Goal: Task Accomplishment & Management: Use online tool/utility

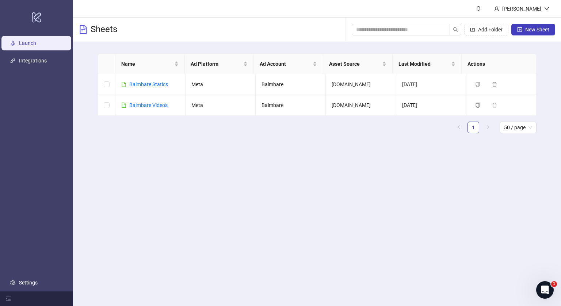
drag, startPoint x: 150, startPoint y: 116, endPoint x: 148, endPoint y: 109, distance: 7.3
click at [148, 109] on div "Name Ad Platform Ad Account Asset Source Last Modified Actions Balmbare Statics…" at bounding box center [317, 94] width 439 height 80
click at [148, 109] on div "Balmbare Video's" at bounding box center [148, 105] width 38 height 8
click at [141, 105] on link "Balmbare Video's" at bounding box center [148, 105] width 38 height 6
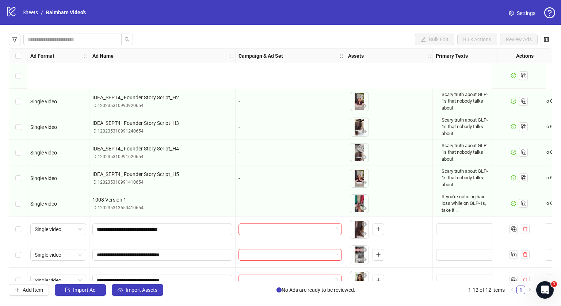
scroll to position [92, 0]
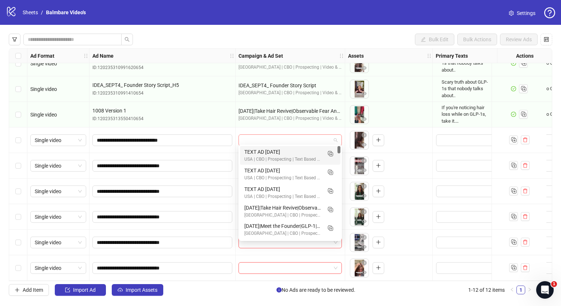
click at [334, 135] on span at bounding box center [290, 140] width 95 height 11
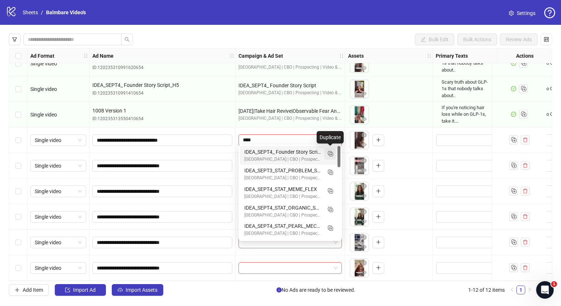
click at [332, 155] on line "Duplicate" at bounding box center [331, 155] width 2 height 0
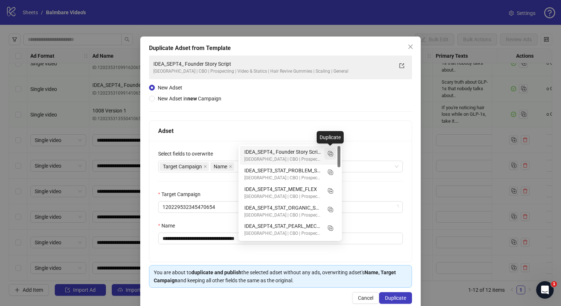
type input "****"
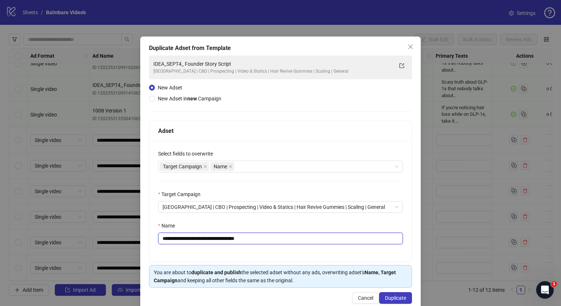
click at [216, 242] on input "**********" at bounding box center [280, 239] width 245 height 12
paste input "text"
type input "**********"
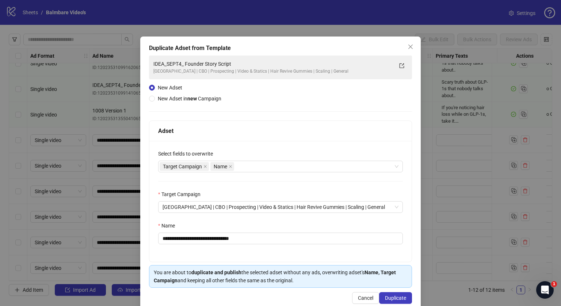
click at [236, 253] on div "**********" at bounding box center [280, 201] width 262 height 121
click at [388, 294] on button "Duplicate" at bounding box center [395, 298] width 33 height 12
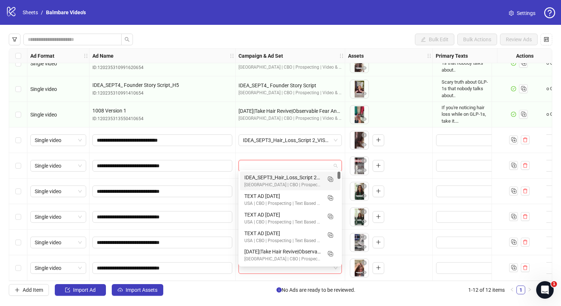
click at [324, 161] on input "search" at bounding box center [287, 165] width 88 height 11
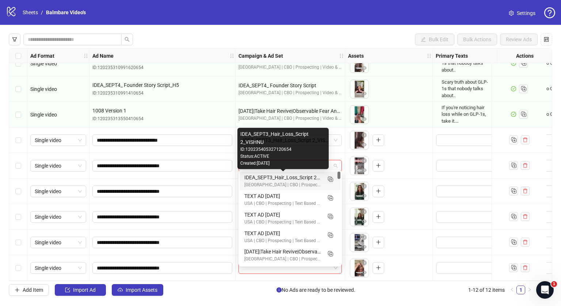
click at [298, 175] on div "IDEA_SEPT3_Hair_Loss_Script 2_VISHNU" at bounding box center [282, 178] width 77 height 8
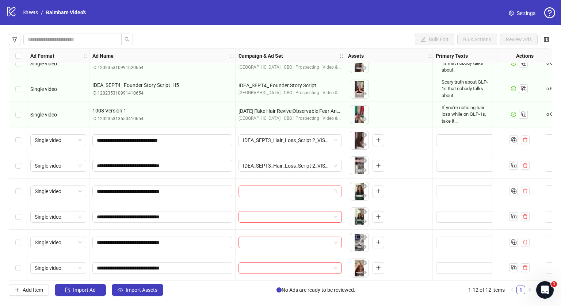
click at [292, 187] on input "search" at bounding box center [287, 191] width 88 height 11
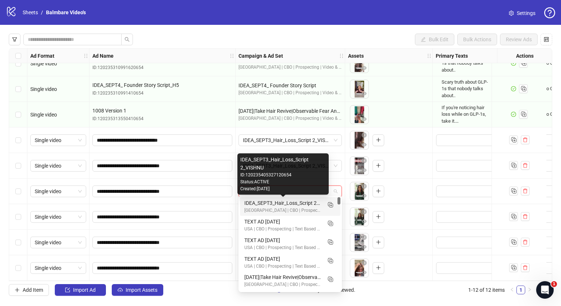
click at [290, 203] on div "IDEA_SEPT3_Hair_Loss_Script 2_VISHNU" at bounding box center [282, 203] width 77 height 8
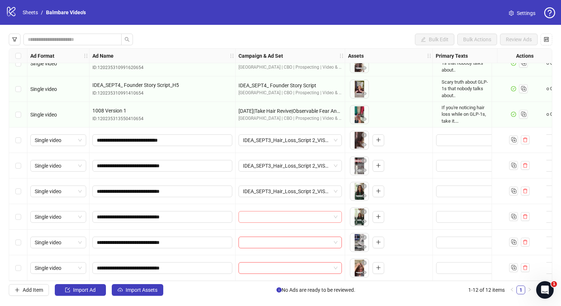
click at [289, 212] on input "search" at bounding box center [287, 217] width 88 height 11
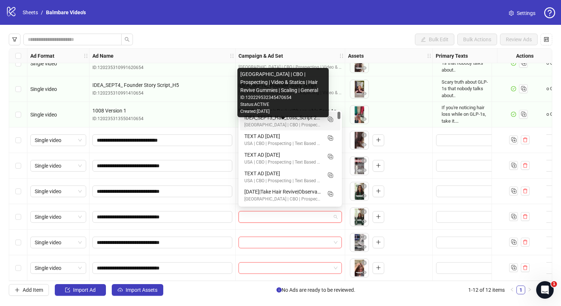
click at [302, 122] on div "[GEOGRAPHIC_DATA] | CBO | Prospecting | Video & Statics | Hair Revive Gummies |…" at bounding box center [282, 125] width 77 height 7
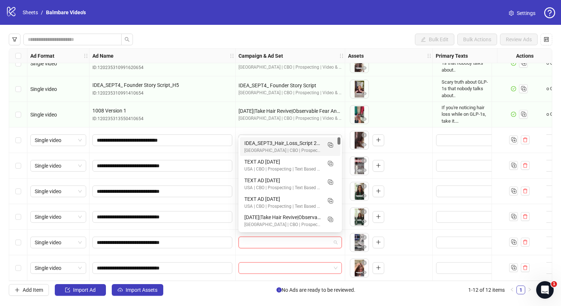
click at [277, 237] on input "search" at bounding box center [287, 242] width 88 height 11
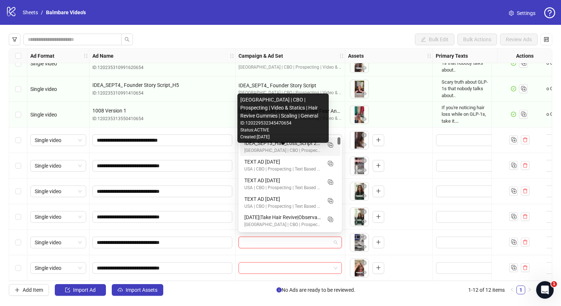
click at [276, 148] on div "[GEOGRAPHIC_DATA] | CBO | Prospecting | Video & Statics | Hair Revive Gummies |…" at bounding box center [282, 150] width 77 height 7
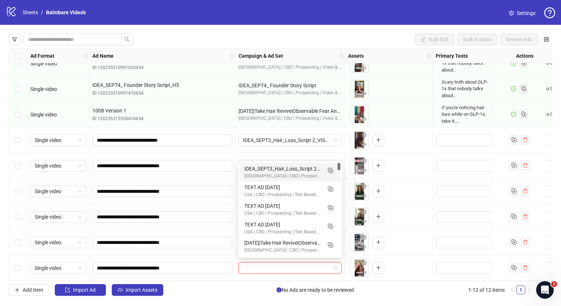
click at [263, 264] on input "search" at bounding box center [287, 268] width 88 height 11
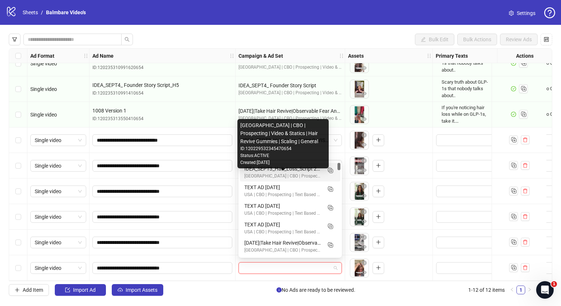
click at [274, 176] on div "[GEOGRAPHIC_DATA] | CBO | Prospecting | Video & Statics | Hair Revive Gummies |…" at bounding box center [282, 176] width 77 height 7
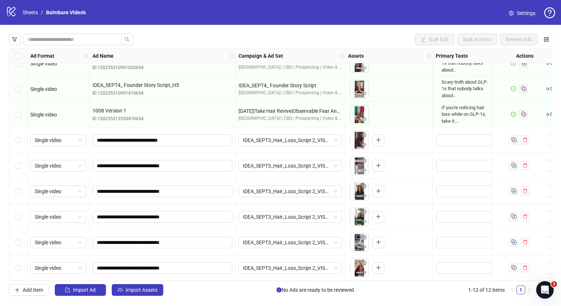
scroll to position [92, 92]
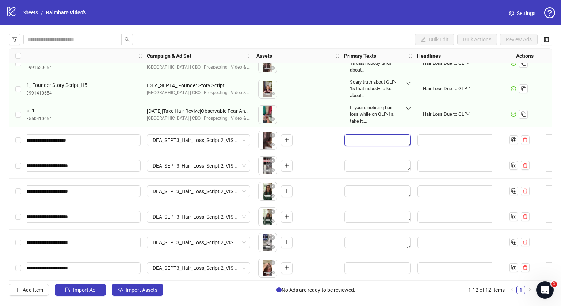
click at [369, 137] on textarea "Edit values" at bounding box center [378, 140] width 66 height 12
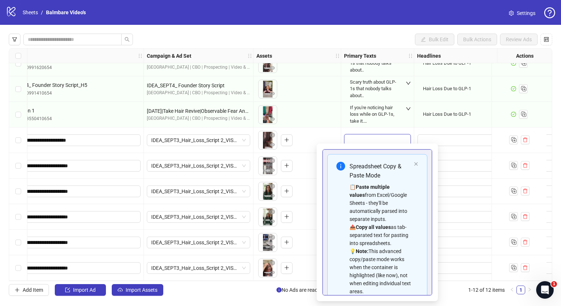
type textarea "**********"
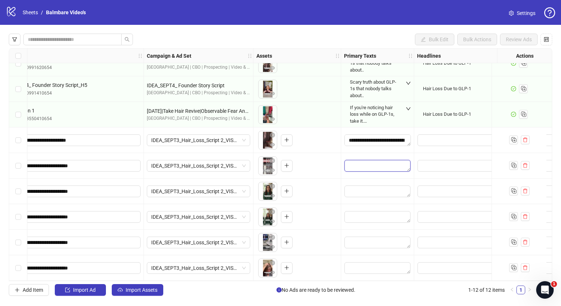
click at [371, 162] on textarea "Edit values" at bounding box center [378, 166] width 66 height 12
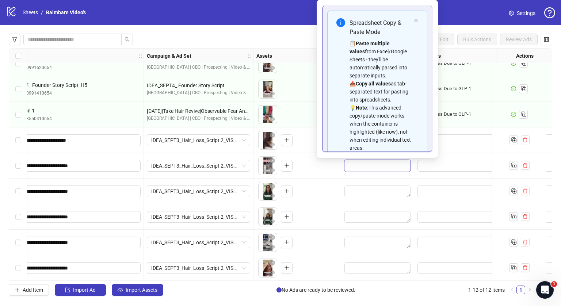
type textarea "**********"
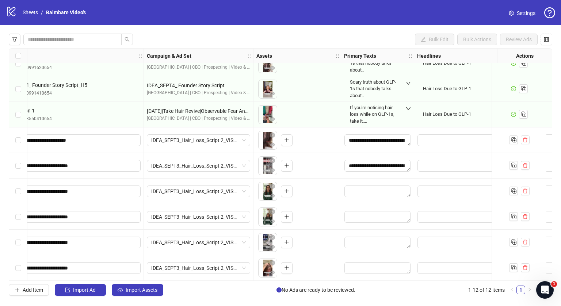
click at [381, 181] on div at bounding box center [377, 192] width 73 height 26
click at [379, 186] on textarea "Edit values" at bounding box center [378, 192] width 66 height 12
click at [370, 189] on textarea "Edit values" at bounding box center [378, 192] width 66 height 12
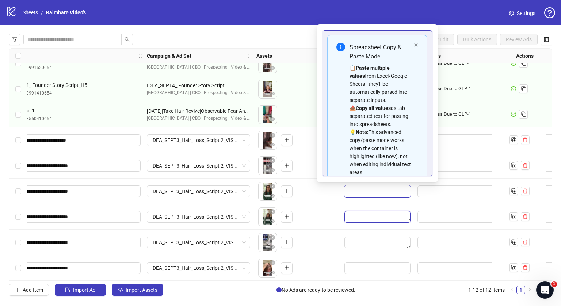
click at [380, 212] on textarea "Edit values" at bounding box center [378, 217] width 66 height 12
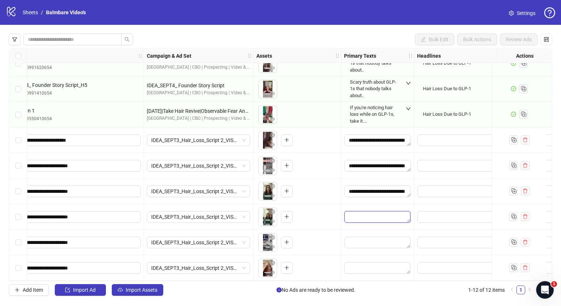
click at [369, 216] on textarea "Edit values" at bounding box center [378, 217] width 66 height 12
click at [367, 239] on textarea "Edit values" at bounding box center [378, 243] width 66 height 12
click at [365, 212] on textarea "Edit values" at bounding box center [378, 217] width 66 height 12
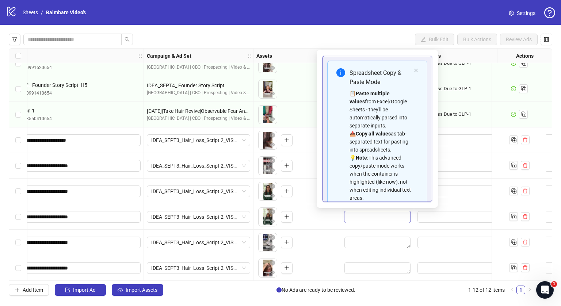
type textarea "**********"
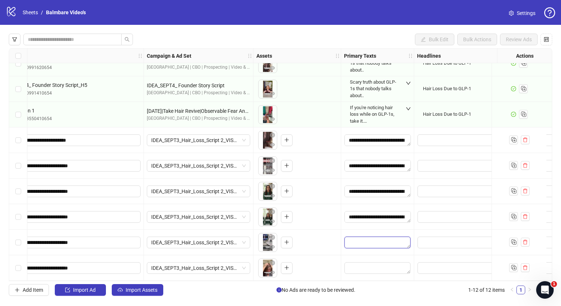
click at [365, 239] on textarea "Edit values" at bounding box center [378, 243] width 66 height 12
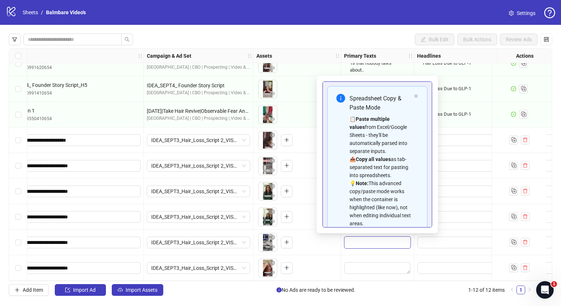
type textarea "**********"
click at [371, 178] on div "📋 Paste multiple values from Excel/Google Sheets - they'll be automatically par…" at bounding box center [380, 171] width 61 height 113
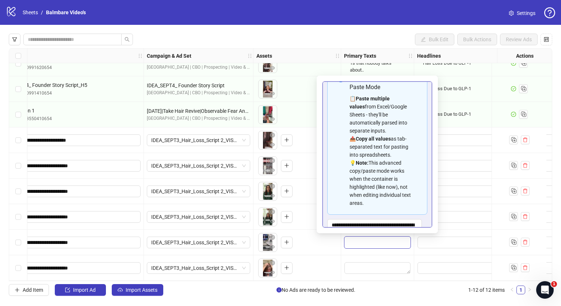
scroll to position [24, 0]
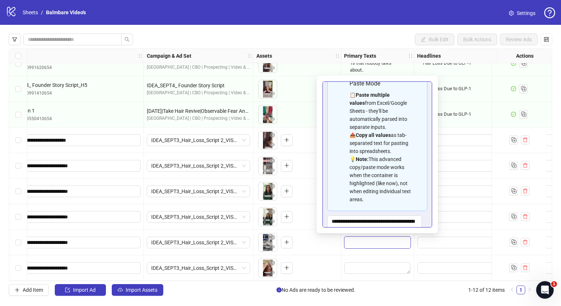
click at [366, 211] on div "Spreadsheet Copy & Paste Mode 📋 Paste multiple values from Excel/Google Sheets …" at bounding box center [377, 136] width 100 height 149
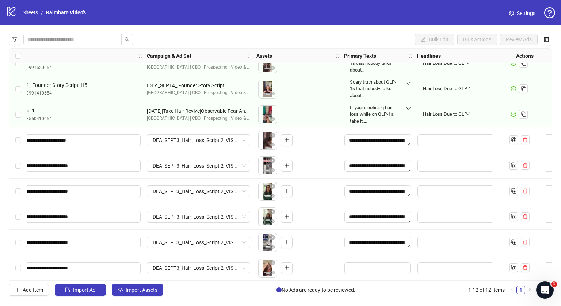
scroll to position [32, 0]
click at [363, 264] on textarea "Edit values" at bounding box center [378, 268] width 66 height 12
type textarea "**********"
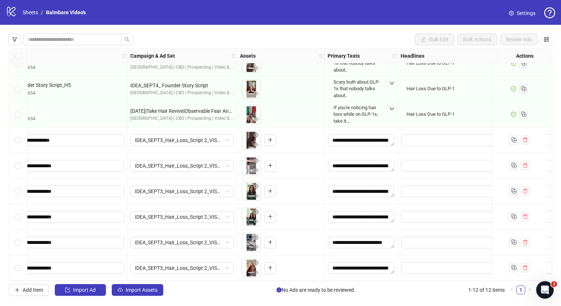
scroll to position [92, 141]
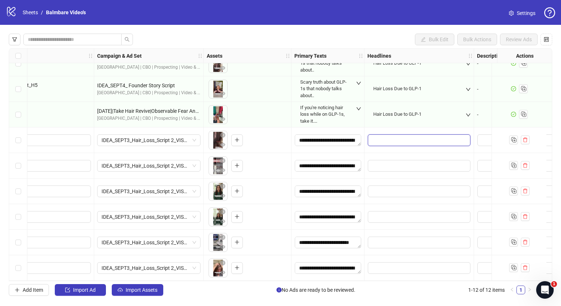
click at [395, 143] on input "Edit values" at bounding box center [419, 140] width 103 height 12
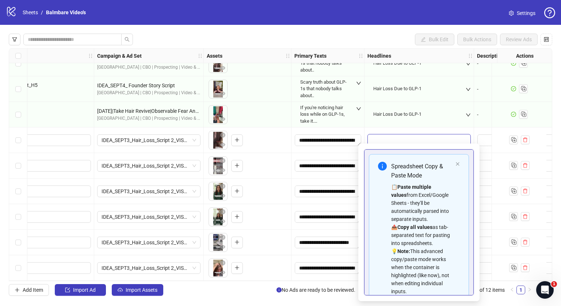
scroll to position [57, 0]
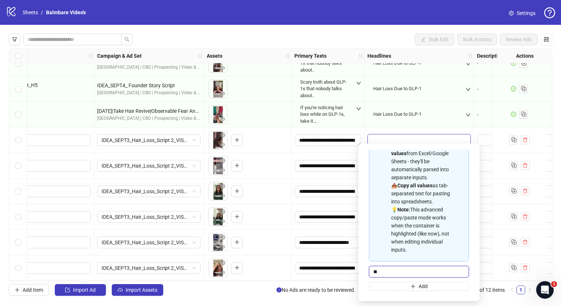
type input "***"
type input "**********"
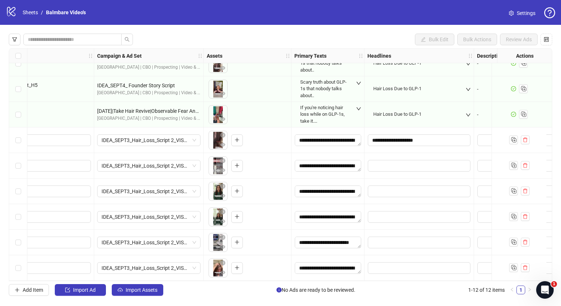
click at [450, 115] on div "Hair Loss Due to GLP-1" at bounding box center [419, 115] width 103 height 22
click at [413, 163] on input "Edit values" at bounding box center [419, 166] width 103 height 12
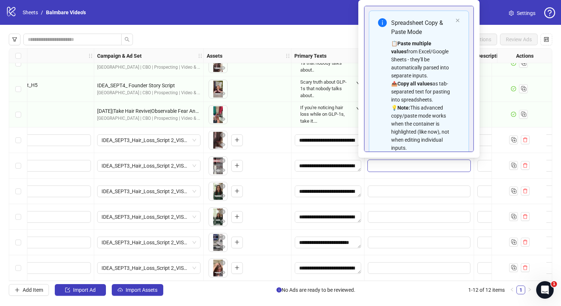
type input "**********"
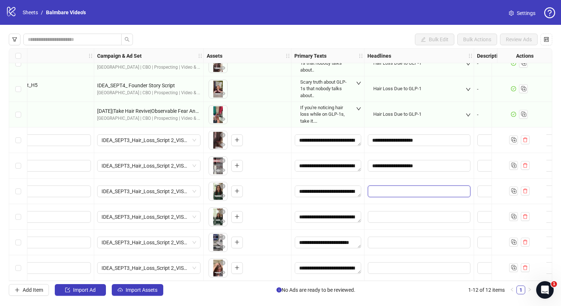
drag, startPoint x: 413, startPoint y: 163, endPoint x: 408, endPoint y: 184, distance: 21.4
click at [408, 186] on input "Edit values" at bounding box center [419, 192] width 103 height 12
click at [392, 211] on input "Edit values" at bounding box center [419, 217] width 103 height 12
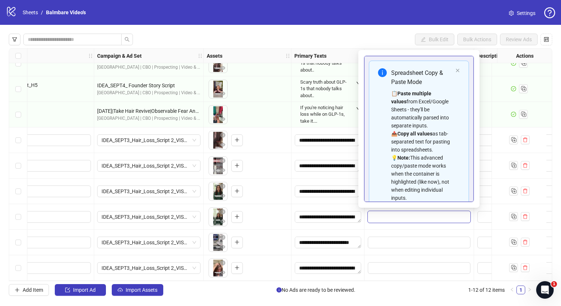
scroll to position [43, 0]
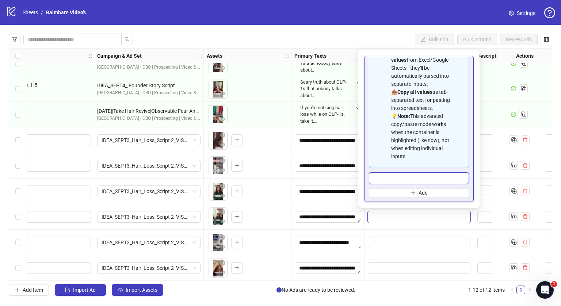
drag, startPoint x: 390, startPoint y: 182, endPoint x: 390, endPoint y: 194, distance: 11.7
click at [390, 194] on div "Spreadsheet Copy & Paste Mode 📋 Paste multiple values from Excel/Google Sheets …" at bounding box center [419, 108] width 100 height 178
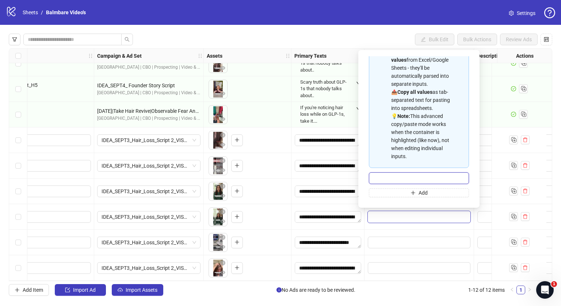
click at [390, 184] on input "Multi-input container - paste or copy values" at bounding box center [419, 179] width 100 height 12
paste input "**********"
type input "**********"
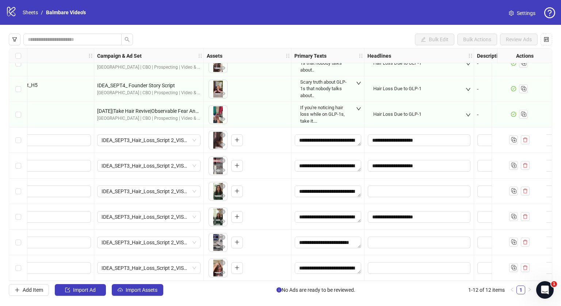
click at [390, 220] on div "**********" at bounding box center [420, 217] width 110 height 26
click at [385, 191] on input "Edit values" at bounding box center [419, 192] width 103 height 12
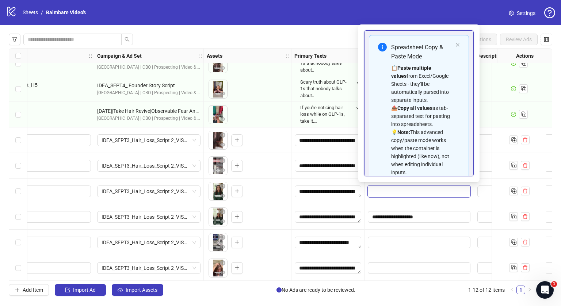
scroll to position [57, 0]
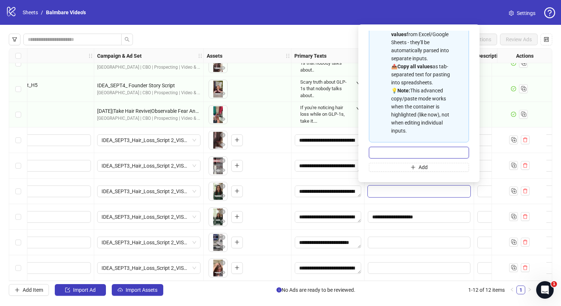
paste input "**********"
click at [389, 149] on input "Multi-input container - paste or copy values" at bounding box center [419, 153] width 100 height 12
type input "**********"
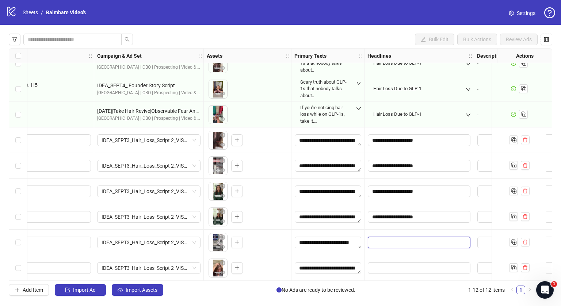
click at [391, 238] on input "Edit values" at bounding box center [419, 243] width 103 height 12
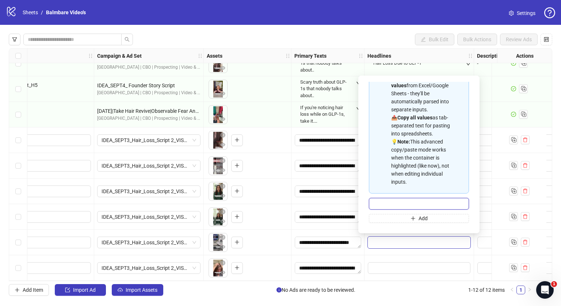
click at [393, 200] on input "Multi-input container - paste or copy values" at bounding box center [419, 204] width 100 height 12
paste input "**********"
type input "**********"
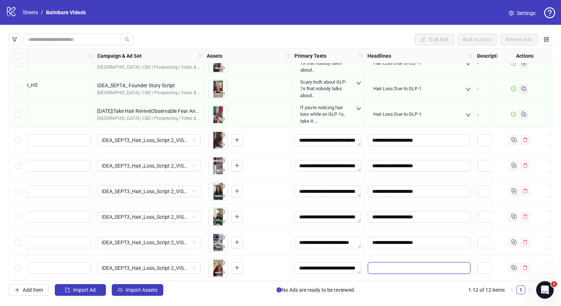
click at [388, 263] on input "Edit values" at bounding box center [419, 268] width 103 height 12
click at [401, 255] on div at bounding box center [420, 268] width 110 height 26
click at [395, 262] on input "Edit values" at bounding box center [419, 268] width 103 height 12
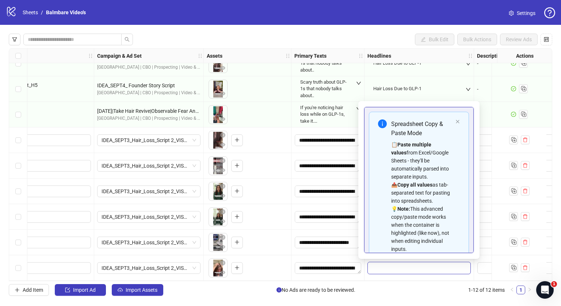
type input "**********"
click at [417, 201] on div "📋 Paste multiple values from Excel/Google Sheets - they'll be automatically par…" at bounding box center [421, 197] width 61 height 113
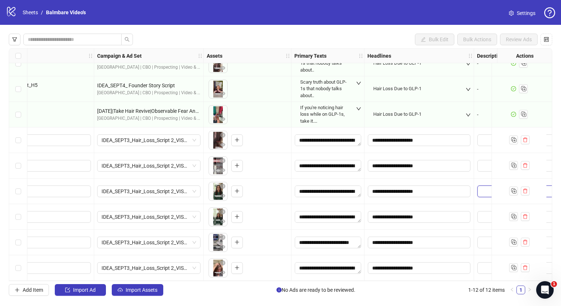
click at [485, 186] on textarea "Edit values" at bounding box center [529, 192] width 103 height 12
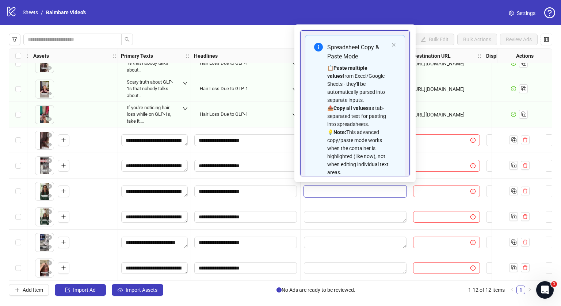
scroll to position [92, 330]
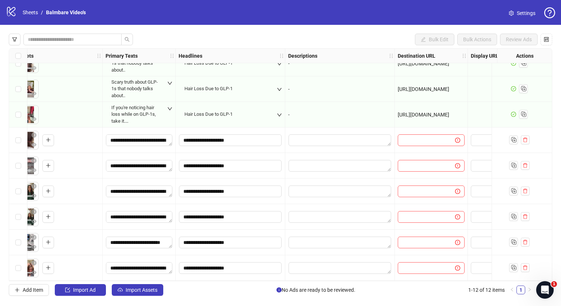
click at [432, 144] on div at bounding box center [431, 141] width 73 height 26
click at [430, 136] on input "text" at bounding box center [423, 140] width 43 height 8
click at [432, 112] on span "[URL][DOMAIN_NAME]" at bounding box center [424, 115] width 52 height 6
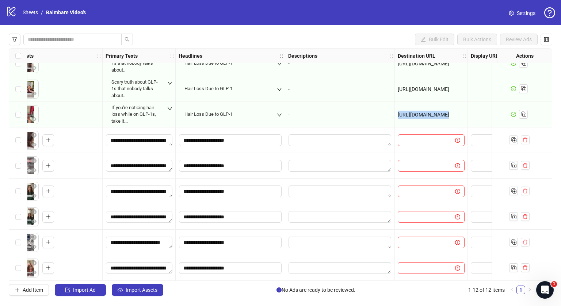
click at [432, 112] on span "[URL][DOMAIN_NAME]" at bounding box center [424, 115] width 52 height 6
copy span "[URL][DOMAIN_NAME]"
click at [419, 136] on input "text" at bounding box center [423, 140] width 43 height 8
paste input "**********"
type input "**********"
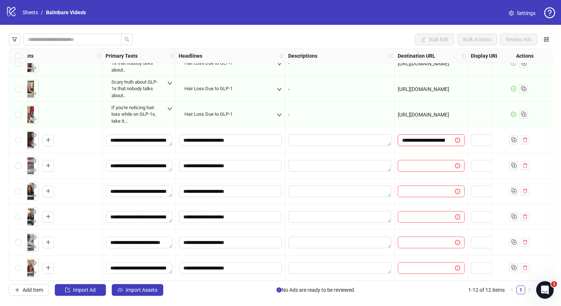
scroll to position [0, 28]
click at [415, 162] on input "text" at bounding box center [423, 166] width 43 height 8
paste input "**********"
type input "**********"
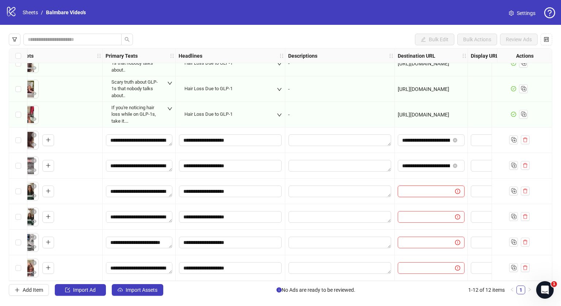
click at [413, 187] on input "text" at bounding box center [423, 191] width 43 height 8
paste input "**********"
type input "**********"
click at [409, 213] on input "text" at bounding box center [423, 217] width 43 height 8
paste input "**********"
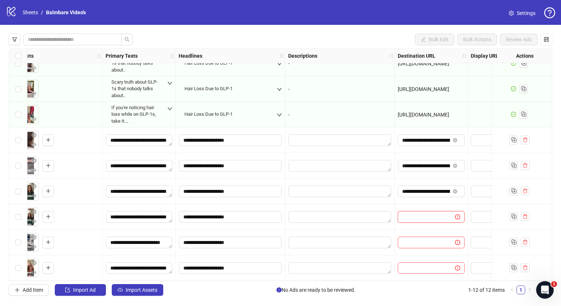
type input "**********"
click at [406, 239] on input "text" at bounding box center [423, 243] width 43 height 8
paste input "**********"
type input "**********"
click at [409, 262] on span at bounding box center [431, 268] width 67 height 12
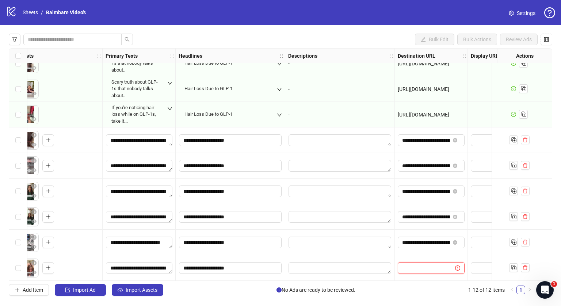
click at [408, 264] on input "text" at bounding box center [423, 268] width 43 height 8
paste input "**********"
type input "**********"
click at [387, 239] on textarea "Edit values" at bounding box center [340, 243] width 103 height 12
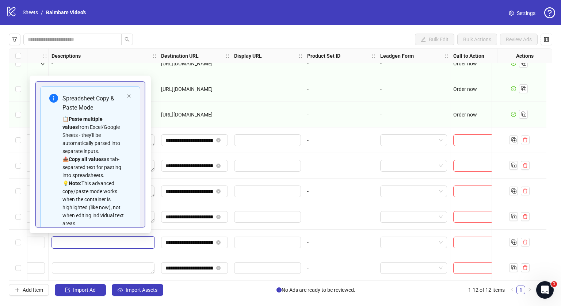
scroll to position [92, 582]
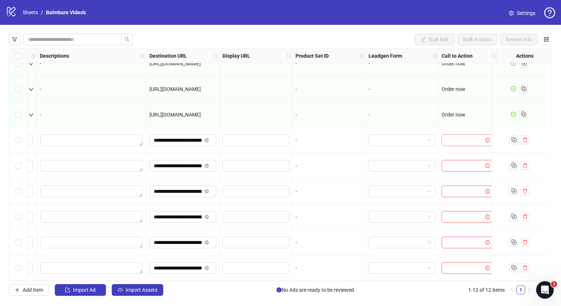
drag, startPoint x: 444, startPoint y: 144, endPoint x: 454, endPoint y: 138, distance: 11.5
click at [454, 138] on div at bounding box center [468, 141] width 58 height 26
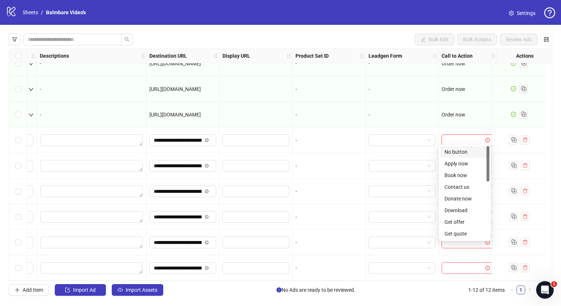
click at [454, 138] on input "search" at bounding box center [464, 140] width 37 height 11
type input "*"
click at [452, 171] on div "Learn more" at bounding box center [465, 175] width 41 height 8
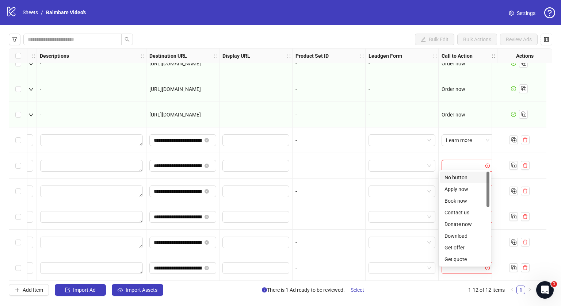
click at [451, 160] on input "search" at bounding box center [464, 165] width 37 height 11
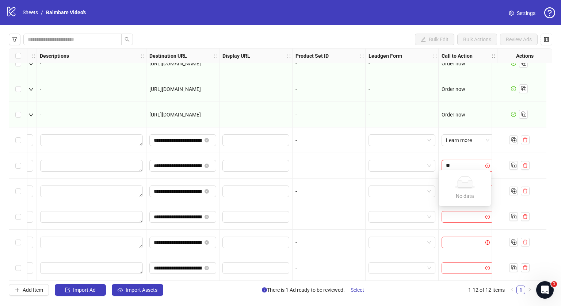
type input "*"
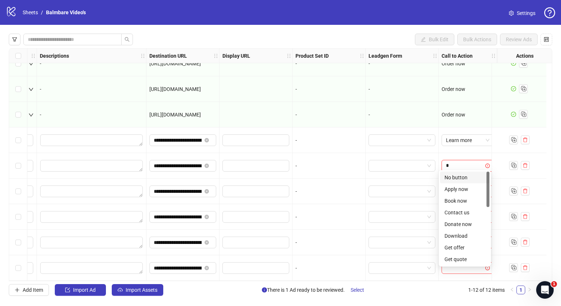
type input "**"
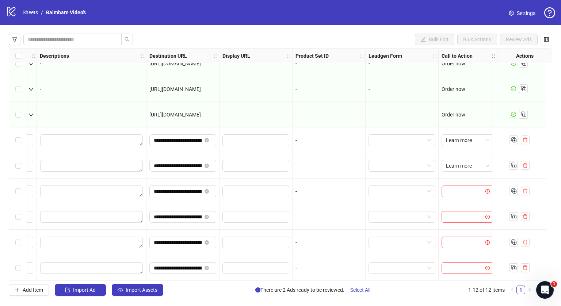
click at [448, 190] on input "search" at bounding box center [464, 191] width 37 height 11
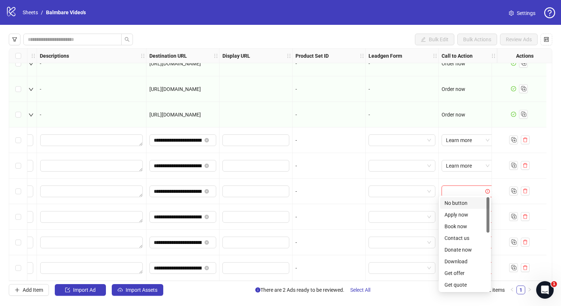
type input "*"
type input "**"
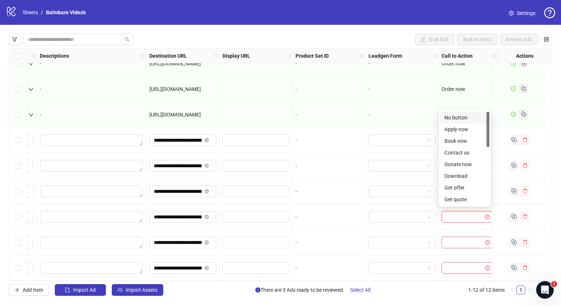
click at [447, 213] on input "search" at bounding box center [464, 217] width 37 height 11
type input "**"
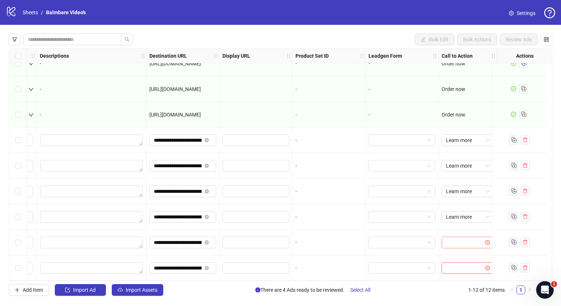
drag, startPoint x: 448, startPoint y: 232, endPoint x: 447, endPoint y: 240, distance: 8.0
click at [447, 240] on div at bounding box center [468, 243] width 58 height 26
click at [447, 240] on input "search" at bounding box center [464, 242] width 37 height 11
type input "**"
click at [447, 263] on input "search" at bounding box center [464, 268] width 37 height 11
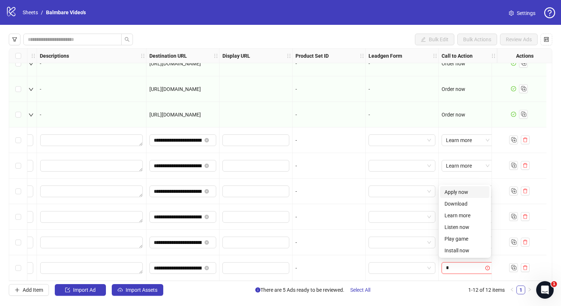
type input "**"
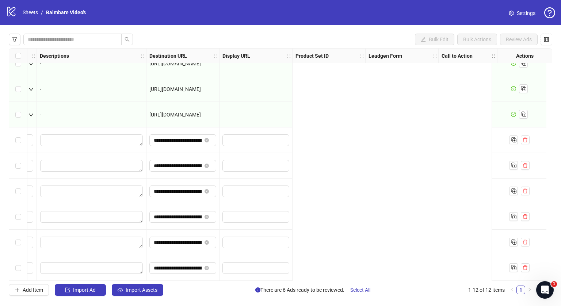
scroll to position [92, 0]
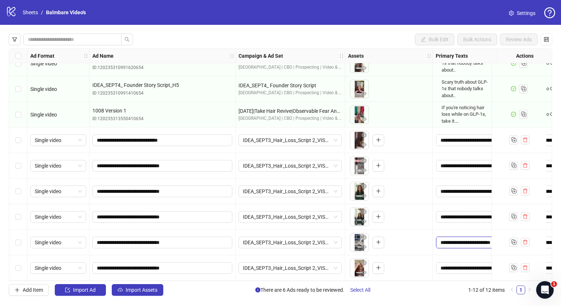
click at [466, 239] on textarea "**********" at bounding box center [469, 243] width 67 height 12
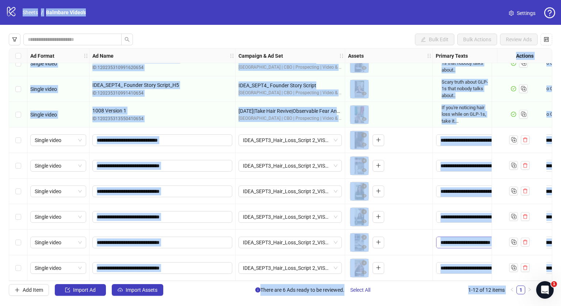
click at [455, 239] on textarea "**********" at bounding box center [469, 243] width 67 height 12
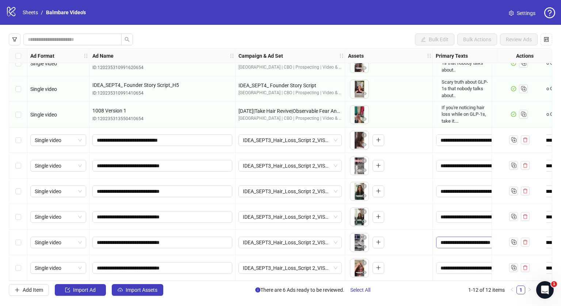
click at [455, 239] on textarea "**********" at bounding box center [469, 243] width 67 height 12
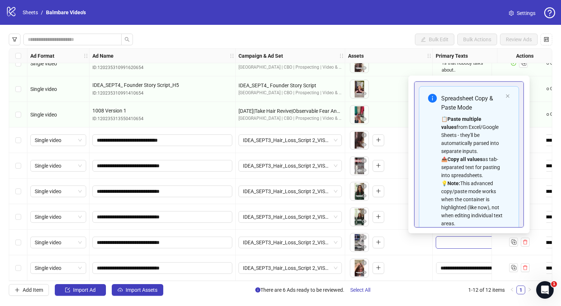
click at [455, 239] on textarea "**********" at bounding box center [469, 243] width 67 height 12
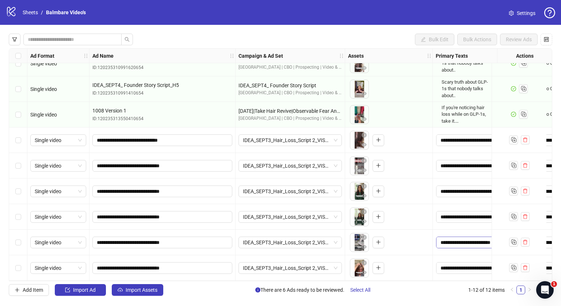
scroll to position [65, 0]
click at [455, 239] on textarea "**********" at bounding box center [469, 243] width 67 height 12
click at [433, 252] on div "**********" at bounding box center [469, 243] width 73 height 26
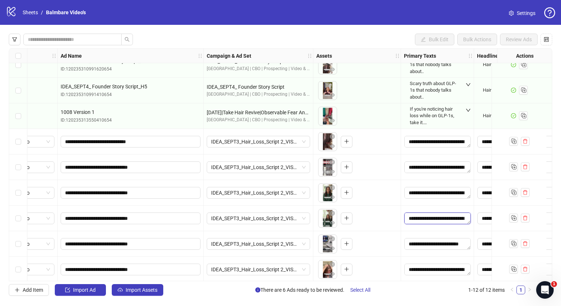
click at [422, 213] on textarea "**********" at bounding box center [438, 219] width 67 height 12
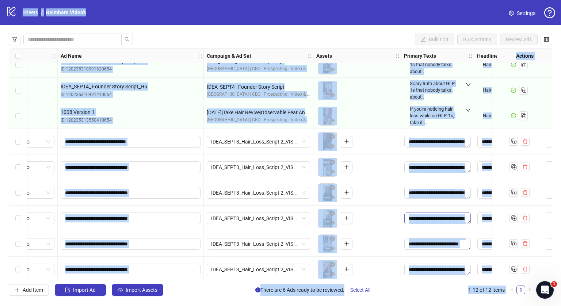
click at [411, 220] on textarea "**********" at bounding box center [438, 219] width 67 height 12
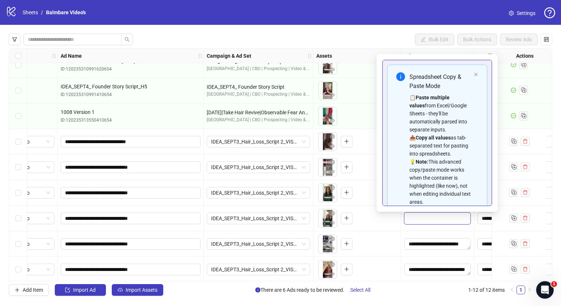
scroll to position [65, 0]
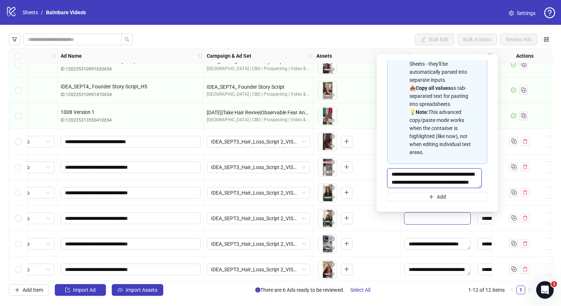
click at [416, 180] on textarea "**********" at bounding box center [434, 178] width 95 height 20
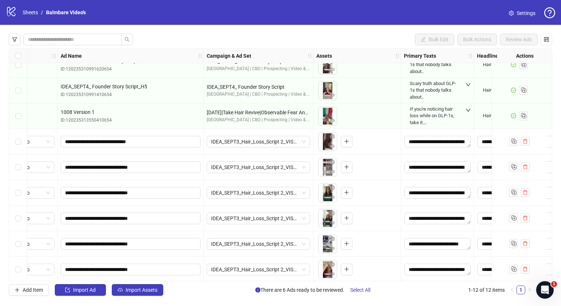
click at [397, 233] on div "To pick up a draggable item, press the space bar. While dragging, use the arrow…" at bounding box center [356, 244] width 81 height 23
drag, startPoint x: 411, startPoint y: 254, endPoint x: 437, endPoint y: 236, distance: 31.4
click at [437, 236] on div "**********" at bounding box center [437, 244] width 73 height 26
click at [425, 243] on textarea "**********" at bounding box center [438, 244] width 67 height 12
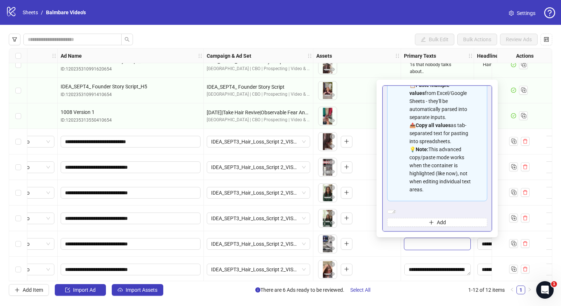
scroll to position [1, 0]
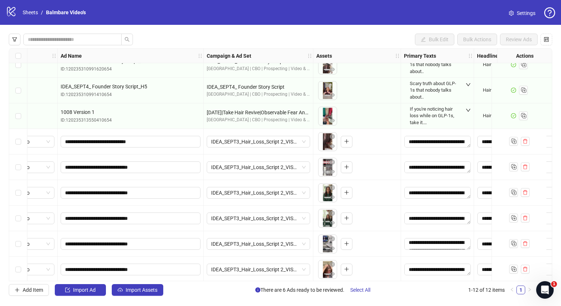
click at [405, 260] on div "**********" at bounding box center [437, 270] width 73 height 26
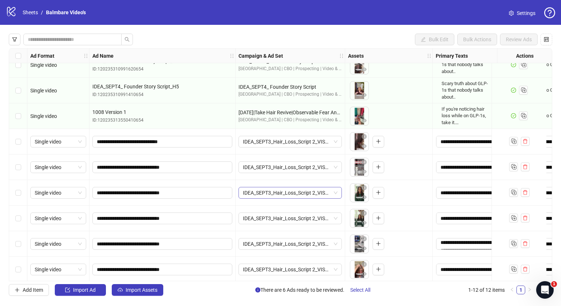
scroll to position [92, 0]
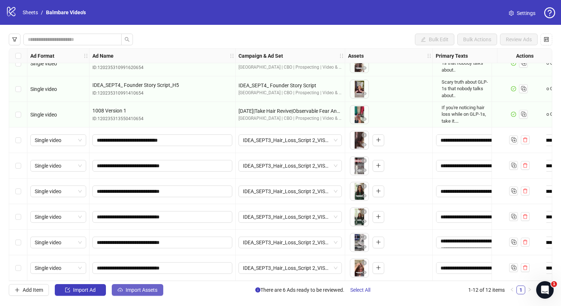
click at [150, 291] on span "Import Assets" at bounding box center [142, 290] width 32 height 6
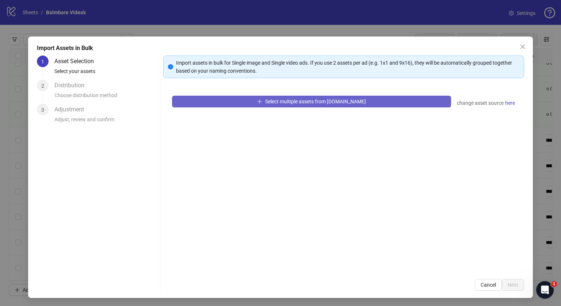
click at [269, 105] on button "Select multiple assets from [DOMAIN_NAME]" at bounding box center [311, 102] width 279 height 12
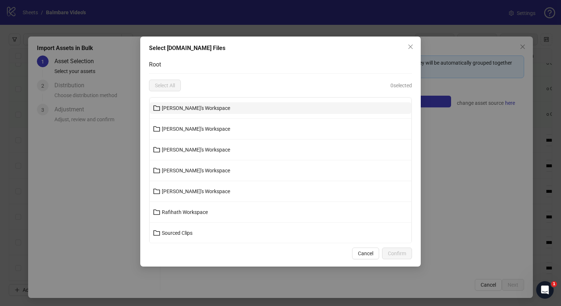
click at [213, 113] on button "[PERSON_NAME]'s Workspace" at bounding box center [281, 108] width 262 height 12
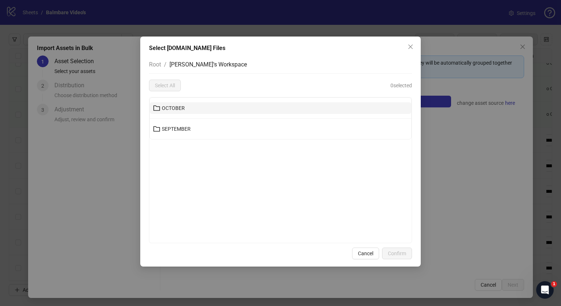
click at [181, 112] on button "OCTOBER" at bounding box center [281, 108] width 262 height 12
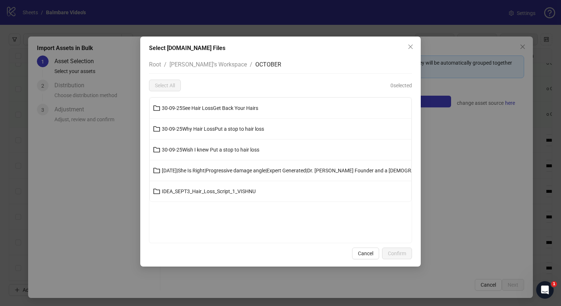
click at [192, 114] on li "30-09-25See Hair LossGet Back Your Hairs" at bounding box center [281, 108] width 262 height 21
click at [191, 106] on span "30-09-25See Hair LossGet Back Your Hairs" at bounding box center [210, 108] width 96 height 6
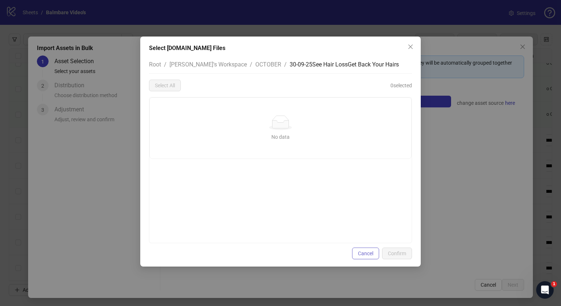
click at [360, 254] on span "Cancel" at bounding box center [365, 254] width 15 height 6
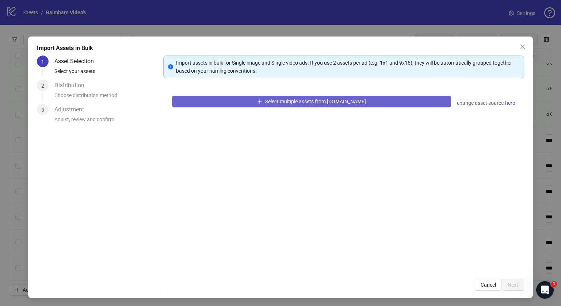
click at [262, 100] on icon "plus" at bounding box center [259, 101] width 5 height 5
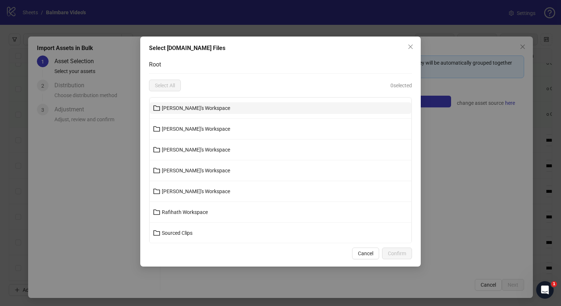
click at [203, 103] on button "[PERSON_NAME]'s Workspace" at bounding box center [281, 108] width 262 height 12
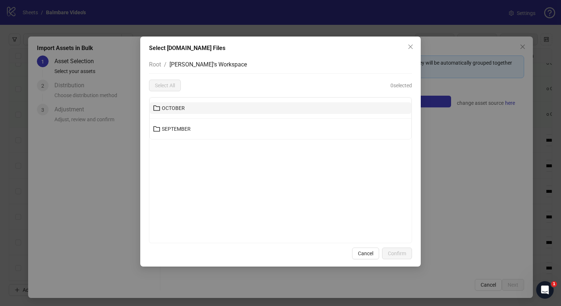
click at [200, 104] on button "OCTOBER" at bounding box center [281, 108] width 262 height 12
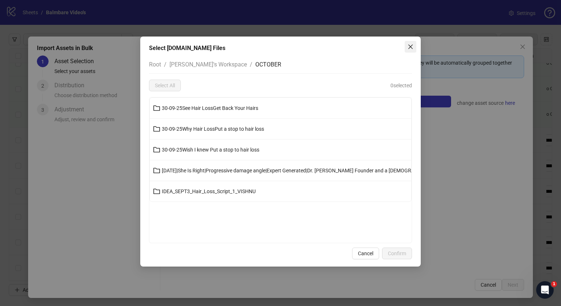
click at [408, 45] on icon "close" at bounding box center [411, 47] width 6 height 6
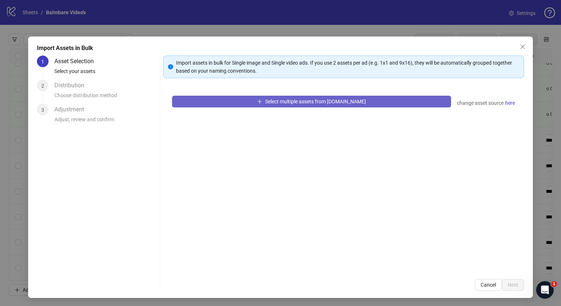
click at [251, 96] on button "Select multiple assets from [DOMAIN_NAME]" at bounding box center [311, 102] width 279 height 12
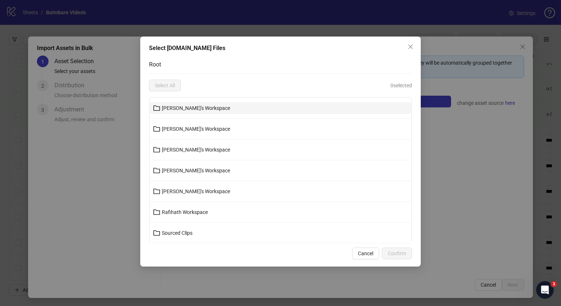
click at [200, 107] on span "[PERSON_NAME]'s Workspace" at bounding box center [196, 108] width 68 height 6
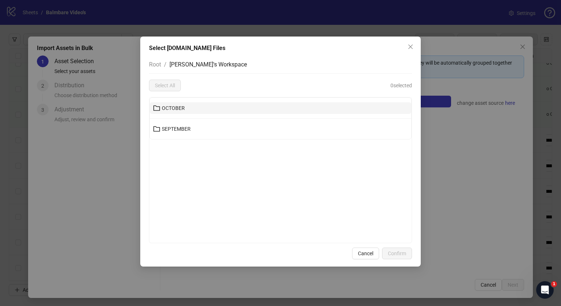
click at [194, 113] on button "OCTOBER" at bounding box center [281, 108] width 262 height 12
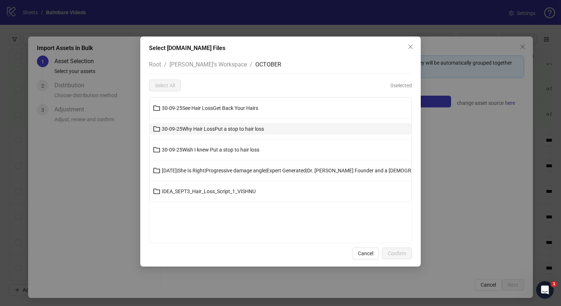
click at [207, 125] on button "30-09-25Why Hair LossPut a stop to hair loss" at bounding box center [281, 129] width 262 height 12
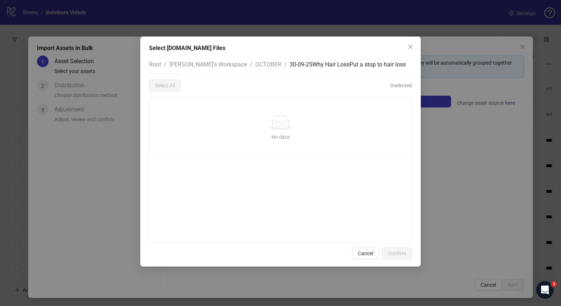
click at [310, 83] on div "Select All 0 selected" at bounding box center [280, 86] width 263 height 12
click at [375, 65] on span "30-09-25Why Hair LossPut a stop to hair loss" at bounding box center [348, 64] width 116 height 7
click at [362, 61] on span "30-09-25Why Hair LossPut a stop to hair loss" at bounding box center [348, 64] width 116 height 7
click at [363, 47] on div "Select [DOMAIN_NAME] Files" at bounding box center [280, 48] width 263 height 9
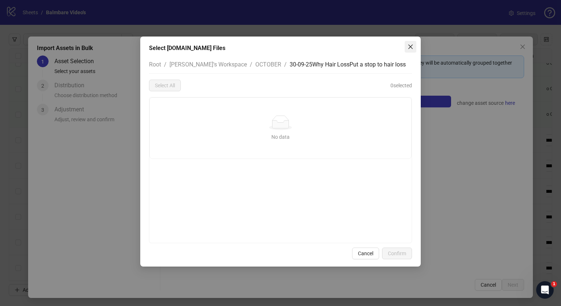
click at [407, 51] on button "Close" at bounding box center [411, 47] width 12 height 12
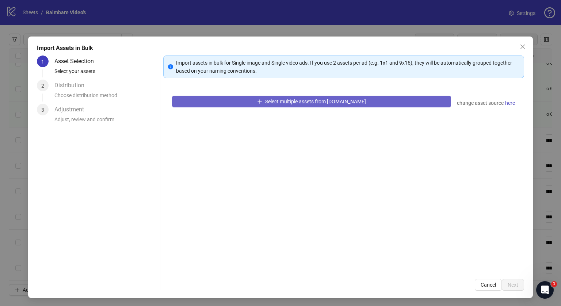
click at [240, 99] on button "Select multiple assets from [DOMAIN_NAME]" at bounding box center [311, 102] width 279 height 12
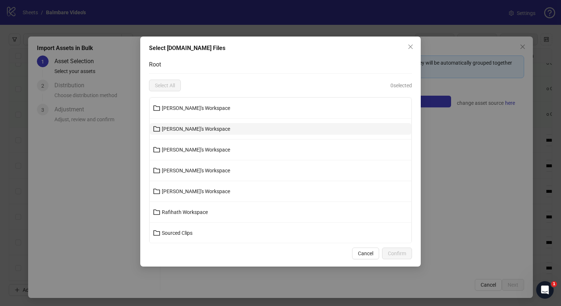
click at [185, 131] on span "[PERSON_NAME]'s Workspace" at bounding box center [196, 129] width 68 height 6
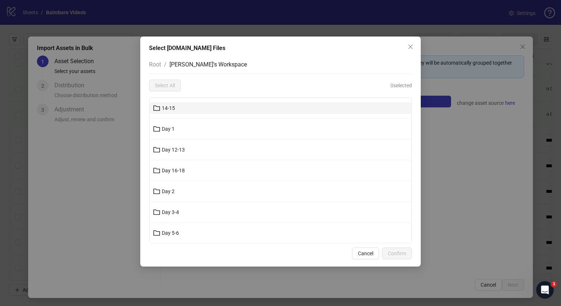
click at [174, 113] on button "14-15" at bounding box center [281, 108] width 262 height 12
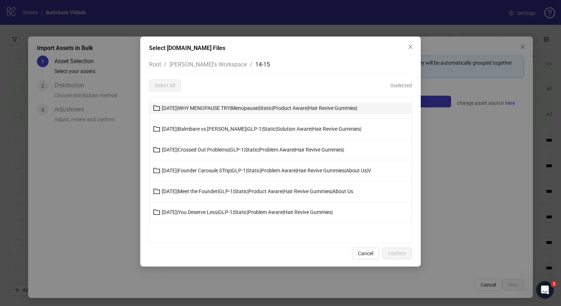
click at [183, 109] on span "[DATE]|WHY MENOPAUSE TRY|Menopause|Static|Product Aware|Hair Revive Gummies|" at bounding box center [260, 108] width 196 height 6
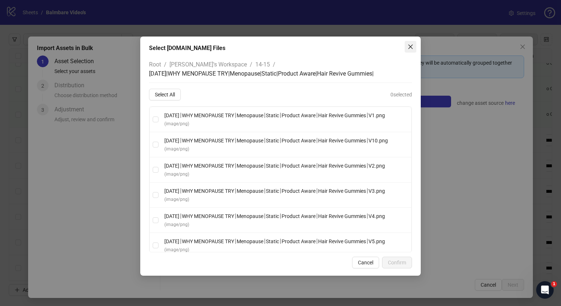
click at [408, 49] on icon "close" at bounding box center [411, 47] width 6 height 6
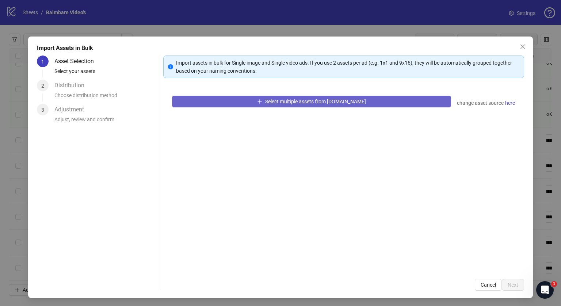
click at [281, 102] on span "Select multiple assets from [DOMAIN_NAME]" at bounding box center [315, 102] width 101 height 6
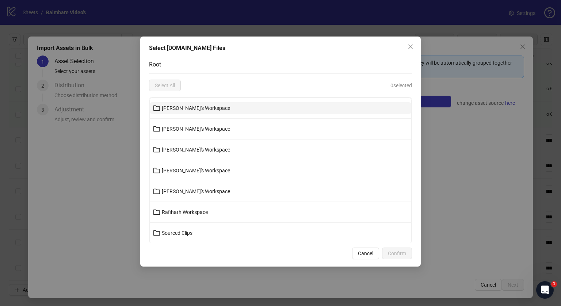
click at [201, 109] on span "[PERSON_NAME]'s Workspace" at bounding box center [196, 108] width 68 height 6
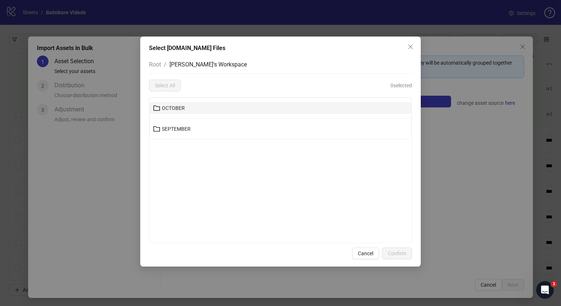
click at [200, 111] on button "OCTOBER" at bounding box center [281, 108] width 262 height 12
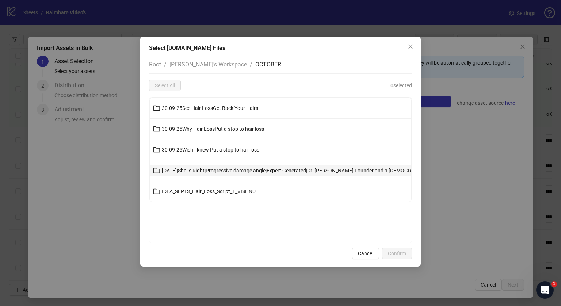
click at [199, 172] on span "[DATE]|She Is Right|Progressive damage angle|Expert Generated|Dr. [PERSON_NAME]…" at bounding box center [363, 171] width 403 height 6
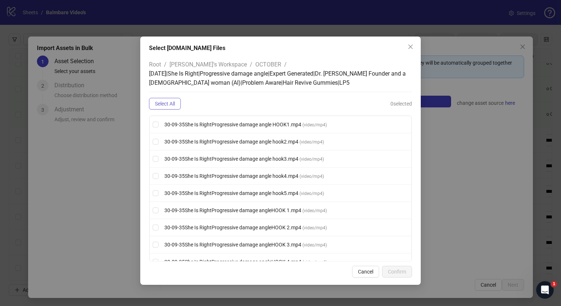
click at [167, 104] on span "Select All" at bounding box center [165, 104] width 20 height 6
click at [402, 269] on span "Confirm" at bounding box center [397, 272] width 18 height 6
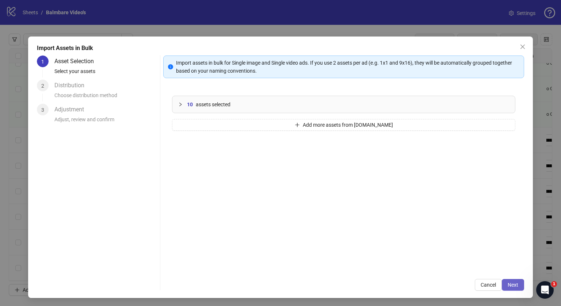
click at [512, 289] on button "Next" at bounding box center [513, 285] width 22 height 12
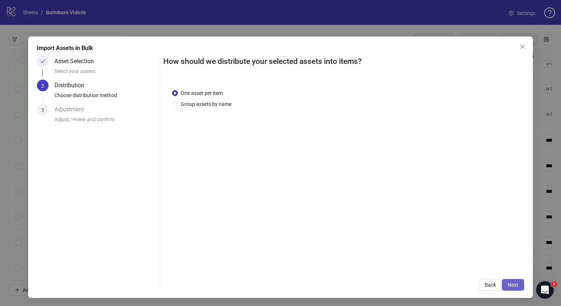
click at [508, 284] on span "Next" at bounding box center [513, 285] width 11 height 6
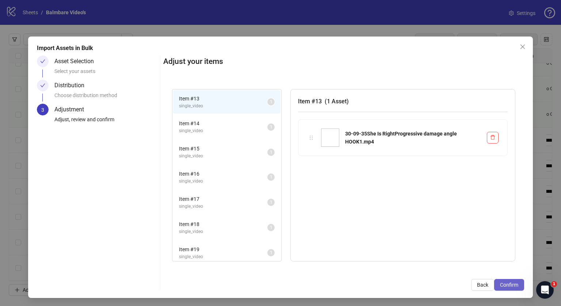
click at [502, 287] on span "Confirm" at bounding box center [509, 285] width 18 height 6
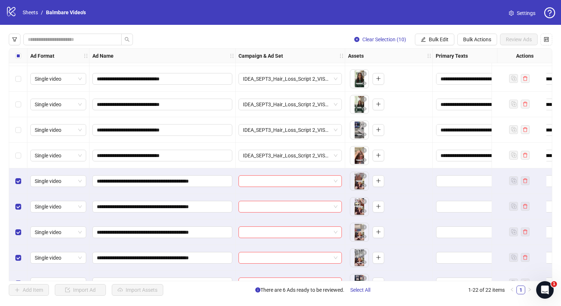
scroll to position [197, 0]
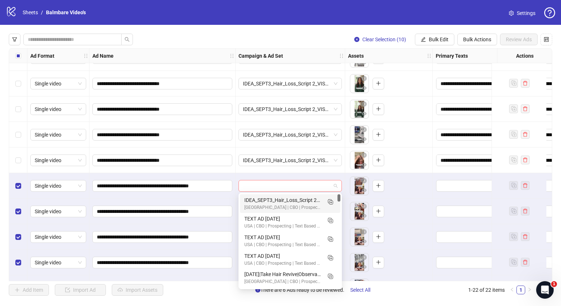
click at [338, 187] on span at bounding box center [290, 186] width 95 height 11
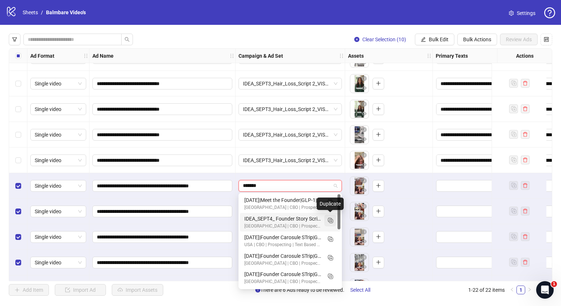
click at [333, 222] on icon "Duplicate" at bounding box center [330, 220] width 7 height 7
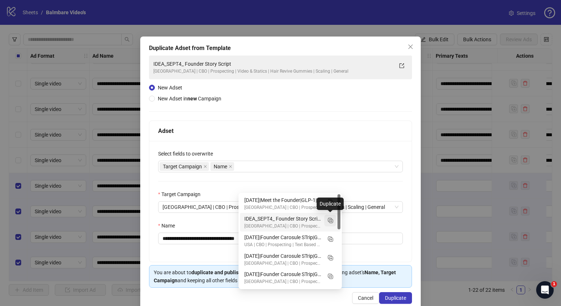
type input "*******"
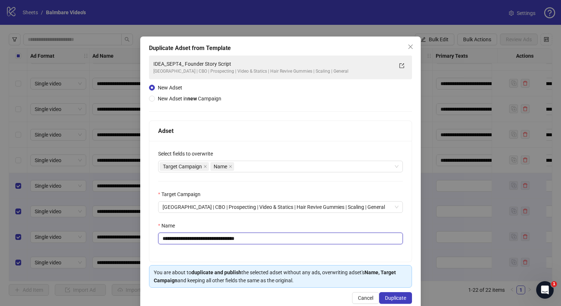
click at [289, 241] on input "**********" at bounding box center [280, 239] width 245 height 12
paste input "**********"
type input "**********"
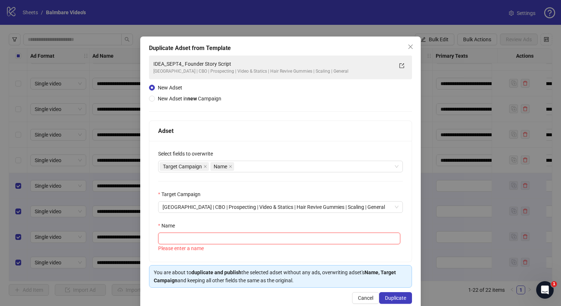
paste input "**********"
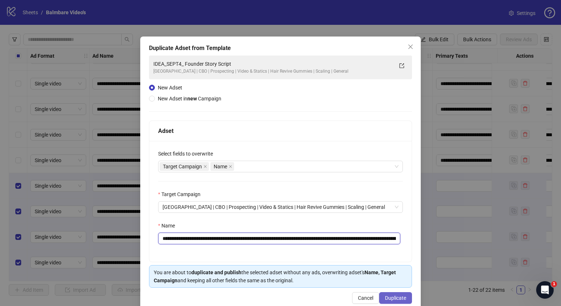
type input "**********"
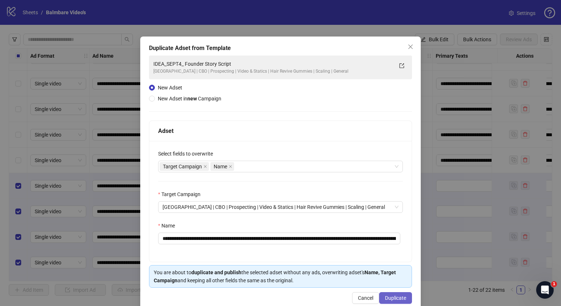
click at [388, 298] on span "Duplicate" at bounding box center [395, 298] width 21 height 6
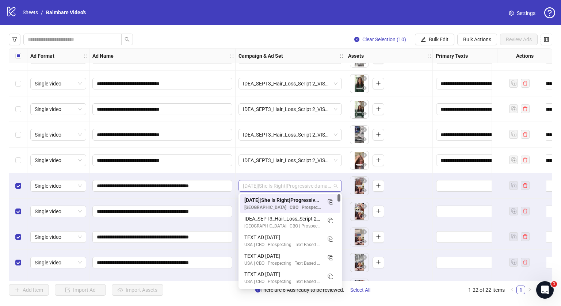
click at [336, 189] on span "[DATE]|She Is Right|Progressive damage angle|Expert Generated|Dr. [PERSON_NAME]…" at bounding box center [290, 186] width 95 height 11
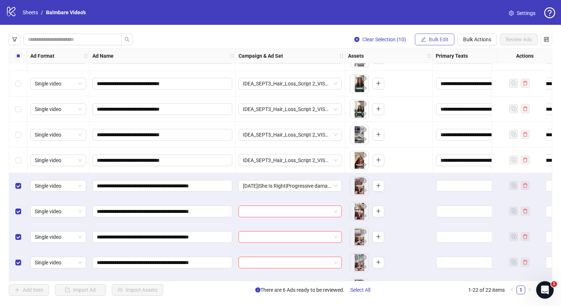
click at [436, 36] on button "Bulk Edit" at bounding box center [434, 40] width 39 height 12
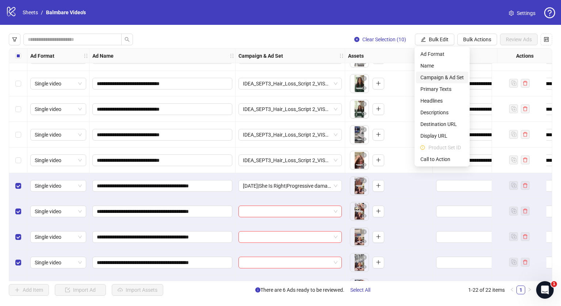
click at [435, 77] on span "Campaign & Ad Set" at bounding box center [442, 77] width 43 height 8
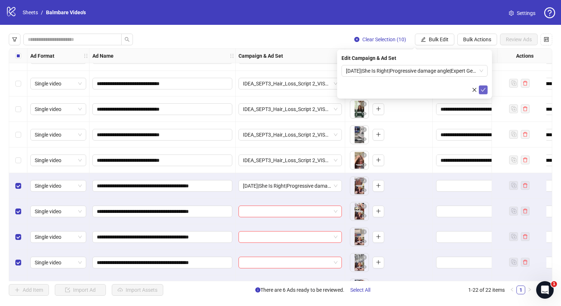
click at [482, 92] on span "submit" at bounding box center [483, 90] width 5 height 6
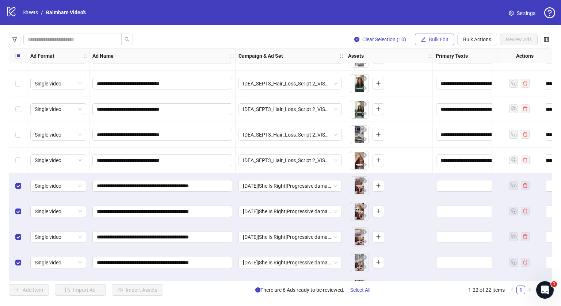
click at [429, 44] on button "Bulk Edit" at bounding box center [434, 40] width 39 height 12
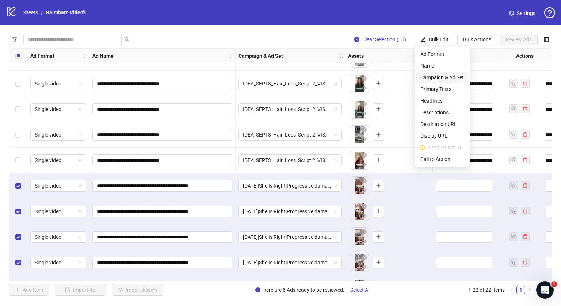
click at [430, 79] on span "Campaign & Ad Set" at bounding box center [442, 77] width 43 height 8
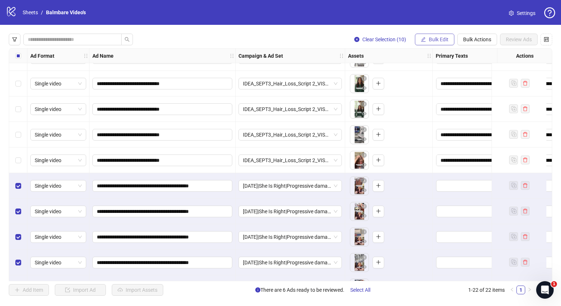
click at [434, 43] on button "Bulk Edit" at bounding box center [434, 40] width 39 height 12
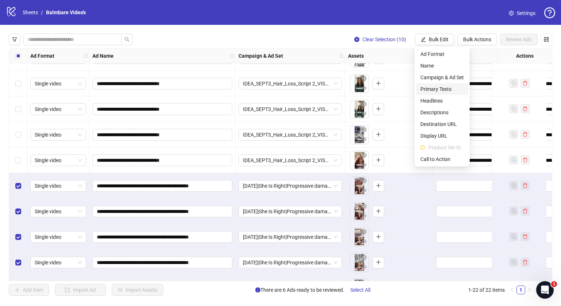
click at [429, 92] on span "Primary Texts" at bounding box center [442, 89] width 43 height 8
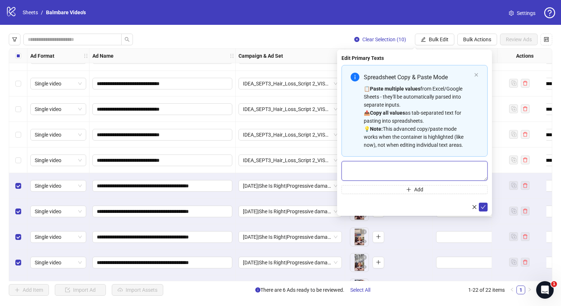
click at [399, 172] on textarea "Multi-text input container - paste or copy values" at bounding box center [415, 171] width 146 height 20
paste textarea "**********"
type textarea "**********"
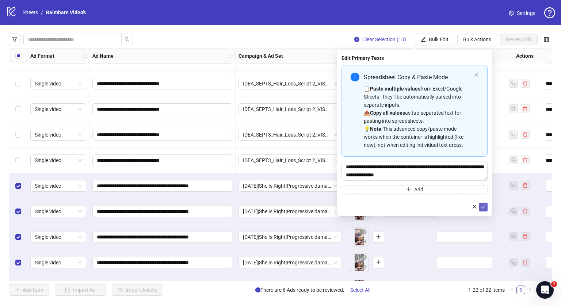
click at [486, 207] on button "submit" at bounding box center [483, 207] width 9 height 9
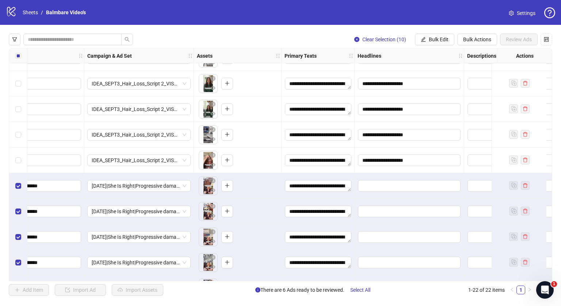
scroll to position [197, 153]
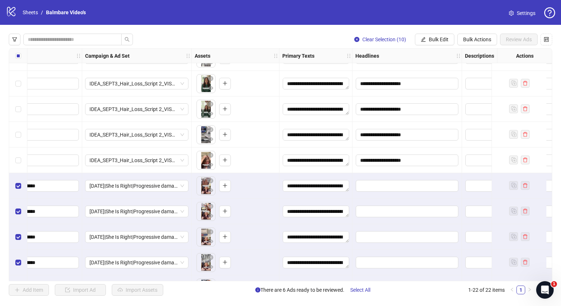
click at [435, 160] on div "**********" at bounding box center [281, 164] width 544 height 233
drag, startPoint x: 413, startPoint y: 161, endPoint x: 348, endPoint y: 164, distance: 65.5
click at [364, 184] on input "Edit values" at bounding box center [407, 186] width 103 height 12
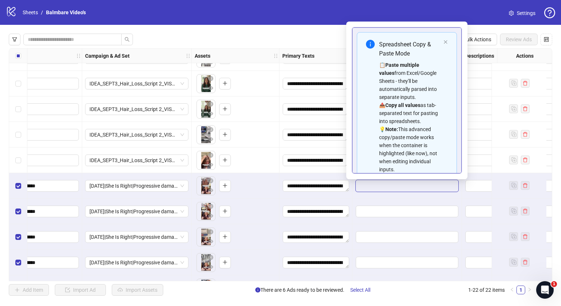
type input "**********"
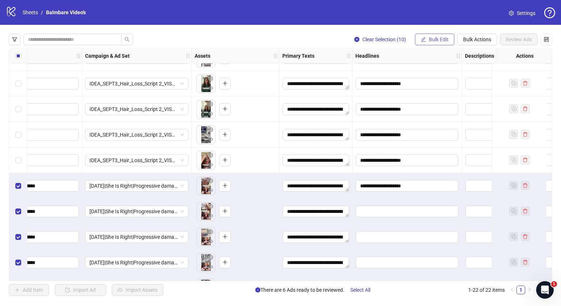
click at [436, 41] on span "Bulk Edit" at bounding box center [439, 40] width 20 height 6
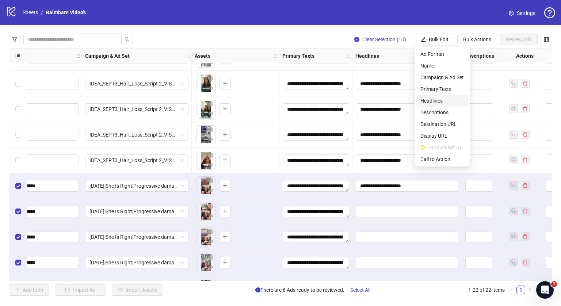
click at [435, 99] on span "Headlines" at bounding box center [442, 101] width 43 height 8
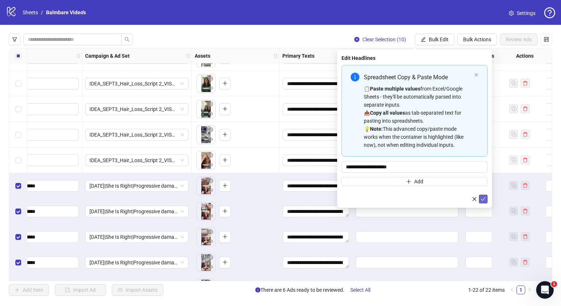
click at [484, 197] on icon "check" at bounding box center [483, 199] width 5 height 5
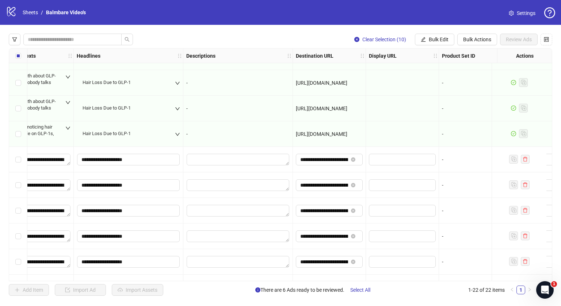
scroll to position [70, 433]
click at [342, 139] on div "[URL][DOMAIN_NAME]" at bounding box center [329, 134] width 73 height 26
copy span "[URL][DOMAIN_NAME]"
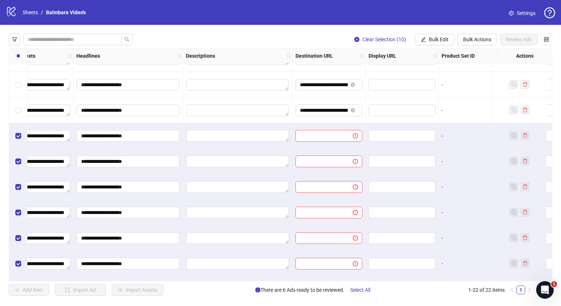
scroll to position [245, 433]
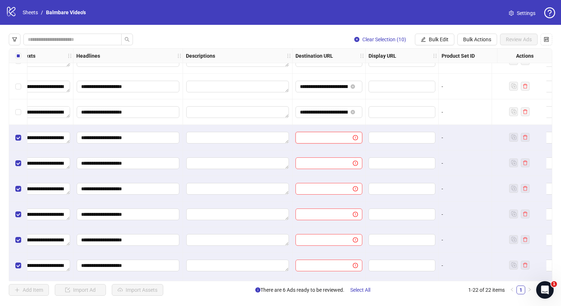
click at [316, 136] on input "text" at bounding box center [321, 138] width 43 height 8
paste input "**********"
type input "**********"
click at [431, 38] on span "Bulk Edit" at bounding box center [439, 40] width 20 height 6
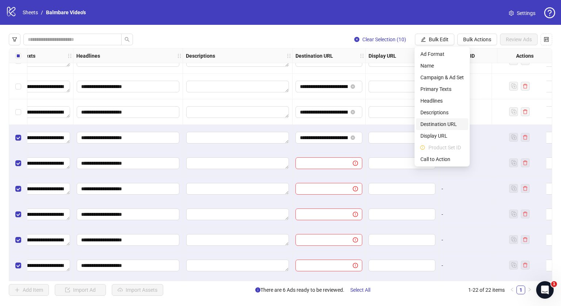
click at [433, 125] on span "Destination URL" at bounding box center [442, 124] width 43 height 8
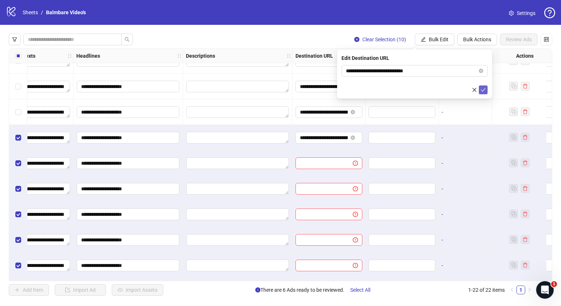
click at [484, 88] on icon "check" at bounding box center [483, 89] width 5 height 5
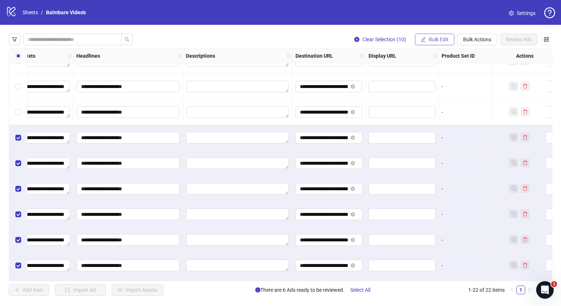
click at [441, 41] on span "Bulk Edit" at bounding box center [439, 40] width 20 height 6
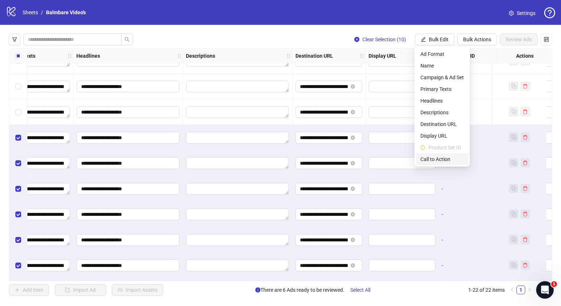
click at [431, 156] on span "Call to Action" at bounding box center [442, 159] width 43 height 8
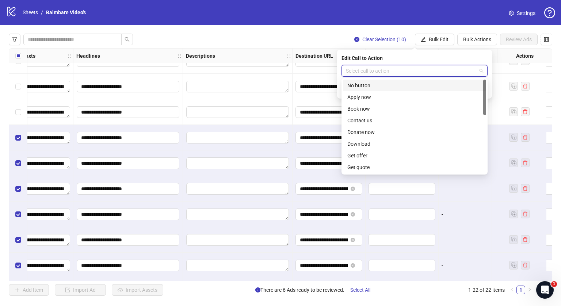
click at [401, 75] on input "search" at bounding box center [411, 70] width 131 height 11
type input "**"
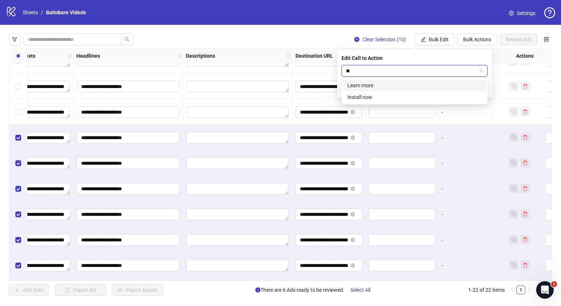
click at [392, 84] on div "Learn more" at bounding box center [415, 85] width 134 height 8
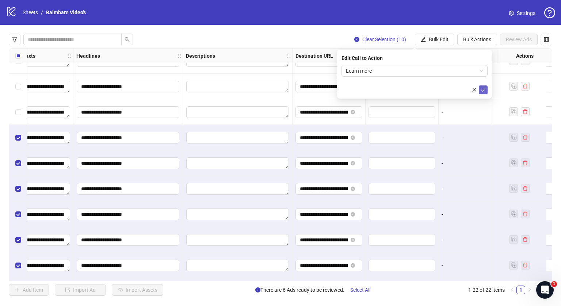
click at [481, 90] on icon "check" at bounding box center [483, 89] width 5 height 5
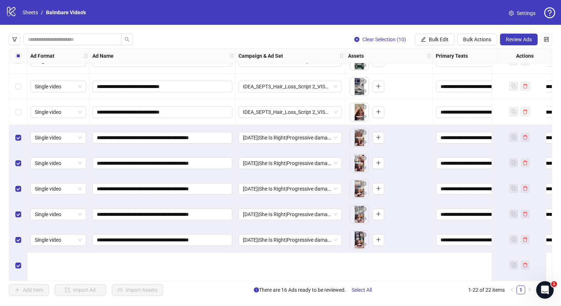
scroll to position [87, 0]
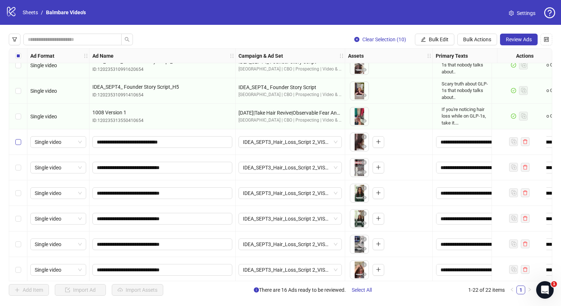
click at [16, 138] on label "Select row 7" at bounding box center [18, 142] width 6 height 8
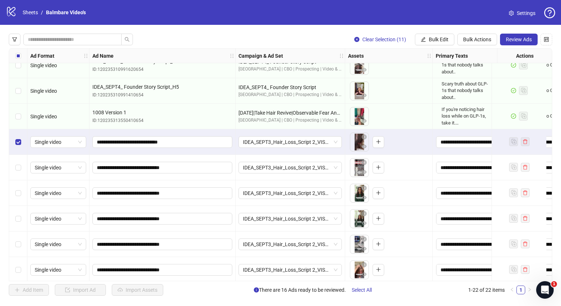
click at [17, 158] on div "Select row 8" at bounding box center [18, 168] width 18 height 26
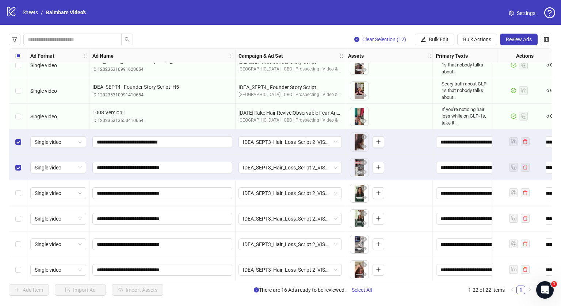
click at [18, 187] on div "Select row 9" at bounding box center [18, 194] width 18 height 26
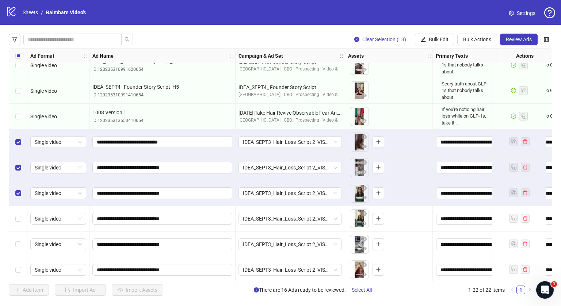
click at [20, 209] on div "Select row 10" at bounding box center [18, 219] width 18 height 26
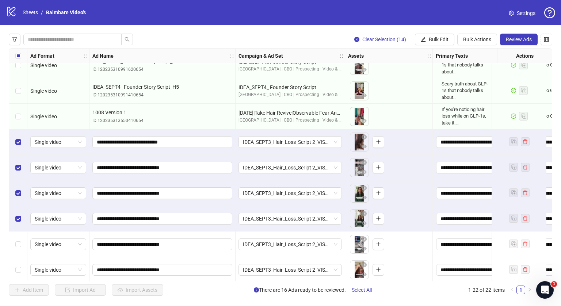
scroll to position [140, 0]
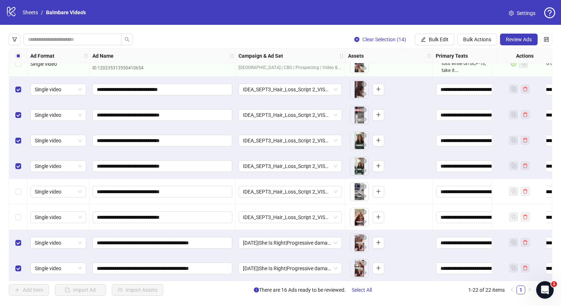
click at [22, 182] on div "Select row 11" at bounding box center [18, 192] width 18 height 26
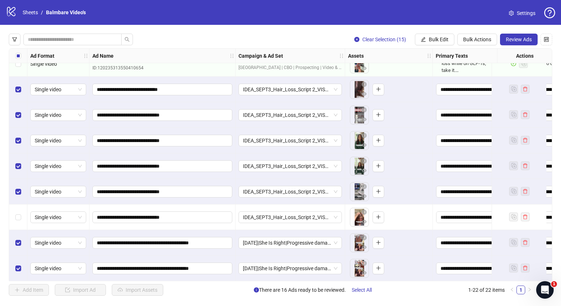
click at [18, 209] on div "Select row 12" at bounding box center [18, 218] width 18 height 26
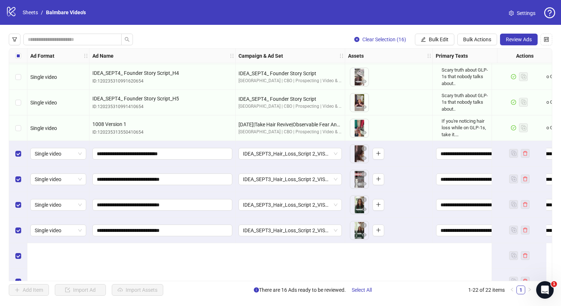
scroll to position [0, 0]
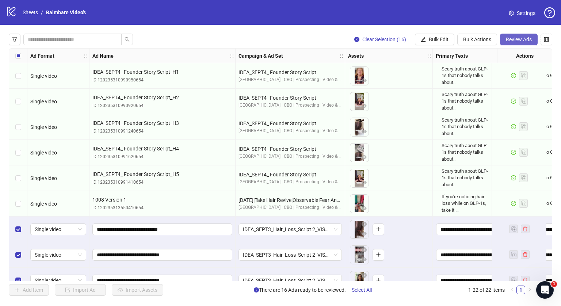
click at [526, 39] on span "Review Ads" at bounding box center [519, 40] width 26 height 6
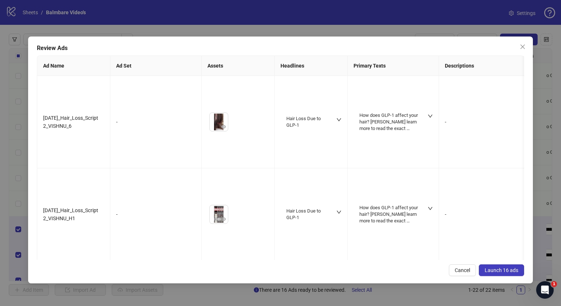
click at [496, 272] on span "Launch 16 ads" at bounding box center [502, 271] width 34 height 6
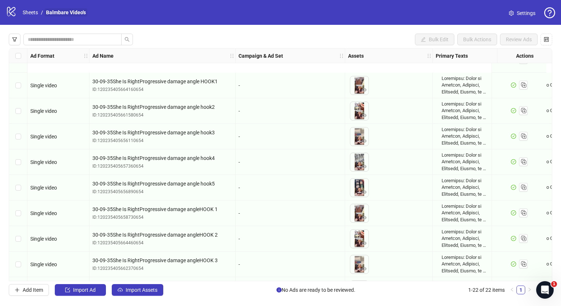
scroll to position [348, 0]
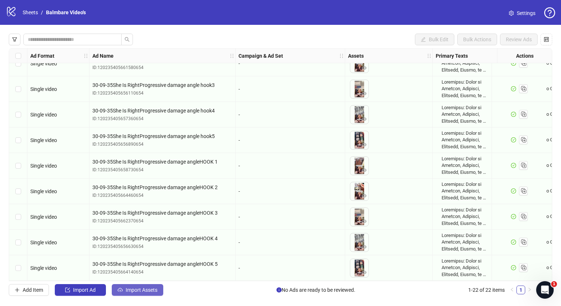
click at [135, 292] on span "Import Assets" at bounding box center [142, 290] width 32 height 6
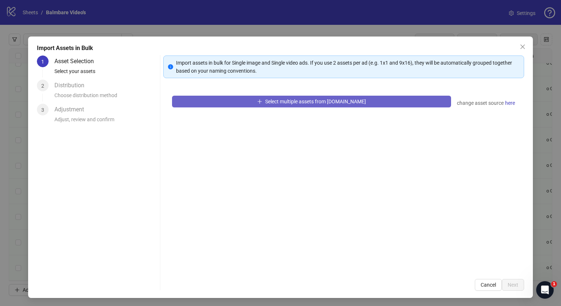
click at [232, 96] on button "Select multiple assets from [DOMAIN_NAME]" at bounding box center [311, 102] width 279 height 12
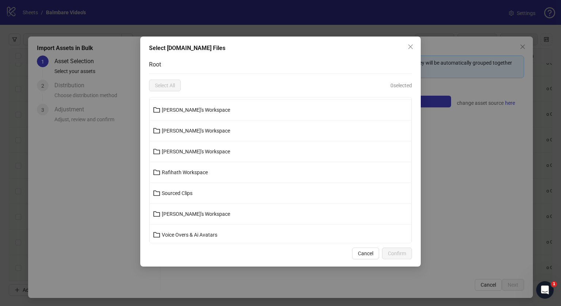
scroll to position [62, 0]
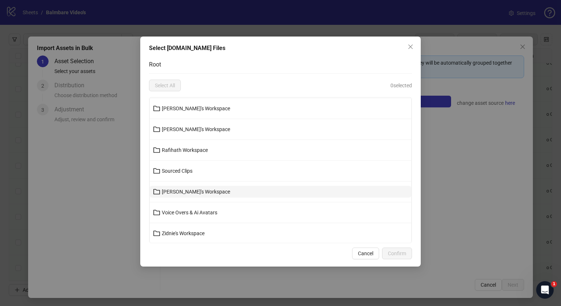
click at [183, 194] on button "[PERSON_NAME]'s Workspace" at bounding box center [281, 192] width 262 height 12
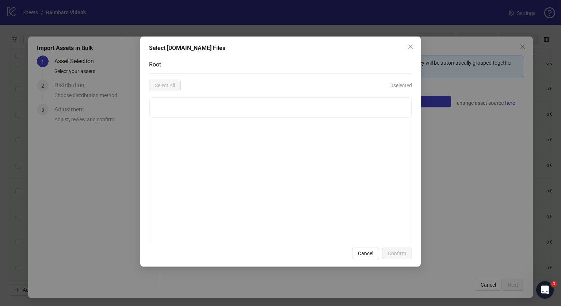
scroll to position [0, 0]
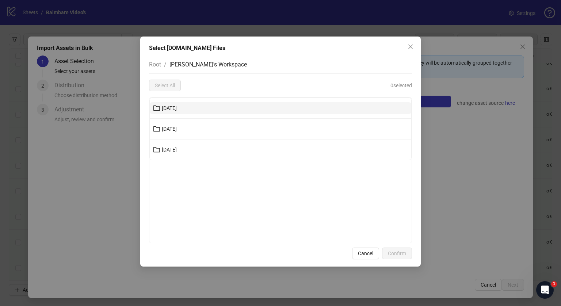
click at [188, 107] on button "[DATE]" at bounding box center [281, 108] width 262 height 12
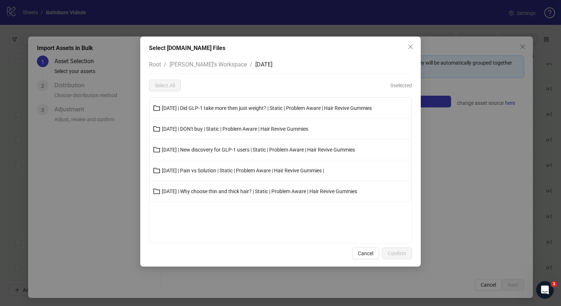
click at [188, 107] on span "[DATE] | Did GLP-1 take more then just weight? | Static | Problem Aware | Hair …" at bounding box center [267, 108] width 210 height 6
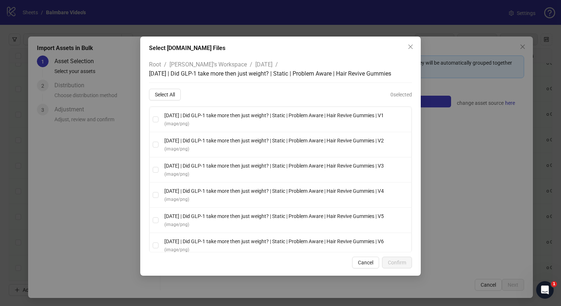
click at [166, 87] on div "Root / [PERSON_NAME]'s Workspace / [DATE] / [DATE] | Did GLP-1 take more then j…" at bounding box center [280, 154] width 263 height 197
click at [166, 93] on span "Select All" at bounding box center [165, 95] width 20 height 6
drag, startPoint x: 413, startPoint y: 267, endPoint x: 404, endPoint y: 264, distance: 9.2
click at [404, 264] on div "Select [DOMAIN_NAME] Files Root / [PERSON_NAME]'s Workspace / [DATE] / [DATE] |…" at bounding box center [280, 156] width 281 height 239
click at [404, 264] on span "Confirm" at bounding box center [397, 263] width 18 height 6
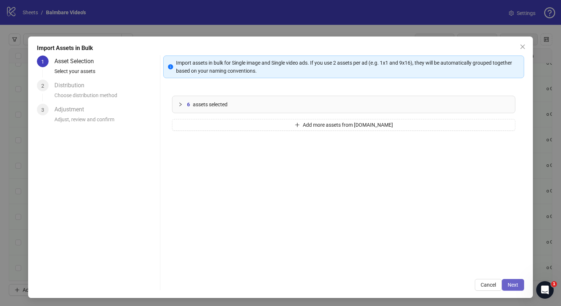
click at [502, 285] on button "Next" at bounding box center [513, 285] width 22 height 12
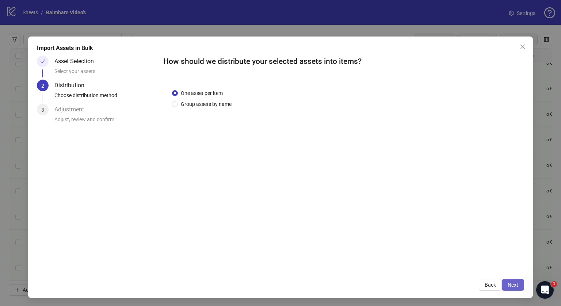
click at [509, 291] on button "Next" at bounding box center [513, 285] width 22 height 12
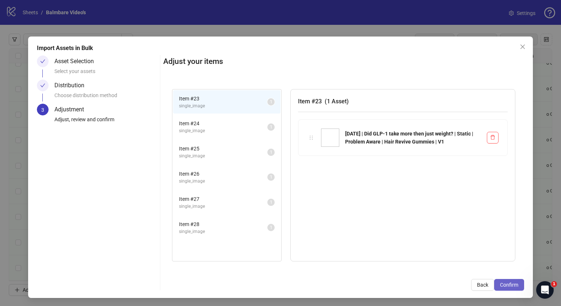
click at [511, 288] on span "Confirm" at bounding box center [509, 285] width 18 height 6
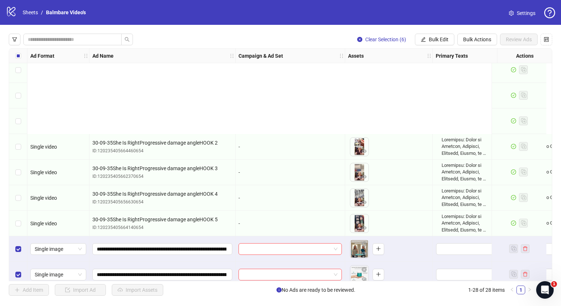
scroll to position [501, 0]
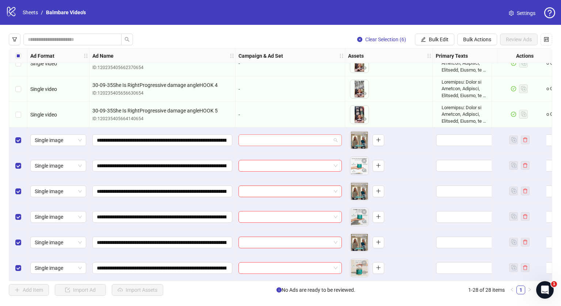
click at [280, 137] on input "search" at bounding box center [287, 140] width 88 height 11
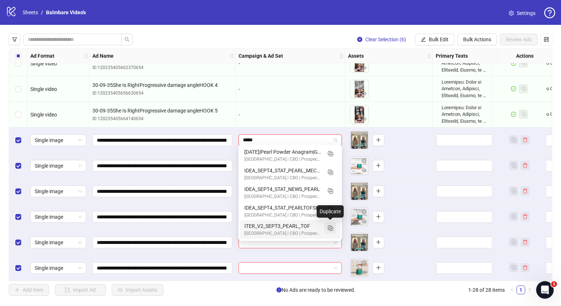
click at [327, 226] on icon "Duplicate" at bounding box center [330, 227] width 7 height 7
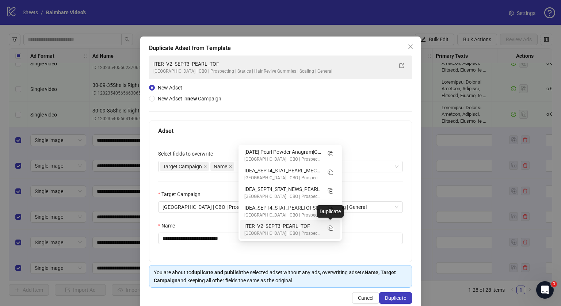
type input "*****"
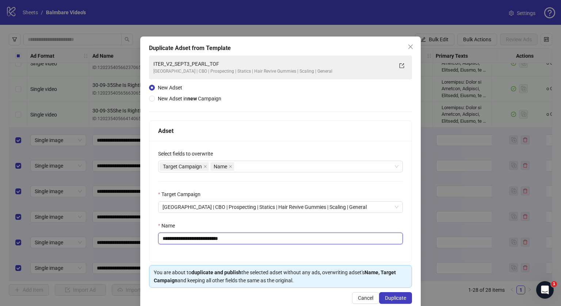
click at [217, 239] on input "**********" at bounding box center [280, 239] width 245 height 12
paste input "**********"
type input "**********"
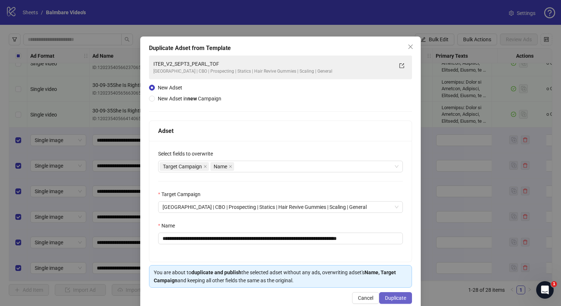
click at [385, 295] on span "Duplicate" at bounding box center [395, 298] width 21 height 6
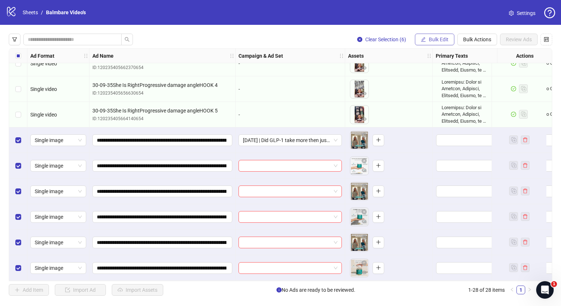
click at [430, 35] on button "Bulk Edit" at bounding box center [434, 40] width 39 height 12
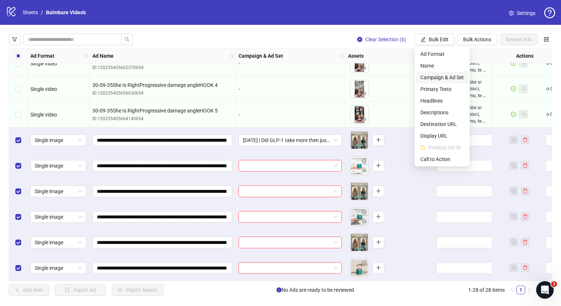
click at [434, 75] on span "Campaign & Ad Set" at bounding box center [442, 77] width 43 height 8
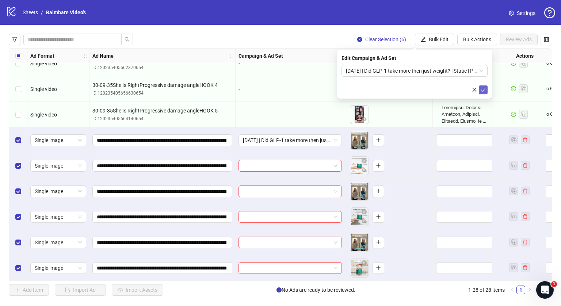
click at [484, 90] on icon "check" at bounding box center [483, 89] width 5 height 5
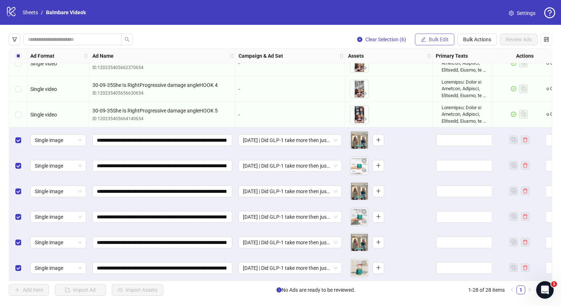
click at [441, 38] on span "Bulk Edit" at bounding box center [439, 40] width 20 height 6
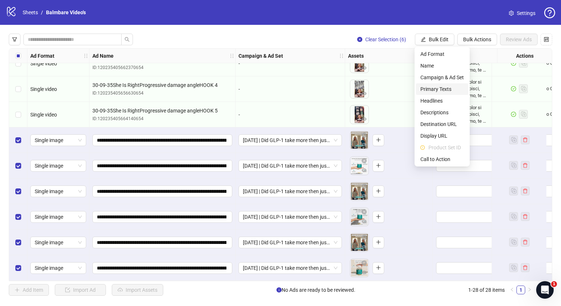
click at [439, 87] on span "Primary Texts" at bounding box center [442, 89] width 43 height 8
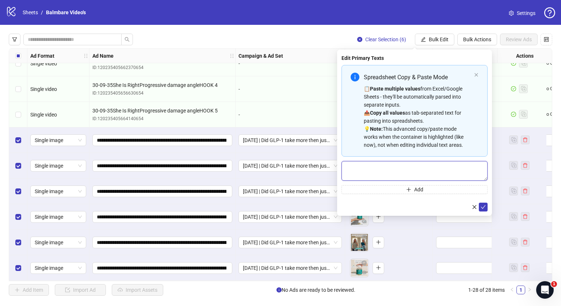
click at [389, 169] on textarea "Multi-text input container - paste or copy values" at bounding box center [415, 171] width 146 height 20
paste textarea "**********"
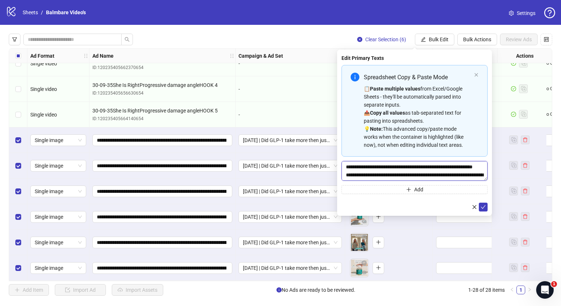
scroll to position [247, 0]
type textarea "**********"
click at [488, 208] on button "submit" at bounding box center [483, 207] width 9 height 9
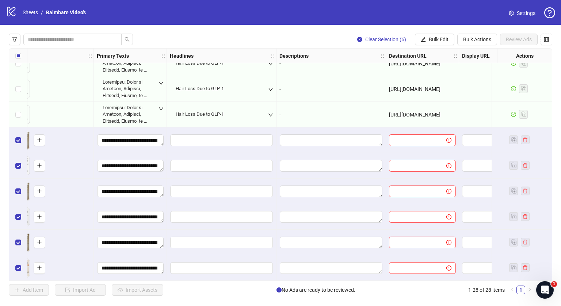
scroll to position [501, 344]
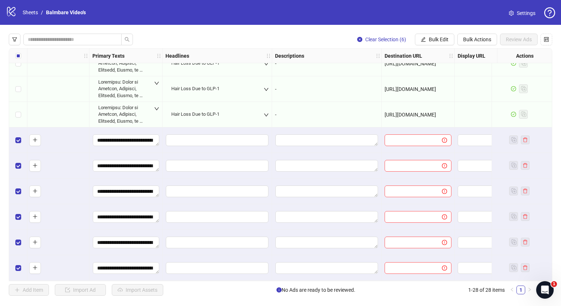
click at [428, 112] on span "[URL][DOMAIN_NAME]" at bounding box center [411, 115] width 52 height 6
copy span "[URL][DOMAIN_NAME]"
click at [410, 139] on input "text" at bounding box center [410, 140] width 43 height 8
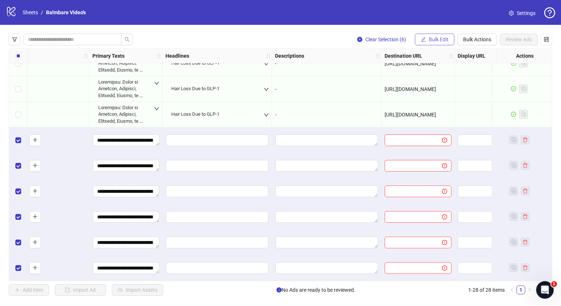
click at [434, 37] on span "Bulk Edit" at bounding box center [439, 40] width 20 height 6
click at [432, 43] on button "Bulk Edit" at bounding box center [434, 40] width 39 height 12
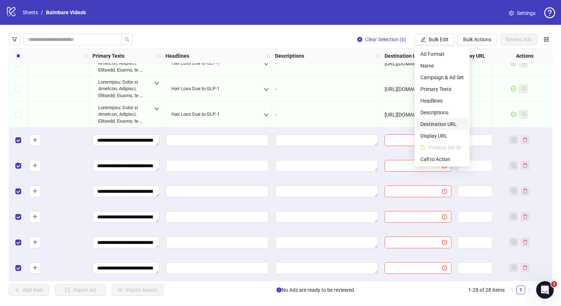
click at [436, 124] on span "Destination URL" at bounding box center [442, 124] width 43 height 8
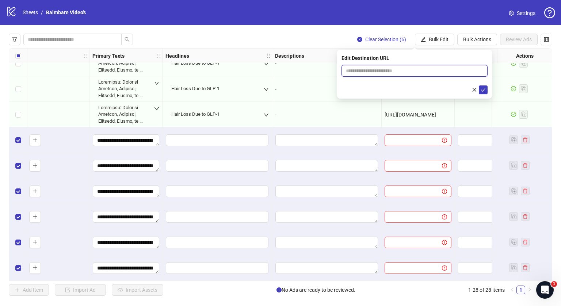
click at [401, 71] on input "text" at bounding box center [412, 71] width 132 height 8
type input "**********"
click at [482, 92] on span "submit" at bounding box center [483, 90] width 5 height 6
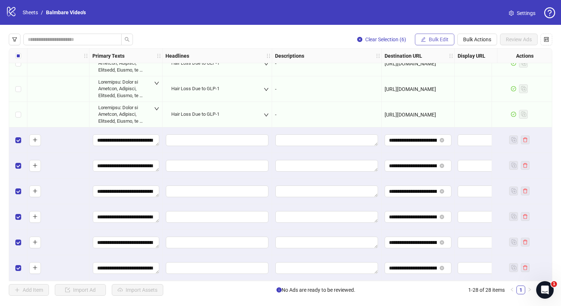
click at [433, 39] on span "Bulk Edit" at bounding box center [439, 40] width 20 height 6
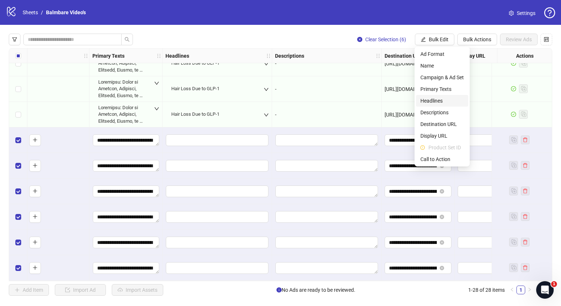
click at [431, 104] on span "Headlines" at bounding box center [442, 101] width 43 height 8
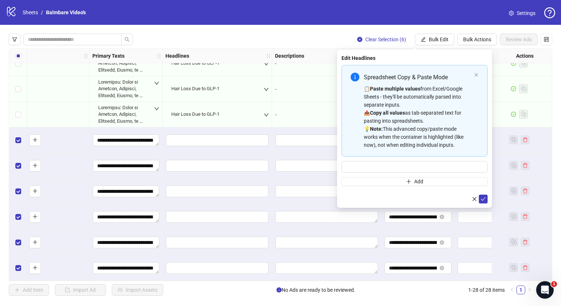
click at [408, 160] on div "Spreadsheet Copy & Paste Mode 📋 Paste multiple values from Excel/Google Sheets …" at bounding box center [415, 125] width 146 height 121
drag, startPoint x: 408, startPoint y: 160, endPoint x: 399, endPoint y: 174, distance: 16.1
click at [399, 174] on div "Spreadsheet Copy & Paste Mode 📋 Paste multiple values from Excel/Google Sheets …" at bounding box center [415, 125] width 146 height 121
drag, startPoint x: 399, startPoint y: 174, endPoint x: 393, endPoint y: 162, distance: 13.1
click at [393, 162] on div "Spreadsheet Copy & Paste Mode 📋 Paste multiple values from Excel/Google Sheets …" at bounding box center [415, 125] width 146 height 121
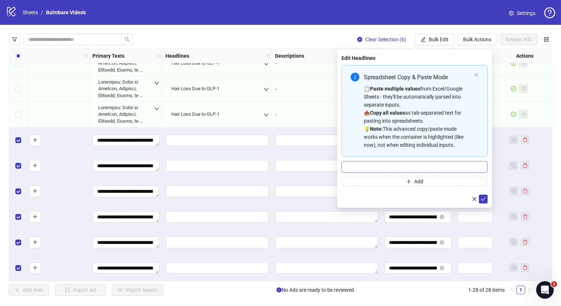
click at [393, 162] on input "Multi-input container - paste or copy values" at bounding box center [415, 167] width 146 height 12
type input "**********"
click at [483, 202] on button "submit" at bounding box center [483, 199] width 9 height 9
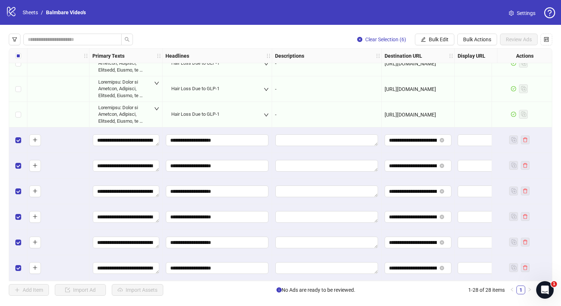
scroll to position [501, 584]
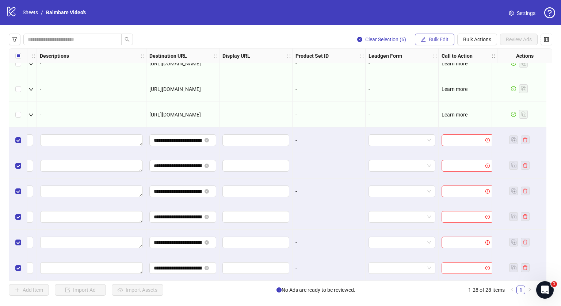
click at [432, 40] on span "Bulk Edit" at bounding box center [439, 40] width 20 height 6
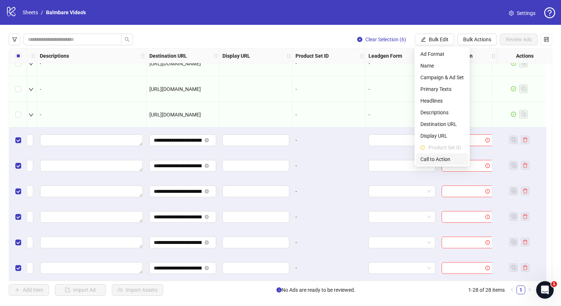
click at [427, 160] on span "Call to Action" at bounding box center [442, 159] width 43 height 8
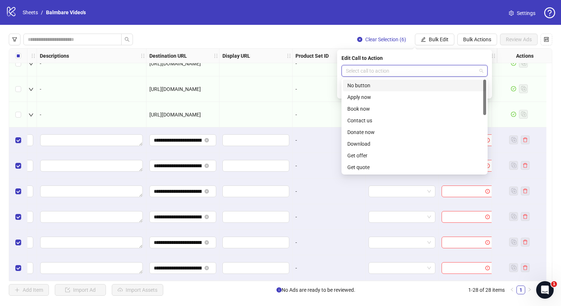
click at [373, 71] on input "search" at bounding box center [411, 70] width 131 height 11
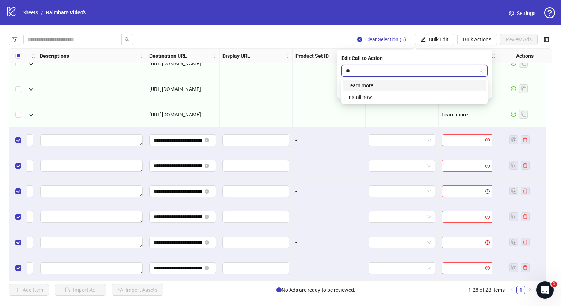
type input "***"
click at [370, 88] on div "Learn more" at bounding box center [415, 85] width 134 height 8
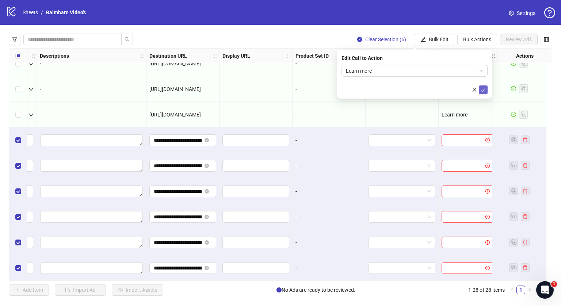
click at [486, 89] on button "submit" at bounding box center [483, 90] width 9 height 9
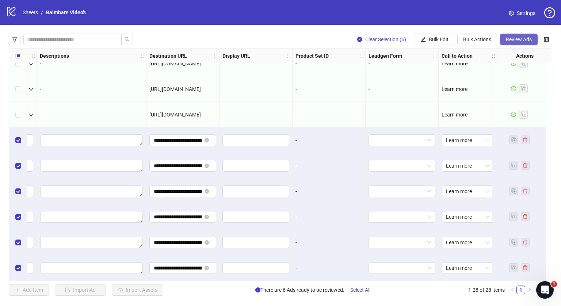
click at [518, 39] on span "Review Ads" at bounding box center [519, 40] width 26 height 6
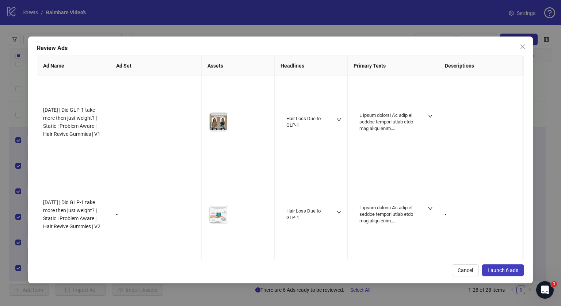
click at [494, 271] on span "Launch 6 ads" at bounding box center [503, 271] width 31 height 6
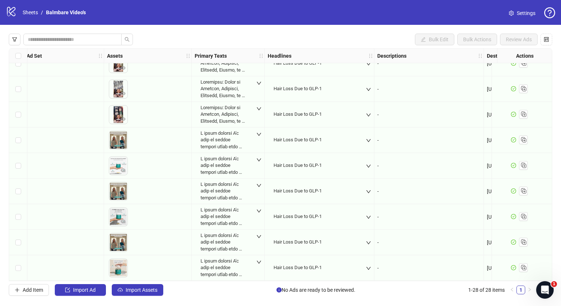
scroll to position [501, 0]
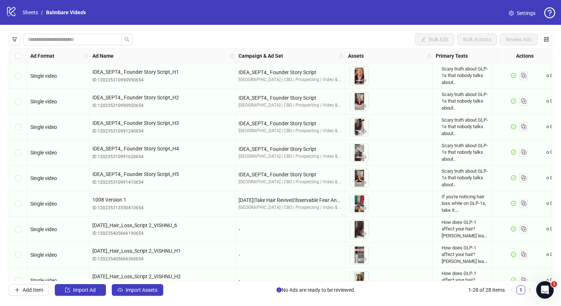
click at [41, 153] on span "Single video" at bounding box center [43, 153] width 27 height 6
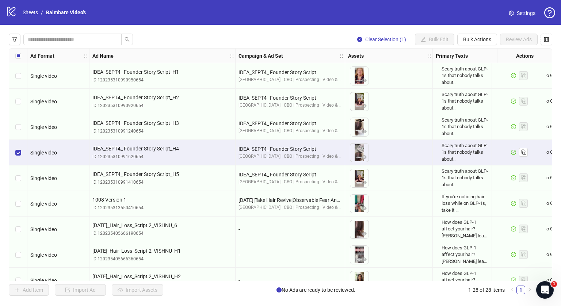
click at [17, 170] on div "Select row 5" at bounding box center [18, 179] width 18 height 26
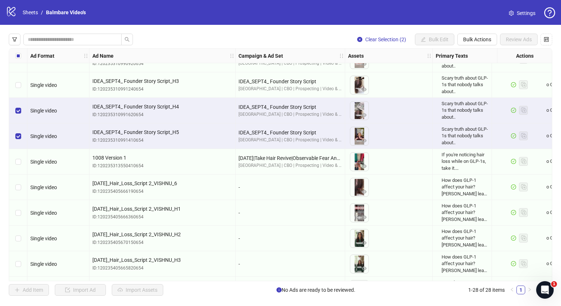
scroll to position [41, 0]
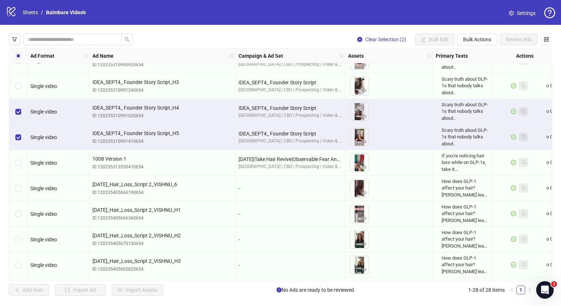
click at [252, 177] on div "-" at bounding box center [291, 189] width 110 height 26
click at [14, 112] on div "Select row 4" at bounding box center [18, 112] width 18 height 26
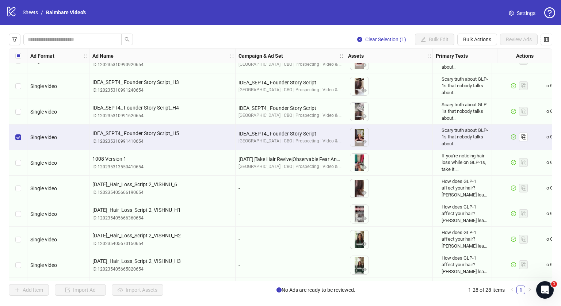
click at [14, 127] on div "Select row 5" at bounding box center [18, 138] width 18 height 26
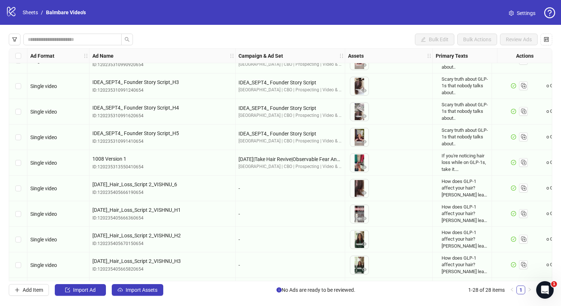
click at [21, 184] on div "Select row 7" at bounding box center [18, 189] width 18 height 26
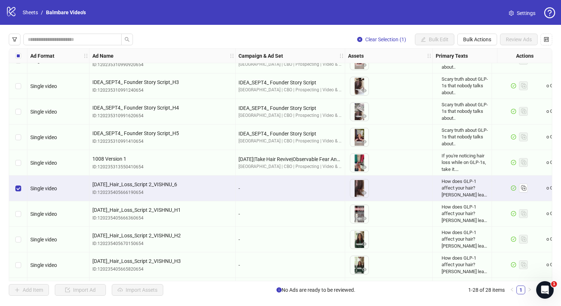
click at [11, 210] on div "Select row 8" at bounding box center [18, 214] width 18 height 26
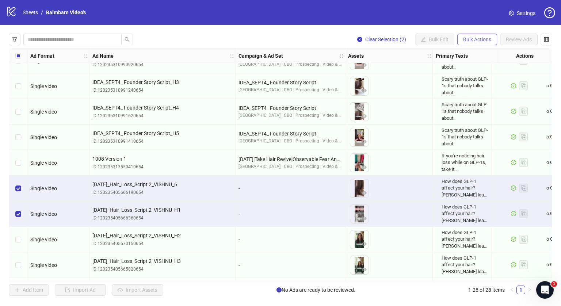
click at [465, 40] on span "Bulk Actions" at bounding box center [477, 40] width 28 height 6
click at [206, 234] on div "[DATE]_Hair_Loss_Script 2_VISHNU_H2 ID: 120235405670150654" at bounding box center [162, 240] width 140 height 26
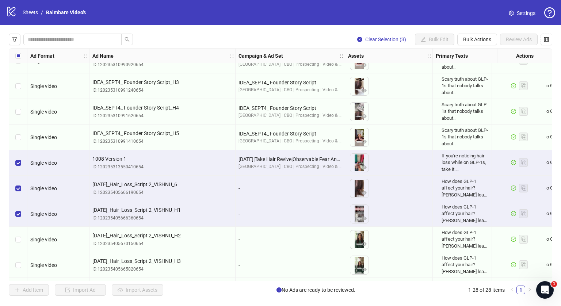
click at [16, 247] on div "Select row 9" at bounding box center [18, 240] width 18 height 26
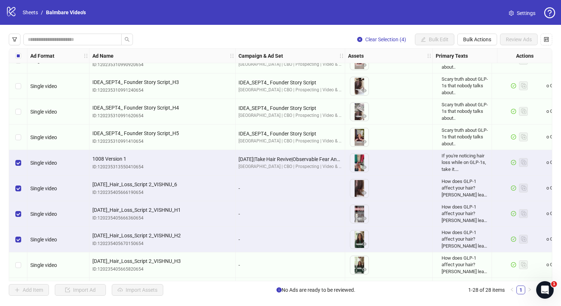
click at [16, 255] on div "Select row 10" at bounding box center [18, 266] width 18 height 26
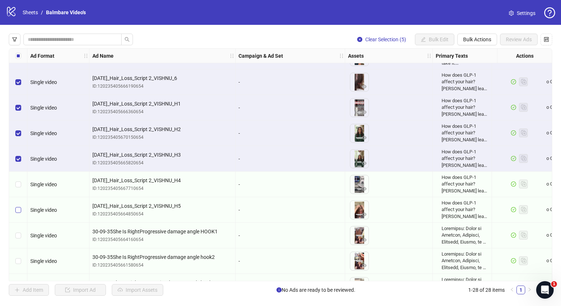
scroll to position [153, 0]
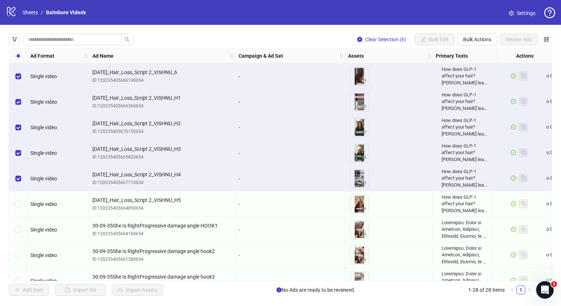
click at [15, 198] on div "Select row 12" at bounding box center [18, 205] width 18 height 26
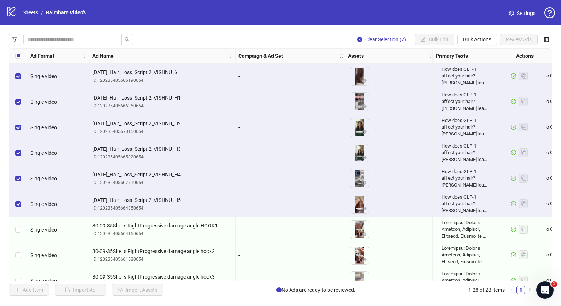
click at [17, 224] on div "Select row 13" at bounding box center [18, 230] width 18 height 26
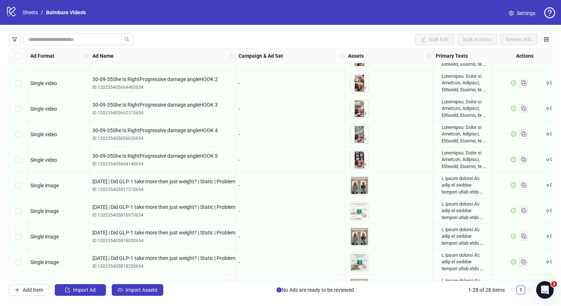
scroll to position [501, 0]
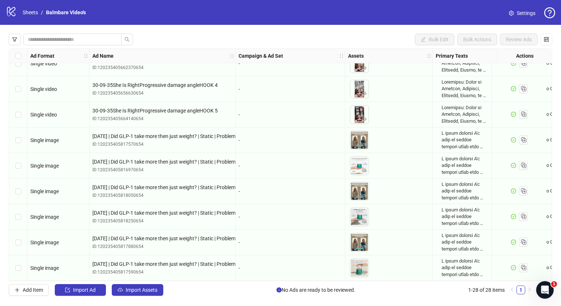
click at [23, 162] on div "Select row 24" at bounding box center [18, 166] width 18 height 26
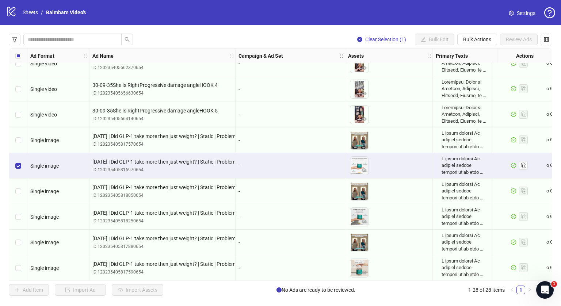
click at [19, 144] on div "Select row 23" at bounding box center [18, 141] width 18 height 26
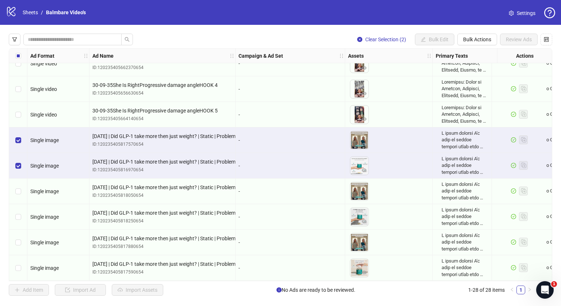
click at [19, 197] on div "Select row 25" at bounding box center [18, 192] width 18 height 26
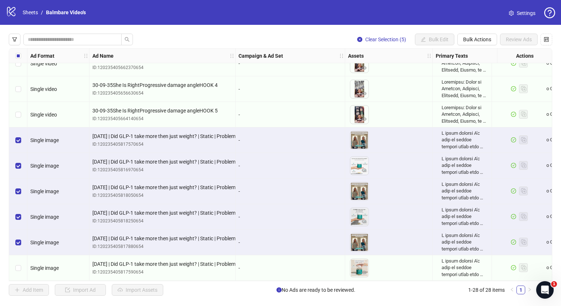
click at [20, 274] on div "Select row 28" at bounding box center [18, 268] width 18 height 26
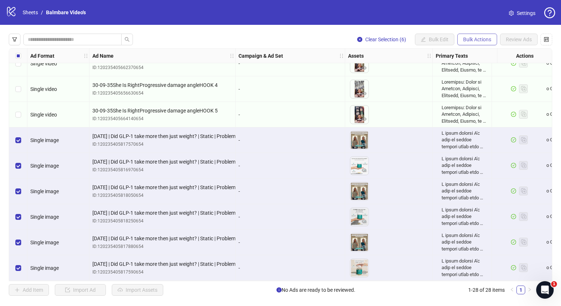
click at [476, 39] on span "Bulk Actions" at bounding box center [477, 40] width 28 height 6
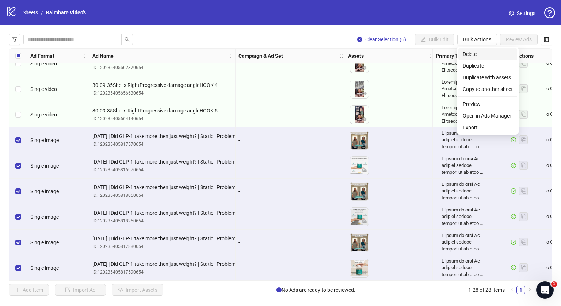
click at [475, 52] on span "Delete" at bounding box center [488, 54] width 50 height 8
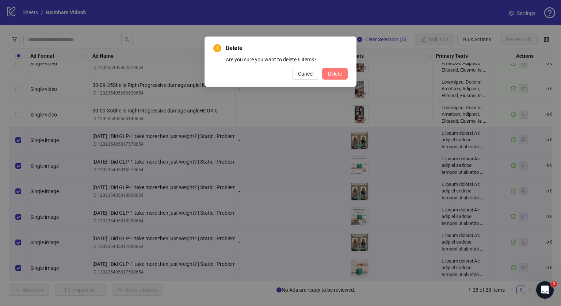
click at [333, 71] on span "Delete" at bounding box center [335, 74] width 14 height 6
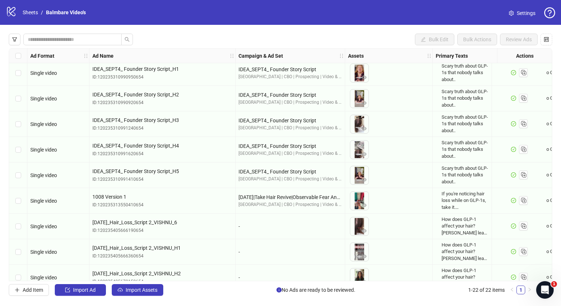
scroll to position [0, 0]
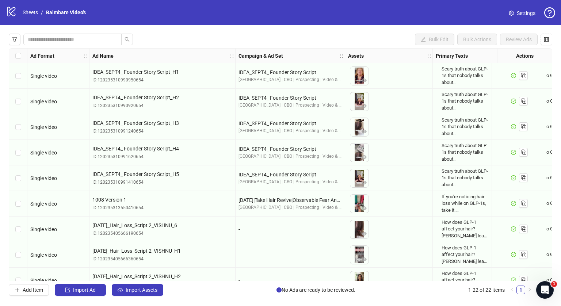
click at [273, 30] on div "Bulk Edit Bulk Actions Review Ads Ad Format Ad Name Campaign & Ad Set Assets Pr…" at bounding box center [280, 165] width 561 height 280
click at [21, 222] on div "Select row 7" at bounding box center [18, 230] width 18 height 26
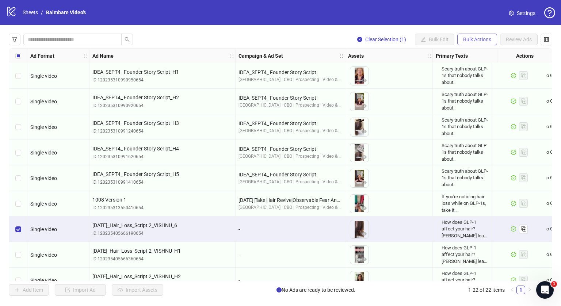
click at [470, 36] on button "Bulk Actions" at bounding box center [478, 40] width 40 height 12
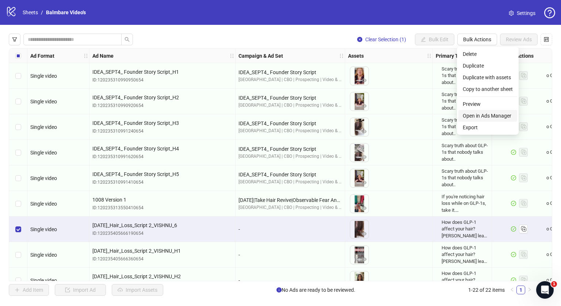
click at [470, 115] on span "Open in Ads Manager" at bounding box center [488, 116] width 50 height 8
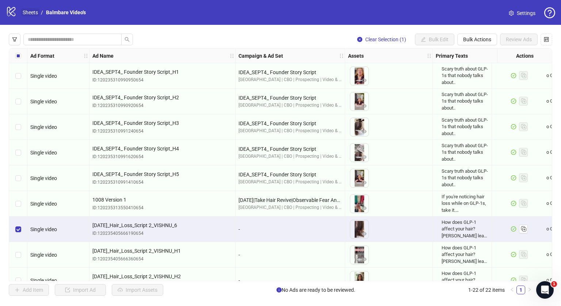
click at [31, 12] on link "Sheets" at bounding box center [30, 12] width 18 height 8
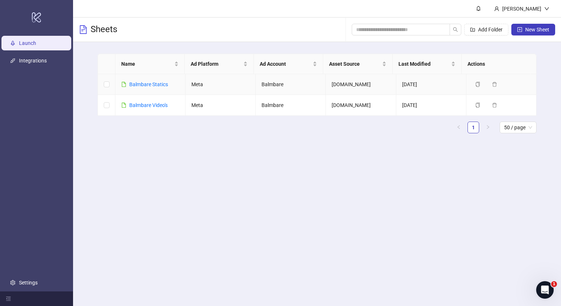
click at [155, 80] on td "Balmbare Statics" at bounding box center [150, 84] width 70 height 21
click at [153, 81] on link "Balmbare Statics" at bounding box center [148, 84] width 39 height 6
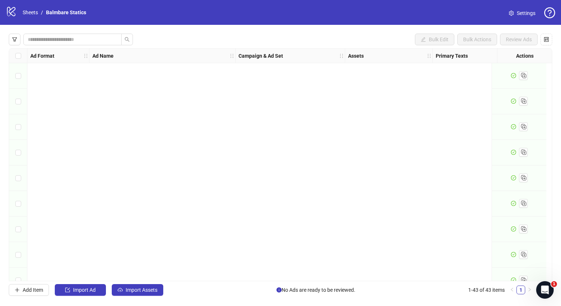
scroll to position [885, 0]
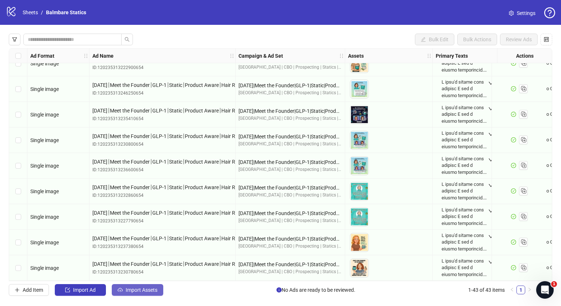
click at [139, 290] on span "Import Assets" at bounding box center [142, 290] width 32 height 6
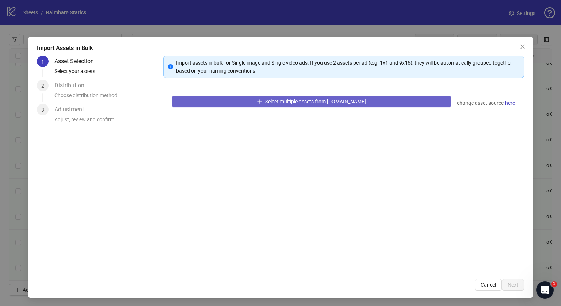
click at [274, 96] on button "Select multiple assets from [DOMAIN_NAME]" at bounding box center [311, 102] width 279 height 12
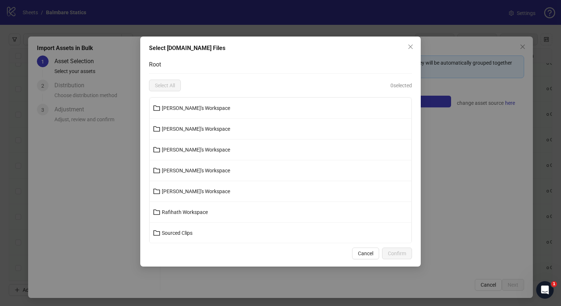
scroll to position [62, 0]
click at [178, 191] on span "[PERSON_NAME]'s Workspace" at bounding box center [196, 192] width 68 height 6
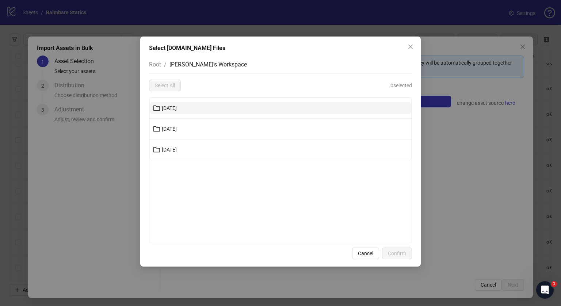
click at [185, 107] on button "[DATE]" at bounding box center [281, 108] width 262 height 12
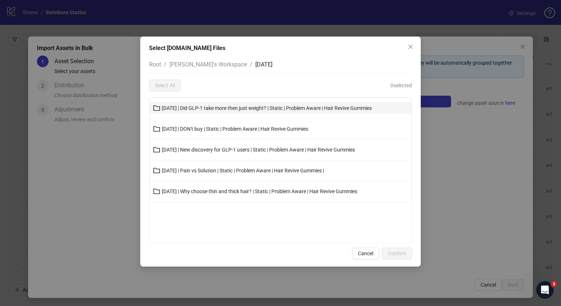
click at [202, 109] on span "[DATE] | Did GLP-1 take more then just weight? | Static | Problem Aware | Hair …" at bounding box center [267, 108] width 210 height 6
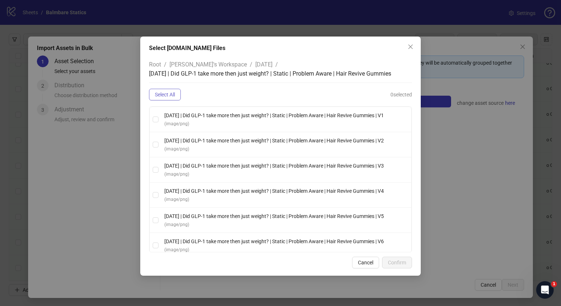
click at [163, 100] on button "Select All" at bounding box center [165, 95] width 32 height 12
click at [393, 265] on span "Confirm" at bounding box center [397, 263] width 18 height 6
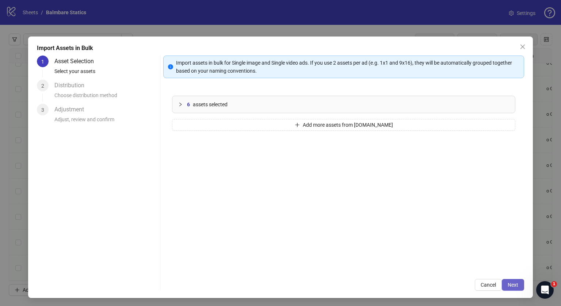
click at [505, 280] on button "Next" at bounding box center [513, 285] width 22 height 12
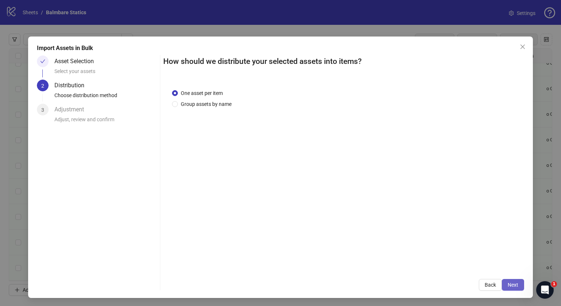
click at [513, 289] on button "Next" at bounding box center [513, 285] width 22 height 12
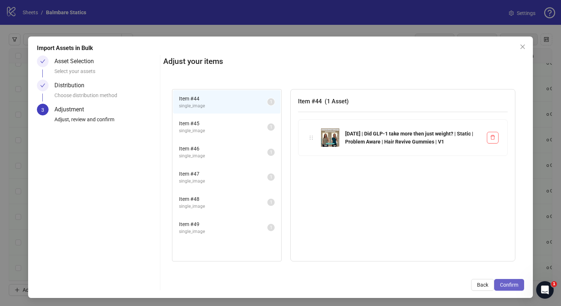
click at [500, 284] on span "Confirm" at bounding box center [509, 285] width 18 height 6
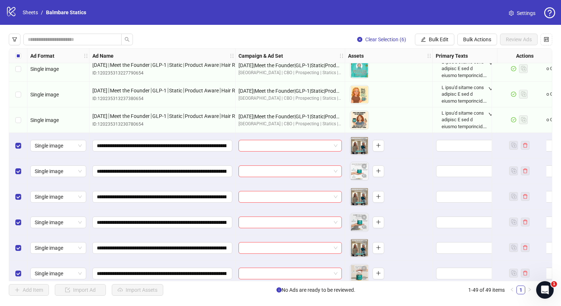
scroll to position [1038, 0]
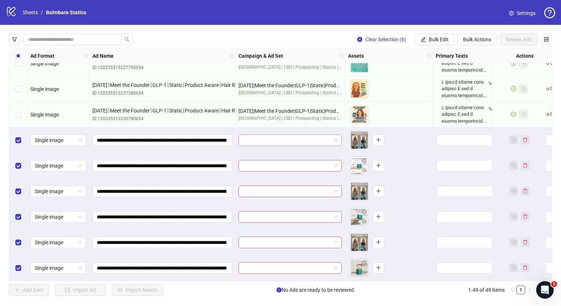
click at [276, 139] on input "search" at bounding box center [287, 140] width 88 height 11
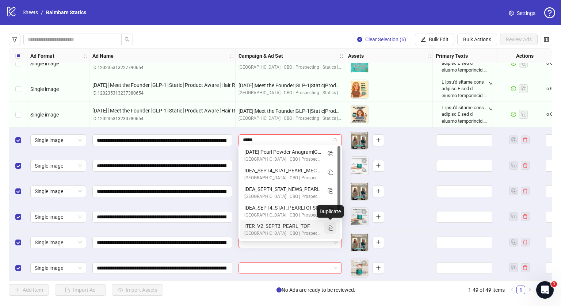
click at [332, 230] on icon "Duplicate" at bounding box center [330, 227] width 7 height 7
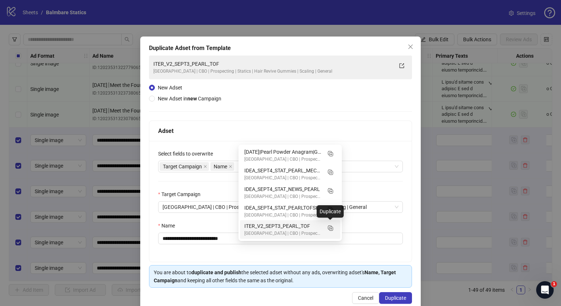
type input "*****"
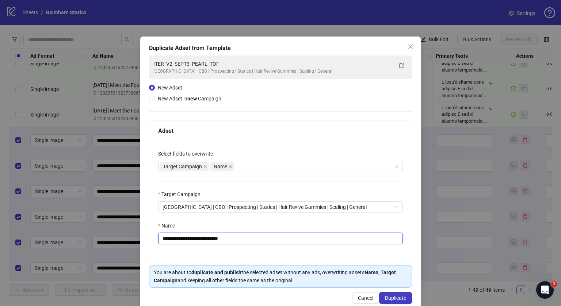
click at [267, 239] on input "**********" at bounding box center [280, 239] width 245 height 12
paste input "**********"
type input "**********"
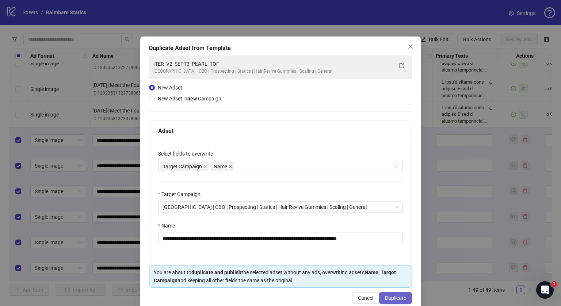
click at [395, 299] on span "Duplicate" at bounding box center [395, 298] width 21 height 6
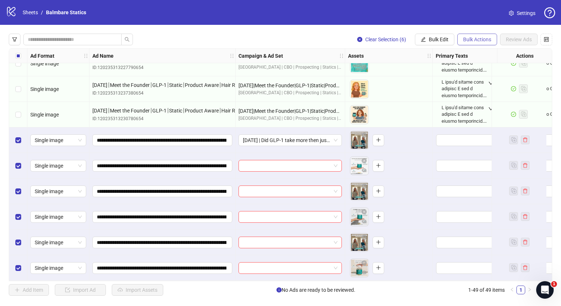
click at [466, 38] on span "Bulk Actions" at bounding box center [477, 40] width 28 height 6
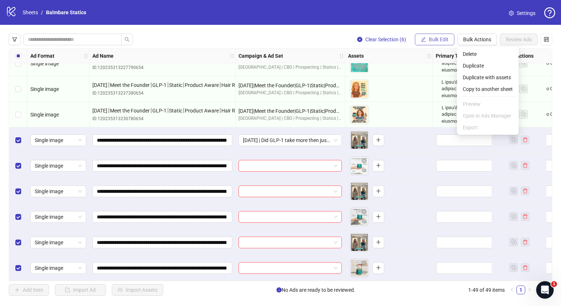
click at [444, 42] on span "Bulk Edit" at bounding box center [439, 40] width 20 height 6
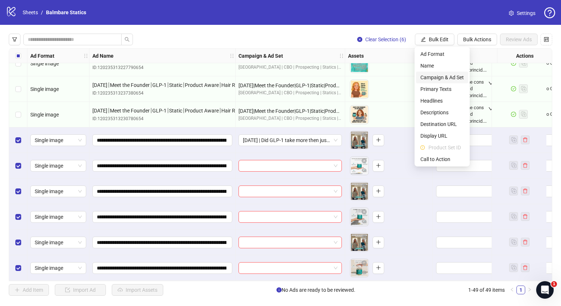
click at [435, 76] on span "Campaign & Ad Set" at bounding box center [442, 77] width 43 height 8
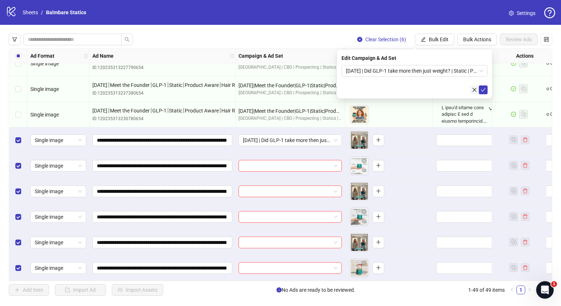
click at [478, 87] on button "button" at bounding box center [474, 90] width 9 height 9
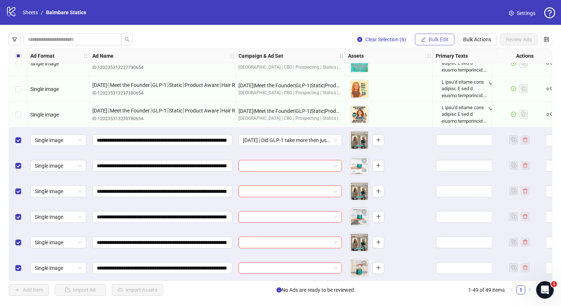
click at [439, 41] on span "Bulk Edit" at bounding box center [439, 40] width 20 height 6
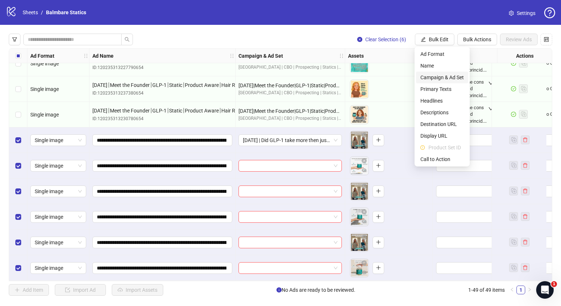
click at [452, 75] on span "Campaign & Ad Set" at bounding box center [442, 77] width 43 height 8
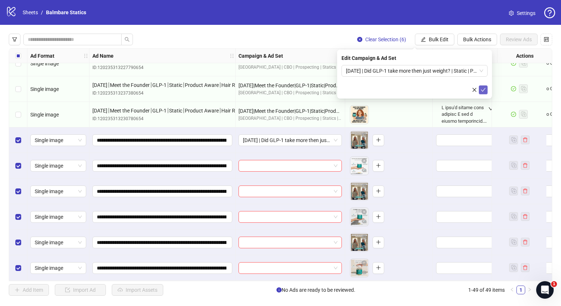
click at [483, 90] on icon "check" at bounding box center [483, 89] width 5 height 5
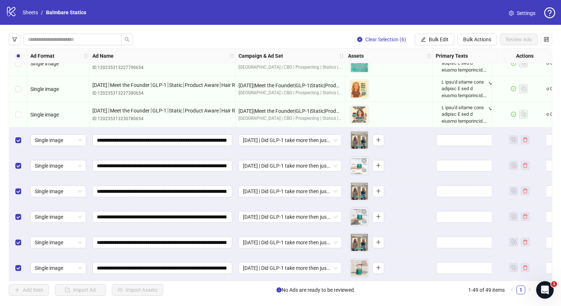
click at [413, 153] on div "To pick up a draggable item, press the space bar. While dragging, use the arrow…" at bounding box center [389, 166] width 88 height 26
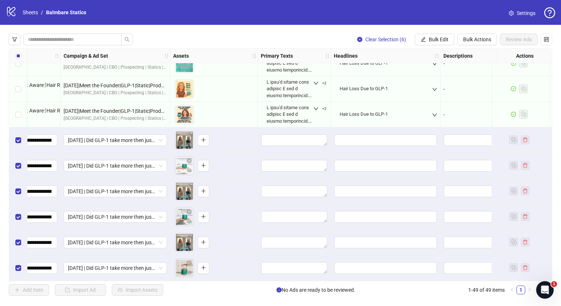
scroll to position [1038, 175]
click at [285, 134] on textarea "Edit values" at bounding box center [294, 140] width 66 height 12
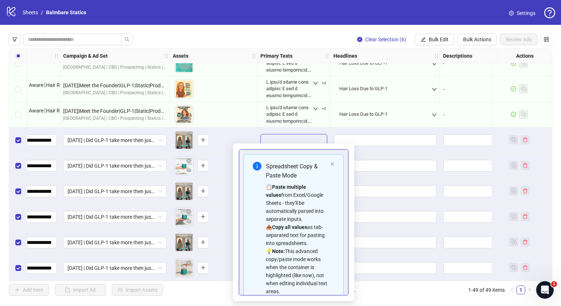
scroll to position [65, 0]
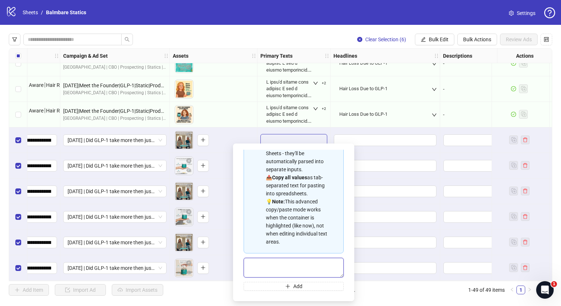
paste textarea "**********"
click at [291, 269] on textarea "Multi-text input container - paste or copy values" at bounding box center [294, 268] width 100 height 20
type textarea "**********"
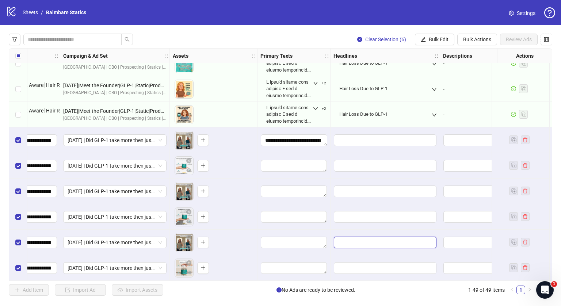
click at [365, 238] on input "Edit values" at bounding box center [385, 243] width 103 height 12
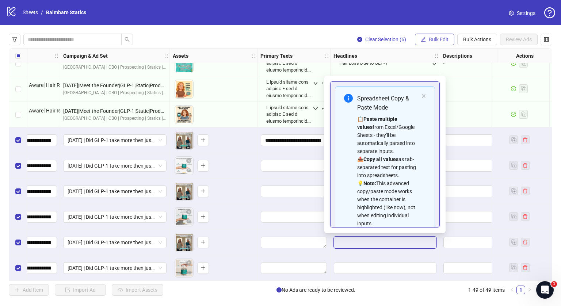
click at [427, 41] on button "Bulk Edit" at bounding box center [434, 40] width 39 height 12
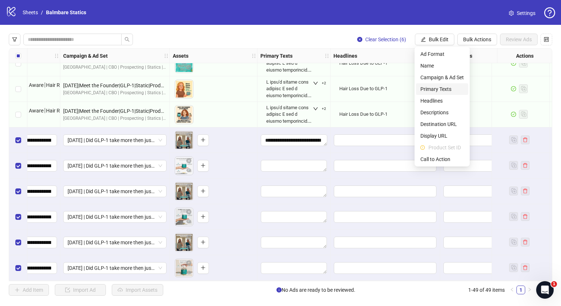
click at [432, 87] on span "Primary Texts" at bounding box center [442, 89] width 43 height 8
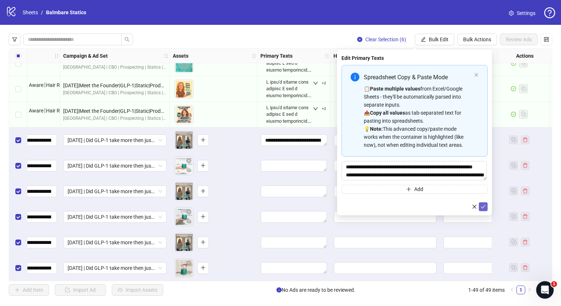
click at [485, 207] on icon "check" at bounding box center [483, 206] width 5 height 5
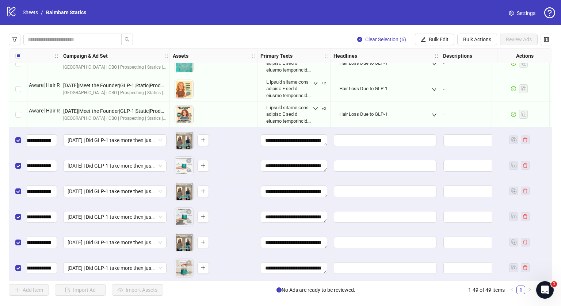
click at [372, 111] on div "Hair Loss Due to GLP-1" at bounding box center [364, 114] width 48 height 7
copy div "Hair Loss Due to GLP-1"
drag, startPoint x: 433, startPoint y: 32, endPoint x: 433, endPoint y: 38, distance: 6.6
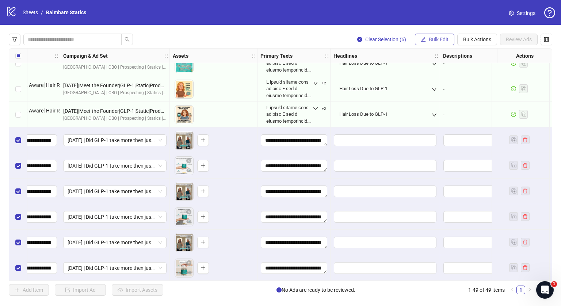
click at [433, 38] on div "Clear Selection (6) Bulk Edit Bulk Actions Review Ads Ad Format Ad Name Campaig…" at bounding box center [280, 165] width 561 height 280
click at [433, 38] on span "Bulk Edit" at bounding box center [439, 40] width 20 height 6
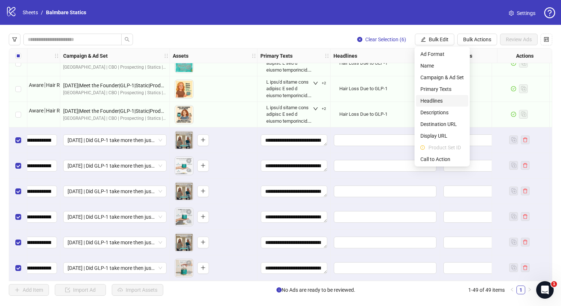
click at [425, 103] on span "Headlines" at bounding box center [442, 101] width 43 height 8
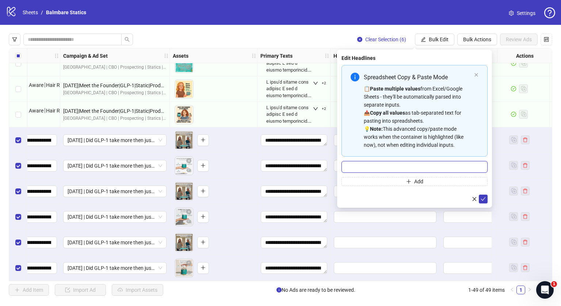
paste input "**********"
click at [382, 166] on input "**********" at bounding box center [415, 167] width 146 height 12
type input "**********"
click at [482, 200] on icon "check" at bounding box center [483, 199] width 5 height 5
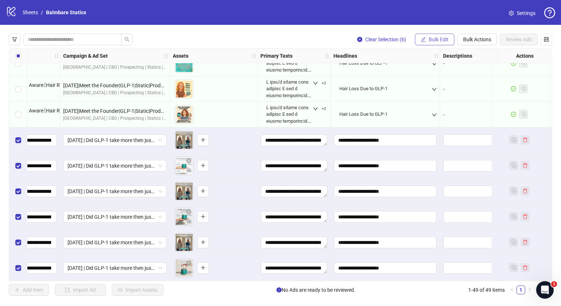
click at [448, 37] on span "Bulk Edit" at bounding box center [439, 40] width 20 height 6
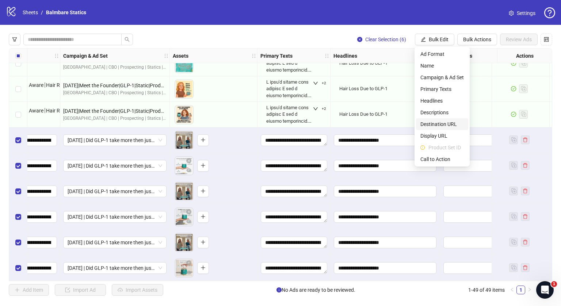
click at [439, 125] on span "Destination URL" at bounding box center [442, 124] width 43 height 8
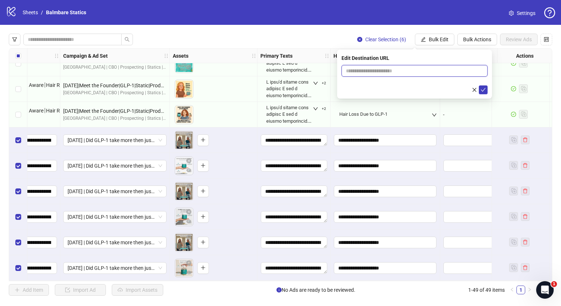
click at [414, 67] on input "text" at bounding box center [412, 71] width 132 height 8
type input "**********"
click at [484, 92] on icon "check" at bounding box center [483, 89] width 5 height 5
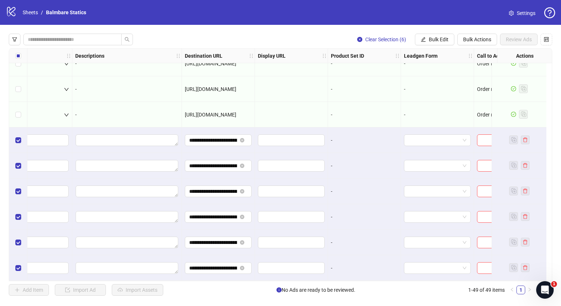
scroll to position [1038, 584]
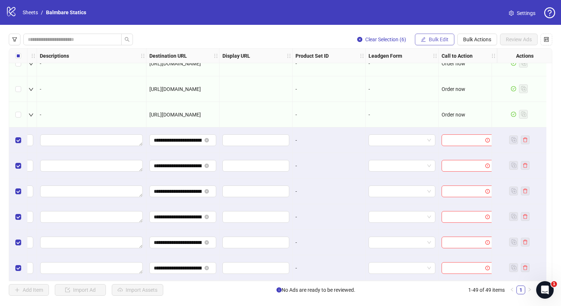
click at [447, 37] on span "Bulk Edit" at bounding box center [439, 40] width 20 height 6
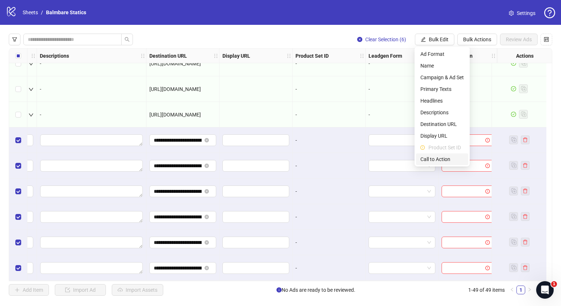
click at [430, 160] on span "Call to Action" at bounding box center [442, 159] width 43 height 8
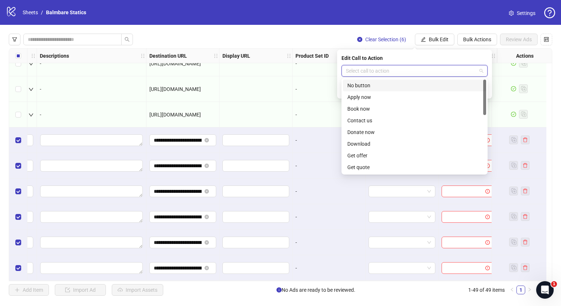
click at [387, 70] on input "search" at bounding box center [411, 70] width 131 height 11
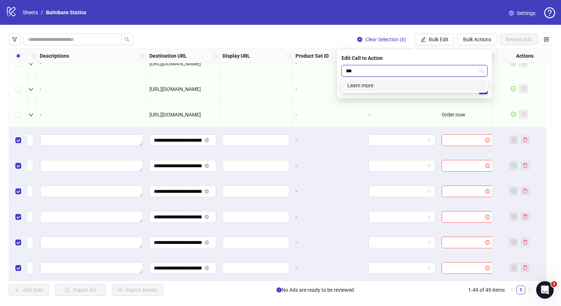
type input "****"
click at [379, 89] on div "Learn more" at bounding box center [415, 85] width 134 height 8
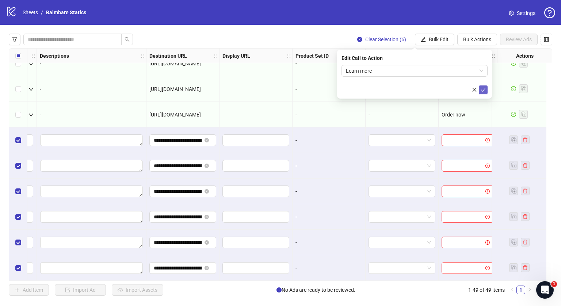
click at [485, 92] on icon "check" at bounding box center [483, 89] width 5 height 5
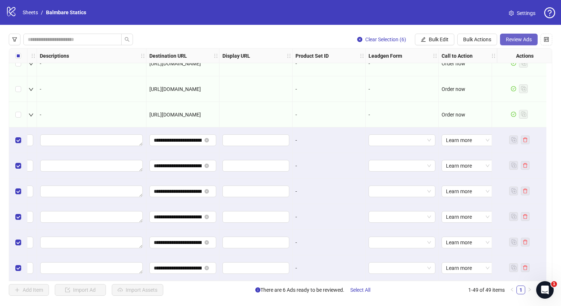
click at [519, 37] on span "Review Ads" at bounding box center [519, 40] width 26 height 6
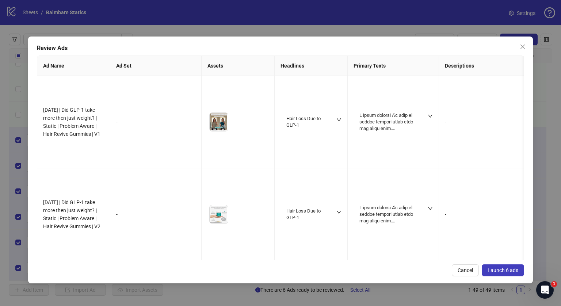
click at [504, 269] on span "Launch 6 ads" at bounding box center [503, 271] width 31 height 6
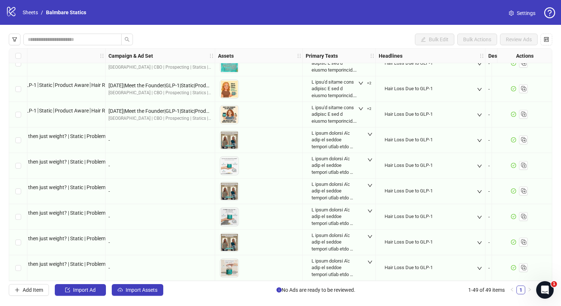
scroll to position [1038, 0]
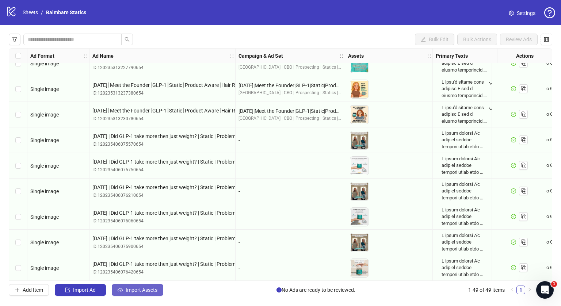
click at [138, 285] on button "Import Assets" at bounding box center [138, 290] width 52 height 12
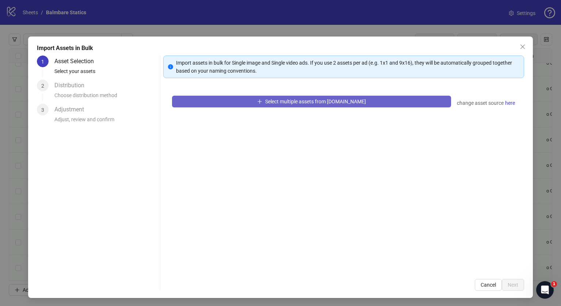
click at [255, 106] on div "Select multiple assets from [DOMAIN_NAME] change asset source here" at bounding box center [343, 178] width 361 height 183
click at [255, 105] on button "Select multiple assets from [DOMAIN_NAME]" at bounding box center [311, 102] width 279 height 12
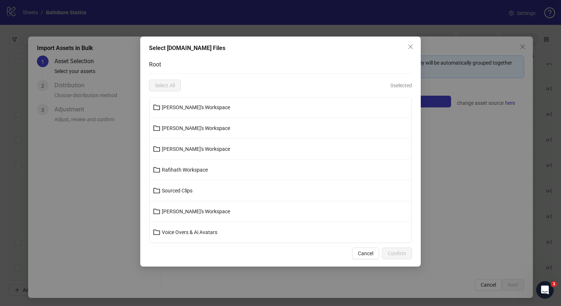
scroll to position [44, 0]
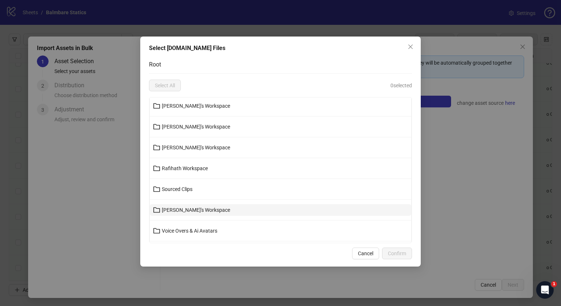
click at [178, 208] on span "[PERSON_NAME]'s Workspace" at bounding box center [196, 210] width 68 height 6
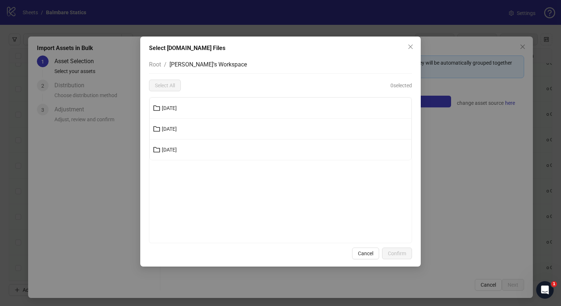
scroll to position [0, 0]
click at [192, 105] on button "[DATE]" at bounding box center [281, 108] width 262 height 12
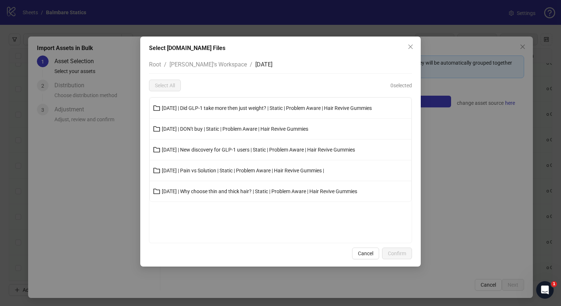
click at [202, 134] on li "[DATE] | DON't buy | Static | Problem Aware | Hair Revive Gummies" at bounding box center [281, 129] width 262 height 21
click at [219, 124] on button "[DATE] | DON't buy | Static | Problem Aware | Hair Revive Gummies" at bounding box center [281, 129] width 262 height 12
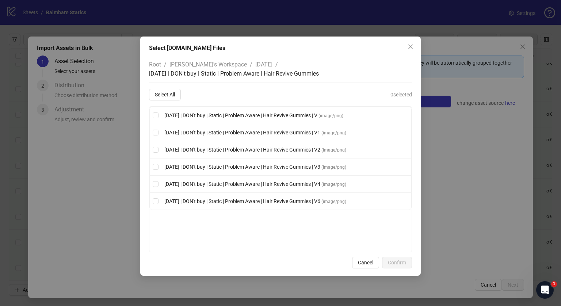
drag, startPoint x: 171, startPoint y: 85, endPoint x: 170, endPoint y: 105, distance: 19.8
click at [170, 105] on div "Root / [PERSON_NAME]'s Workspace / [DATE] / [DATE] | DON't buy | Static | Probl…" at bounding box center [280, 154] width 263 height 197
click at [167, 96] on span "Select All" at bounding box center [165, 95] width 20 height 6
click at [399, 261] on span "Confirm" at bounding box center [397, 263] width 18 height 6
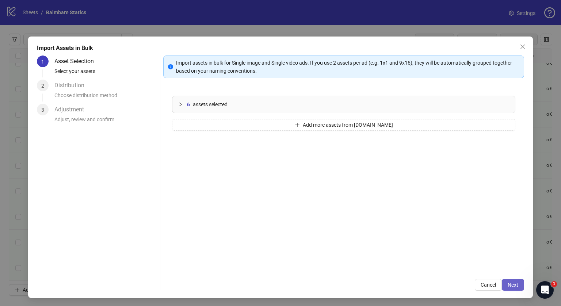
click at [508, 288] on span "Next" at bounding box center [513, 285] width 11 height 6
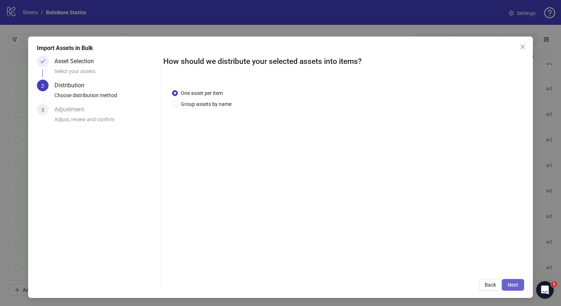
click at [509, 286] on span "Next" at bounding box center [513, 285] width 11 height 6
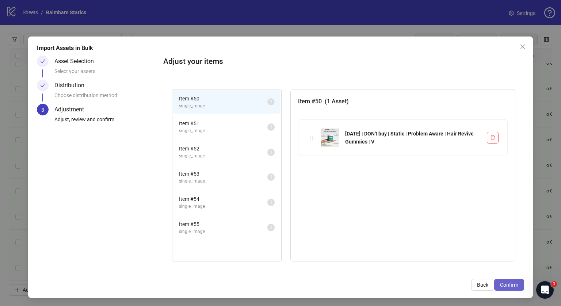
click at [501, 287] on span "Confirm" at bounding box center [509, 285] width 18 height 6
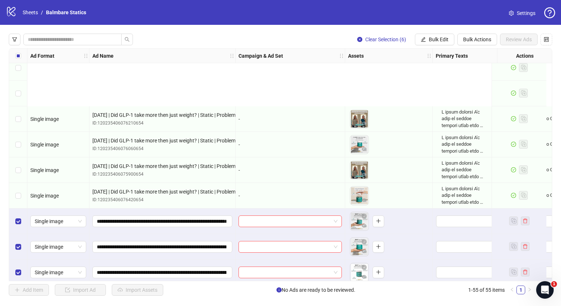
scroll to position [1192, 0]
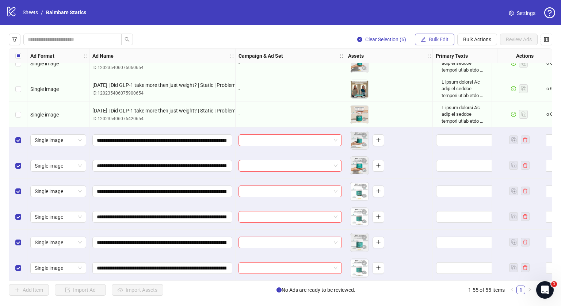
click at [439, 37] on span "Bulk Edit" at bounding box center [439, 40] width 20 height 6
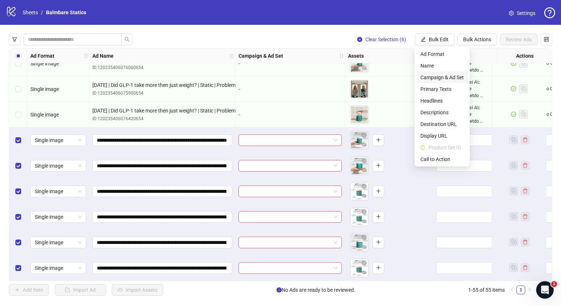
click at [439, 74] on span "Campaign & Ad Set" at bounding box center [442, 77] width 43 height 8
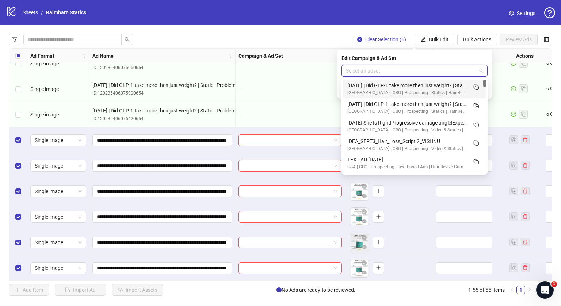
click at [427, 72] on input "search" at bounding box center [411, 70] width 131 height 11
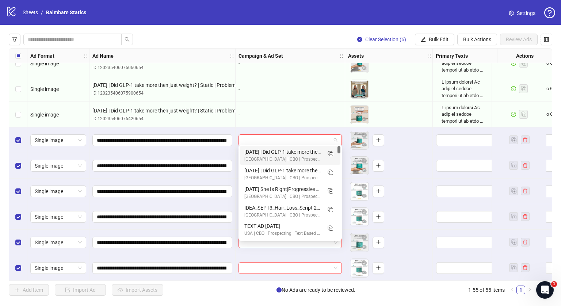
click at [302, 137] on input "search" at bounding box center [287, 140] width 88 height 11
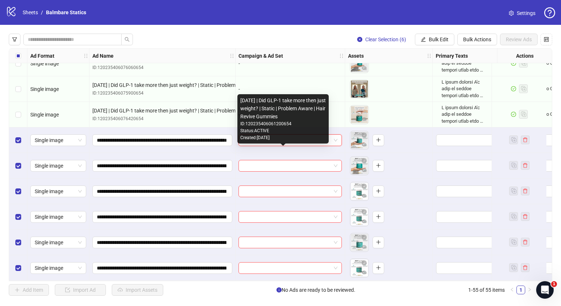
click at [283, 137] on div "Created: [DATE]" at bounding box center [283, 137] width 86 height 7
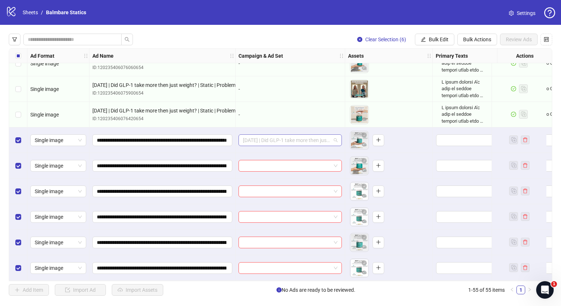
click at [300, 135] on span "[DATE] | Did GLP-1 take more then just weight? | Static | Problem Aware | Hair …" at bounding box center [290, 140] width 95 height 11
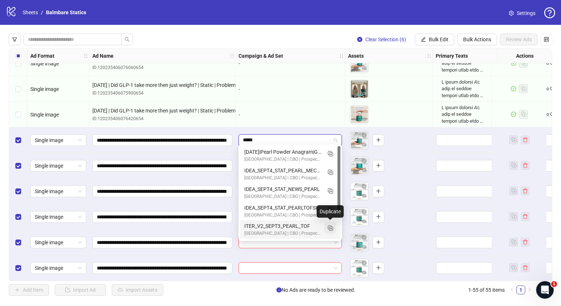
click at [328, 225] on icon "Duplicate" at bounding box center [330, 227] width 7 height 7
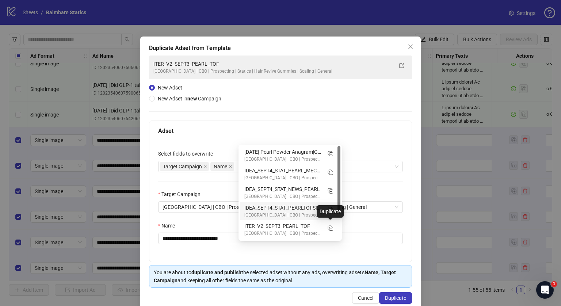
type input "*****"
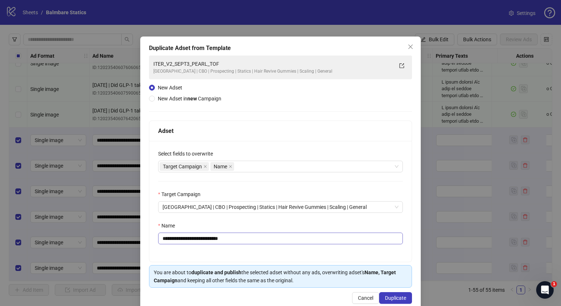
drag, startPoint x: 277, startPoint y: 247, endPoint x: 265, endPoint y: 237, distance: 15.1
click at [265, 237] on div "**********" at bounding box center [280, 201] width 262 height 121
click at [265, 237] on input "**********" at bounding box center [280, 239] width 245 height 12
paste input "**********"
type input "**********"
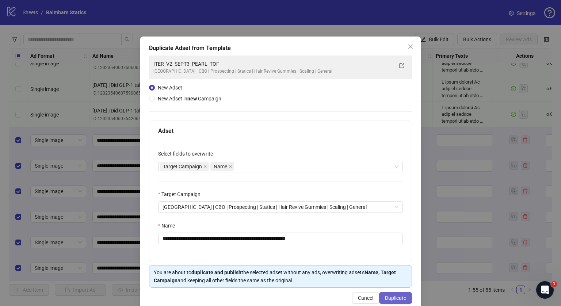
click at [393, 293] on button "Duplicate" at bounding box center [395, 298] width 33 height 12
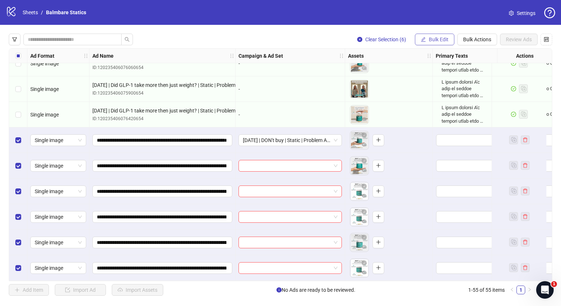
click at [433, 39] on span "Bulk Edit" at bounding box center [439, 40] width 20 height 6
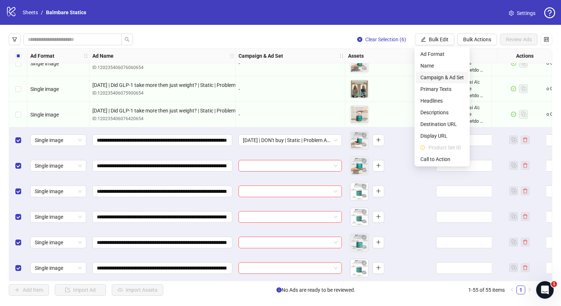
click at [436, 76] on span "Campaign & Ad Set" at bounding box center [442, 77] width 43 height 8
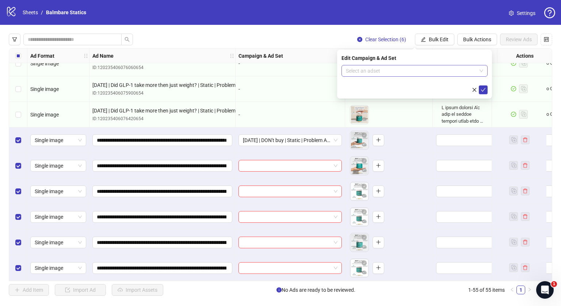
scroll to position [7, 0]
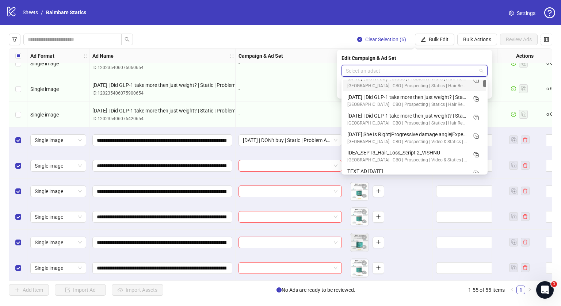
click at [434, 71] on input "search" at bounding box center [411, 70] width 131 height 11
type input "***"
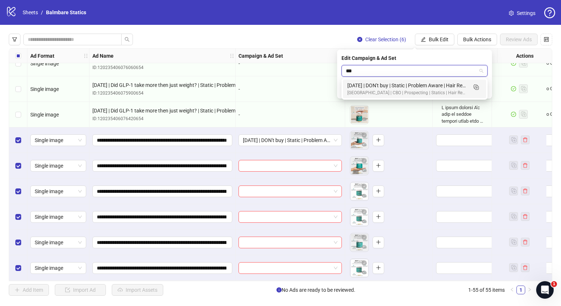
scroll to position [0, 0]
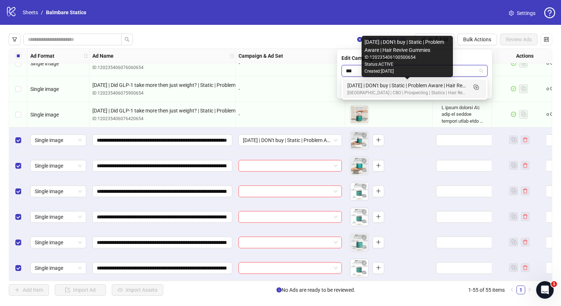
click at [417, 88] on div "[DATE] | DON't buy | Static | Problem Aware | Hair Revive Gummies" at bounding box center [408, 85] width 120 height 8
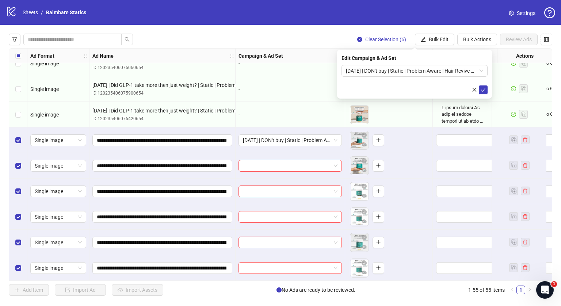
click at [488, 91] on div "Edit Campaign & Ad Set [DATE] | DON't buy | Static | Problem Aware | Hair Reviv…" at bounding box center [414, 74] width 155 height 49
click at [484, 90] on icon "check" at bounding box center [483, 90] width 5 height 4
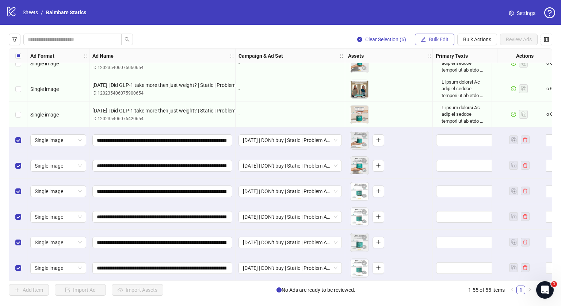
drag, startPoint x: 430, startPoint y: 31, endPoint x: 431, endPoint y: 35, distance: 4.2
click at [431, 35] on div "Clear Selection (6) Bulk Edit Bulk Actions Review Ads Ad Format Ad Name Campaig…" at bounding box center [280, 165] width 561 height 280
click at [431, 35] on button "Bulk Edit" at bounding box center [434, 40] width 39 height 12
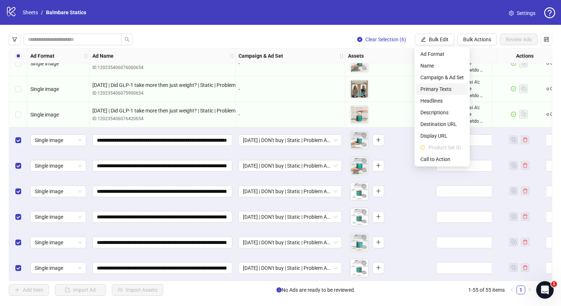
click at [427, 86] on span "Primary Texts" at bounding box center [442, 89] width 43 height 8
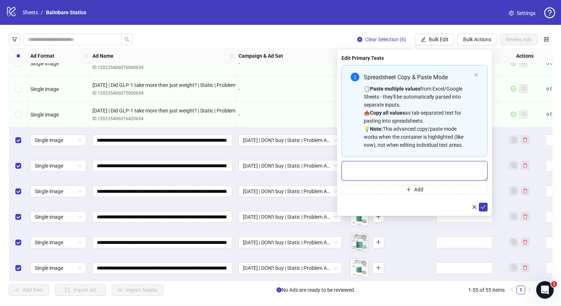
click at [389, 174] on textarea "Multi-text input container - paste or copy values" at bounding box center [415, 171] width 146 height 20
paste textarea "**********"
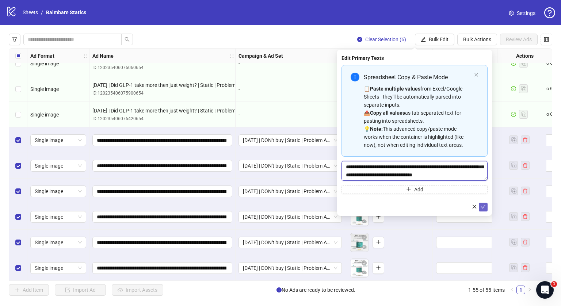
type textarea "**********"
click at [486, 203] on button "submit" at bounding box center [483, 207] width 9 height 9
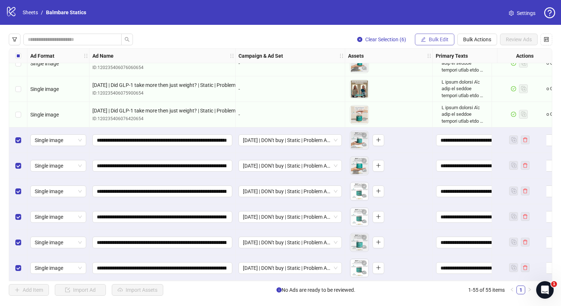
click at [432, 41] on span "Bulk Edit" at bounding box center [439, 40] width 20 height 6
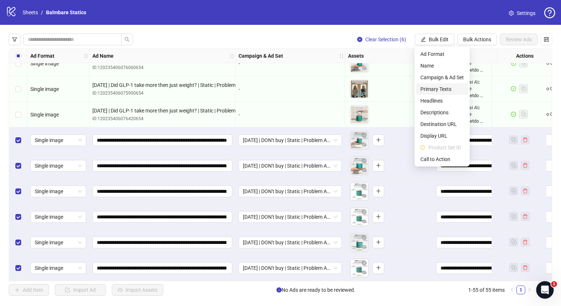
click at [429, 90] on span "Primary Texts" at bounding box center [442, 89] width 43 height 8
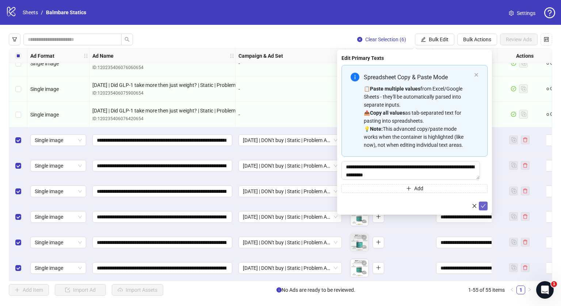
click at [483, 209] on span "submit" at bounding box center [483, 206] width 5 height 6
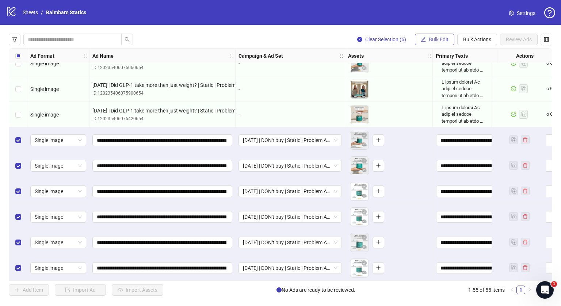
click at [447, 37] on span "Bulk Edit" at bounding box center [439, 40] width 20 height 6
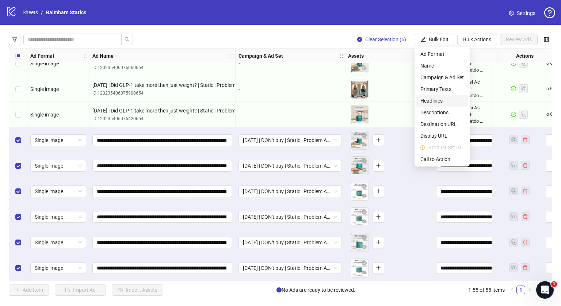
click at [438, 101] on span "Headlines" at bounding box center [442, 101] width 43 height 8
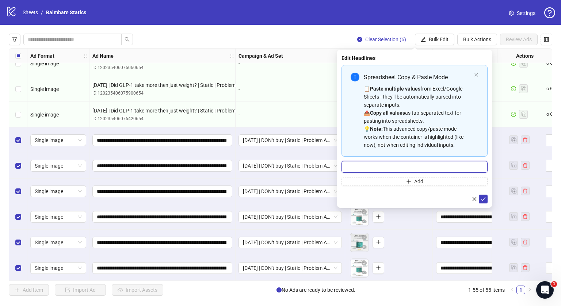
click at [388, 168] on input "Multi-input container - paste or copy values" at bounding box center [415, 167] width 146 height 12
type input "**********"
click at [484, 200] on icon "check" at bounding box center [483, 199] width 5 height 5
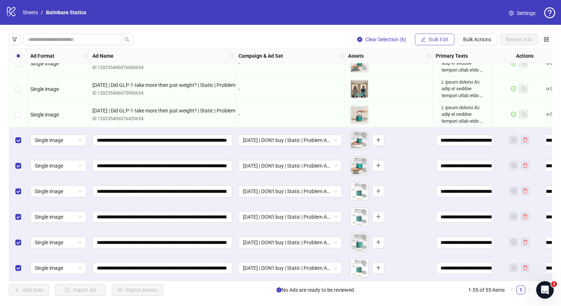
click at [444, 37] on span "Bulk Edit" at bounding box center [439, 40] width 20 height 6
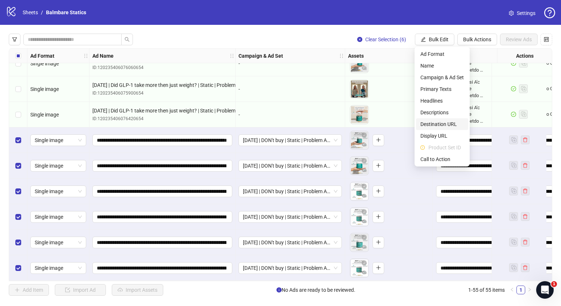
click at [433, 123] on span "Destination URL" at bounding box center [442, 124] width 43 height 8
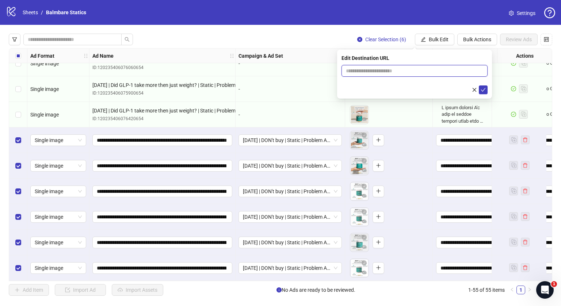
click at [388, 70] on input "text" at bounding box center [412, 71] width 132 height 8
type input "**********"
click at [485, 92] on span "submit" at bounding box center [483, 90] width 5 height 6
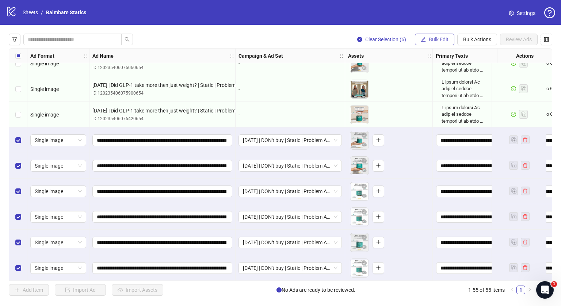
click at [436, 39] on span "Bulk Edit" at bounding box center [439, 40] width 20 height 6
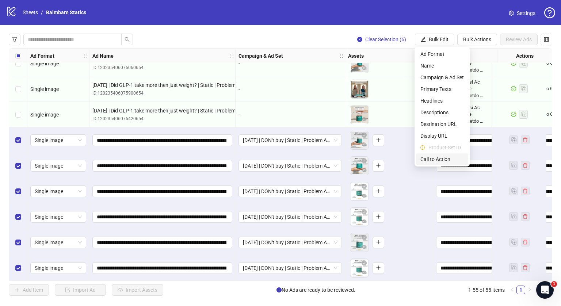
click at [428, 158] on span "Call to Action" at bounding box center [442, 159] width 43 height 8
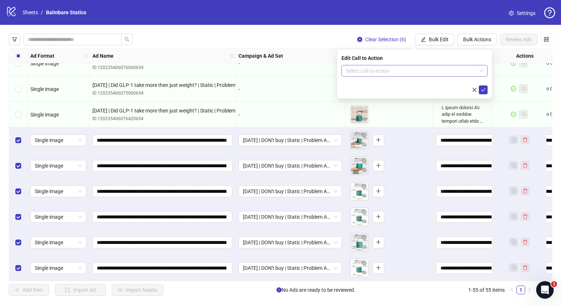
click at [378, 72] on input "search" at bounding box center [411, 70] width 131 height 11
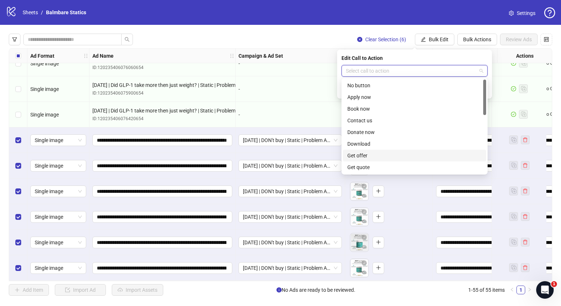
type input "*"
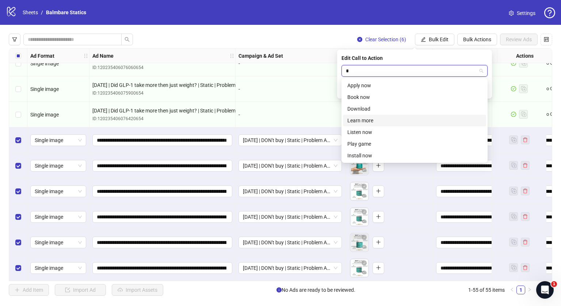
click at [358, 121] on div "Learn more" at bounding box center [415, 121] width 134 height 8
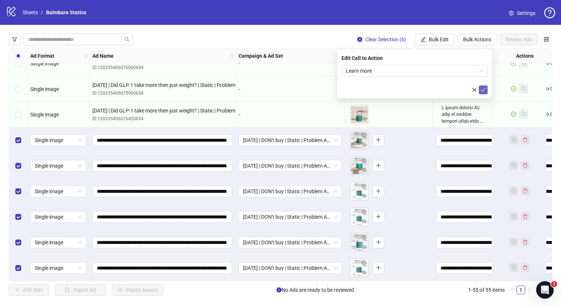
click at [487, 90] on button "submit" at bounding box center [483, 90] width 9 height 9
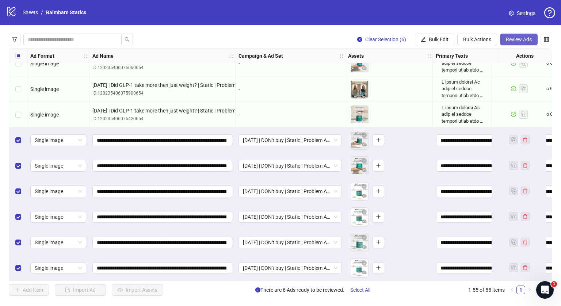
click at [516, 41] on span "Review Ads" at bounding box center [519, 40] width 26 height 6
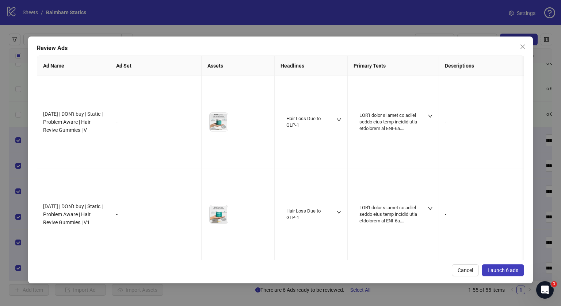
click at [502, 269] on span "Launch 6 ads" at bounding box center [503, 271] width 31 height 6
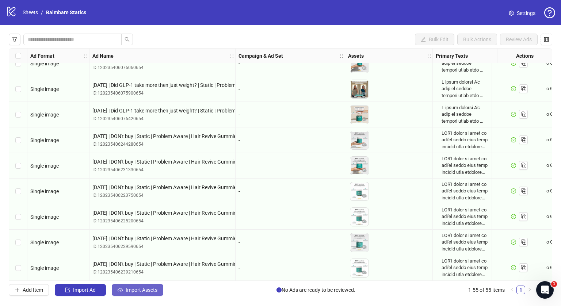
click at [141, 289] on span "Import Assets" at bounding box center [142, 290] width 32 height 6
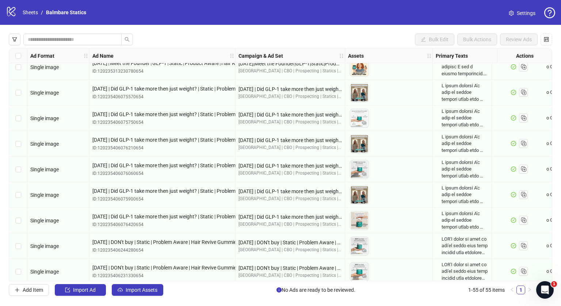
scroll to position [1192, 0]
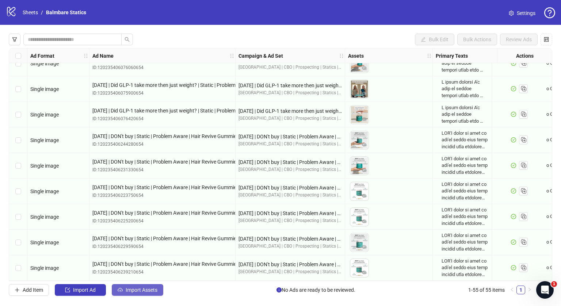
click at [140, 287] on button "Import Assets" at bounding box center [138, 290] width 52 height 12
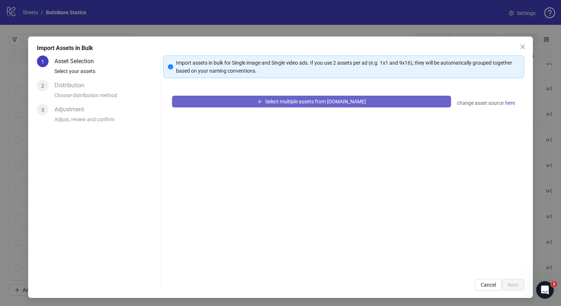
click at [286, 101] on span "Select multiple assets from [DOMAIN_NAME]" at bounding box center [315, 102] width 101 height 6
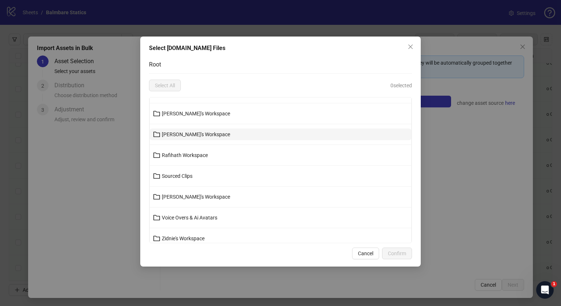
scroll to position [62, 0]
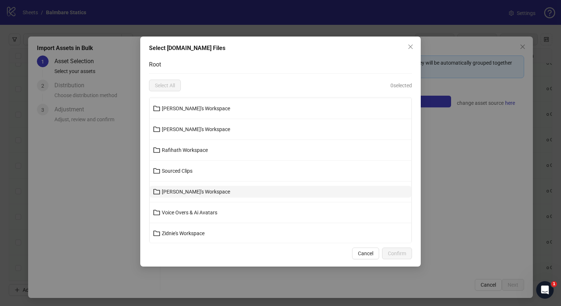
click at [183, 196] on button "[PERSON_NAME]'s Workspace" at bounding box center [281, 192] width 262 height 12
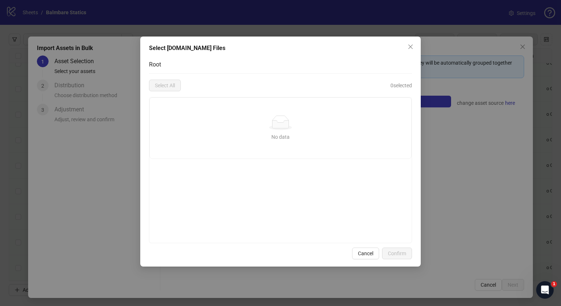
scroll to position [0, 0]
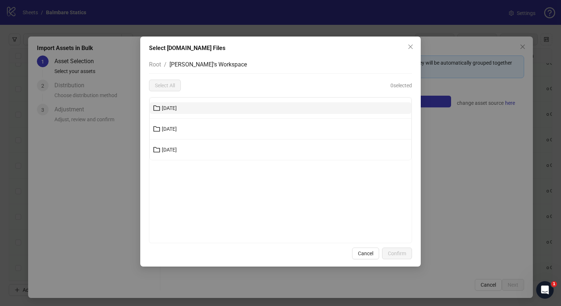
click at [183, 106] on button "[DATE]" at bounding box center [281, 108] width 262 height 12
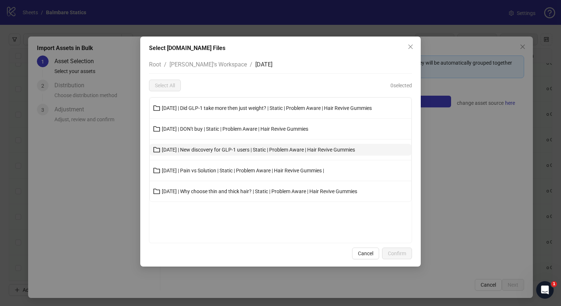
click at [206, 152] on span "[DATE] | New discovery for GLP-1 users | Static | Problem Aware | Hair Revive G…" at bounding box center [258, 150] width 193 height 6
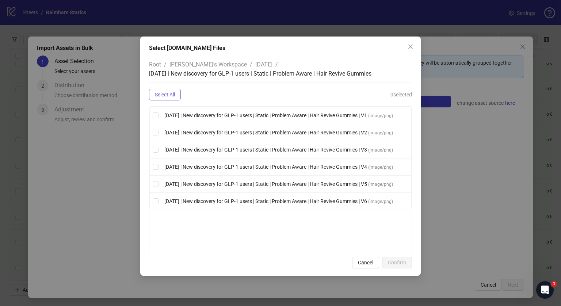
click at [173, 94] on span "Select All" at bounding box center [165, 95] width 20 height 6
click at [399, 264] on span "Confirm" at bounding box center [397, 263] width 18 height 6
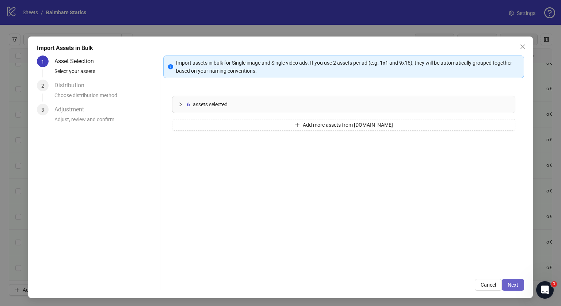
click at [508, 288] on span "Next" at bounding box center [513, 285] width 11 height 6
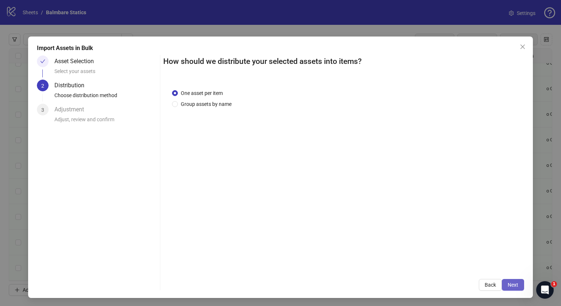
drag, startPoint x: 514, startPoint y: 292, endPoint x: 510, endPoint y: 285, distance: 8.0
click at [510, 285] on div "Import Assets in Bulk Asset Selection Select your assets 2 Distribution Choose …" at bounding box center [280, 168] width 505 height 262
click at [510, 285] on span "Next" at bounding box center [513, 285] width 11 height 6
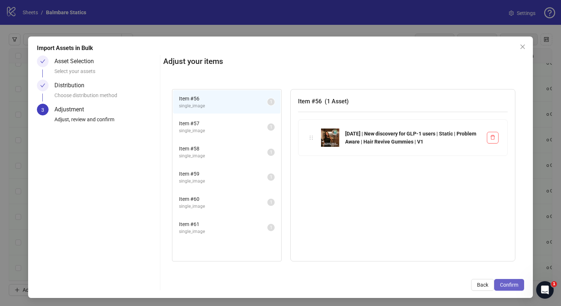
click at [505, 282] on span "Confirm" at bounding box center [509, 285] width 18 height 6
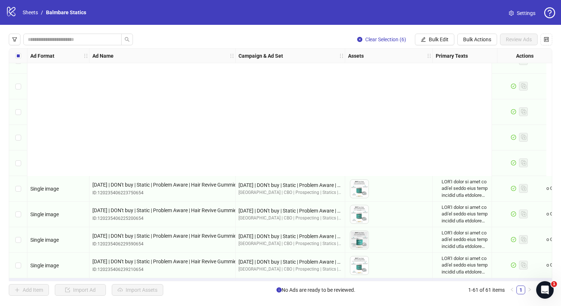
scroll to position [1345, 0]
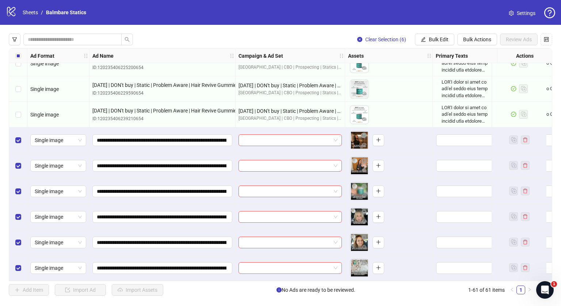
click at [311, 143] on div at bounding box center [291, 141] width 110 height 26
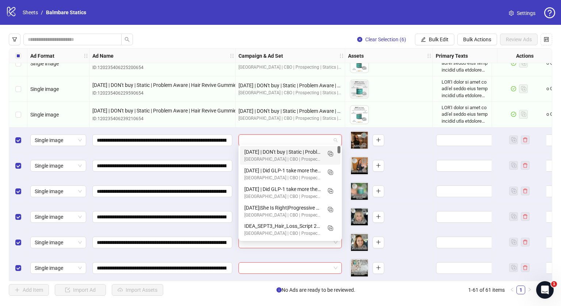
click at [330, 137] on input "search" at bounding box center [287, 140] width 88 height 11
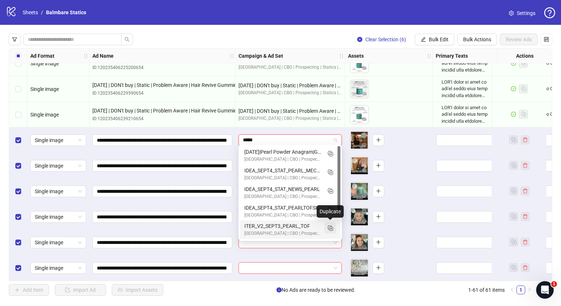
click at [330, 225] on icon "Duplicate" at bounding box center [330, 227] width 7 height 7
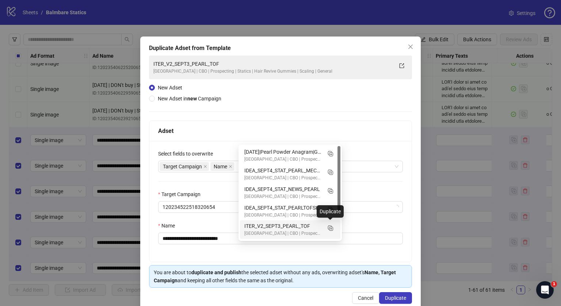
type input "*****"
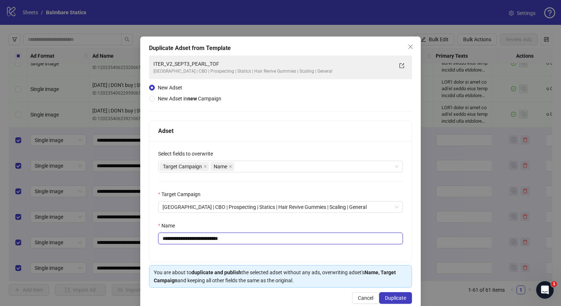
click at [261, 239] on input "**********" at bounding box center [280, 239] width 245 height 12
paste input "**********"
type input "**********"
click at [286, 223] on div "Name" at bounding box center [280, 227] width 245 height 11
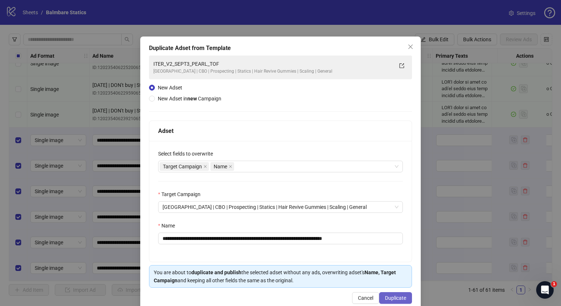
click at [387, 299] on span "Duplicate" at bounding box center [395, 298] width 21 height 6
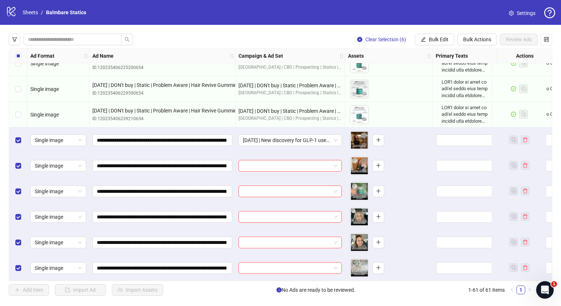
click at [443, 37] on span "Bulk Edit" at bounding box center [439, 40] width 20 height 6
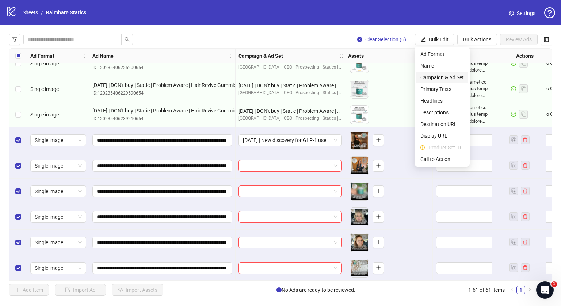
click at [439, 76] on span "Campaign & Ad Set" at bounding box center [442, 77] width 43 height 8
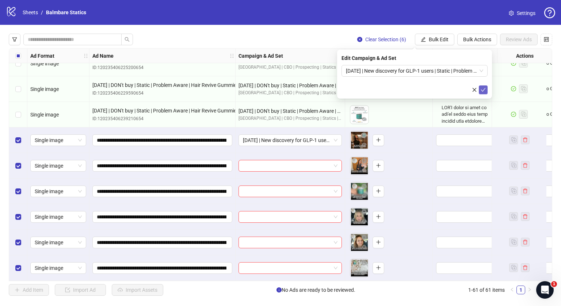
click at [484, 92] on span "submit" at bounding box center [483, 90] width 5 height 6
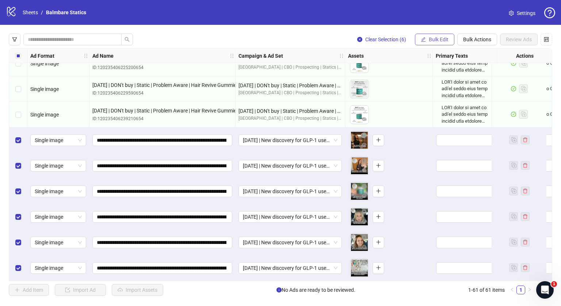
click at [431, 39] on span "Bulk Edit" at bounding box center [439, 40] width 20 height 6
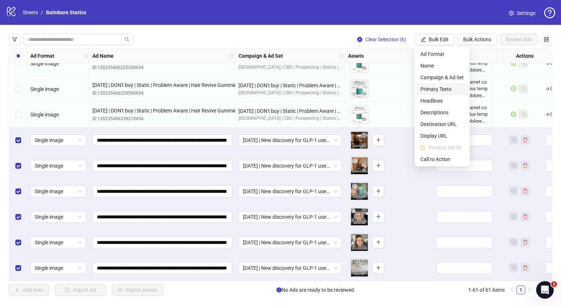
click at [435, 87] on span "Primary Texts" at bounding box center [442, 89] width 43 height 8
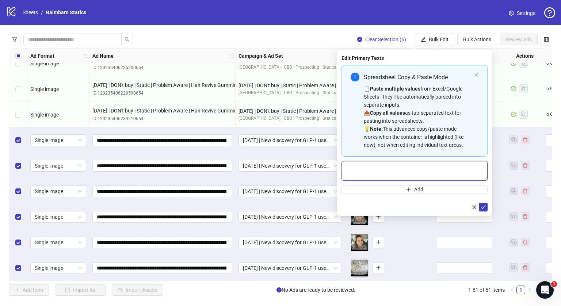
click at [397, 170] on textarea "Multi-text input container - paste or copy values" at bounding box center [415, 171] width 146 height 20
paste textarea "**********"
type textarea "**********"
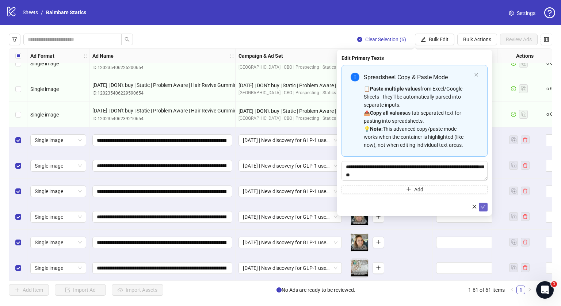
click at [484, 207] on icon "check" at bounding box center [483, 206] width 5 height 5
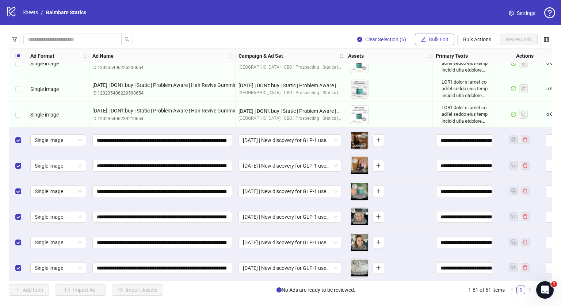
click at [434, 36] on button "Bulk Edit" at bounding box center [434, 40] width 39 height 12
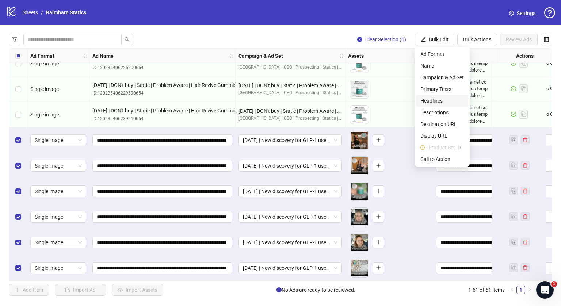
click at [429, 97] on span "Headlines" at bounding box center [442, 101] width 43 height 8
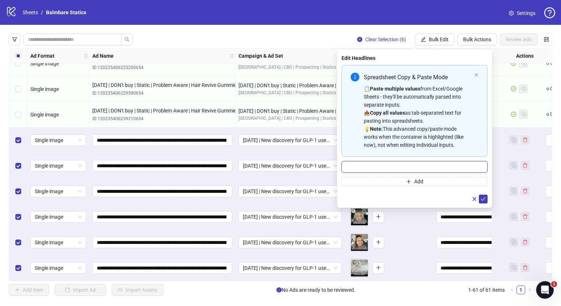
click at [378, 167] on input "Multi-input container - paste or copy values" at bounding box center [415, 167] width 146 height 12
type input "**********"
click at [484, 198] on icon "check" at bounding box center [483, 199] width 5 height 5
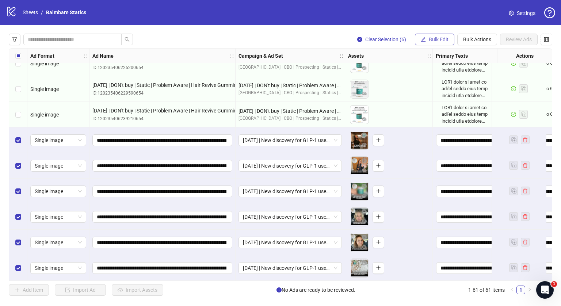
click at [436, 43] on button "Bulk Edit" at bounding box center [434, 40] width 39 height 12
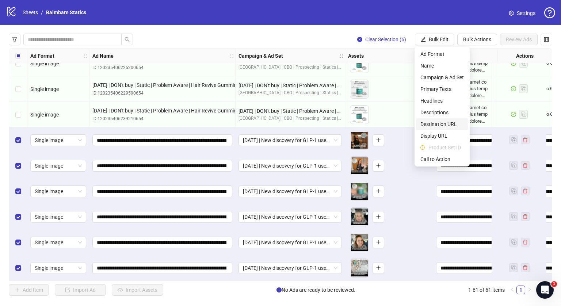
click at [435, 122] on span "Destination URL" at bounding box center [442, 124] width 43 height 8
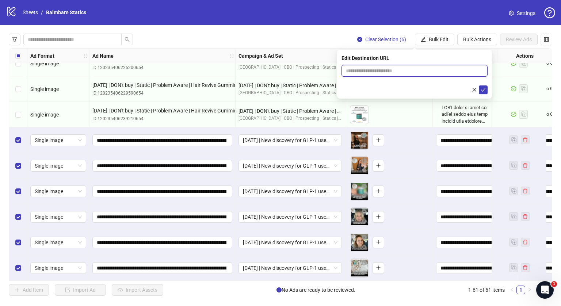
click at [378, 73] on input "text" at bounding box center [412, 71] width 132 height 8
type input "**********"
click at [484, 90] on icon "check" at bounding box center [483, 89] width 5 height 5
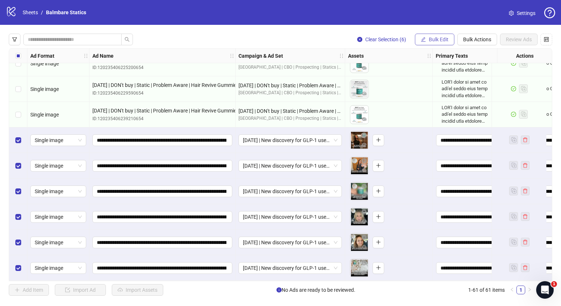
click at [441, 38] on span "Bulk Edit" at bounding box center [439, 40] width 20 height 6
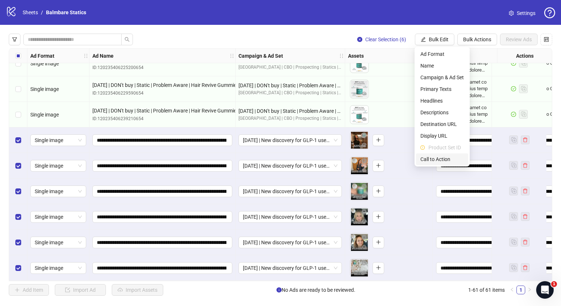
click at [427, 160] on span "Call to Action" at bounding box center [442, 159] width 43 height 8
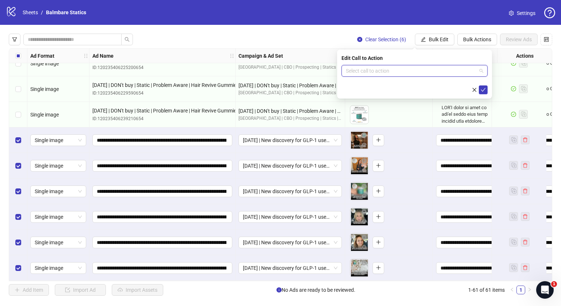
click at [373, 67] on input "search" at bounding box center [411, 70] width 131 height 11
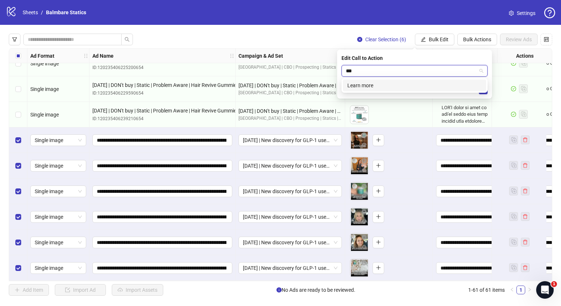
type input "****"
click at [370, 84] on div "Learn more" at bounding box center [415, 85] width 134 height 8
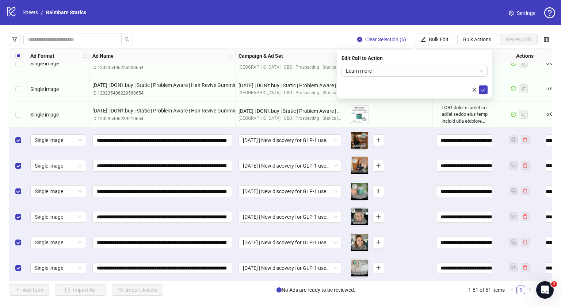
click at [488, 93] on div "Edit Call to Action Learn more" at bounding box center [414, 74] width 155 height 49
click at [487, 92] on button "submit" at bounding box center [483, 90] width 9 height 9
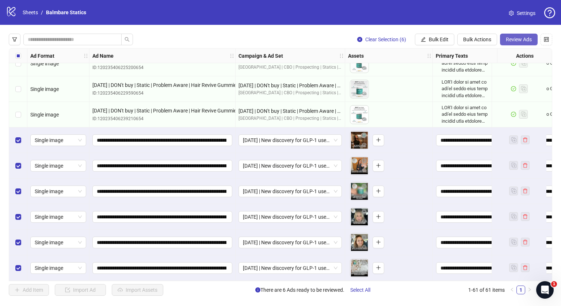
click at [518, 35] on button "Review Ads" at bounding box center [519, 40] width 38 height 12
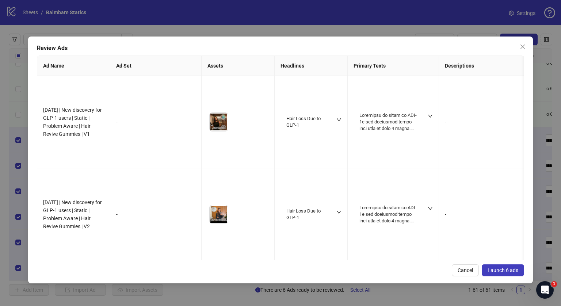
click at [496, 270] on span "Launch 6 ads" at bounding box center [503, 271] width 31 height 6
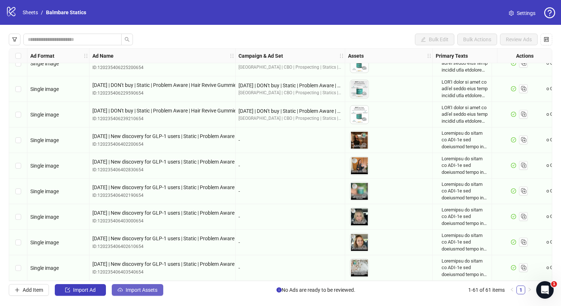
click at [146, 289] on span "Import Assets" at bounding box center [142, 290] width 32 height 6
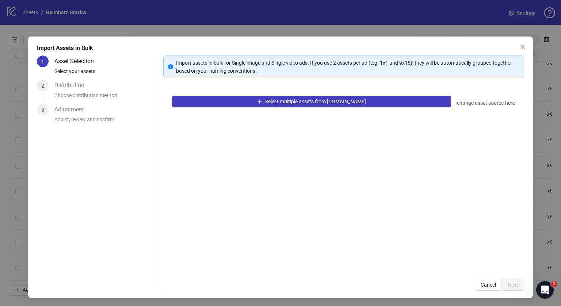
click at [202, 108] on div "Select multiple assets from [DOMAIN_NAME] change asset source here" at bounding box center [343, 178] width 361 height 183
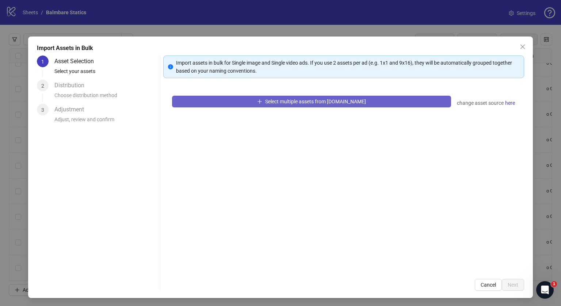
click at [211, 105] on button "Select multiple assets from [DOMAIN_NAME]" at bounding box center [311, 102] width 279 height 12
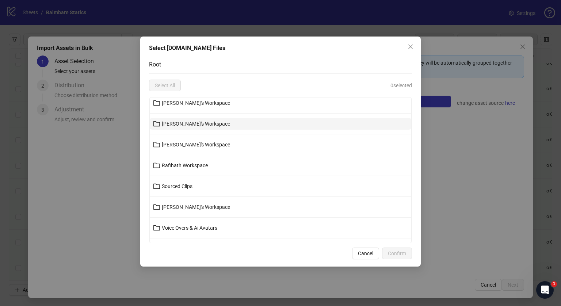
scroll to position [48, 0]
click at [187, 211] on li "[PERSON_NAME]'s Workspace" at bounding box center [281, 206] width 262 height 21
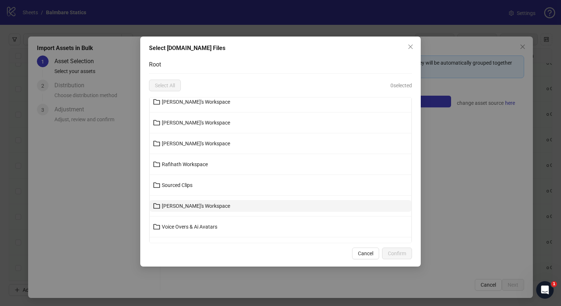
click at [192, 201] on button "[PERSON_NAME]'s Workspace" at bounding box center [281, 206] width 262 height 12
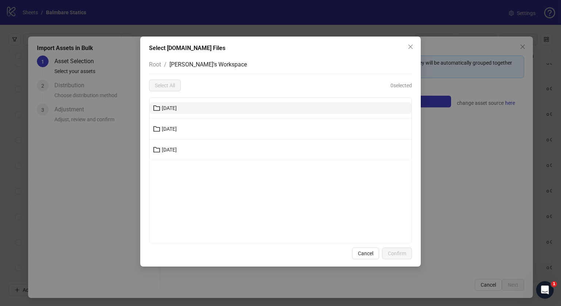
click at [182, 112] on button "[DATE]" at bounding box center [281, 108] width 262 height 12
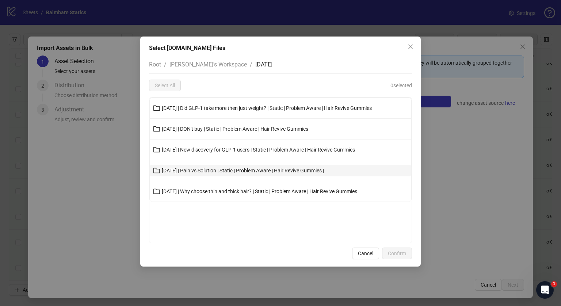
click at [206, 171] on span "[DATE] | Pain vs Solution | Static | Problem Aware | Hair Revive Gummies |" at bounding box center [243, 171] width 162 height 6
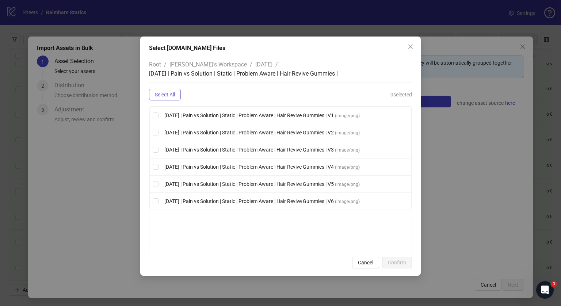
click at [159, 90] on button "Select All" at bounding box center [165, 95] width 32 height 12
click at [402, 260] on span "Confirm" at bounding box center [397, 263] width 18 height 6
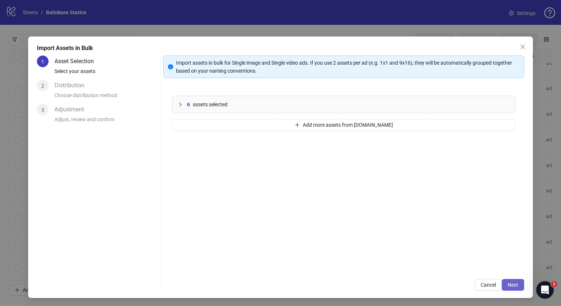
click at [508, 284] on span "Next" at bounding box center [513, 285] width 11 height 6
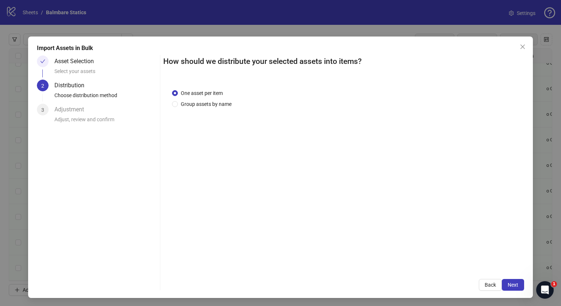
click at [508, 284] on span "Next" at bounding box center [513, 285] width 11 height 6
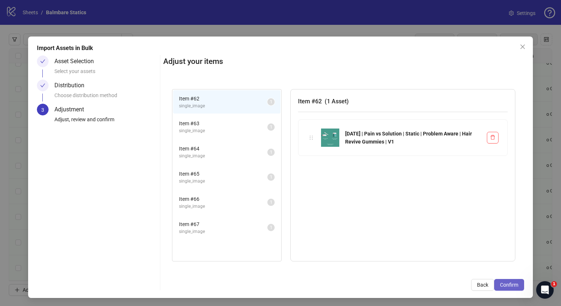
click at [504, 284] on span "Confirm" at bounding box center [509, 285] width 18 height 6
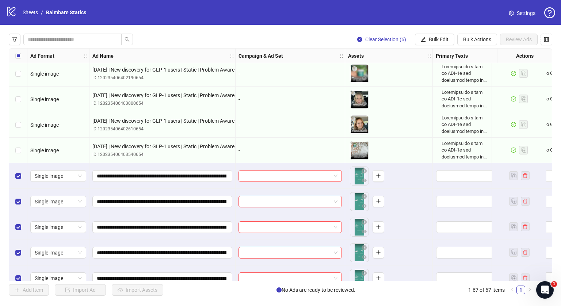
scroll to position [1499, 0]
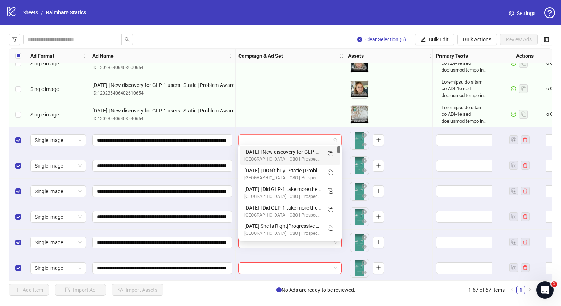
click at [331, 135] on span at bounding box center [290, 140] width 95 height 11
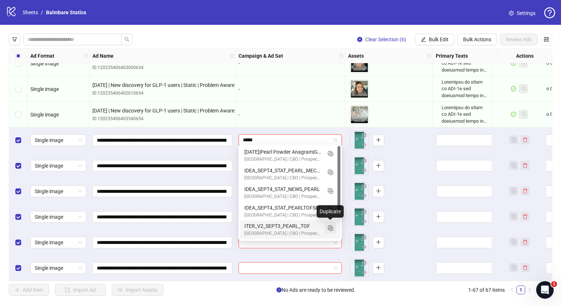
click at [329, 230] on icon "Duplicate" at bounding box center [330, 227] width 7 height 7
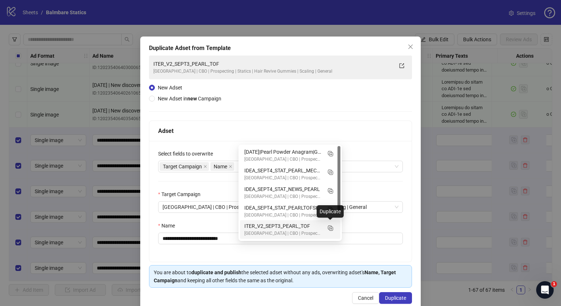
type input "*****"
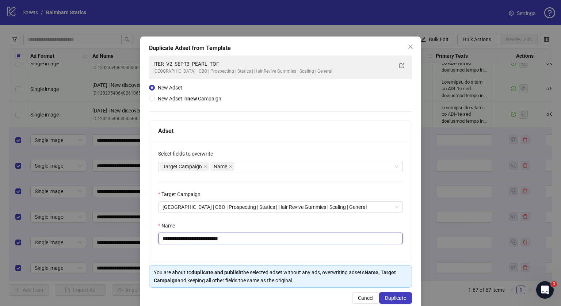
click at [196, 236] on input "**********" at bounding box center [280, 239] width 245 height 12
paste input "**********"
type input "**********"
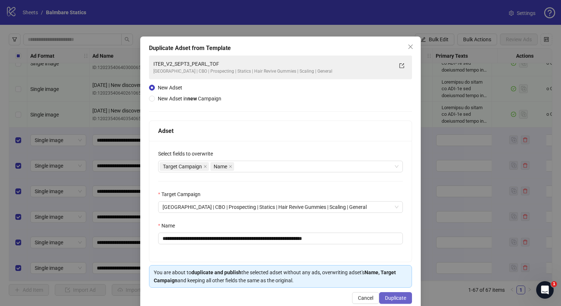
click at [388, 295] on span "Duplicate" at bounding box center [395, 298] width 21 height 6
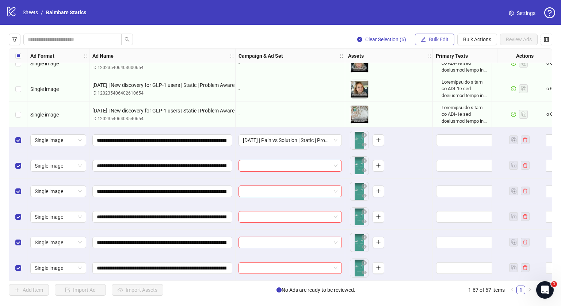
click at [429, 45] on button "Bulk Edit" at bounding box center [434, 40] width 39 height 12
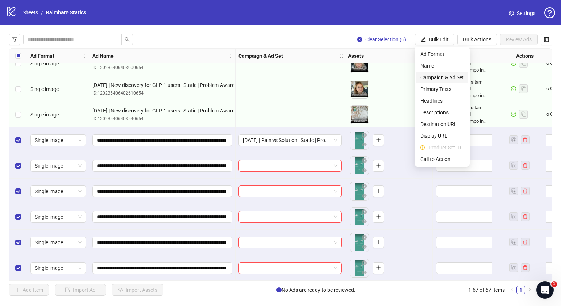
click at [439, 79] on span "Campaign & Ad Set" at bounding box center [442, 77] width 43 height 8
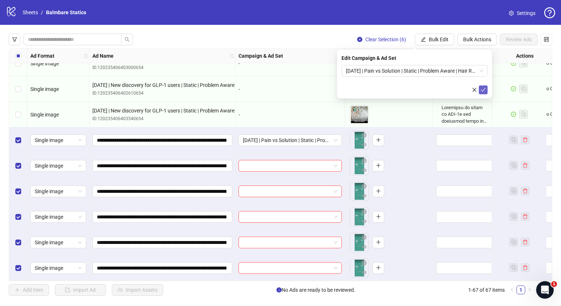
click at [487, 87] on button "submit" at bounding box center [483, 90] width 9 height 9
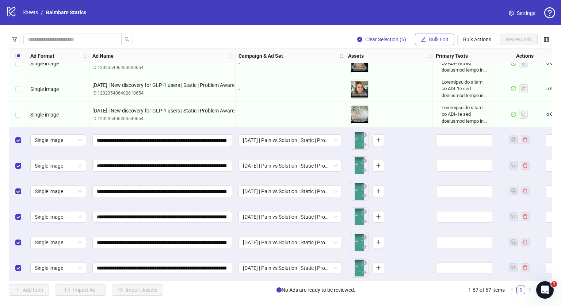
click at [441, 38] on span "Bulk Edit" at bounding box center [439, 40] width 20 height 6
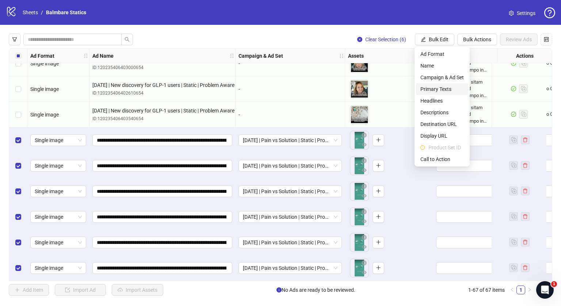
click at [440, 87] on span "Primary Texts" at bounding box center [442, 89] width 43 height 8
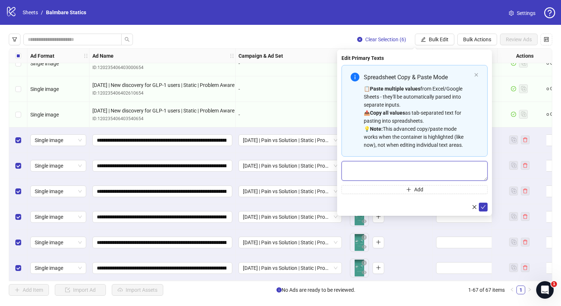
click at [394, 167] on textarea "Multi-text input container - paste or copy values" at bounding box center [415, 171] width 146 height 20
paste textarea "**********"
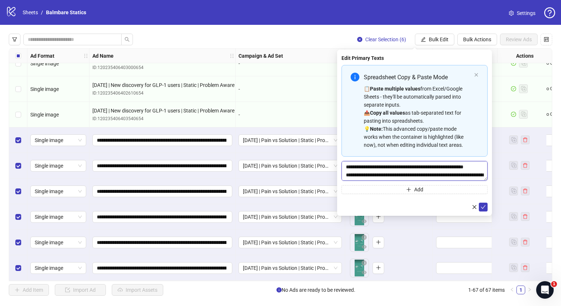
scroll to position [247, 0]
type textarea "**********"
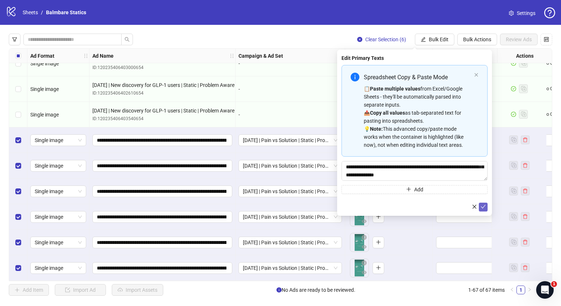
click at [487, 206] on button "submit" at bounding box center [483, 207] width 9 height 9
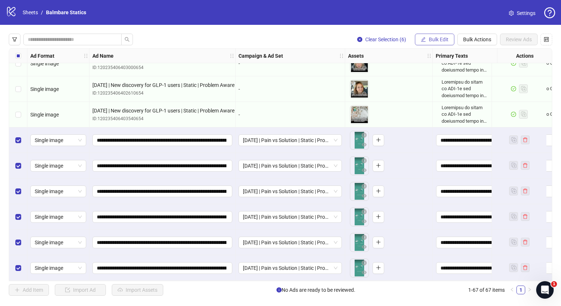
click at [433, 35] on button "Bulk Edit" at bounding box center [434, 40] width 39 height 12
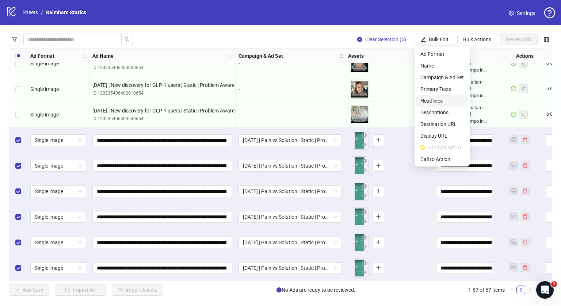
click at [430, 98] on span "Headlines" at bounding box center [442, 101] width 43 height 8
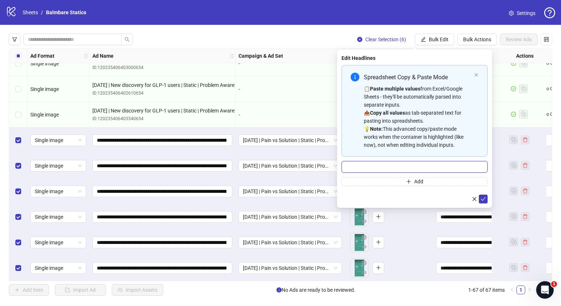
click at [387, 171] on input "Multi-input container - paste or copy values" at bounding box center [415, 167] width 146 height 12
type input "**********"
click at [482, 198] on icon "check" at bounding box center [483, 199] width 5 height 5
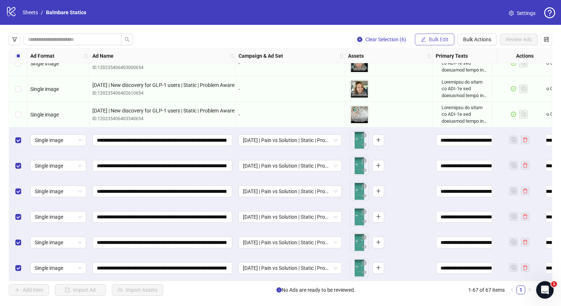
click at [436, 38] on span "Bulk Edit" at bounding box center [439, 40] width 20 height 6
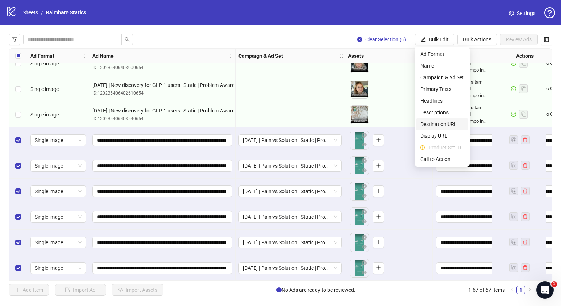
click at [433, 129] on li "Destination URL" at bounding box center [442, 124] width 52 height 12
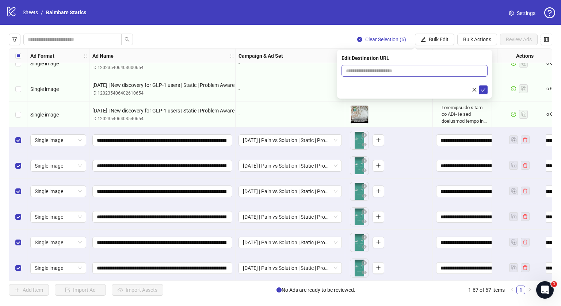
drag, startPoint x: 403, startPoint y: 79, endPoint x: 400, endPoint y: 73, distance: 6.1
click at [400, 73] on form at bounding box center [415, 79] width 146 height 29
click at [400, 73] on input "text" at bounding box center [412, 71] width 132 height 8
type input "**********"
click at [485, 91] on icon "check" at bounding box center [483, 89] width 5 height 5
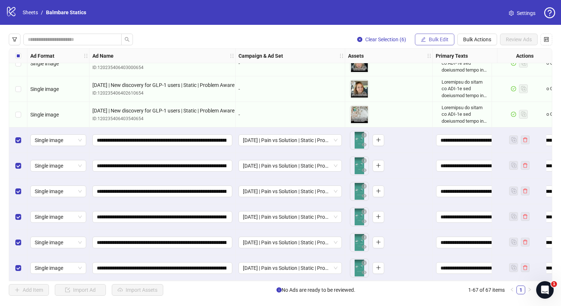
click at [441, 35] on button "Bulk Edit" at bounding box center [434, 40] width 39 height 12
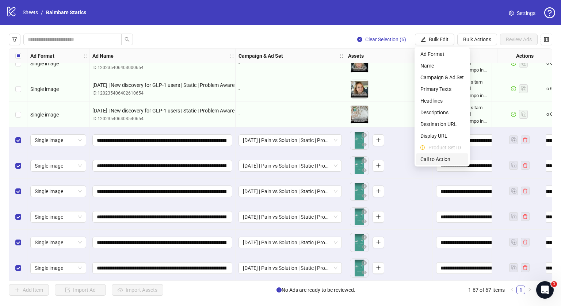
click at [429, 164] on li "Call to Action" at bounding box center [442, 159] width 52 height 12
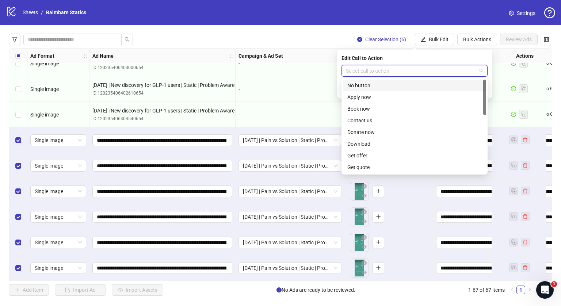
click at [380, 68] on input "search" at bounding box center [411, 70] width 131 height 11
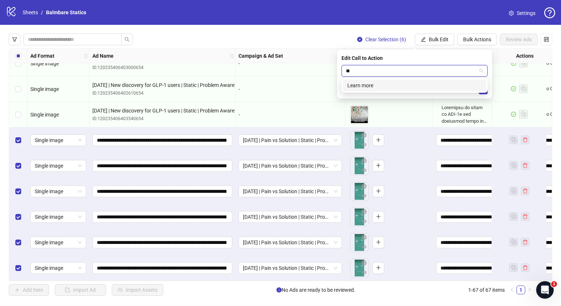
type input "***"
click at [372, 84] on div "Learn more" at bounding box center [415, 85] width 134 height 8
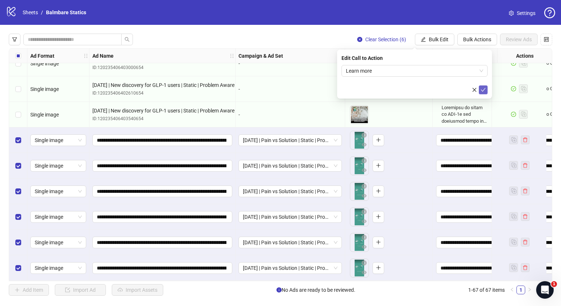
click at [487, 90] on button "submit" at bounding box center [483, 90] width 9 height 9
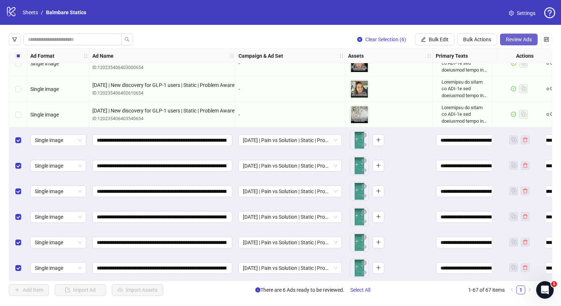
click at [505, 41] on button "Review Ads" at bounding box center [519, 40] width 38 height 12
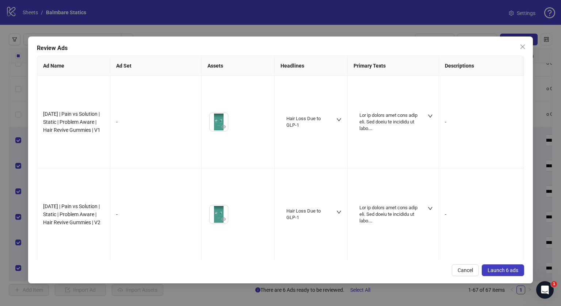
click at [496, 270] on span "Launch 6 ads" at bounding box center [503, 271] width 31 height 6
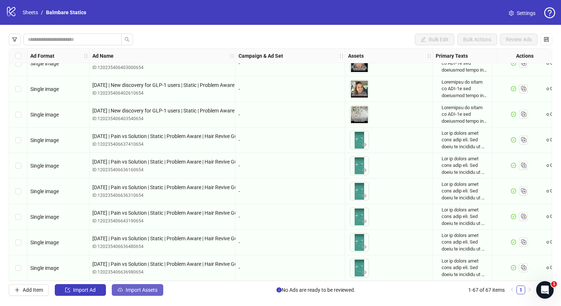
click at [149, 293] on button "Import Assets" at bounding box center [138, 290] width 52 height 12
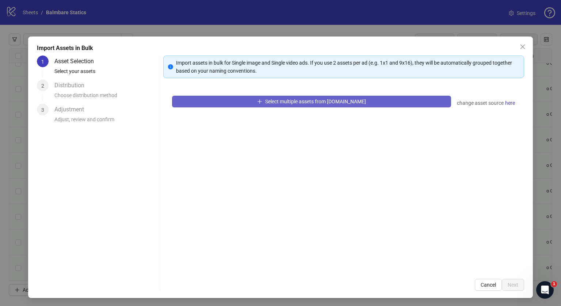
click at [273, 103] on span "Select multiple assets from [DOMAIN_NAME]" at bounding box center [315, 102] width 101 height 6
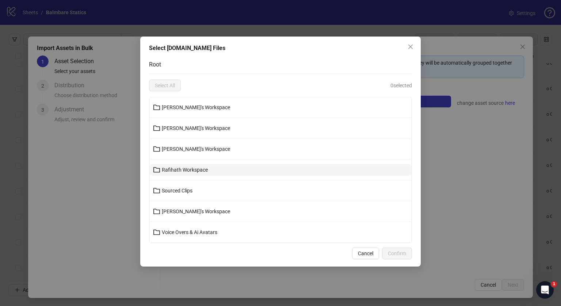
scroll to position [43, 0]
click at [189, 216] on li "[PERSON_NAME]'s Workspace" at bounding box center [281, 210] width 262 height 21
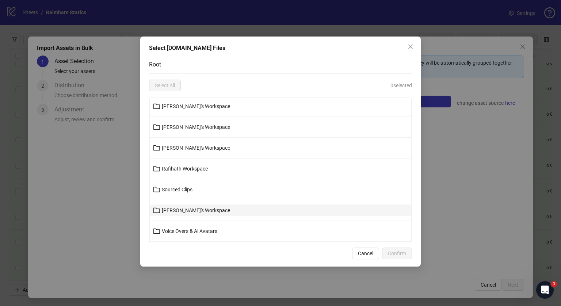
click at [188, 208] on span "[PERSON_NAME]'s Workspace" at bounding box center [196, 211] width 68 height 6
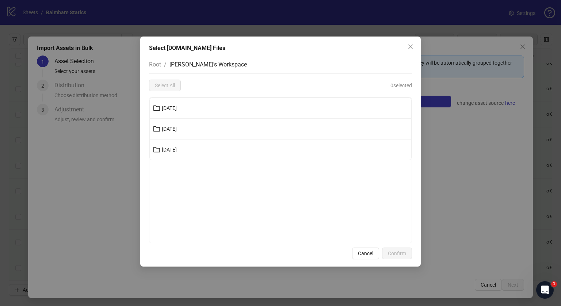
click at [174, 114] on li "[DATE]" at bounding box center [281, 108] width 262 height 21
click at [177, 108] on span "[DATE]" at bounding box center [169, 108] width 15 height 6
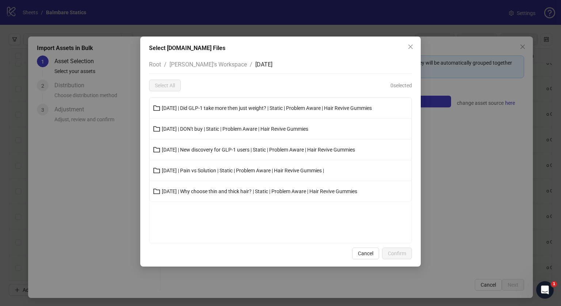
click at [207, 197] on li "[DATE] | Why choose thin and thick hair? | Static | Problem Aware | Hair Revive…" at bounding box center [281, 191] width 262 height 20
click at [212, 194] on button "[DATE] | Why choose thin and thick hair? | Static | Problem Aware | Hair Revive…" at bounding box center [281, 192] width 262 height 12
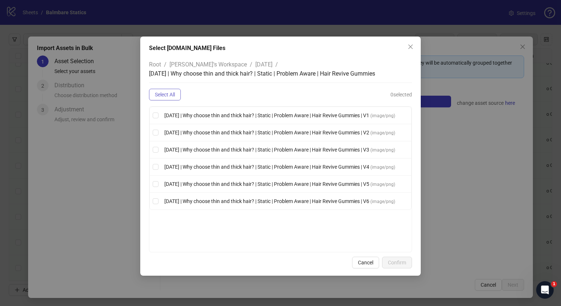
click at [167, 91] on button "Select All" at bounding box center [165, 95] width 32 height 12
click at [391, 265] on span "Confirm" at bounding box center [397, 263] width 18 height 6
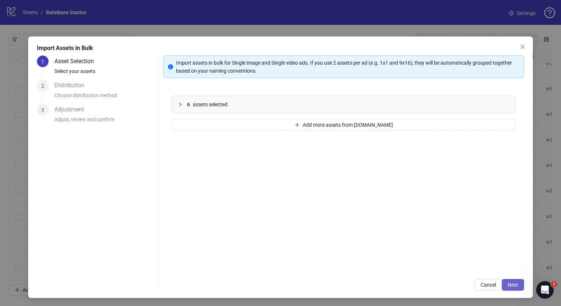
click at [502, 285] on button "Next" at bounding box center [513, 285] width 22 height 12
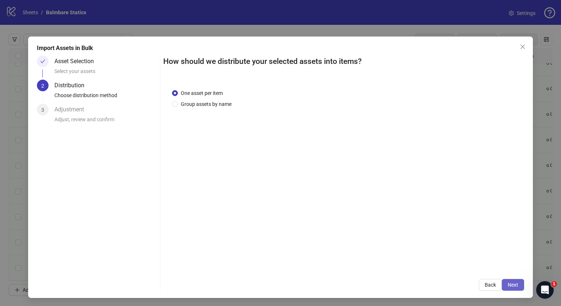
click at [508, 282] on span "Next" at bounding box center [513, 285] width 11 height 6
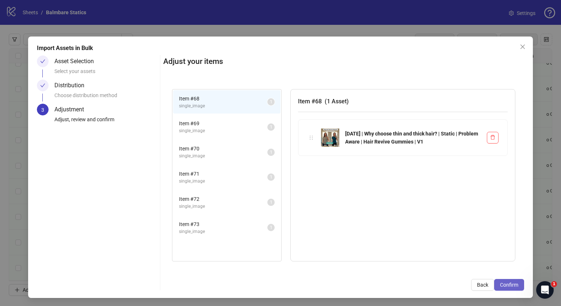
click at [509, 281] on button "Confirm" at bounding box center [509, 285] width 30 height 12
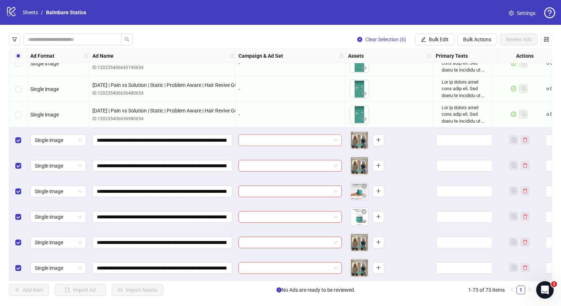
click at [278, 139] on input "search" at bounding box center [287, 140] width 88 height 11
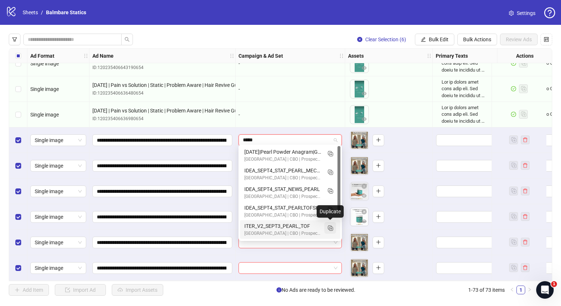
click at [331, 224] on icon "Duplicate" at bounding box center [330, 227] width 7 height 7
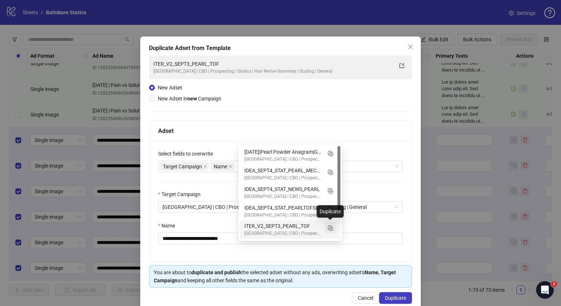
type input "*****"
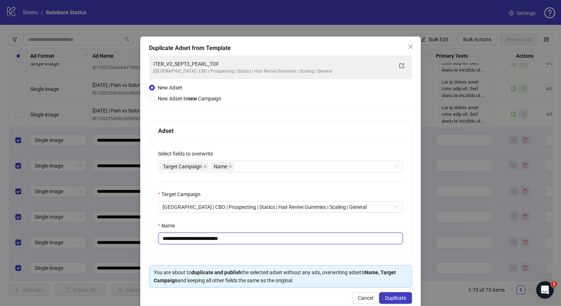
click at [249, 233] on input "**********" at bounding box center [280, 239] width 245 height 12
paste input "**********"
type input "**********"
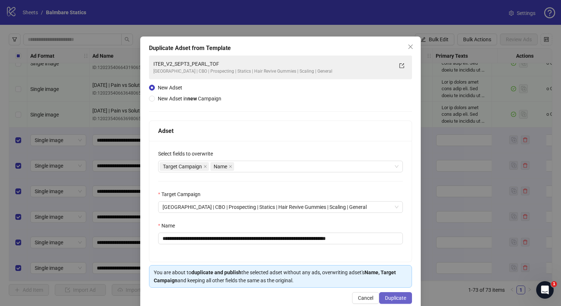
click at [387, 296] on span "Duplicate" at bounding box center [395, 298] width 21 height 6
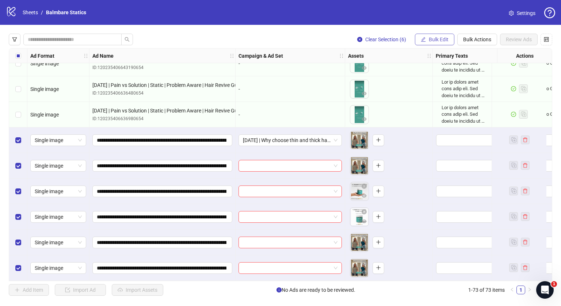
click at [444, 40] on span "Bulk Edit" at bounding box center [439, 40] width 20 height 6
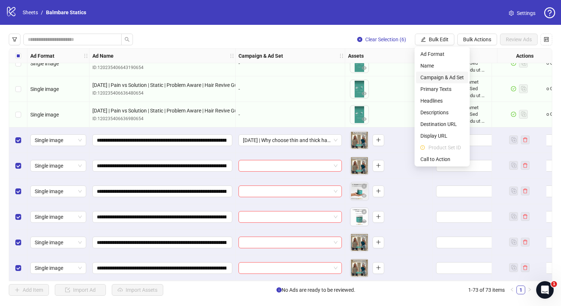
click at [438, 79] on span "Campaign & Ad Set" at bounding box center [442, 77] width 43 height 8
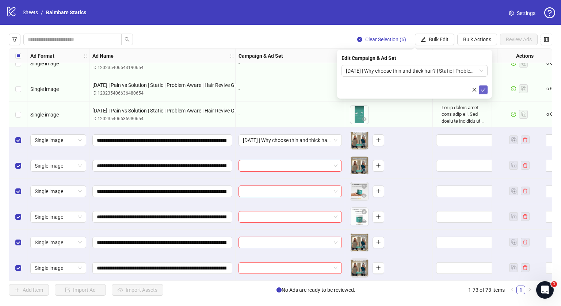
click at [485, 90] on icon "check" at bounding box center [483, 89] width 5 height 5
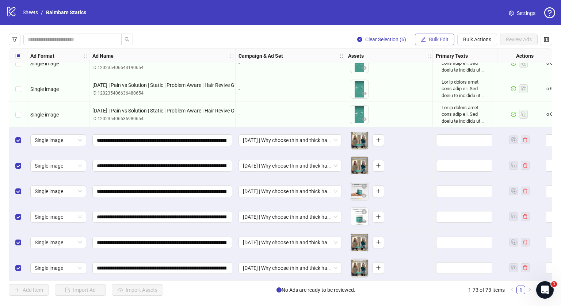
click at [434, 42] on span "Bulk Edit" at bounding box center [439, 40] width 20 height 6
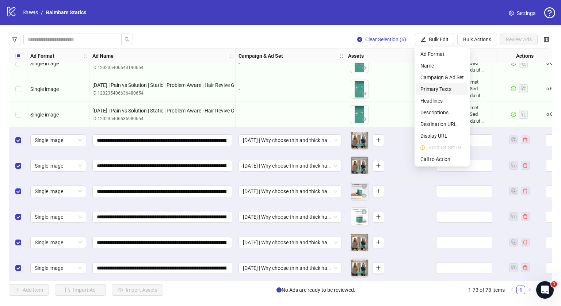
click at [431, 89] on span "Primary Texts" at bounding box center [442, 89] width 43 height 8
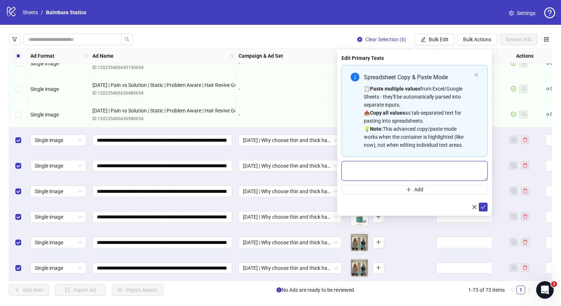
click at [364, 166] on textarea "Multi-text input container - paste or copy values" at bounding box center [415, 171] width 146 height 20
paste textarea "**********"
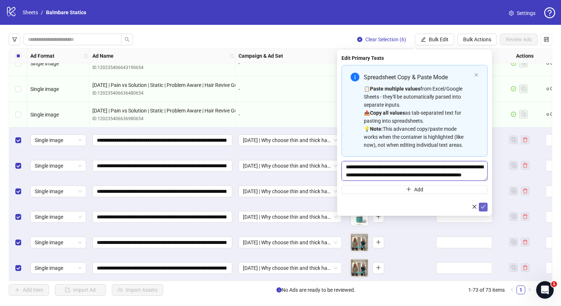
type textarea "**********"
click at [480, 204] on button "submit" at bounding box center [483, 207] width 9 height 9
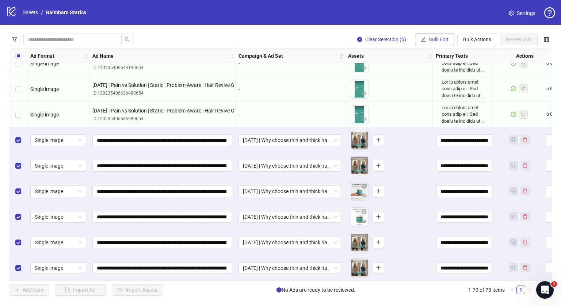
click at [433, 35] on button "Bulk Edit" at bounding box center [434, 40] width 39 height 12
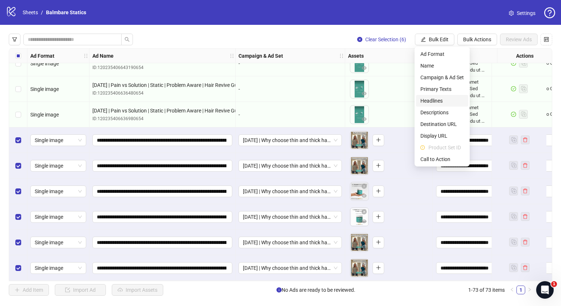
click at [429, 99] on span "Headlines" at bounding box center [442, 101] width 43 height 8
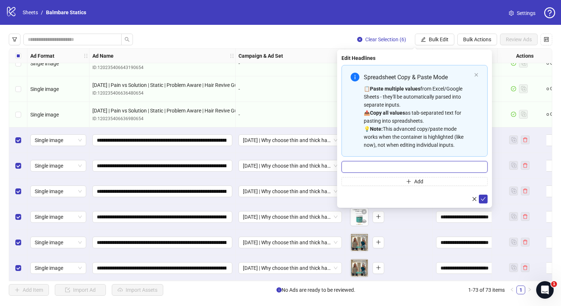
click at [389, 168] on input "Multi-input container - paste or copy values" at bounding box center [415, 167] width 146 height 12
type input "**********"
click at [482, 198] on icon "check" at bounding box center [483, 199] width 5 height 4
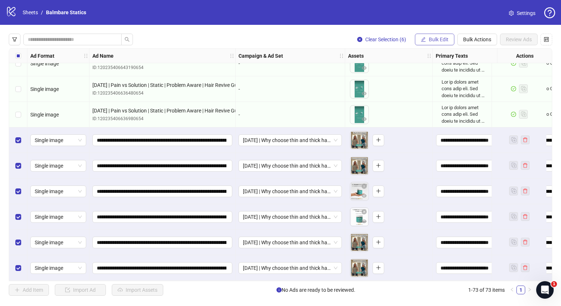
click at [450, 39] on button "Bulk Edit" at bounding box center [434, 40] width 39 height 12
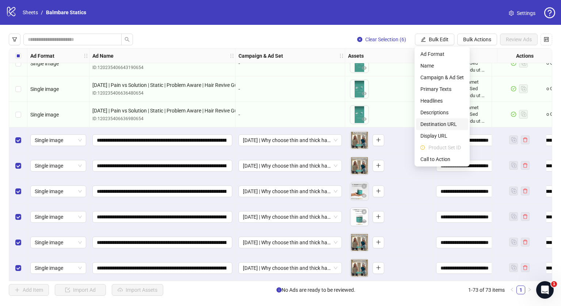
click at [436, 122] on span "Destination URL" at bounding box center [442, 124] width 43 height 8
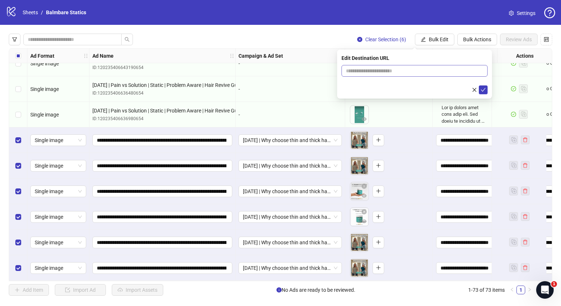
drag, startPoint x: 365, startPoint y: 76, endPoint x: 362, endPoint y: 72, distance: 5.2
click at [362, 72] on span at bounding box center [415, 71] width 146 height 12
click at [362, 72] on input "text" at bounding box center [412, 71] width 132 height 8
paste input "**********"
type input "**********"
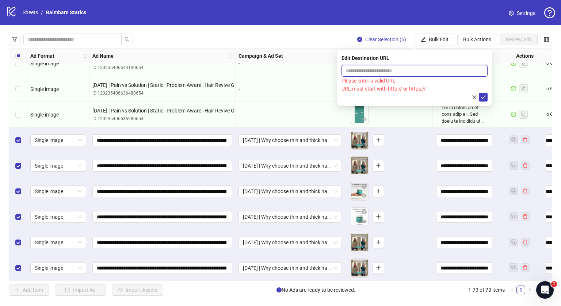
scroll to position [0, 0]
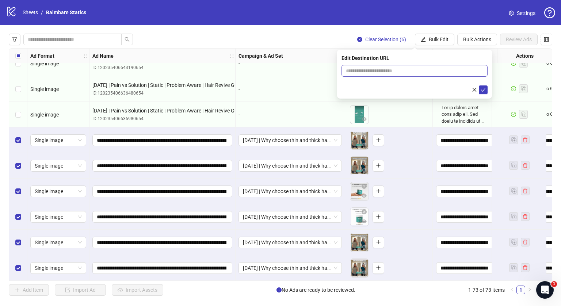
drag, startPoint x: 434, startPoint y: 63, endPoint x: 429, endPoint y: 72, distance: 10.3
click at [429, 72] on div "Edit Destination URL" at bounding box center [414, 74] width 155 height 49
click at [429, 72] on input "text" at bounding box center [412, 71] width 132 height 8
type input "**********"
click at [483, 93] on button "submit" at bounding box center [483, 90] width 9 height 9
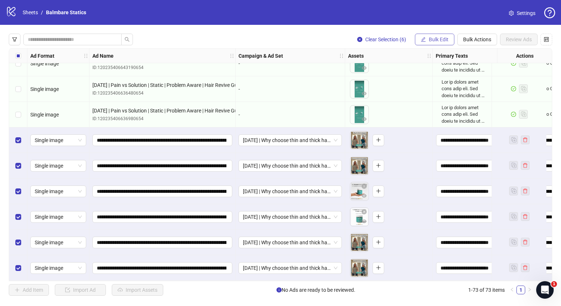
click at [437, 35] on button "Bulk Edit" at bounding box center [434, 40] width 39 height 12
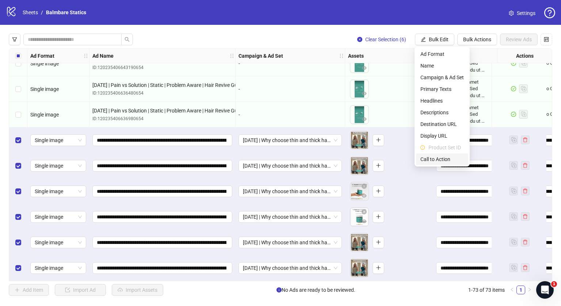
click at [429, 158] on span "Call to Action" at bounding box center [442, 159] width 43 height 8
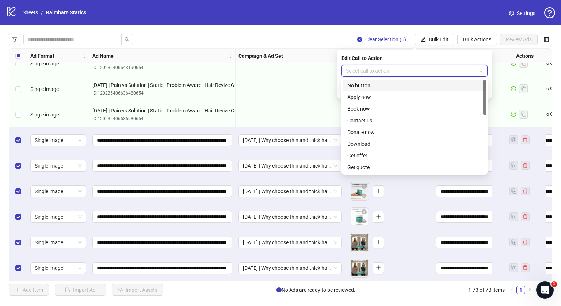
click at [391, 72] on input "search" at bounding box center [411, 70] width 131 height 11
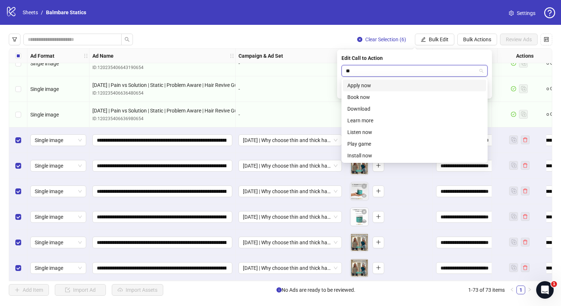
type input "***"
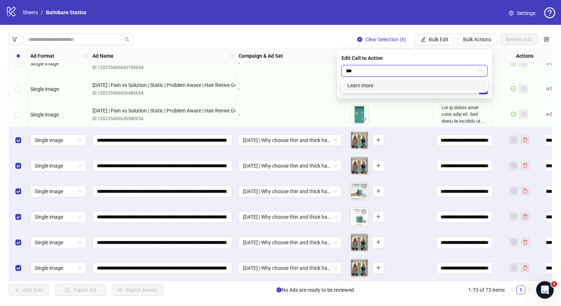
click at [378, 83] on div "Learn more" at bounding box center [415, 85] width 134 height 8
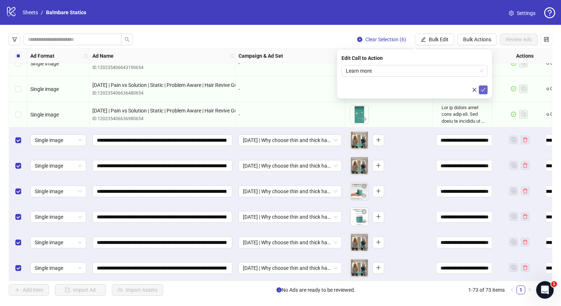
click at [487, 92] on button "submit" at bounding box center [483, 90] width 9 height 9
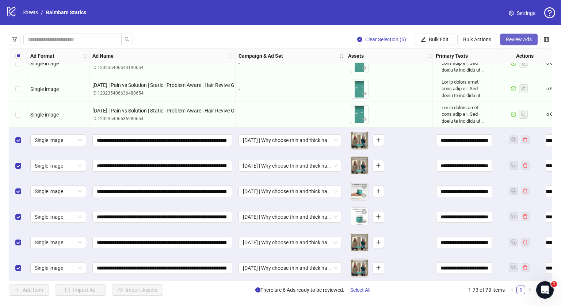
click at [511, 40] on span "Review Ads" at bounding box center [519, 40] width 26 height 6
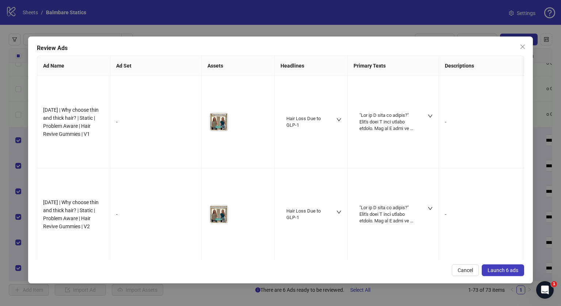
click at [502, 265] on button "Launch 6 ads" at bounding box center [503, 271] width 42 height 12
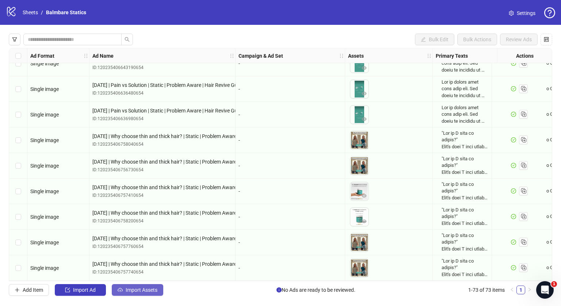
click at [140, 295] on button "Import Assets" at bounding box center [138, 290] width 52 height 12
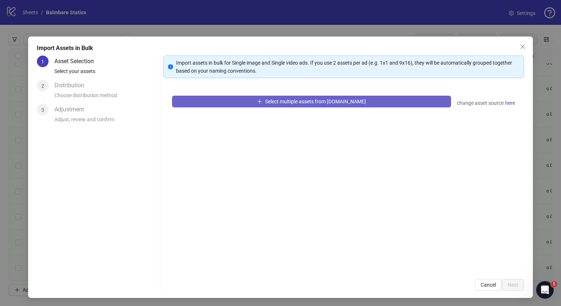
click at [221, 102] on button "Select multiple assets from [DOMAIN_NAME]" at bounding box center [311, 102] width 279 height 12
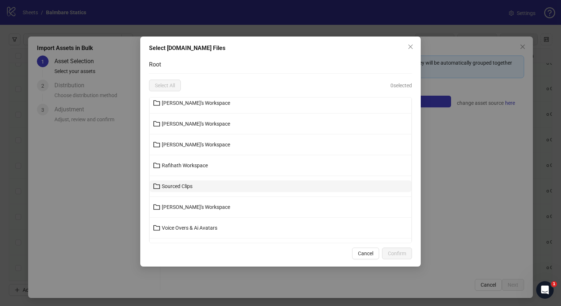
scroll to position [50, 0]
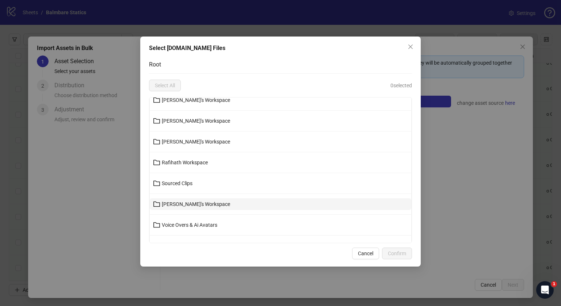
click at [184, 206] on button "[PERSON_NAME]'s Workspace" at bounding box center [281, 204] width 262 height 12
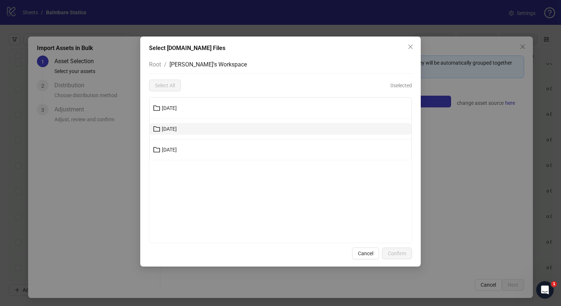
click at [177, 132] on button "[DATE]" at bounding box center [281, 129] width 262 height 12
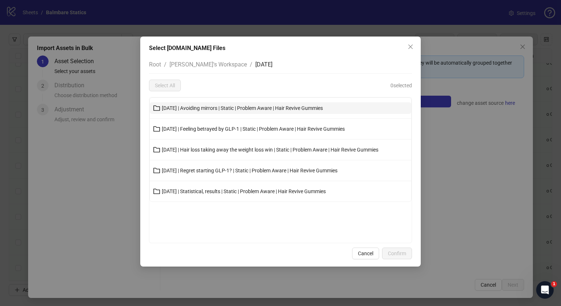
click at [195, 108] on span "11-10-25 | Avoiding mirrors | Static | Problem Aware | Hair Revive Gummies" at bounding box center [242, 108] width 161 height 6
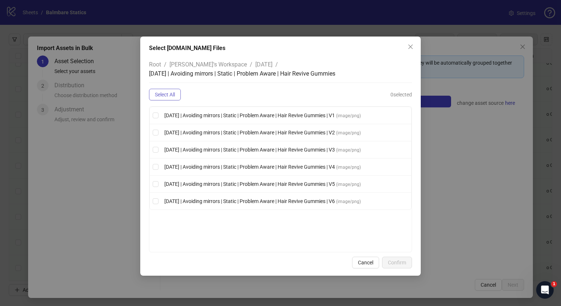
click at [169, 95] on span "Select All" at bounding box center [165, 95] width 20 height 6
click at [394, 264] on span "Confirm" at bounding box center [397, 263] width 18 height 6
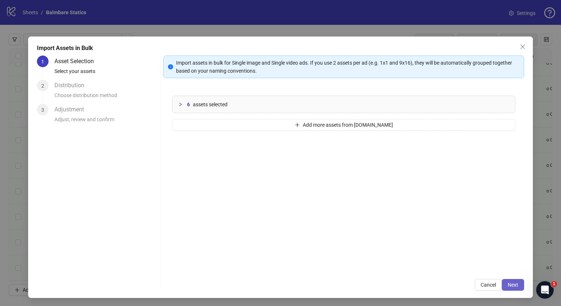
click at [513, 282] on span "Next" at bounding box center [513, 285] width 11 height 6
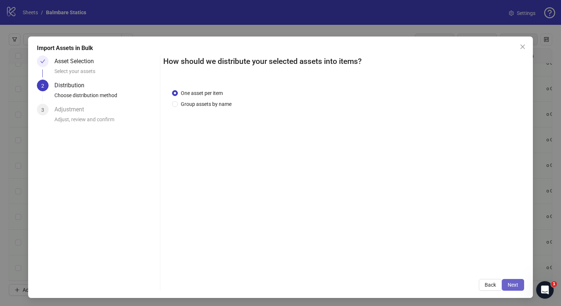
click at [509, 280] on button "Next" at bounding box center [513, 285] width 22 height 12
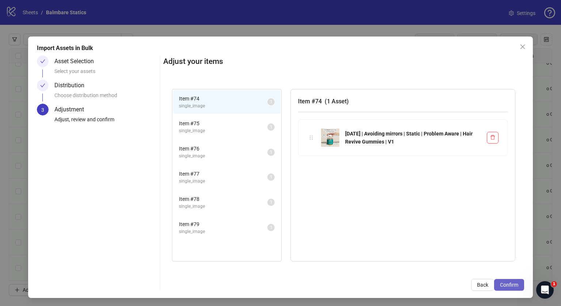
click at [501, 286] on span "Confirm" at bounding box center [509, 285] width 18 height 6
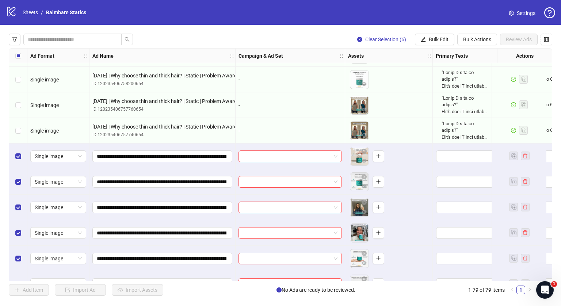
scroll to position [1806, 0]
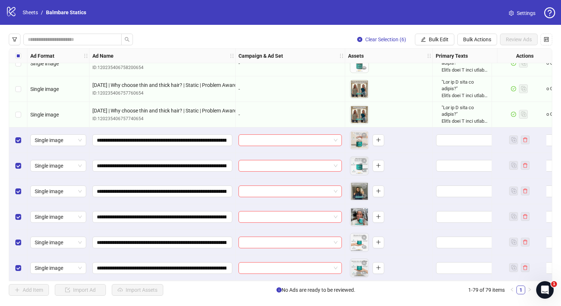
click at [278, 128] on div at bounding box center [291, 141] width 110 height 26
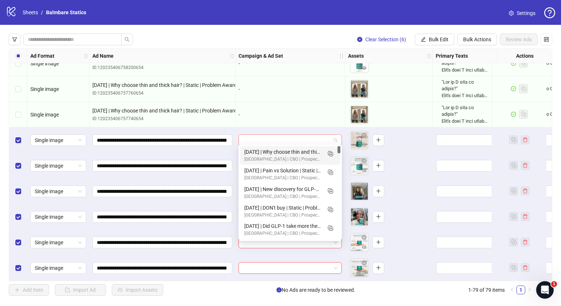
click at [275, 134] on div at bounding box center [290, 140] width 103 height 12
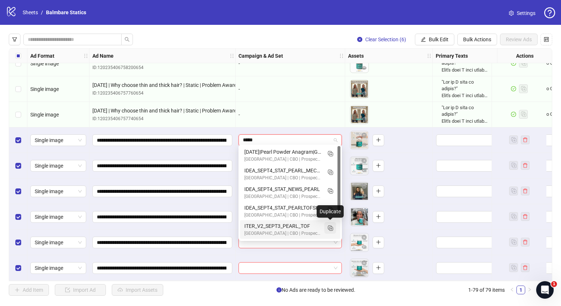
click at [328, 228] on icon "Duplicate" at bounding box center [330, 227] width 7 height 7
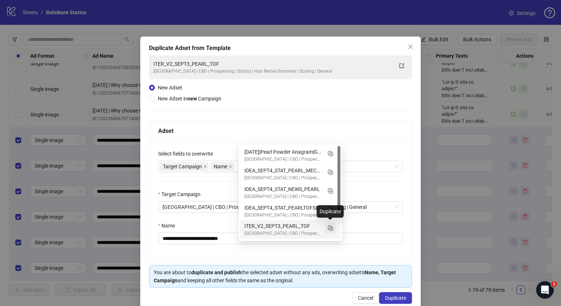
type input "*****"
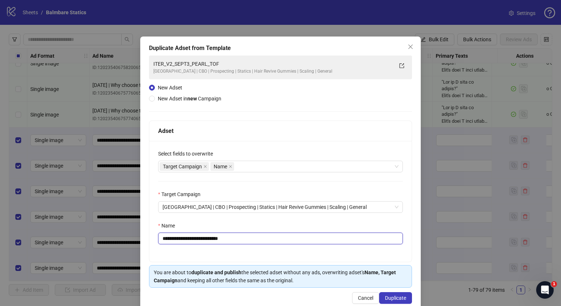
click at [255, 236] on input "**********" at bounding box center [280, 239] width 245 height 12
paste input "**********"
type input "**********"
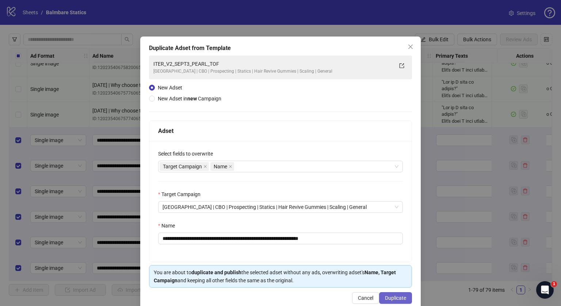
click at [390, 296] on span "Duplicate" at bounding box center [395, 298] width 21 height 6
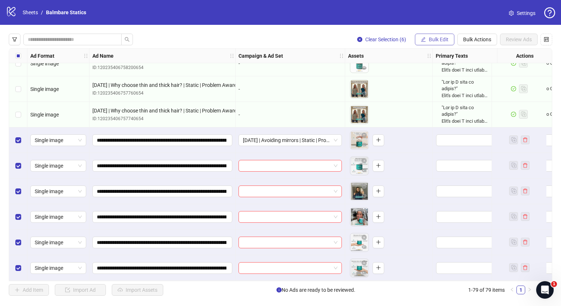
click at [435, 38] on span "Bulk Edit" at bounding box center [439, 40] width 20 height 6
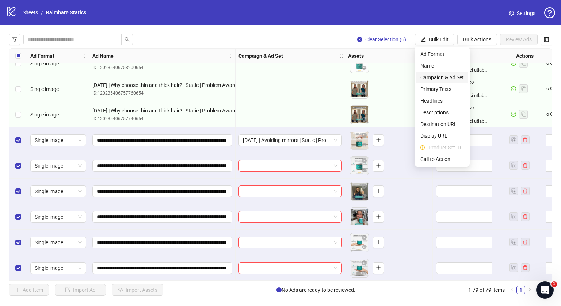
click at [434, 77] on span "Campaign & Ad Set" at bounding box center [442, 77] width 43 height 8
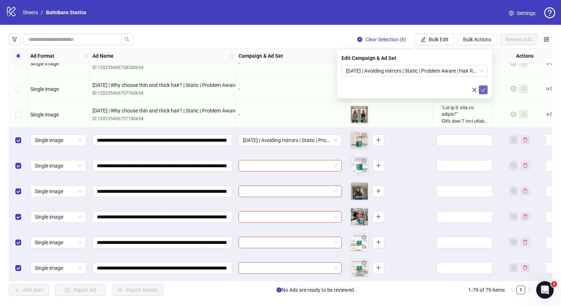
click at [483, 90] on icon "check" at bounding box center [483, 90] width 5 height 4
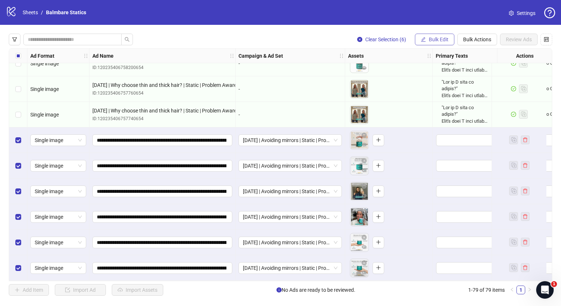
click at [436, 42] on span "Bulk Edit" at bounding box center [439, 40] width 20 height 6
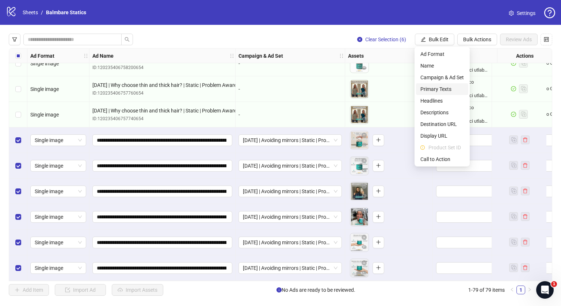
click at [436, 85] on span "Primary Texts" at bounding box center [442, 89] width 43 height 8
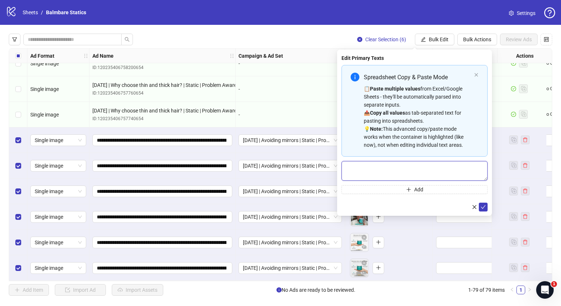
click at [376, 162] on textarea "Multi-text input container - paste or copy values" at bounding box center [415, 171] width 146 height 20
paste textarea "**********"
type textarea "**********"
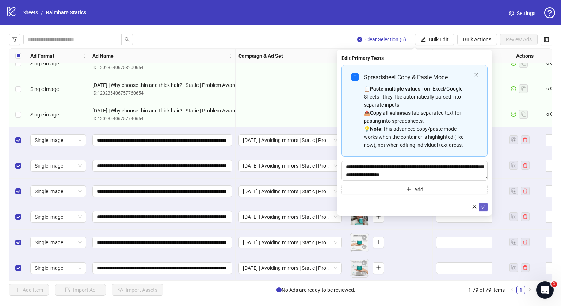
click at [482, 206] on icon "check" at bounding box center [483, 206] width 5 height 5
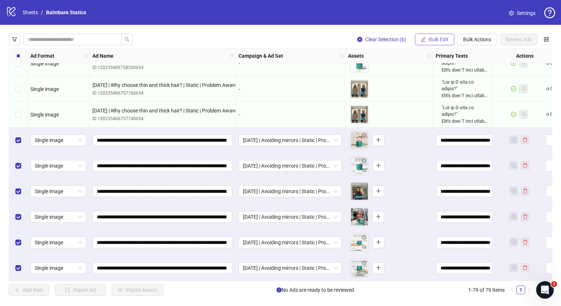
click at [435, 38] on span "Bulk Edit" at bounding box center [439, 40] width 20 height 6
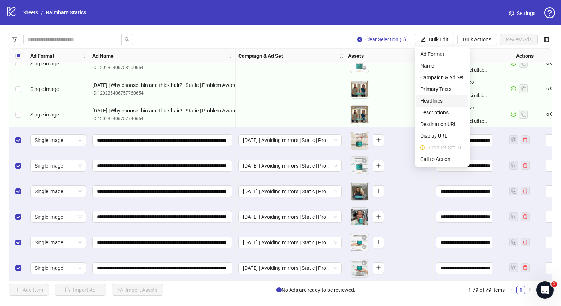
click at [431, 95] on li "Headlines" at bounding box center [442, 101] width 52 height 12
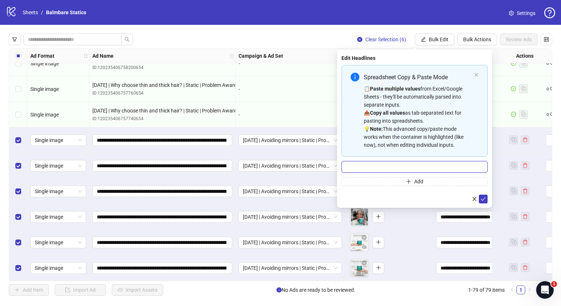
click at [389, 164] on input "Multi-input container - paste or copy values" at bounding box center [415, 167] width 146 height 12
type input "**********"
click at [483, 200] on icon "check" at bounding box center [483, 199] width 5 height 4
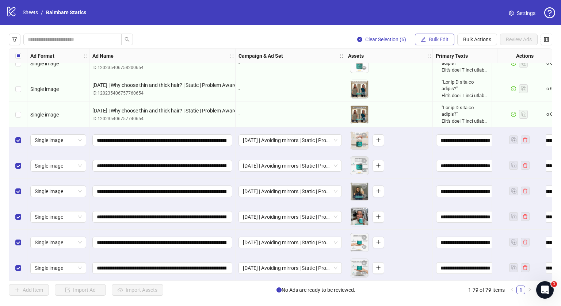
click at [443, 39] on span "Bulk Edit" at bounding box center [439, 40] width 20 height 6
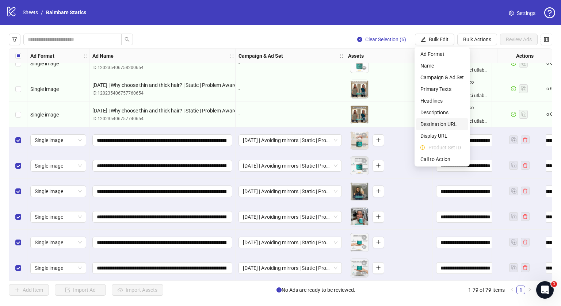
click at [436, 121] on span "Destination URL" at bounding box center [442, 124] width 43 height 8
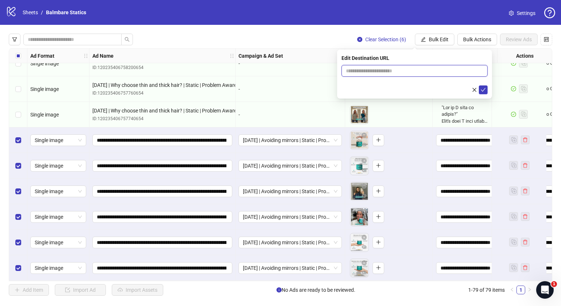
click at [396, 72] on input "text" at bounding box center [412, 71] width 132 height 8
type input "**********"
click at [486, 89] on button "submit" at bounding box center [483, 90] width 9 height 9
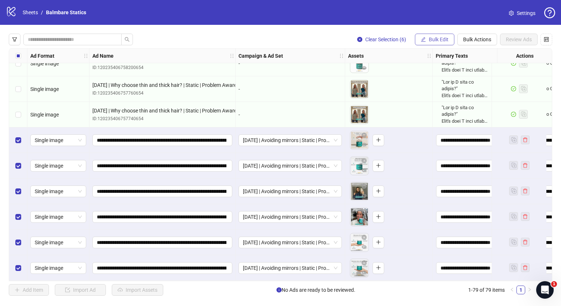
click at [424, 37] on icon "edit" at bounding box center [423, 39] width 5 height 5
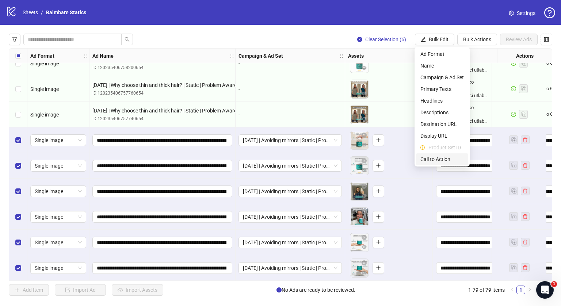
click at [430, 158] on span "Call to Action" at bounding box center [442, 159] width 43 height 8
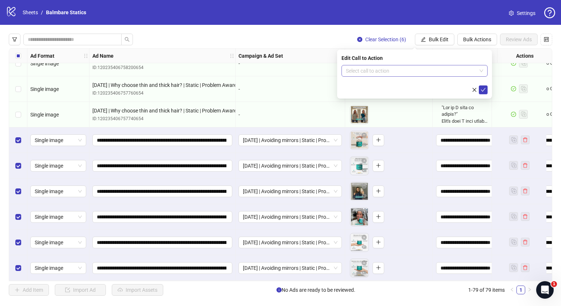
click at [398, 65] on div "Select call to action" at bounding box center [415, 71] width 146 height 12
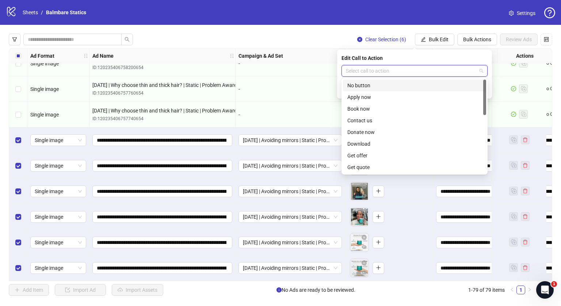
click at [389, 68] on input "search" at bounding box center [411, 70] width 131 height 11
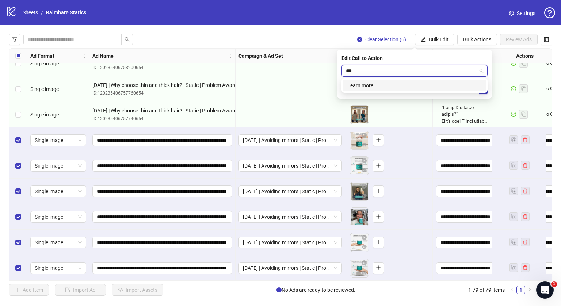
type input "****"
click at [382, 86] on div "Learn more" at bounding box center [415, 85] width 134 height 8
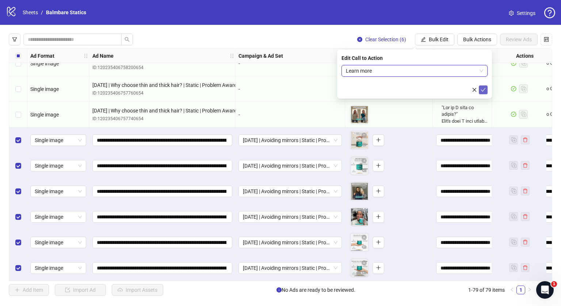
click at [486, 92] on icon "check" at bounding box center [483, 89] width 5 height 5
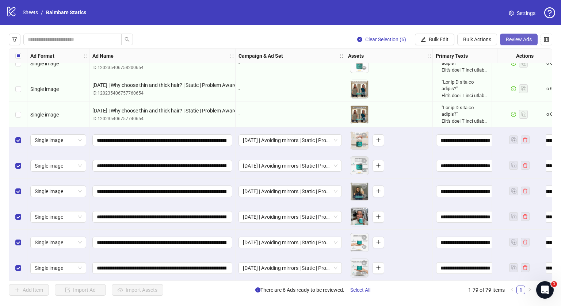
click at [507, 37] on span "Review Ads" at bounding box center [519, 40] width 26 height 6
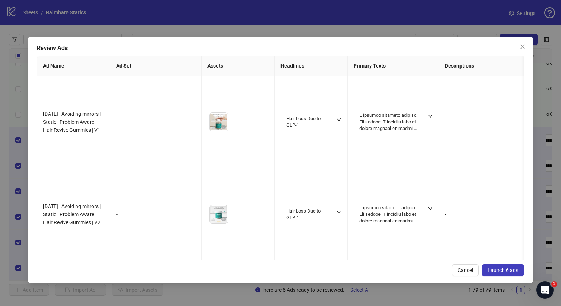
click at [507, 272] on span "Launch 6 ads" at bounding box center [503, 271] width 31 height 6
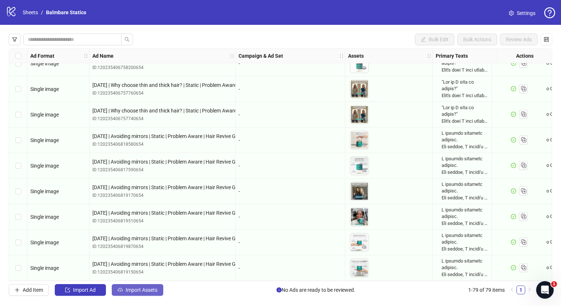
click at [142, 289] on span "Import Assets" at bounding box center [142, 290] width 32 height 6
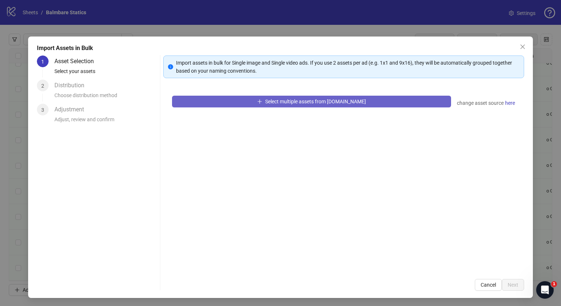
click at [249, 106] on button "Select multiple assets from [DOMAIN_NAME]" at bounding box center [311, 102] width 279 height 12
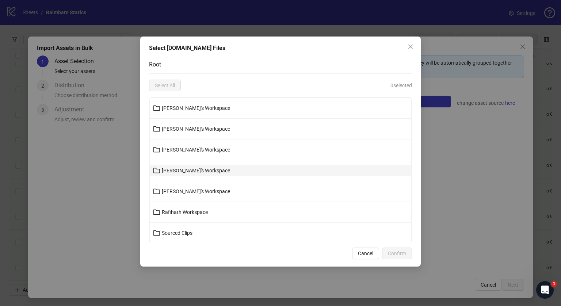
scroll to position [62, 0]
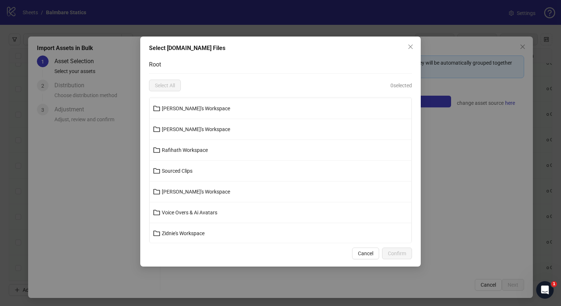
click at [176, 183] on li "[PERSON_NAME]'s Workspace" at bounding box center [281, 192] width 262 height 21
click at [176, 187] on button "[PERSON_NAME]'s Workspace" at bounding box center [281, 192] width 262 height 12
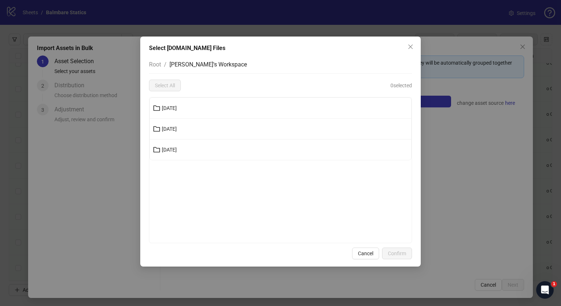
click at [179, 122] on li "[DATE]" at bounding box center [281, 129] width 262 height 21
click at [168, 130] on span "[DATE]" at bounding box center [169, 129] width 15 height 6
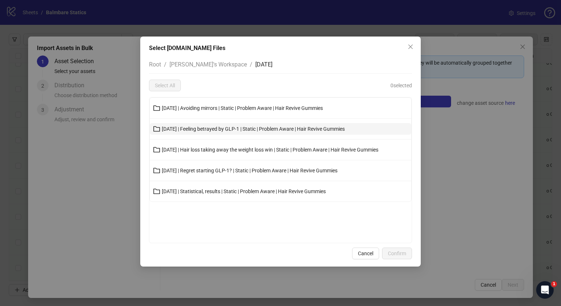
click at [201, 123] on button "11-10-25 | Feeling betrayed by GLP-1 | Static | Problem Aware | Hair Revive Gum…" at bounding box center [281, 129] width 262 height 12
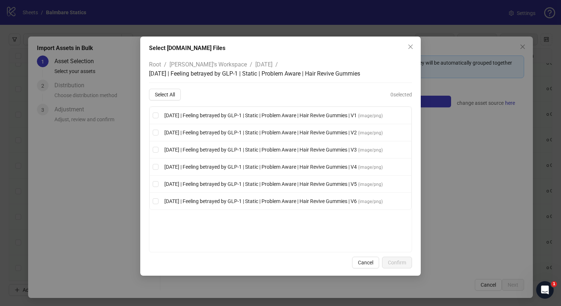
drag, startPoint x: 167, startPoint y: 87, endPoint x: 173, endPoint y: 102, distance: 15.4
click at [173, 102] on div "Root / Tim's Workspace / 11-10-25 / 11-10-25 | Feeling betrayed by GLP-1 | Stat…" at bounding box center [280, 154] width 263 height 197
click at [168, 91] on button "Select All" at bounding box center [165, 95] width 32 height 12
click at [401, 257] on button "Confirm" at bounding box center [397, 263] width 30 height 12
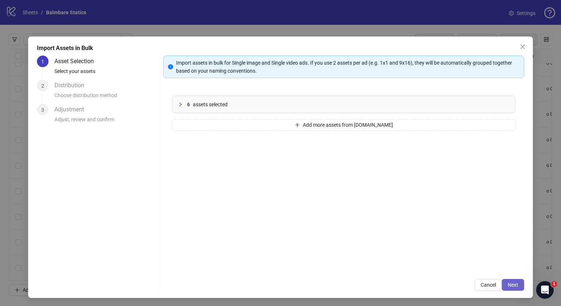
click at [508, 284] on span "Next" at bounding box center [513, 285] width 11 height 6
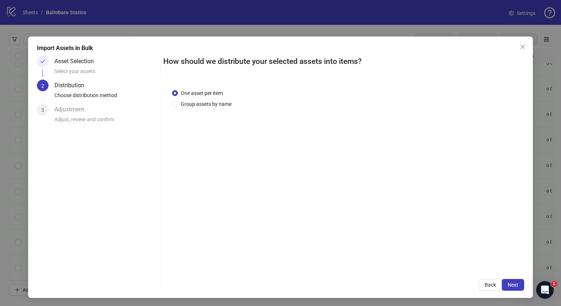
click at [508, 284] on span "Next" at bounding box center [513, 285] width 11 height 6
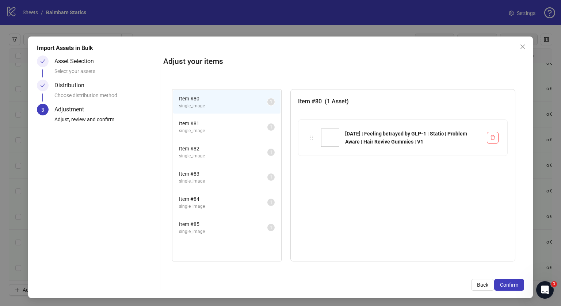
click at [508, 284] on span "Confirm" at bounding box center [509, 285] width 18 height 6
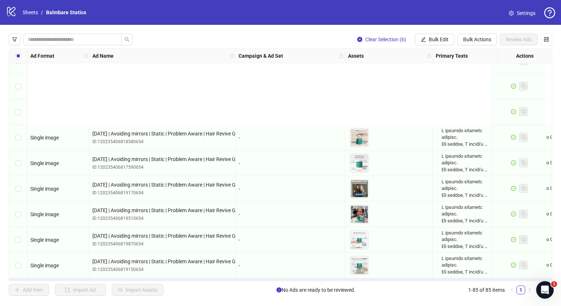
scroll to position [1959, 0]
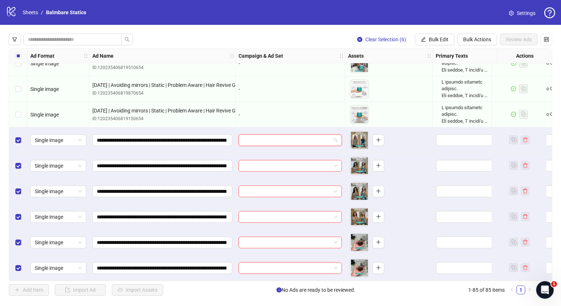
click at [298, 136] on input "search" at bounding box center [287, 140] width 88 height 11
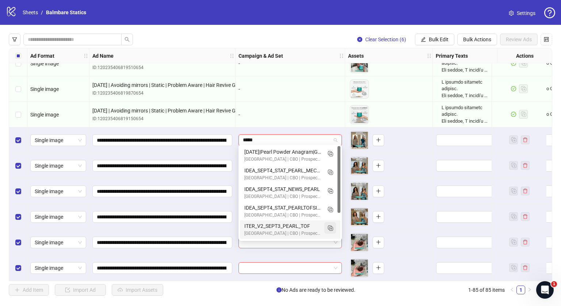
click at [332, 231] on rect "Duplicate" at bounding box center [332, 229] width 4 height 4
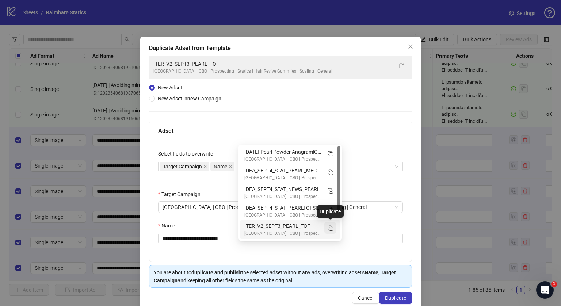
type input "*****"
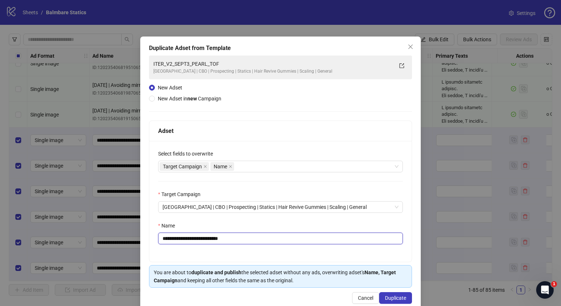
click at [291, 236] on input "**********" at bounding box center [280, 239] width 245 height 12
paste input "**********"
type input "**********"
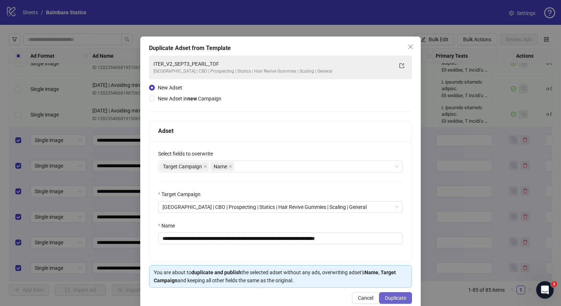
click at [389, 295] on span "Duplicate" at bounding box center [395, 298] width 21 height 6
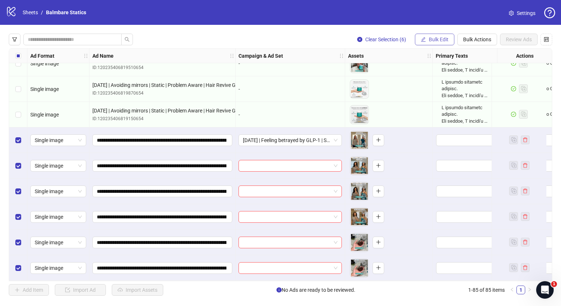
click at [429, 38] on span "Bulk Edit" at bounding box center [439, 40] width 20 height 6
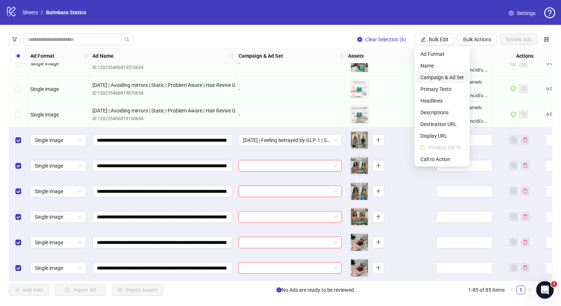
click at [435, 73] on li "Campaign & Ad Set" at bounding box center [442, 78] width 52 height 12
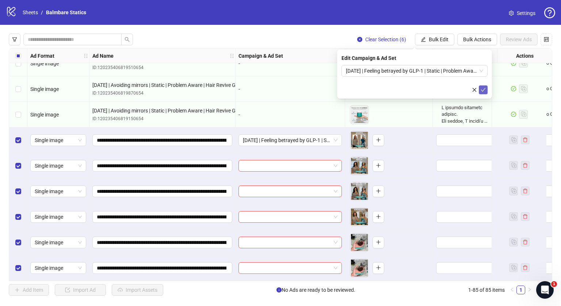
click at [480, 90] on button "submit" at bounding box center [483, 90] width 9 height 9
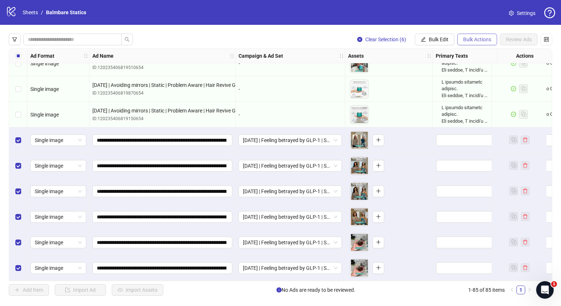
click at [471, 40] on span "Bulk Actions" at bounding box center [477, 40] width 28 height 6
click at [440, 41] on span "Bulk Edit" at bounding box center [439, 40] width 20 height 6
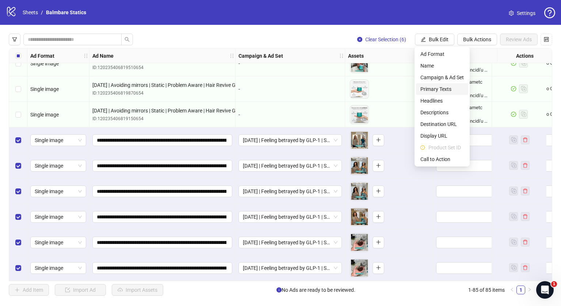
click at [435, 88] on span "Primary Texts" at bounding box center [442, 89] width 43 height 8
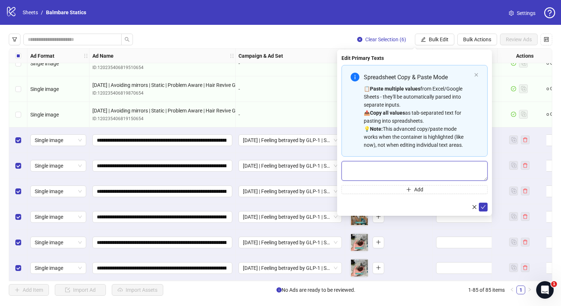
click at [378, 167] on textarea "Multi-text input container - paste or copy values" at bounding box center [415, 171] width 146 height 20
paste textarea "**********"
type textarea "**********"
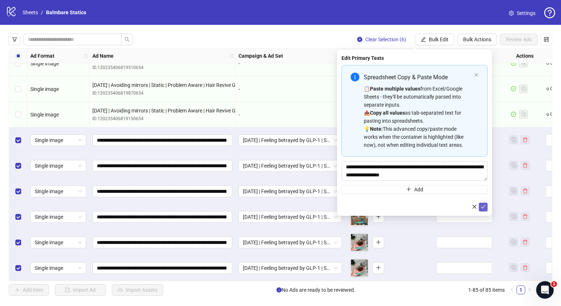
drag, startPoint x: 490, startPoint y: 206, endPoint x: 484, endPoint y: 207, distance: 6.7
click at [484, 207] on div "Edit Primary Texts Spreadsheet Copy & Paste Mode 📋 Paste multiple values from E…" at bounding box center [414, 133] width 155 height 166
click at [484, 207] on icon "check" at bounding box center [483, 207] width 5 height 4
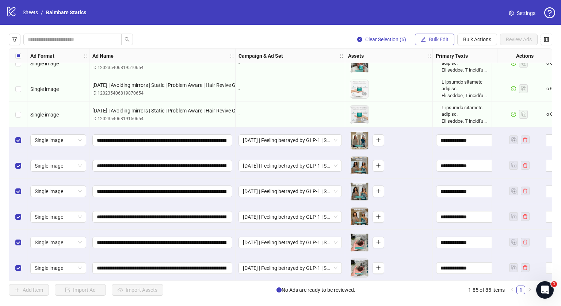
click at [435, 44] on button "Bulk Edit" at bounding box center [434, 40] width 39 height 12
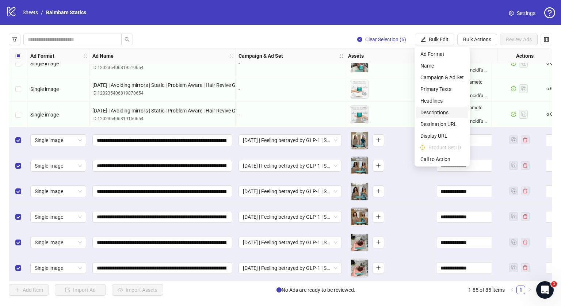
click at [435, 111] on span "Descriptions" at bounding box center [442, 113] width 43 height 8
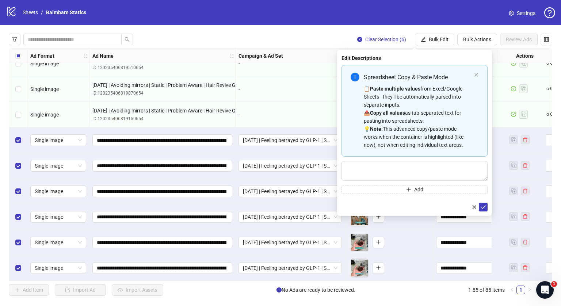
click at [435, 111] on div "📋 Paste multiple values from Excel/Google Sheets - they'll be automatically par…" at bounding box center [417, 117] width 107 height 64
click at [429, 38] on span "Bulk Edit" at bounding box center [439, 40] width 20 height 6
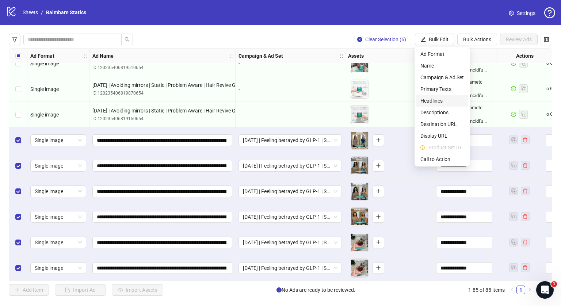
click at [431, 99] on span "Headlines" at bounding box center [442, 101] width 43 height 8
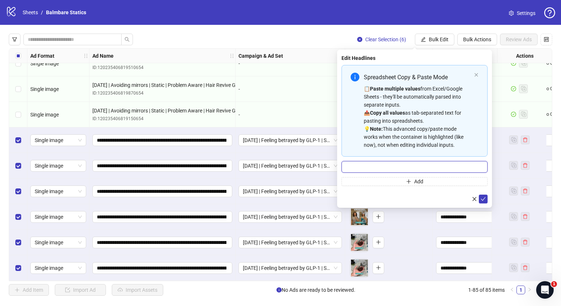
click at [398, 165] on input "Multi-input container - paste or copy values" at bounding box center [415, 167] width 146 height 12
type input "**********"
click at [485, 200] on icon "check" at bounding box center [483, 199] width 5 height 5
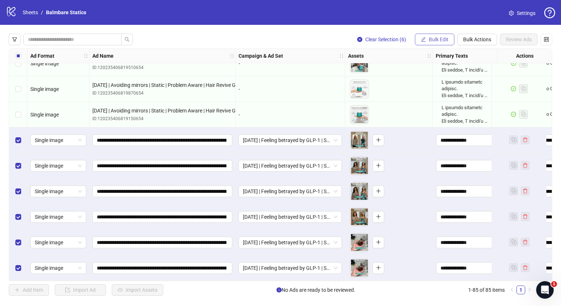
click at [442, 40] on span "Bulk Edit" at bounding box center [439, 40] width 20 height 6
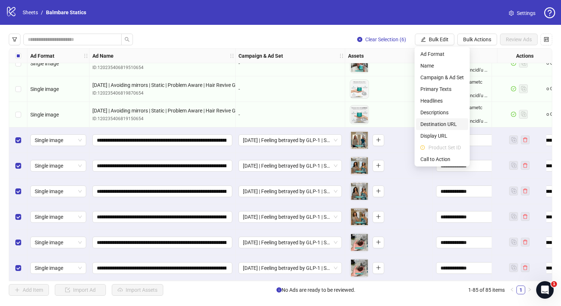
click at [430, 124] on span "Destination URL" at bounding box center [442, 124] width 43 height 8
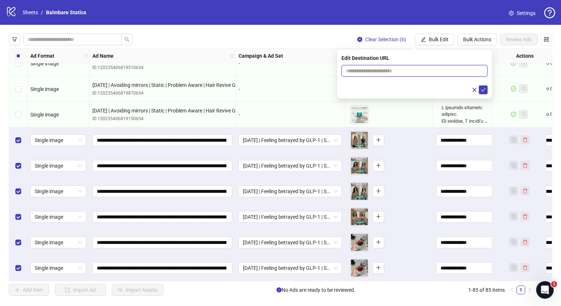
drag, startPoint x: 386, startPoint y: 70, endPoint x: 396, endPoint y: 84, distance: 17.3
click at [396, 84] on form at bounding box center [415, 79] width 146 height 29
type input "**********"
click at [482, 93] on button "submit" at bounding box center [483, 90] width 9 height 9
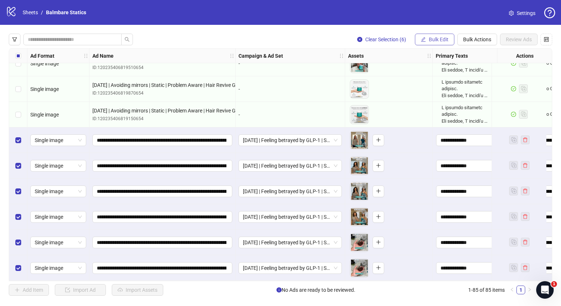
click at [433, 39] on span "Bulk Edit" at bounding box center [439, 40] width 20 height 6
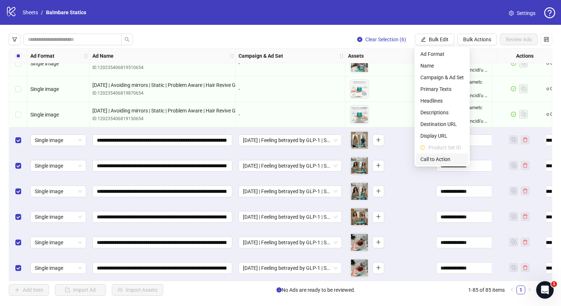
click at [432, 160] on span "Call to Action" at bounding box center [442, 159] width 43 height 8
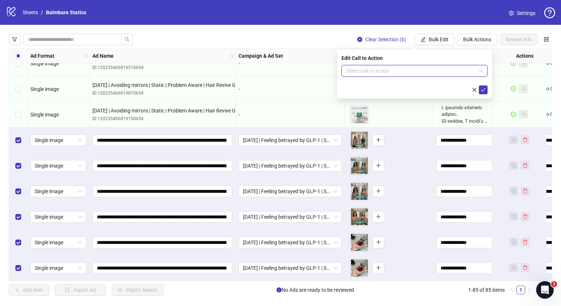
click at [375, 71] on input "search" at bounding box center [411, 70] width 131 height 11
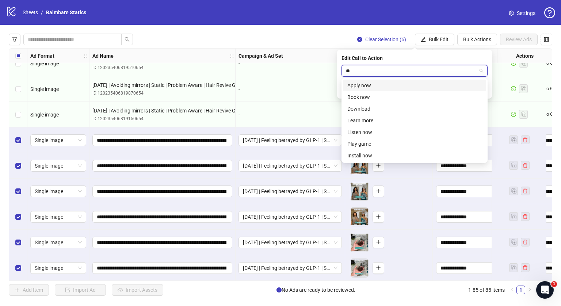
type input "***"
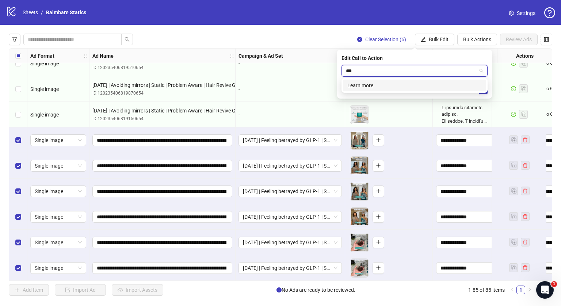
click at [371, 87] on div "Learn more" at bounding box center [415, 85] width 134 height 8
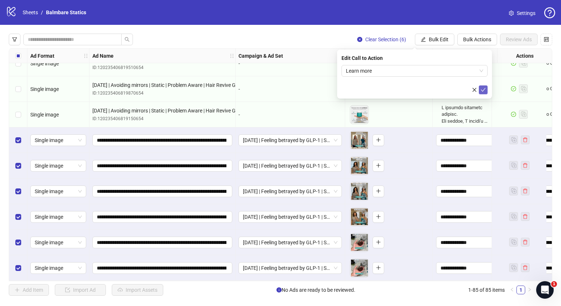
click at [485, 90] on icon "check" at bounding box center [483, 89] width 5 height 5
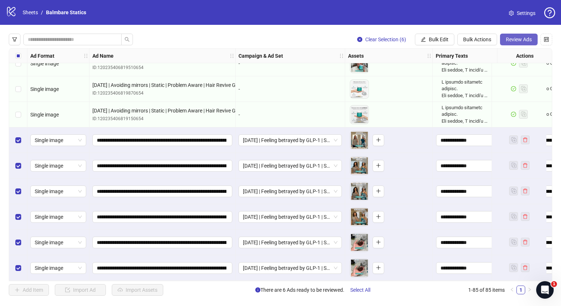
click at [518, 38] on span "Review Ads" at bounding box center [519, 40] width 26 height 6
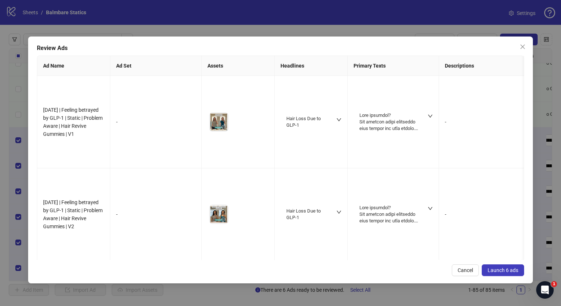
click at [490, 268] on span "Launch 6 ads" at bounding box center [503, 271] width 31 height 6
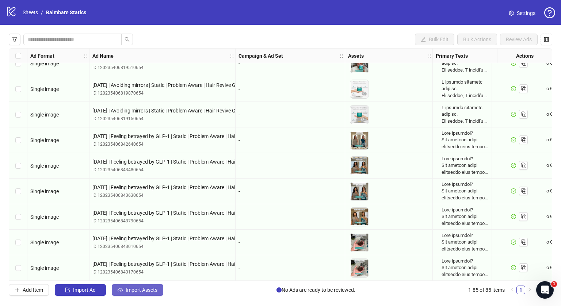
click at [143, 287] on button "Import Assets" at bounding box center [138, 290] width 52 height 12
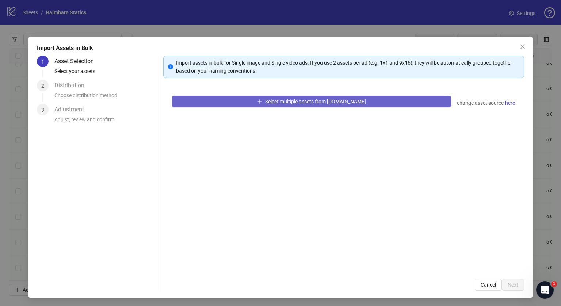
click at [268, 105] on button "Select multiple assets from [DOMAIN_NAME]" at bounding box center [311, 102] width 279 height 12
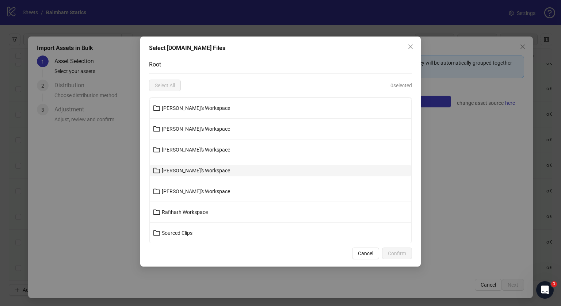
scroll to position [58, 0]
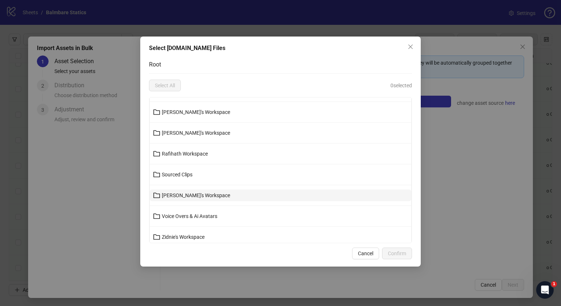
click at [181, 190] on button "[PERSON_NAME]'s Workspace" at bounding box center [281, 196] width 262 height 12
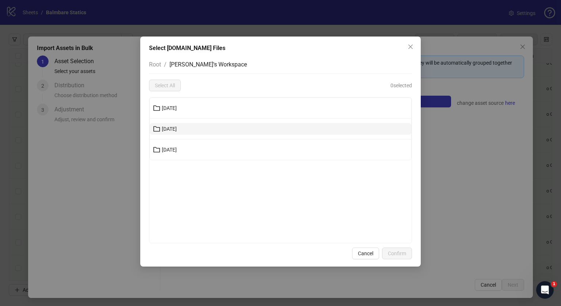
click at [186, 125] on button "[DATE]" at bounding box center [281, 129] width 262 height 12
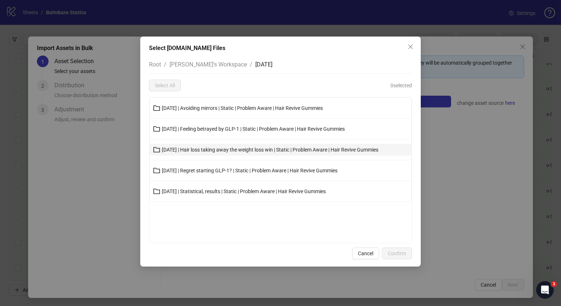
drag, startPoint x: 193, startPoint y: 142, endPoint x: 195, endPoint y: 150, distance: 8.0
click at [195, 150] on li "11-10-25 | Hair loss taking away the weight loss win | Static | Problem Aware |…" at bounding box center [281, 150] width 262 height 21
click at [195, 150] on span "11-10-25 | Hair loss taking away the weight loss win | Static | Problem Aware |…" at bounding box center [270, 150] width 217 height 6
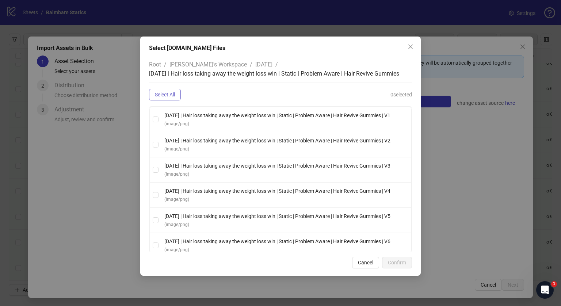
click at [167, 94] on span "Select All" at bounding box center [165, 95] width 20 height 6
click at [400, 261] on span "Confirm" at bounding box center [397, 263] width 18 height 6
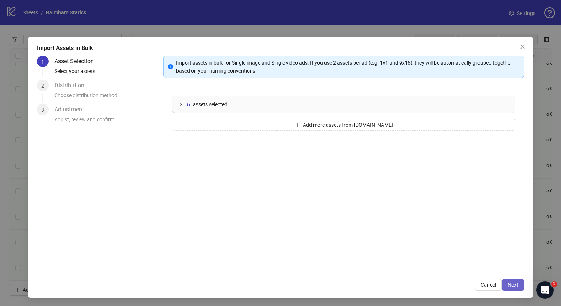
click at [515, 289] on button "Next" at bounding box center [513, 285] width 22 height 12
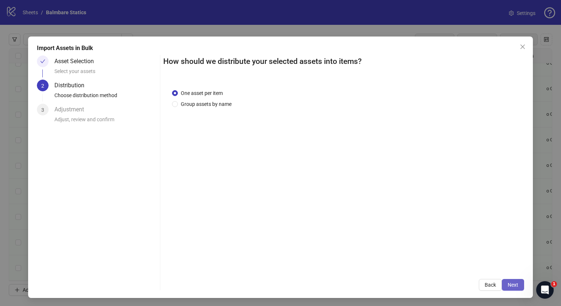
click at [508, 287] on span "Next" at bounding box center [513, 285] width 11 height 6
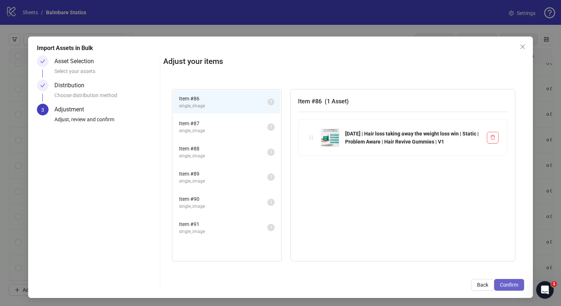
click at [502, 285] on span "Confirm" at bounding box center [509, 285] width 18 height 6
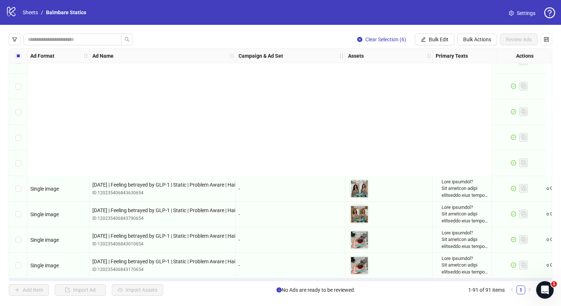
scroll to position [2113, 0]
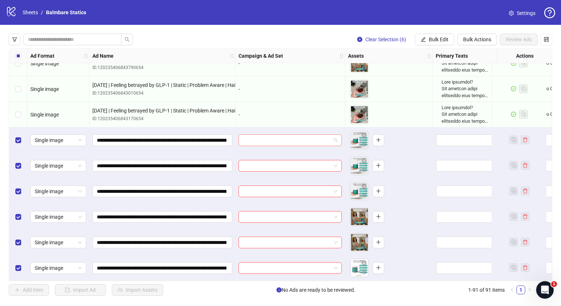
click at [338, 137] on span at bounding box center [290, 140] width 95 height 11
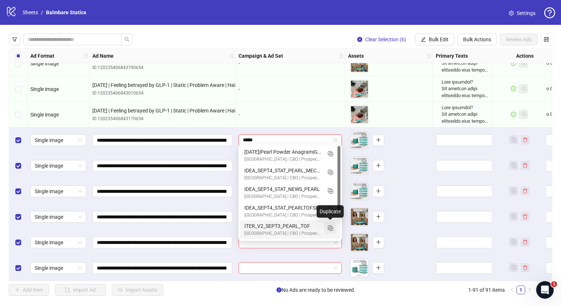
click at [329, 227] on icon "Duplicate" at bounding box center [330, 227] width 7 height 7
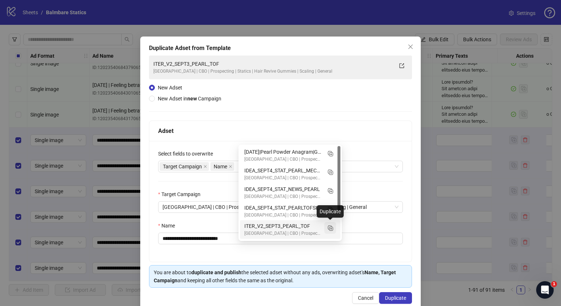
type input "*****"
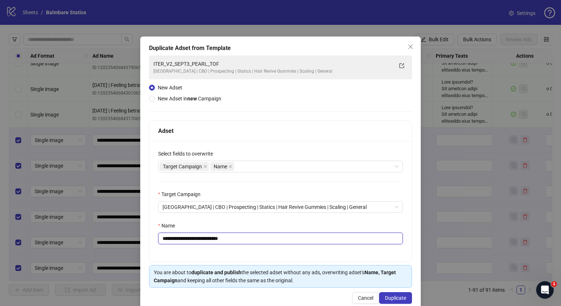
click at [234, 241] on input "**********" at bounding box center [280, 239] width 245 height 12
paste input "**********"
type input "**********"
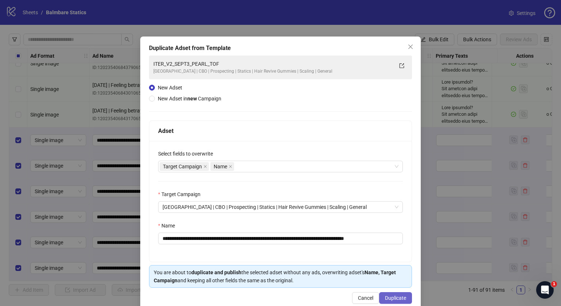
click at [393, 298] on span "Duplicate" at bounding box center [395, 298] width 21 height 6
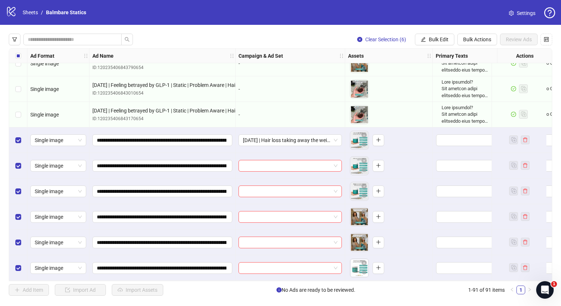
click at [433, 40] on span "Bulk Edit" at bounding box center [439, 40] width 20 height 6
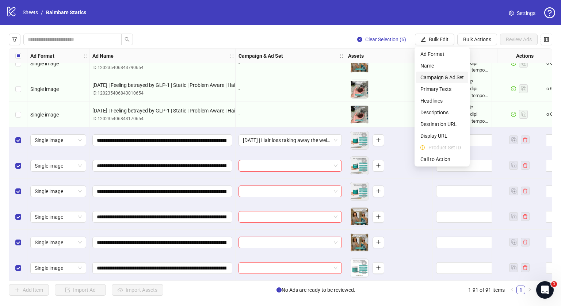
click at [432, 79] on span "Campaign & Ad Set" at bounding box center [442, 77] width 43 height 8
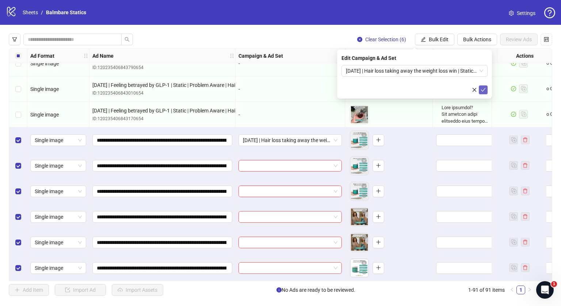
click at [486, 90] on button "submit" at bounding box center [483, 90] width 9 height 9
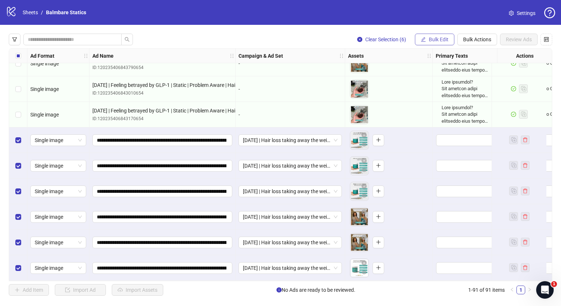
click at [426, 42] on button "Bulk Edit" at bounding box center [434, 40] width 39 height 12
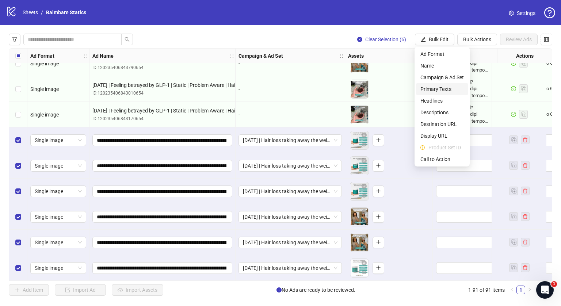
click at [427, 90] on span "Primary Texts" at bounding box center [442, 89] width 43 height 8
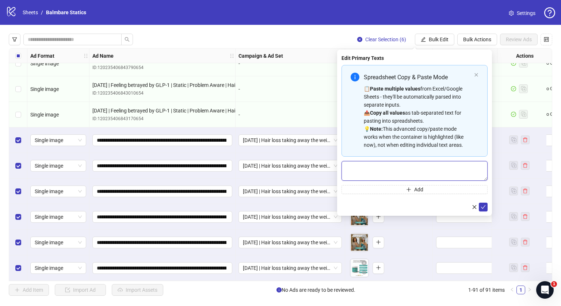
paste textarea "**********"
click at [377, 168] on textarea "Multi-text input container - paste or copy values" at bounding box center [415, 171] width 146 height 20
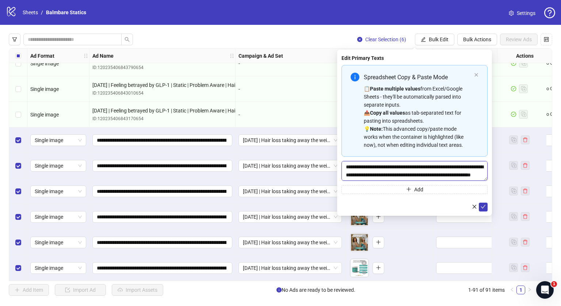
type textarea "**********"
click at [488, 208] on div "Edit Primary Texts Spreadsheet Copy & Paste Mode 📋 Paste multiple values from E…" at bounding box center [414, 133] width 155 height 166
click at [487, 208] on button "submit" at bounding box center [483, 207] width 9 height 9
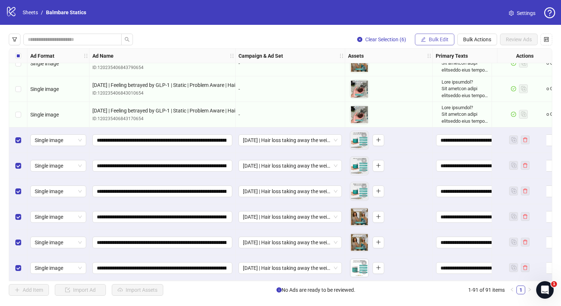
click at [433, 42] on button "Bulk Edit" at bounding box center [434, 40] width 39 height 12
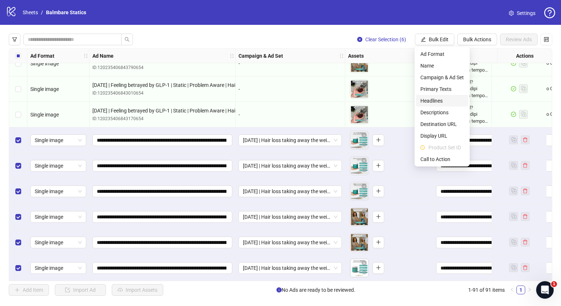
click at [438, 102] on span "Headlines" at bounding box center [442, 101] width 43 height 8
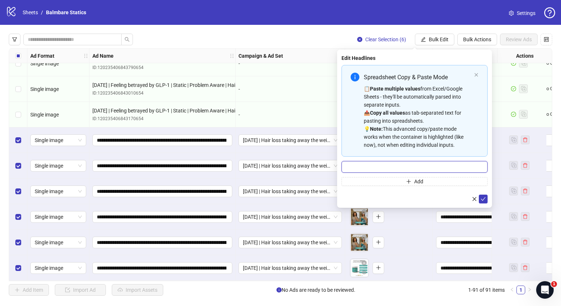
click at [390, 166] on input "Multi-input container - paste or copy values" at bounding box center [415, 167] width 146 height 12
type input "**********"
click at [481, 197] on icon "check" at bounding box center [483, 199] width 5 height 5
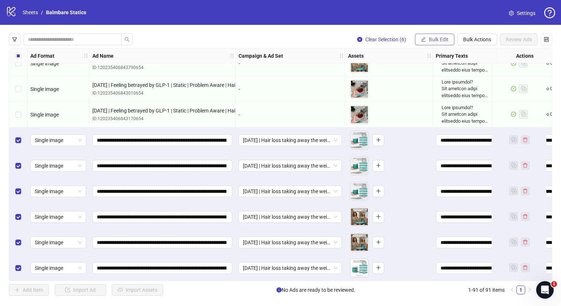
click at [427, 41] on button "Bulk Edit" at bounding box center [434, 40] width 39 height 12
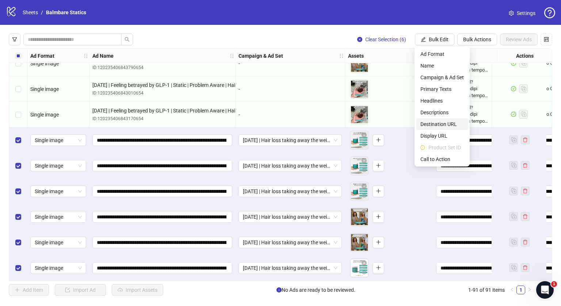
click at [429, 120] on span "Destination URL" at bounding box center [442, 124] width 43 height 8
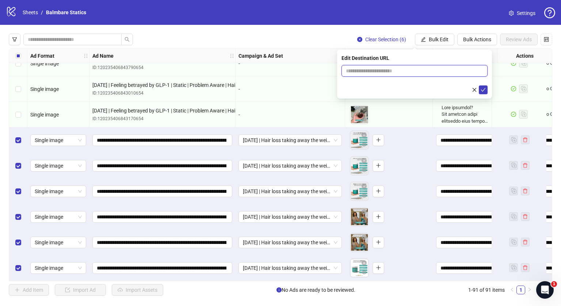
click at [429, 70] on input "text" at bounding box center [412, 71] width 132 height 8
type input "**********"
click at [485, 90] on icon "check" at bounding box center [483, 89] width 5 height 5
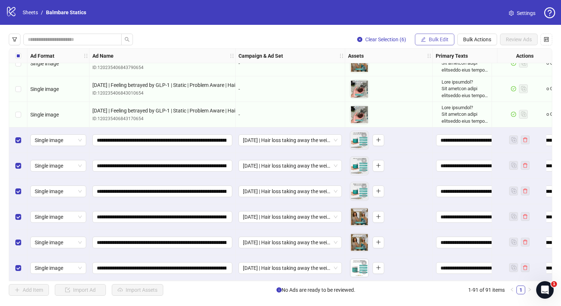
click at [443, 37] on span "Bulk Edit" at bounding box center [439, 40] width 20 height 6
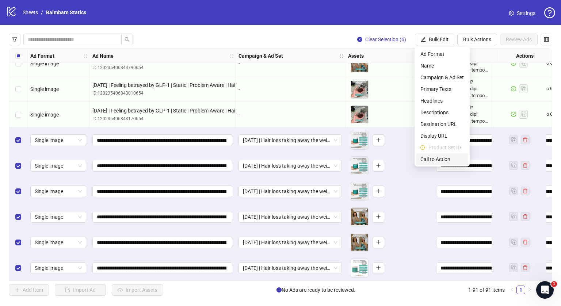
click at [433, 159] on span "Call to Action" at bounding box center [442, 159] width 43 height 8
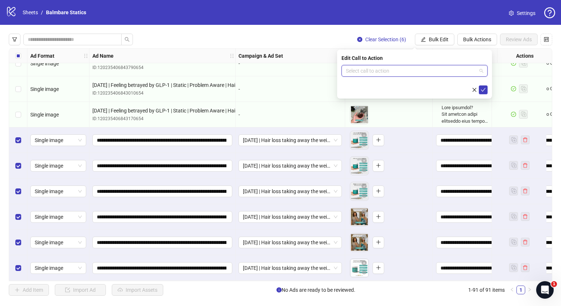
click at [386, 72] on input "search" at bounding box center [411, 70] width 131 height 11
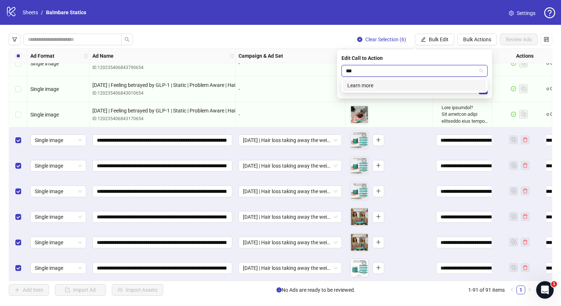
type input "****"
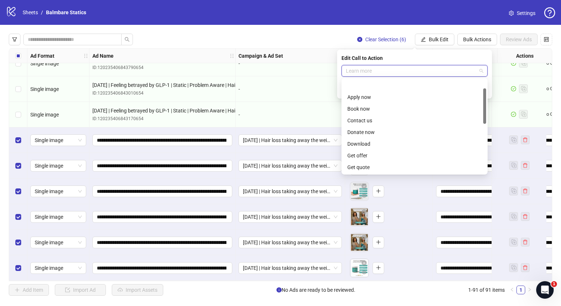
scroll to position [23, 0]
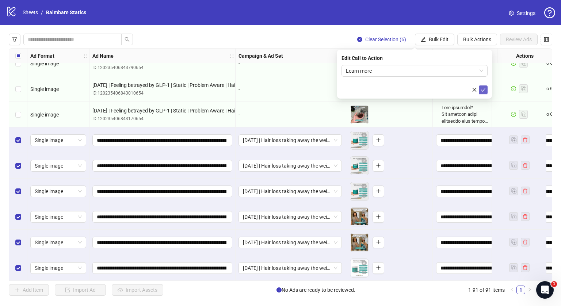
click at [485, 94] on button "submit" at bounding box center [483, 90] width 9 height 9
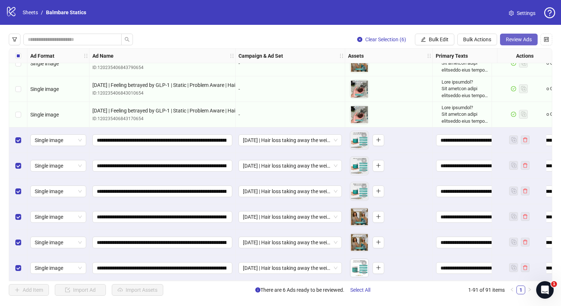
click at [510, 41] on span "Review Ads" at bounding box center [519, 40] width 26 height 6
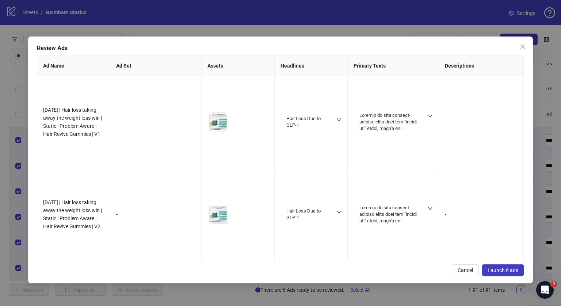
click at [500, 273] on button "Launch 6 ads" at bounding box center [503, 271] width 42 height 12
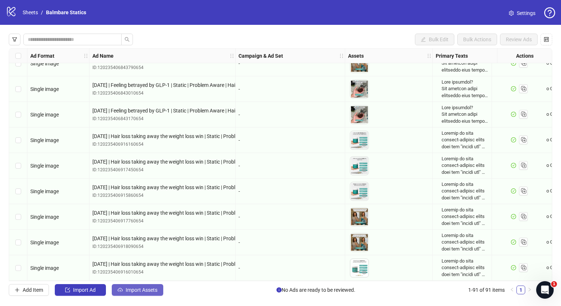
click at [145, 287] on span "Import Assets" at bounding box center [142, 290] width 32 height 6
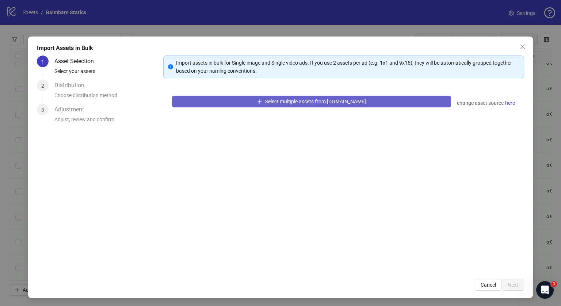
click at [262, 104] on span "button" at bounding box center [259, 102] width 5 height 6
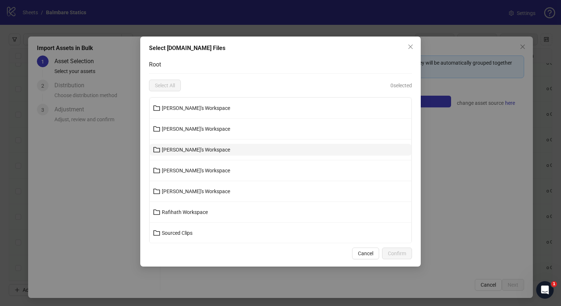
scroll to position [62, 0]
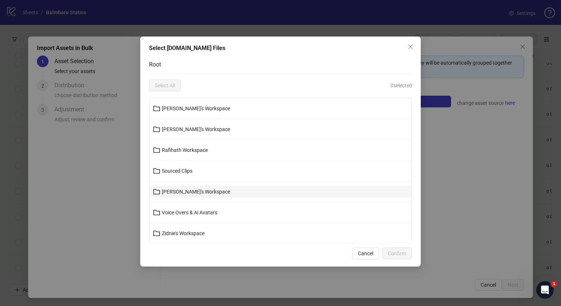
click at [175, 197] on button "[PERSON_NAME]'s Workspace" at bounding box center [281, 192] width 262 height 12
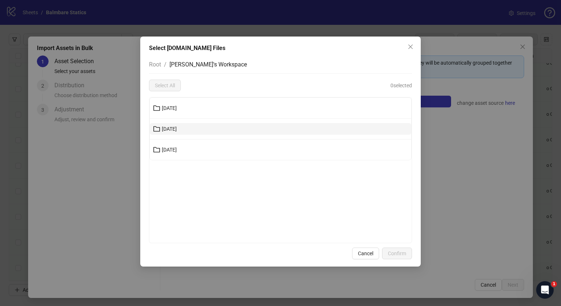
click at [177, 127] on span "[DATE]" at bounding box center [169, 129] width 15 height 6
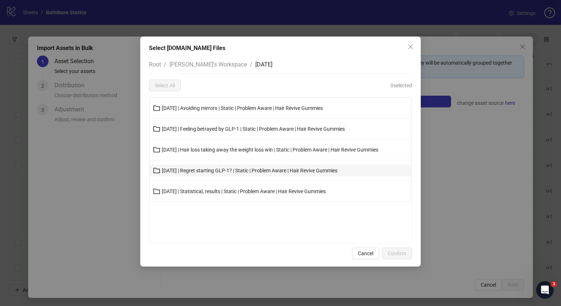
click at [210, 168] on span "11-10-25 | Regret starting GLP-1? | Static | Problem Aware | Hair Revive Gummies" at bounding box center [250, 171] width 176 height 6
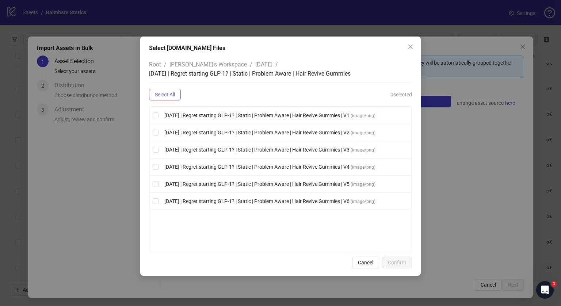
click at [173, 94] on span "Select All" at bounding box center [165, 95] width 20 height 6
click at [399, 260] on span "Confirm" at bounding box center [397, 263] width 18 height 6
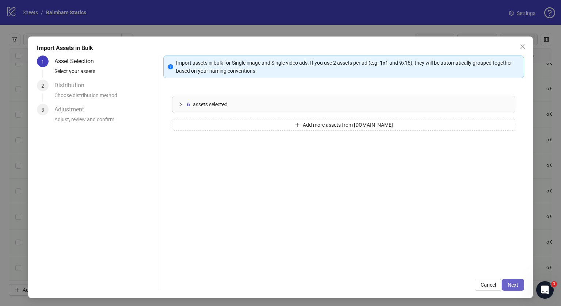
click at [502, 280] on button "Next" at bounding box center [513, 285] width 22 height 12
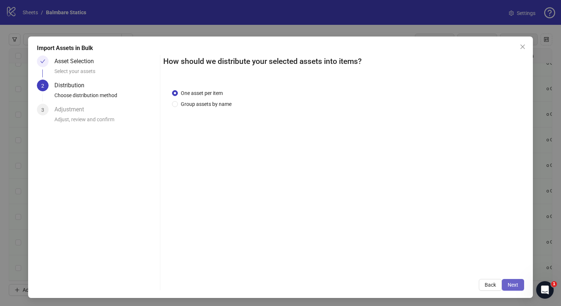
click at [508, 283] on span "Next" at bounding box center [513, 285] width 11 height 6
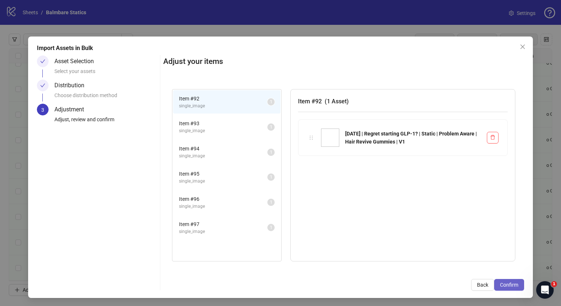
click at [500, 283] on span "Confirm" at bounding box center [509, 285] width 18 height 6
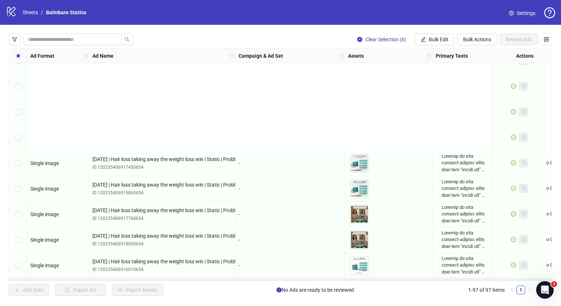
scroll to position [2266, 0]
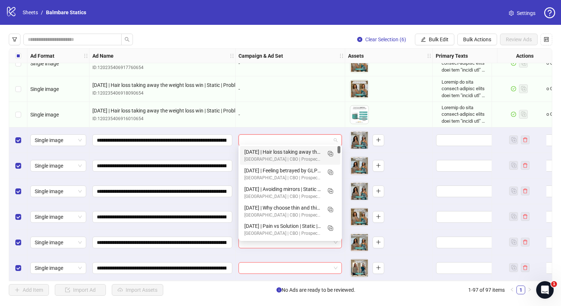
click at [257, 136] on input "search" at bounding box center [287, 140] width 88 height 11
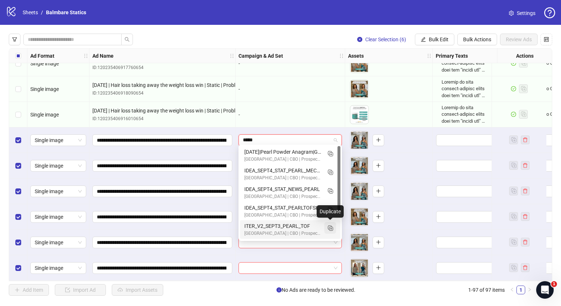
click at [335, 226] on button "button" at bounding box center [331, 228] width 12 height 12
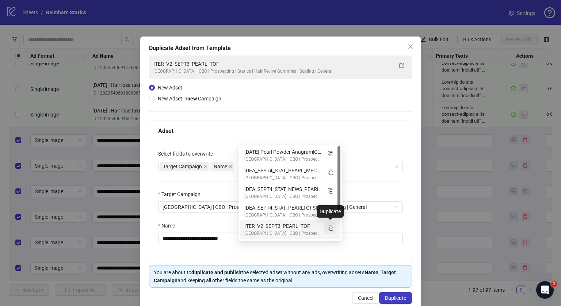
type input "*****"
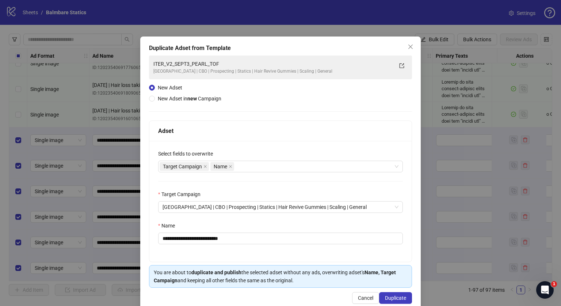
click at [248, 245] on div "**********" at bounding box center [280, 201] width 262 height 121
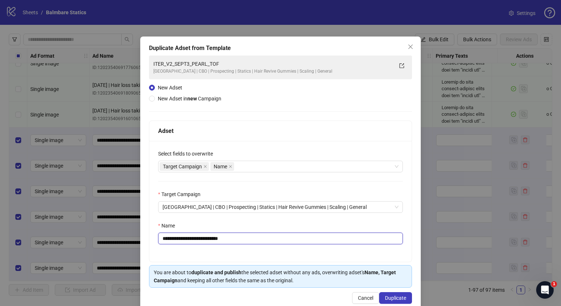
click at [244, 236] on input "**********" at bounding box center [280, 239] width 245 height 12
paste input "**********"
type input "**********"
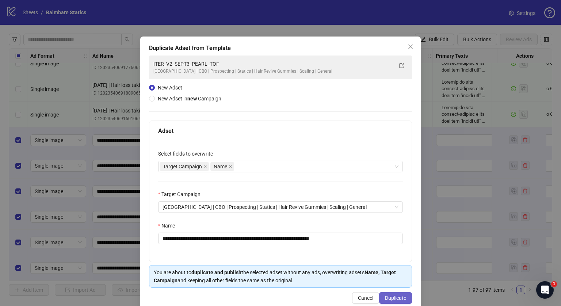
click at [395, 298] on span "Duplicate" at bounding box center [395, 298] width 21 height 6
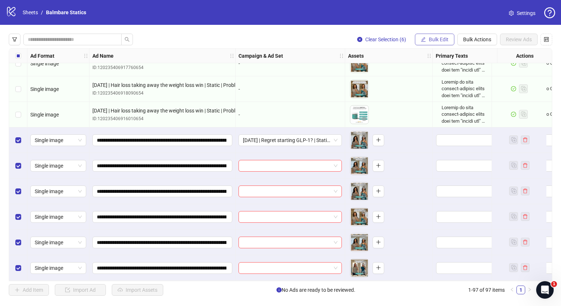
click at [436, 38] on span "Bulk Edit" at bounding box center [439, 40] width 20 height 6
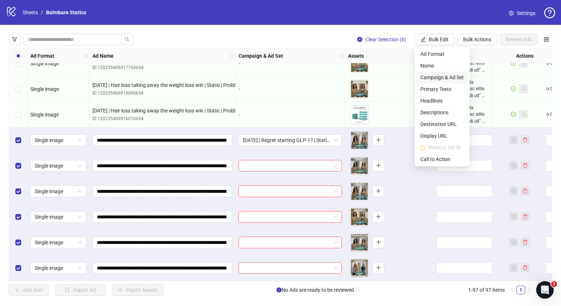
click at [437, 73] on span "Campaign & Ad Set" at bounding box center [442, 77] width 43 height 8
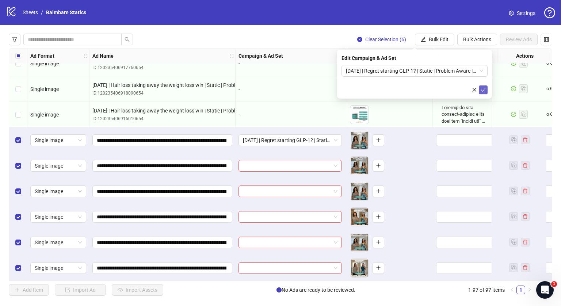
click at [484, 90] on icon "check" at bounding box center [483, 90] width 5 height 4
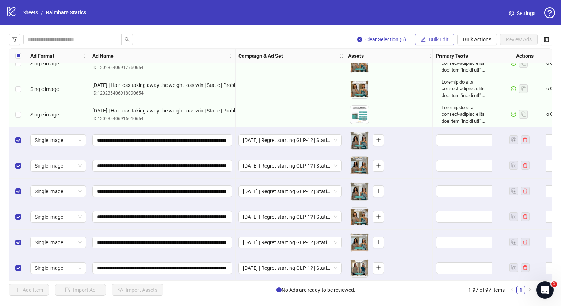
click at [440, 44] on button "Bulk Edit" at bounding box center [434, 40] width 39 height 12
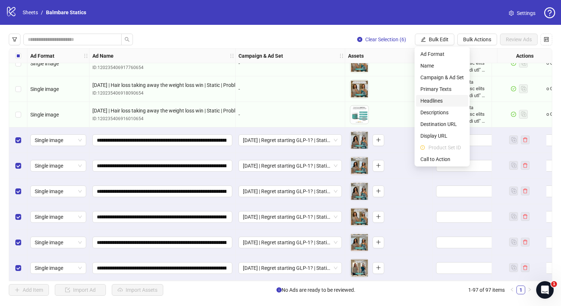
click at [441, 98] on span "Headlines" at bounding box center [442, 101] width 43 height 8
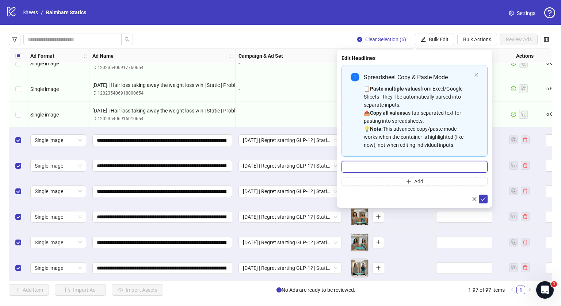
click at [401, 166] on input "Multi-input container - paste or copy values" at bounding box center [415, 167] width 146 height 12
type input "**********"
click at [482, 197] on icon "check" at bounding box center [483, 199] width 5 height 5
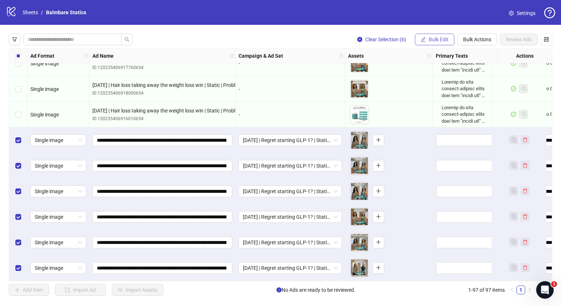
click at [428, 36] on button "Bulk Edit" at bounding box center [434, 40] width 39 height 12
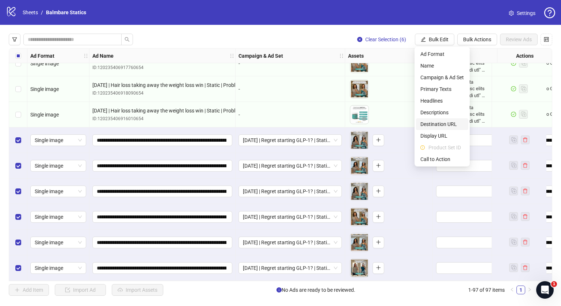
click at [431, 124] on span "Destination URL" at bounding box center [442, 124] width 43 height 8
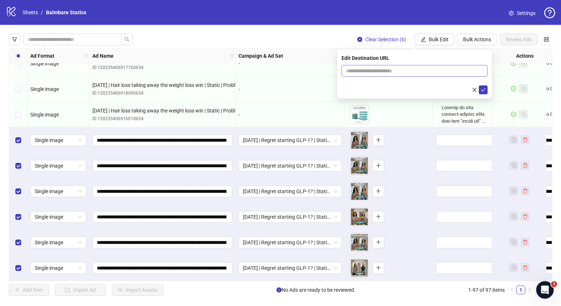
click at [400, 66] on span at bounding box center [415, 71] width 146 height 12
click at [399, 69] on input "text" at bounding box center [412, 71] width 132 height 8
type input "**********"
click at [481, 90] on icon "check" at bounding box center [483, 90] width 5 height 4
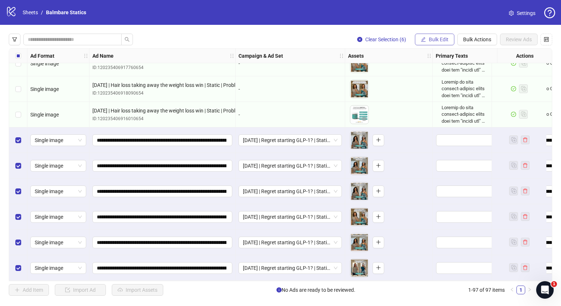
click at [436, 40] on span "Bulk Edit" at bounding box center [439, 40] width 20 height 6
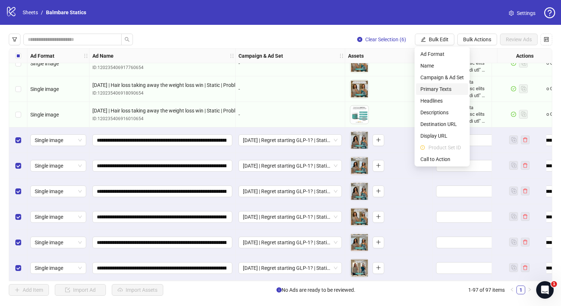
click at [432, 87] on span "Primary Texts" at bounding box center [442, 89] width 43 height 8
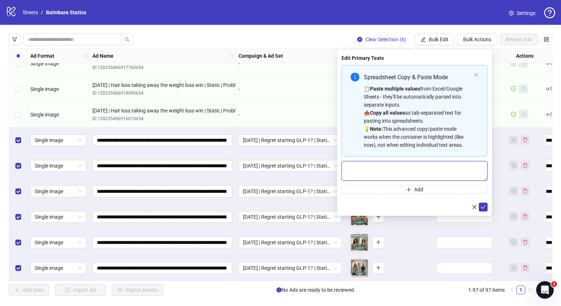
click at [371, 168] on textarea "Multi-text input container - paste or copy values" at bounding box center [415, 171] width 146 height 20
paste textarea "**********"
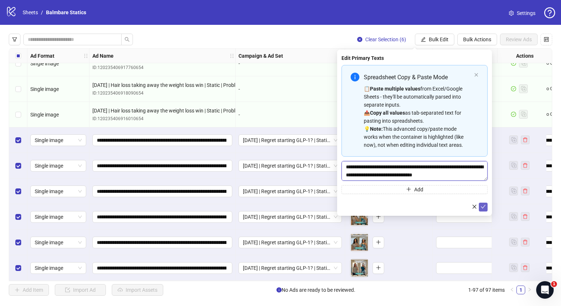
type textarea "**********"
click at [481, 204] on icon "check" at bounding box center [483, 206] width 5 height 5
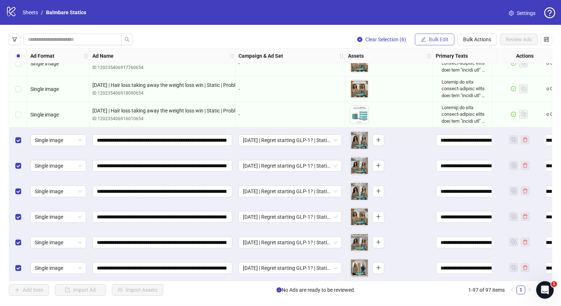
click at [433, 37] on span "Bulk Edit" at bounding box center [439, 40] width 20 height 6
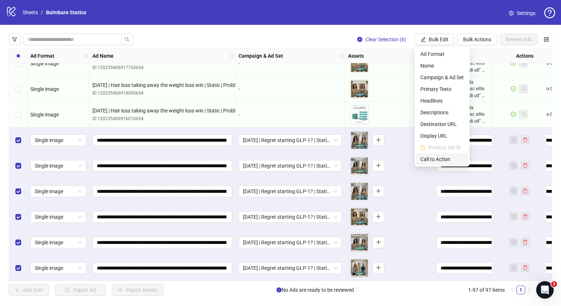
click at [427, 156] on span "Call to Action" at bounding box center [442, 159] width 43 height 8
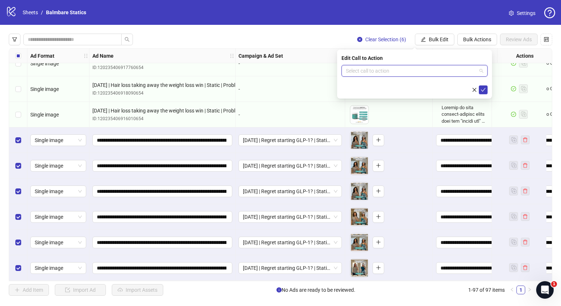
click at [365, 72] on input "search" at bounding box center [411, 70] width 131 height 11
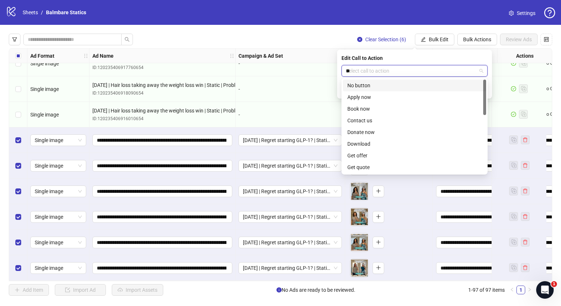
type input "***"
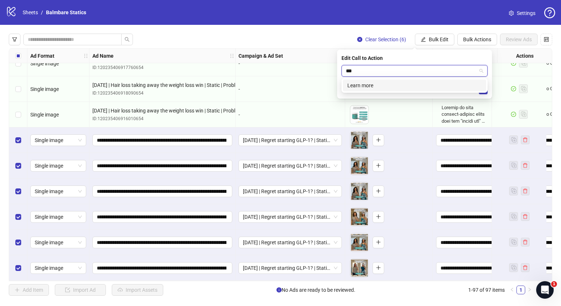
click at [360, 86] on div "Learn more" at bounding box center [415, 85] width 134 height 8
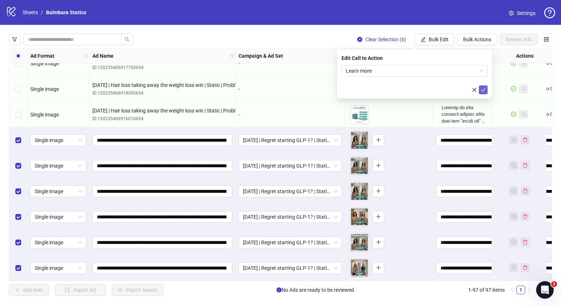
click at [485, 92] on span "submit" at bounding box center [483, 90] width 5 height 6
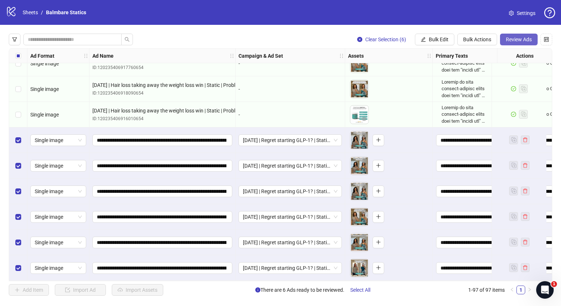
click at [504, 34] on button "Review Ads" at bounding box center [519, 40] width 38 height 12
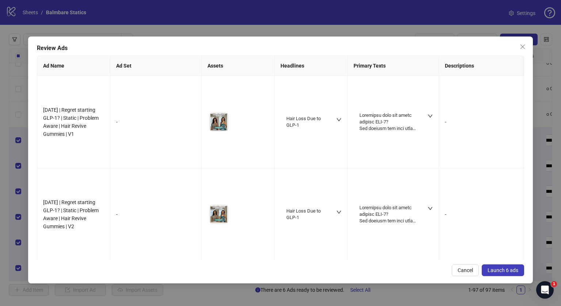
drag, startPoint x: 496, startPoint y: 261, endPoint x: 497, endPoint y: 270, distance: 8.8
click at [497, 270] on div "Review Ads Ad Name Ad Set Assets Headlines Primary Texts Descriptions Destinati…" at bounding box center [280, 160] width 505 height 247
click at [497, 270] on span "Launch 6 ads" at bounding box center [503, 271] width 31 height 6
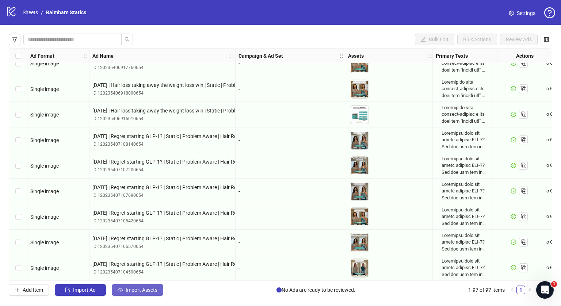
click at [136, 289] on span "Import Assets" at bounding box center [142, 290] width 32 height 6
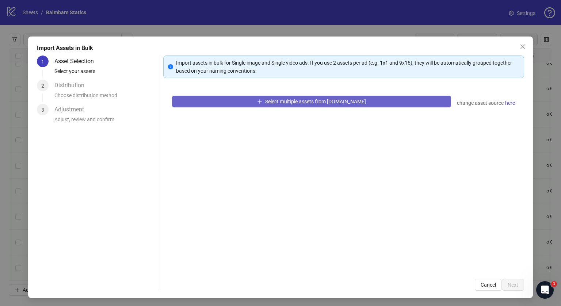
drag, startPoint x: 282, startPoint y: 94, endPoint x: 278, endPoint y: 98, distance: 5.9
click at [278, 98] on div "Select multiple assets from [DOMAIN_NAME] change asset source here" at bounding box center [343, 178] width 361 height 183
click at [278, 99] on span "Select multiple assets from [DOMAIN_NAME]" at bounding box center [315, 102] width 101 height 6
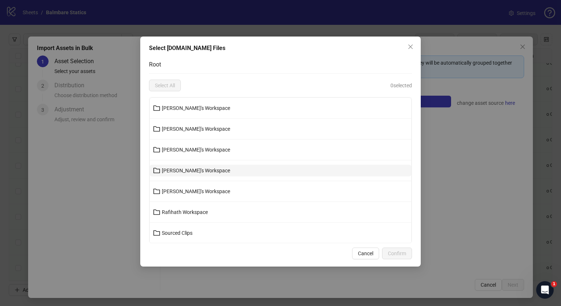
scroll to position [39, 0]
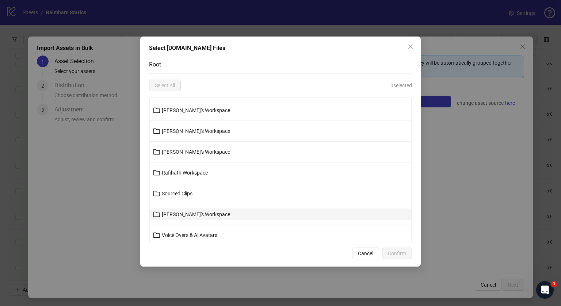
click at [173, 213] on span "[PERSON_NAME]'s Workspace" at bounding box center [196, 215] width 68 height 6
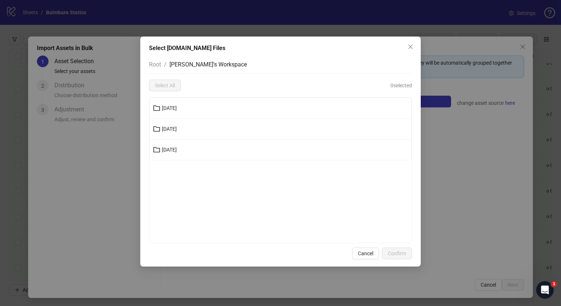
scroll to position [0, 0]
click at [177, 126] on span "[DATE]" at bounding box center [169, 129] width 15 height 6
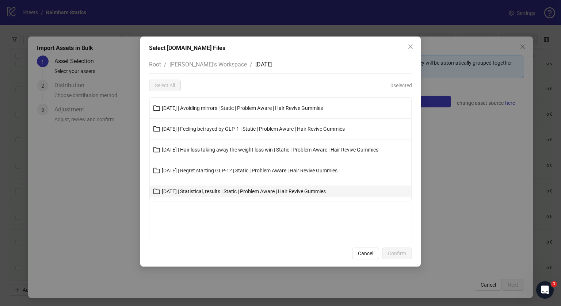
click at [202, 191] on span "11-10-25 | Statistical, results | Static | Problem Aware | Hair Revive Gummies" at bounding box center [244, 192] width 164 height 6
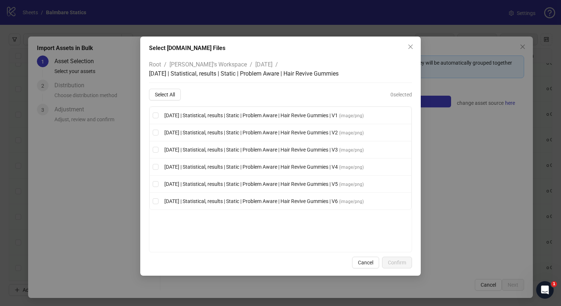
click at [168, 86] on div "Root / Tim's Workspace / 11-10-25 / 11-10-25 | Statistical, results | Static | …" at bounding box center [280, 154] width 263 height 197
drag, startPoint x: 168, startPoint y: 86, endPoint x: 168, endPoint y: 98, distance: 12.1
click at [168, 98] on div "Root / Tim's Workspace / 11-10-25 / 11-10-25 | Statistical, results | Static | …" at bounding box center [280, 154] width 263 height 197
click at [168, 98] on span "Select All" at bounding box center [165, 95] width 20 height 6
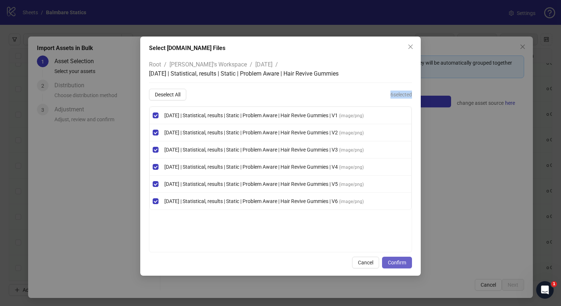
click at [401, 267] on button "Confirm" at bounding box center [397, 263] width 30 height 12
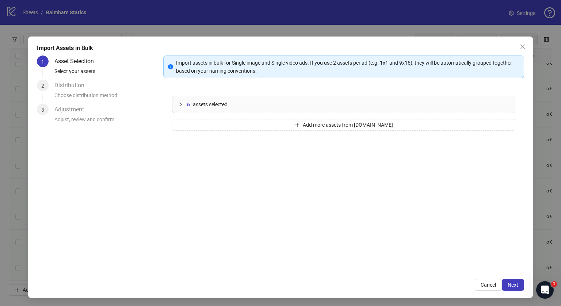
click at [508, 283] on span "Next" at bounding box center [513, 285] width 11 height 6
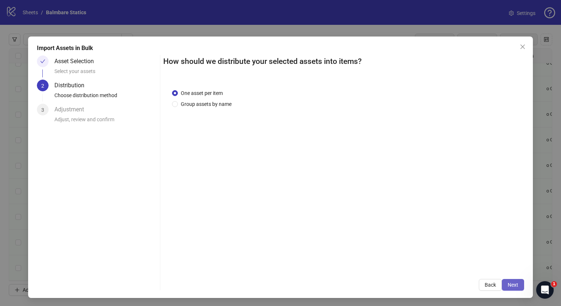
click at [512, 286] on span "Next" at bounding box center [513, 285] width 11 height 6
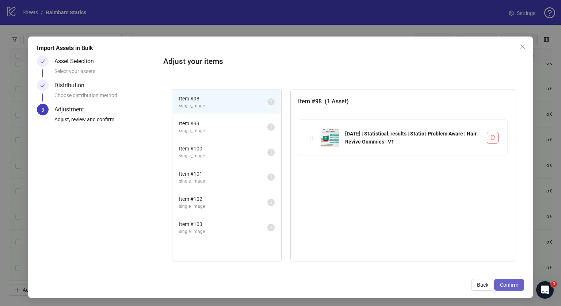
click at [506, 282] on button "Confirm" at bounding box center [509, 285] width 30 height 12
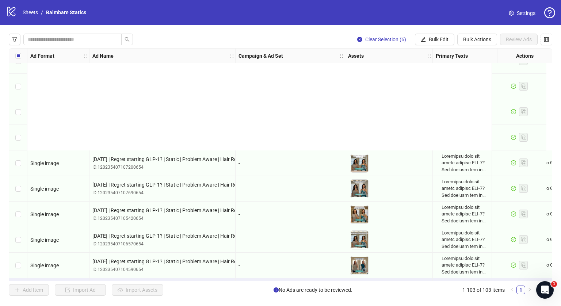
scroll to position [2420, 0]
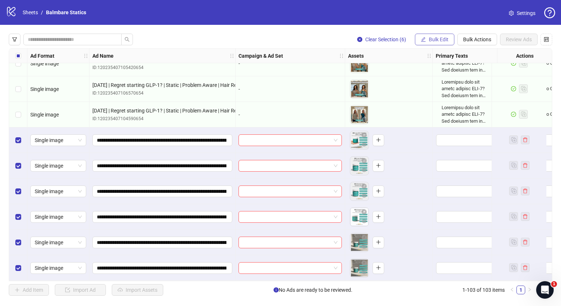
click at [428, 40] on button "Bulk Edit" at bounding box center [434, 40] width 39 height 12
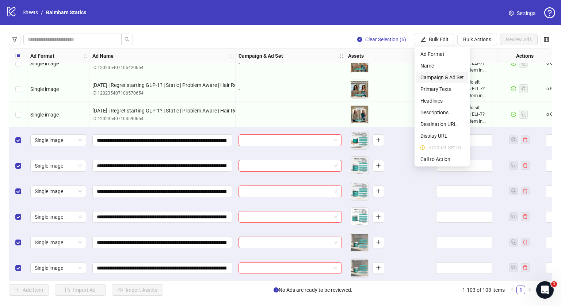
click at [436, 73] on li "Campaign & Ad Set" at bounding box center [442, 78] width 52 height 12
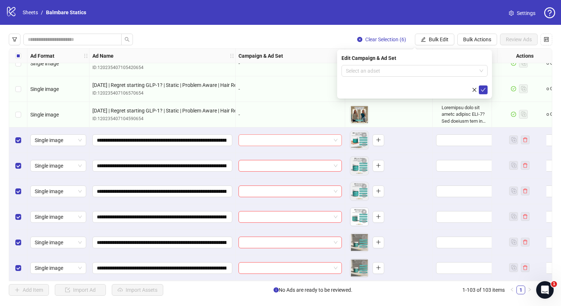
click at [333, 137] on span at bounding box center [290, 140] width 95 height 11
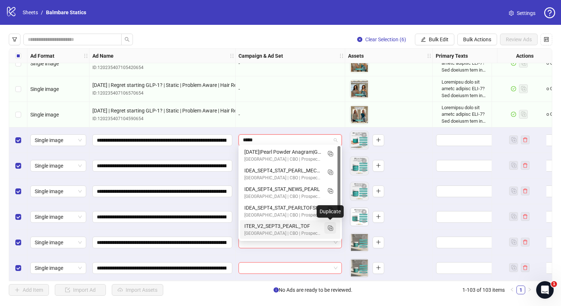
click at [330, 229] on rect "Duplicate" at bounding box center [330, 228] width 4 height 4
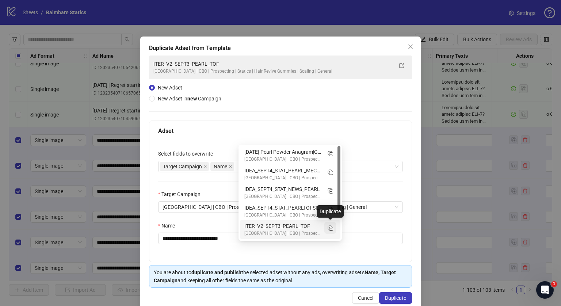
type input "*****"
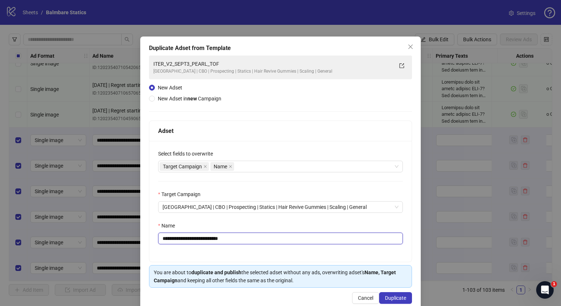
click at [262, 238] on input "**********" at bounding box center [280, 239] width 245 height 12
paste input "**********"
type input "**********"
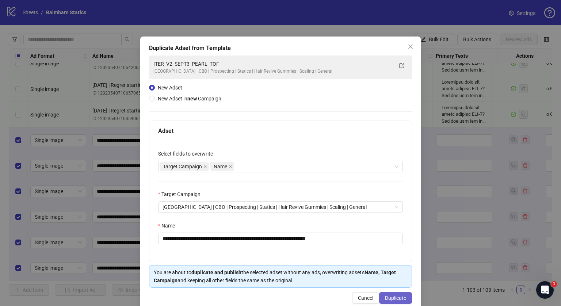
click at [388, 296] on span "Duplicate" at bounding box center [395, 298] width 21 height 6
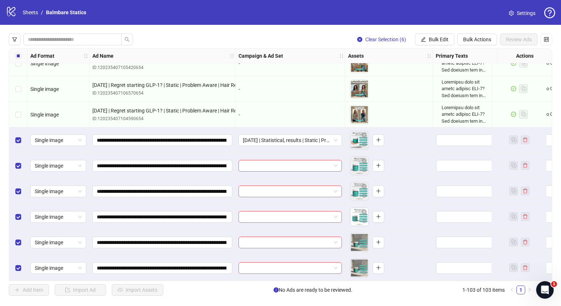
click at [436, 41] on span "Bulk Edit" at bounding box center [439, 40] width 20 height 6
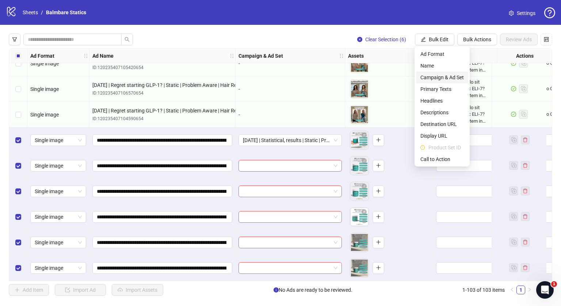
click at [444, 81] on span "Campaign & Ad Set" at bounding box center [442, 77] width 43 height 8
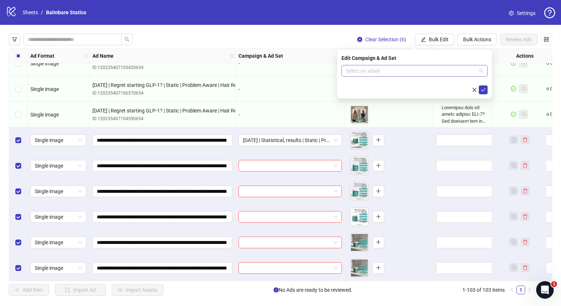
click at [448, 71] on input "search" at bounding box center [411, 70] width 131 height 11
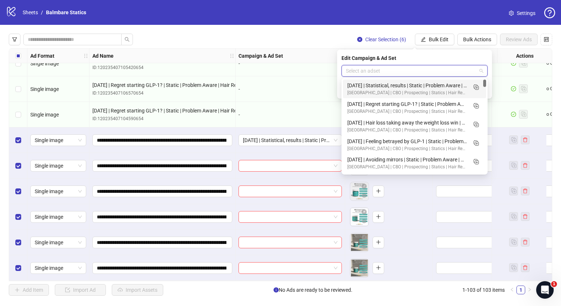
click at [447, 81] on div "11-10-25 | Statistical, results | Static | Problem Aware | Hair Revive Gummies" at bounding box center [408, 85] width 120 height 8
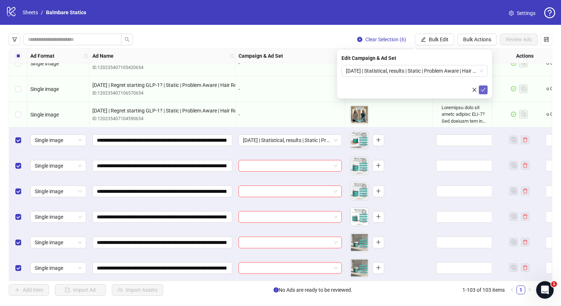
click at [486, 90] on button "submit" at bounding box center [483, 90] width 9 height 9
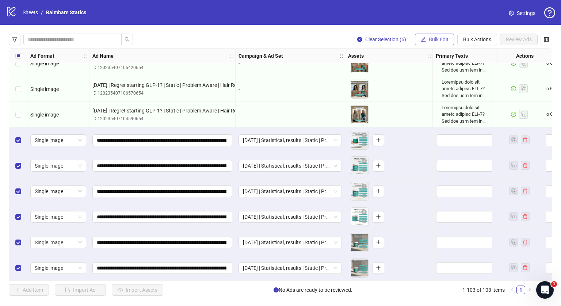
click at [441, 38] on span "Bulk Edit" at bounding box center [439, 40] width 20 height 6
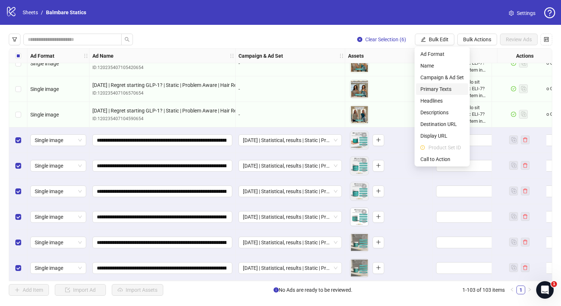
click at [451, 85] on span "Primary Texts" at bounding box center [442, 89] width 43 height 8
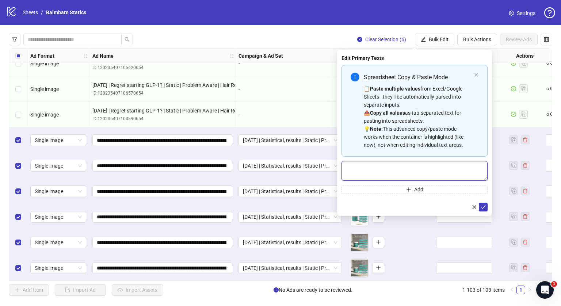
paste textarea "**********"
click at [380, 169] on textarea "Multi-text input container - paste or copy values" at bounding box center [415, 171] width 146 height 20
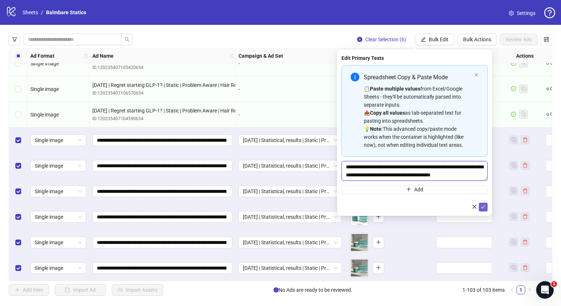
type textarea "**********"
click at [484, 210] on button "submit" at bounding box center [483, 207] width 9 height 9
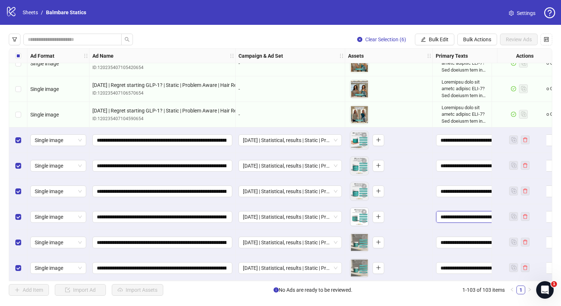
click at [484, 211] on textarea "Edit values" at bounding box center [469, 217] width 67 height 12
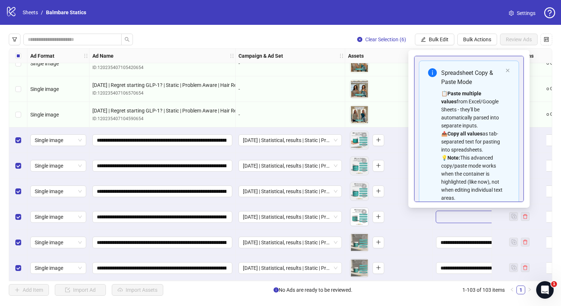
scroll to position [65, 0]
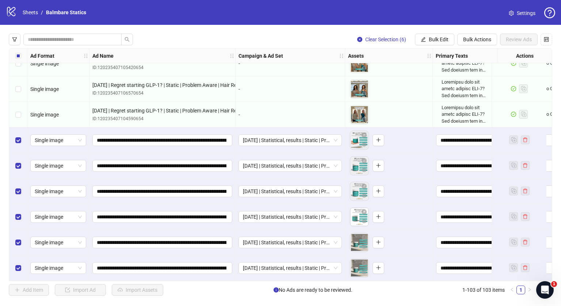
click at [543, 103] on div at bounding box center [519, 115] width 55 height 26
drag, startPoint x: 443, startPoint y: 33, endPoint x: 441, endPoint y: 43, distance: 10.8
click at [441, 43] on div "Clear Selection (6) Bulk Edit Bulk Actions Review Ads Ad Format Ad Name Campaig…" at bounding box center [280, 165] width 561 height 280
click at [441, 43] on button "Bulk Edit" at bounding box center [434, 40] width 39 height 12
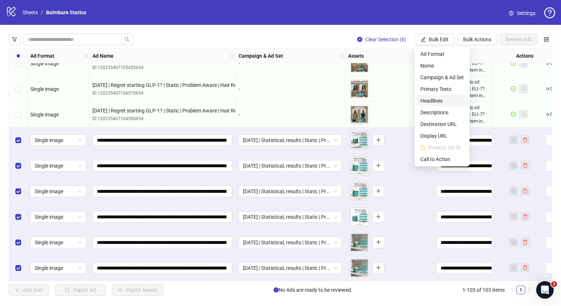
click at [441, 102] on span "Headlines" at bounding box center [442, 101] width 43 height 8
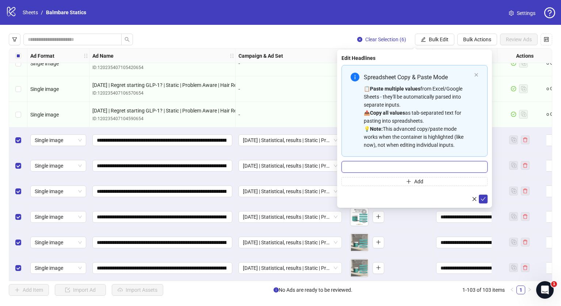
click at [371, 163] on input "Multi-input container - paste or copy values" at bounding box center [415, 167] width 146 height 12
type input "**********"
click at [482, 201] on icon "check" at bounding box center [483, 199] width 5 height 5
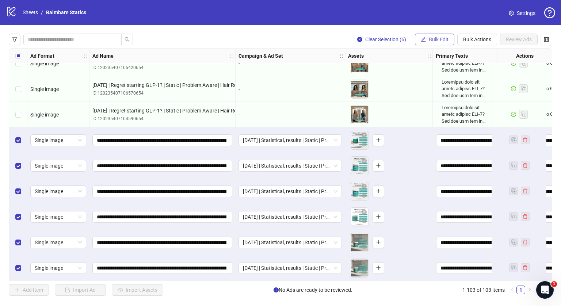
click at [432, 35] on button "Bulk Edit" at bounding box center [434, 40] width 39 height 12
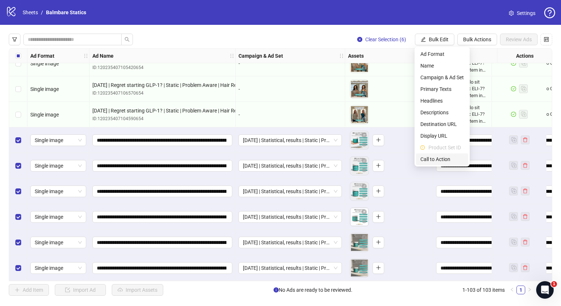
click at [431, 162] on span "Call to Action" at bounding box center [442, 159] width 43 height 8
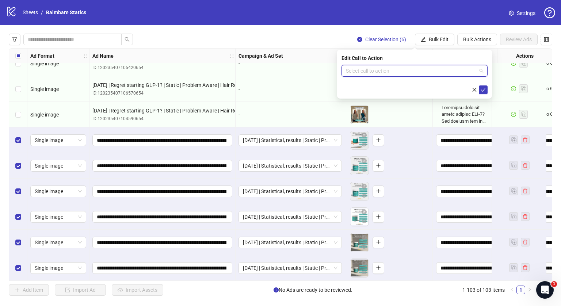
click at [372, 70] on input "search" at bounding box center [411, 70] width 131 height 11
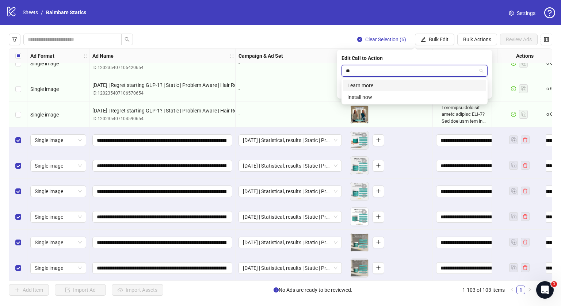
type input "***"
click at [369, 81] on div "Learn more" at bounding box center [414, 86] width 143 height 12
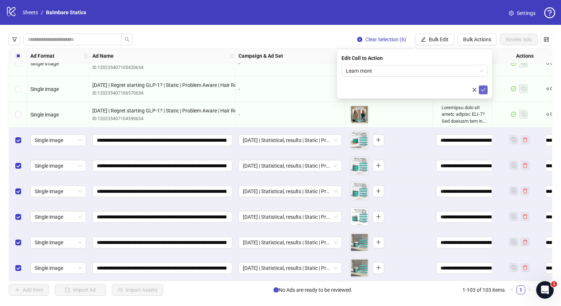
drag, startPoint x: 490, startPoint y: 87, endPoint x: 484, endPoint y: 89, distance: 6.4
click at [484, 89] on div "Edit Call to Action Learn more" at bounding box center [414, 74] width 155 height 49
click at [484, 89] on icon "check" at bounding box center [483, 90] width 5 height 4
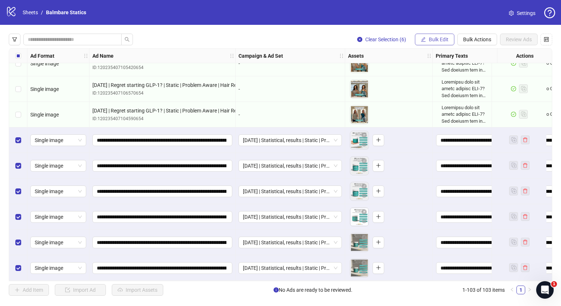
click at [433, 38] on span "Bulk Edit" at bounding box center [439, 40] width 20 height 6
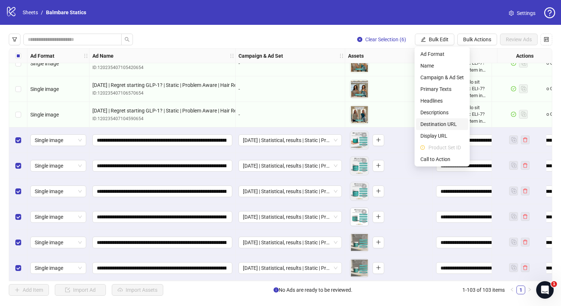
click at [433, 125] on span "Destination URL" at bounding box center [442, 124] width 43 height 8
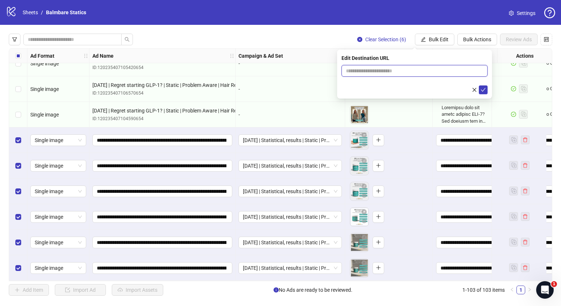
drag, startPoint x: 398, startPoint y: 69, endPoint x: 408, endPoint y: 98, distance: 31.1
click at [408, 98] on div "Edit Destination URL" at bounding box center [414, 74] width 155 height 49
drag, startPoint x: 408, startPoint y: 98, endPoint x: 401, endPoint y: 68, distance: 30.9
click at [401, 68] on div "Edit Destination URL" at bounding box center [414, 74] width 155 height 49
click at [401, 68] on input "text" at bounding box center [412, 71] width 132 height 8
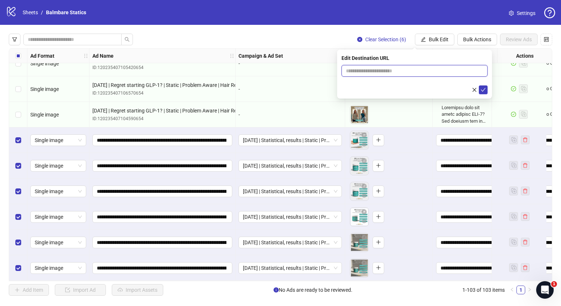
type input "**********"
click at [479, 92] on button "submit" at bounding box center [483, 90] width 9 height 9
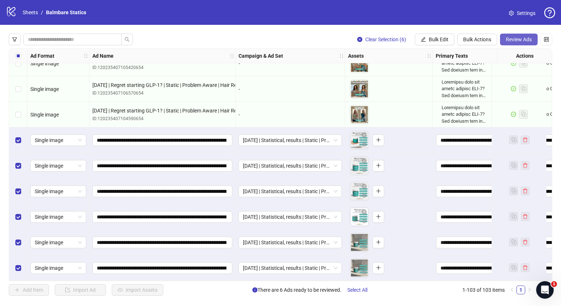
click at [510, 43] on button "Review Ads" at bounding box center [519, 40] width 38 height 12
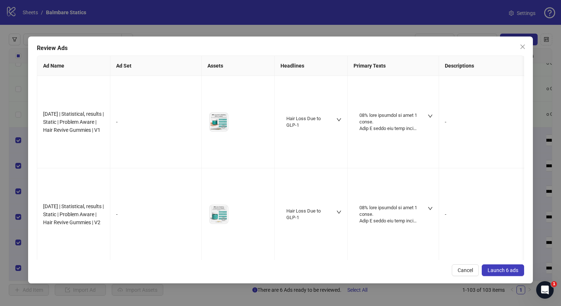
click at [504, 270] on span "Launch 6 ads" at bounding box center [503, 271] width 31 height 6
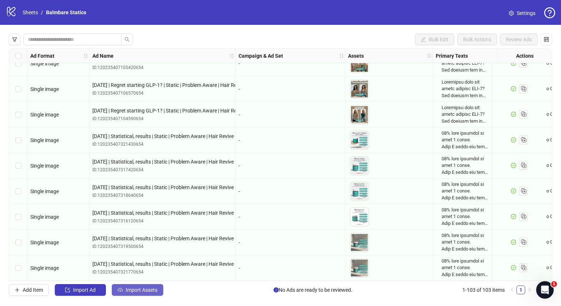
click at [149, 291] on span "Import Assets" at bounding box center [142, 290] width 32 height 6
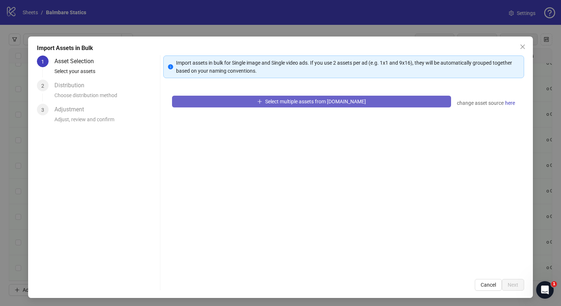
click at [237, 105] on button "Select multiple assets from [DOMAIN_NAME]" at bounding box center [311, 102] width 279 height 12
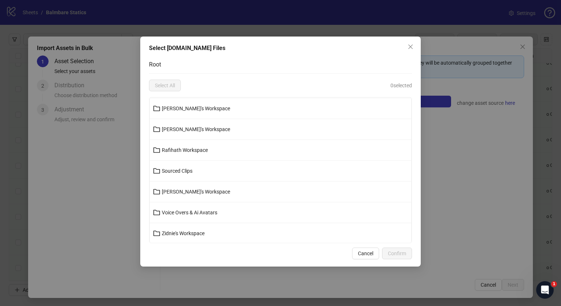
scroll to position [62, 0]
click at [183, 192] on span "[PERSON_NAME]'s Workspace" at bounding box center [196, 192] width 68 height 6
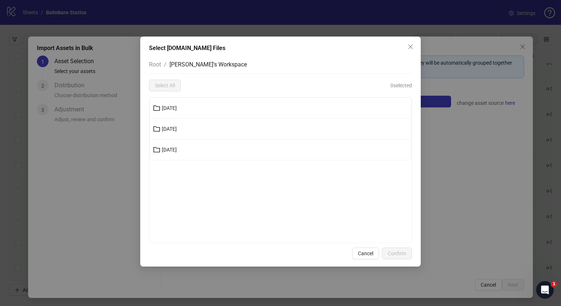
click at [173, 114] on button "[DATE]" at bounding box center [281, 108] width 262 height 12
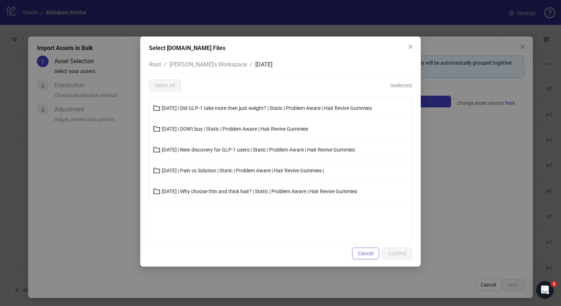
click at [365, 257] on button "Cancel" at bounding box center [365, 254] width 27 height 12
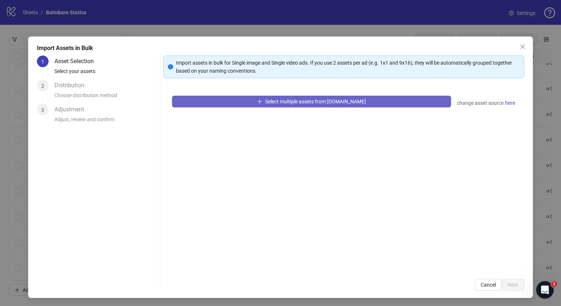
click at [243, 99] on button "Select multiple assets from [DOMAIN_NAME]" at bounding box center [311, 102] width 279 height 12
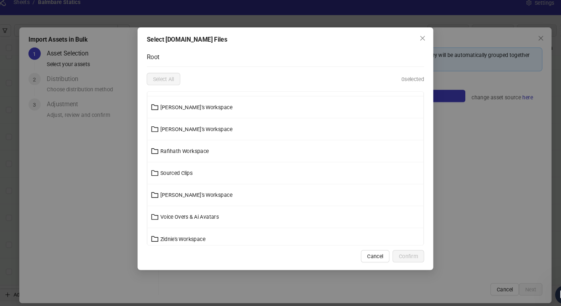
scroll to position [62, 0]
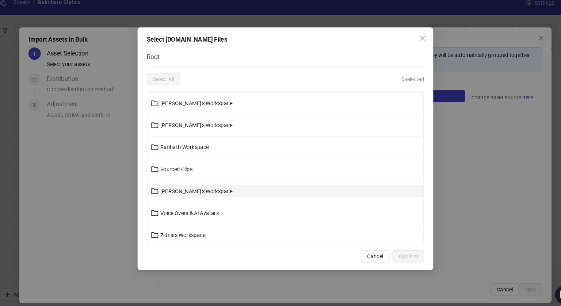
drag, startPoint x: 184, startPoint y: 182, endPoint x: 184, endPoint y: 192, distance: 9.5
click at [184, 192] on li "[PERSON_NAME]'s Workspace" at bounding box center [281, 192] width 262 height 21
click at [184, 192] on span "[PERSON_NAME]'s Workspace" at bounding box center [196, 192] width 68 height 6
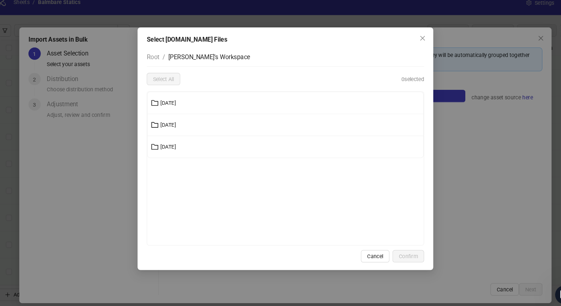
scroll to position [0, 0]
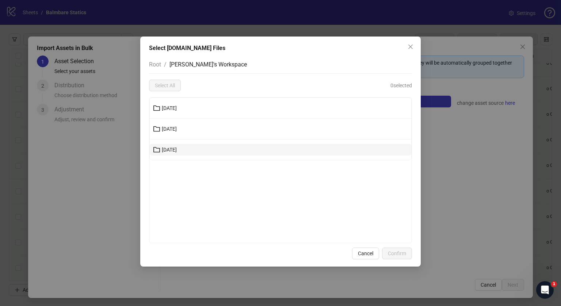
drag, startPoint x: 180, startPoint y: 139, endPoint x: 175, endPoint y: 150, distance: 11.8
click at [175, 150] on li "[DATE]" at bounding box center [281, 150] width 262 height 20
click at [175, 150] on span "[DATE]" at bounding box center [169, 150] width 15 height 6
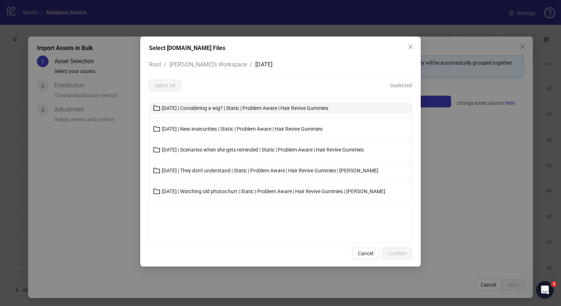
click at [197, 102] on button "12-10-25 | Considering a wig? | Static | Problem Aware | Hair Revive Gummies" at bounding box center [281, 108] width 262 height 12
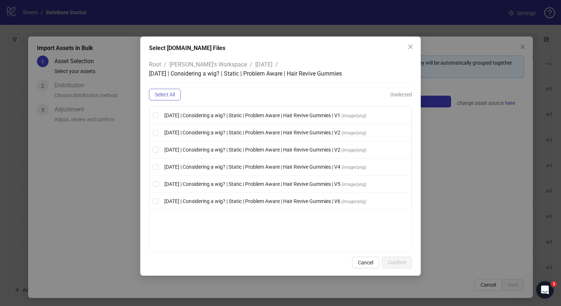
click at [174, 91] on button "Select All" at bounding box center [165, 95] width 32 height 12
click at [398, 258] on button "Confirm" at bounding box center [397, 263] width 30 height 12
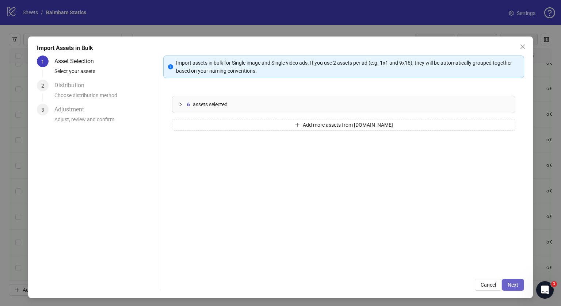
click at [508, 281] on button "Next" at bounding box center [513, 285] width 22 height 12
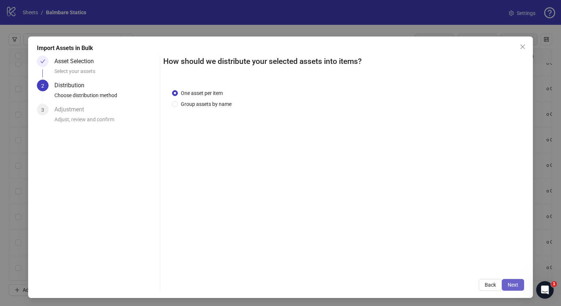
click at [508, 286] on span "Next" at bounding box center [513, 285] width 11 height 6
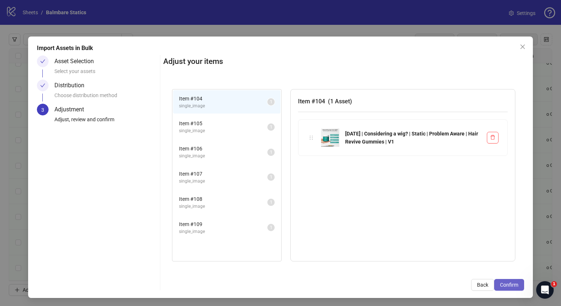
click at [504, 280] on button "Confirm" at bounding box center [509, 285] width 30 height 12
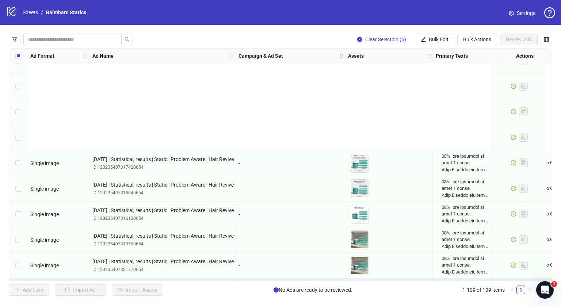
scroll to position [2573, 0]
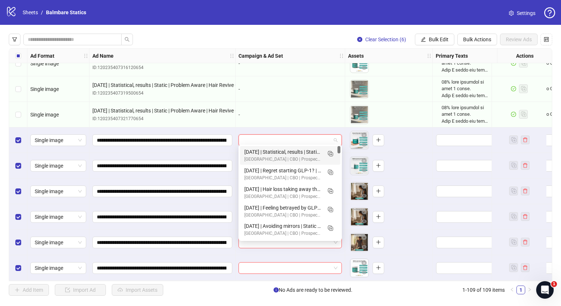
click at [272, 135] on input "search" at bounding box center [287, 140] width 88 height 11
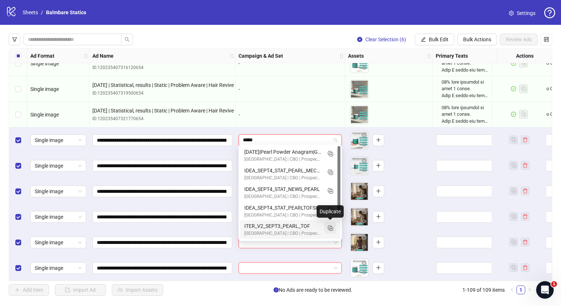
click at [331, 223] on button "button" at bounding box center [331, 228] width 12 height 12
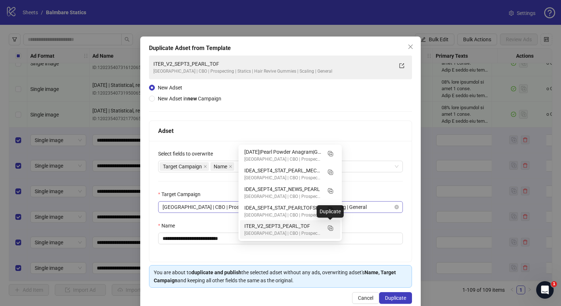
type input "*****"
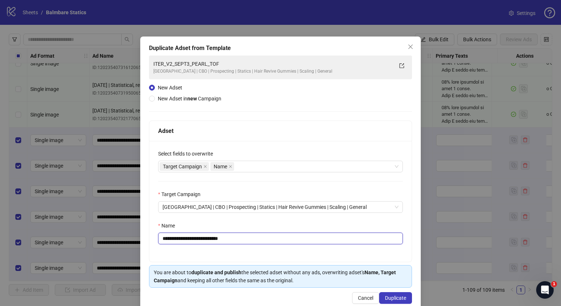
click at [237, 234] on input "**********" at bounding box center [280, 239] width 245 height 12
paste input "**********"
type input "**********"
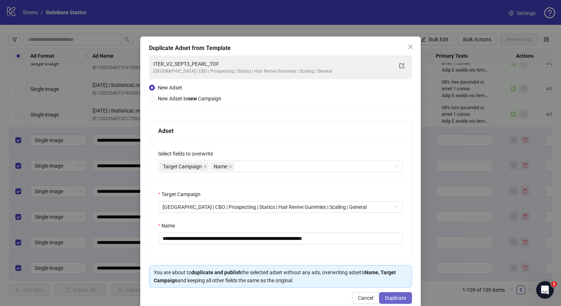
click at [392, 295] on span "Duplicate" at bounding box center [395, 298] width 21 height 6
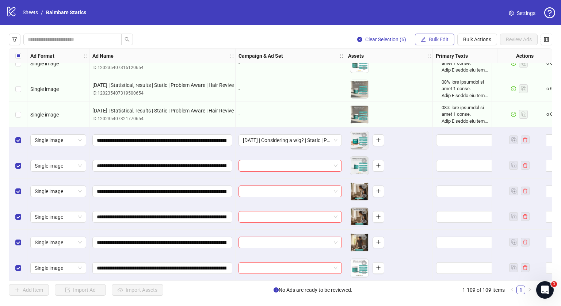
click at [427, 42] on button "Bulk Edit" at bounding box center [434, 40] width 39 height 12
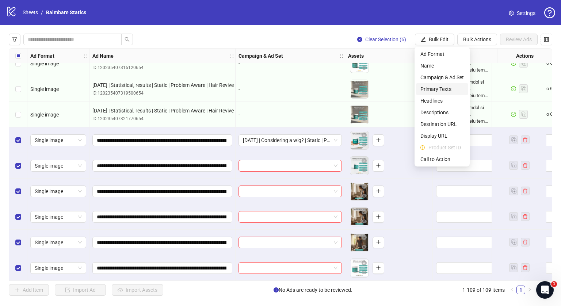
click at [431, 86] on span "Primary Texts" at bounding box center [442, 89] width 43 height 8
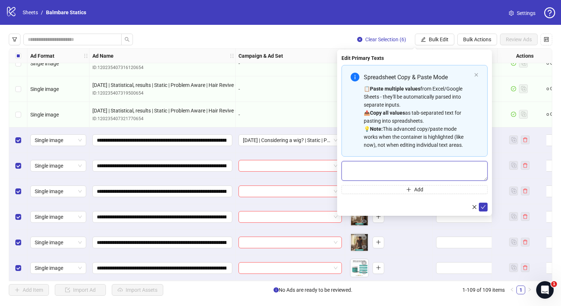
click at [395, 164] on textarea "Multi-text input container - paste or copy values" at bounding box center [415, 171] width 146 height 20
paste textarea "**********"
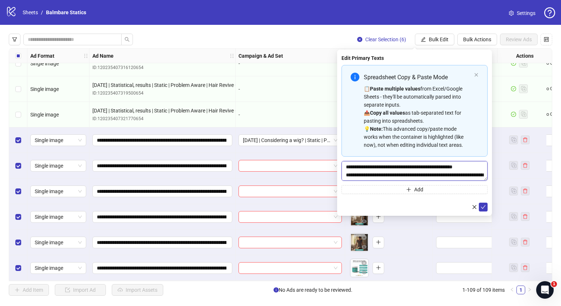
scroll to position [231, 0]
type textarea "**********"
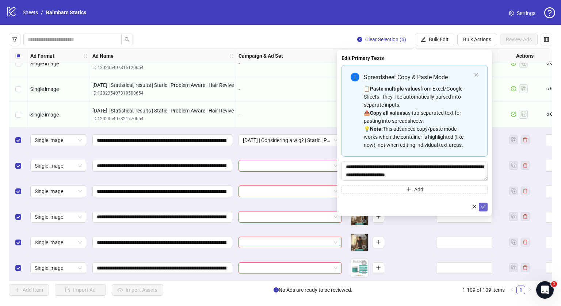
click at [485, 209] on icon "check" at bounding box center [483, 206] width 5 height 5
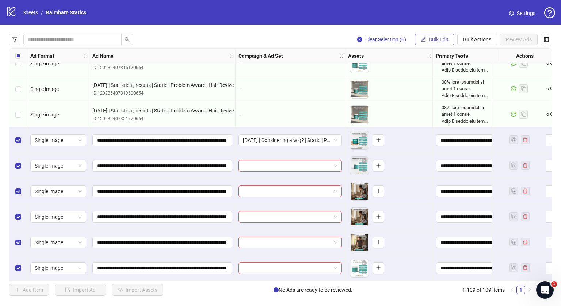
click at [433, 41] on span "Bulk Edit" at bounding box center [439, 40] width 20 height 6
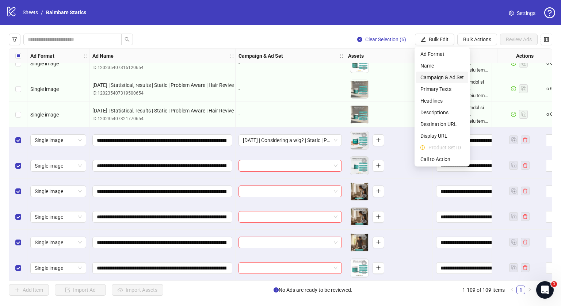
click at [437, 73] on li "Campaign & Ad Set" at bounding box center [442, 78] width 52 height 12
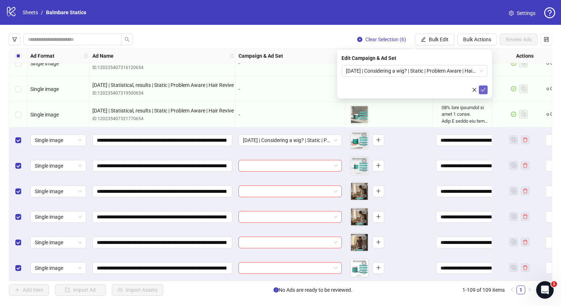
drag, startPoint x: 479, startPoint y: 85, endPoint x: 483, endPoint y: 87, distance: 4.0
click at [483, 87] on div at bounding box center [415, 90] width 146 height 9
click at [483, 87] on icon "check" at bounding box center [483, 89] width 5 height 5
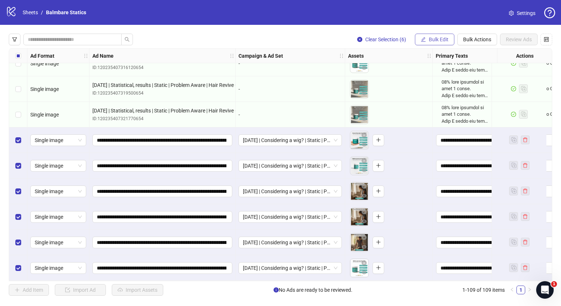
click at [430, 38] on span "Bulk Edit" at bounding box center [439, 40] width 20 height 6
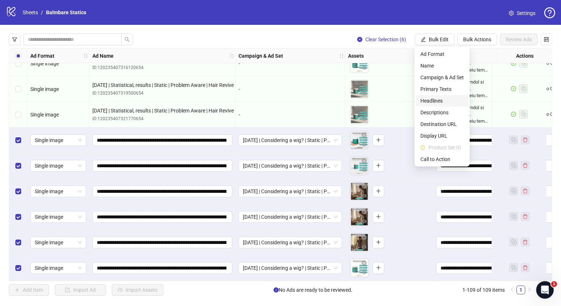
click at [430, 101] on span "Headlines" at bounding box center [442, 101] width 43 height 8
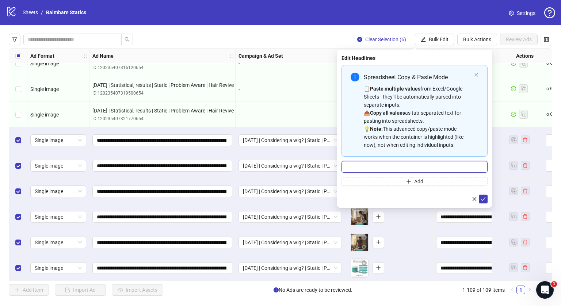
click at [374, 166] on input "Multi-input container - paste or copy values" at bounding box center [415, 167] width 146 height 12
type input "**********"
click at [487, 197] on button "submit" at bounding box center [483, 199] width 9 height 9
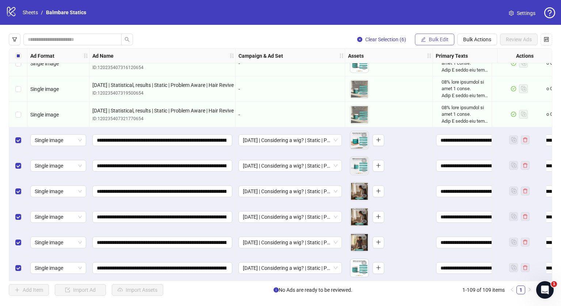
click at [433, 39] on span "Bulk Edit" at bounding box center [439, 40] width 20 height 6
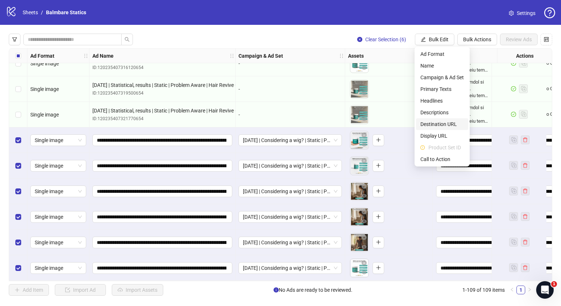
click at [434, 121] on span "Destination URL" at bounding box center [442, 124] width 43 height 8
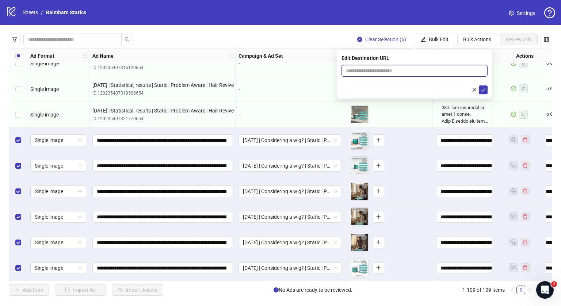
drag, startPoint x: 401, startPoint y: 67, endPoint x: 410, endPoint y: 86, distance: 21.1
click at [410, 86] on form at bounding box center [415, 79] width 146 height 29
type input "**********"
click at [484, 91] on icon "check" at bounding box center [483, 89] width 5 height 5
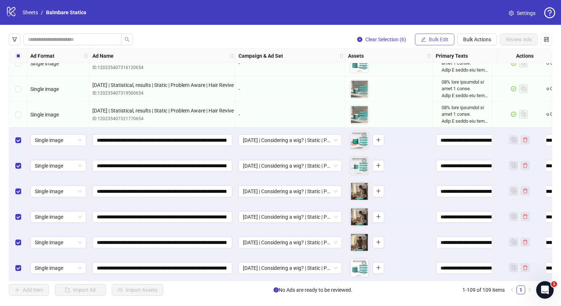
click at [439, 43] on button "Bulk Edit" at bounding box center [434, 40] width 39 height 12
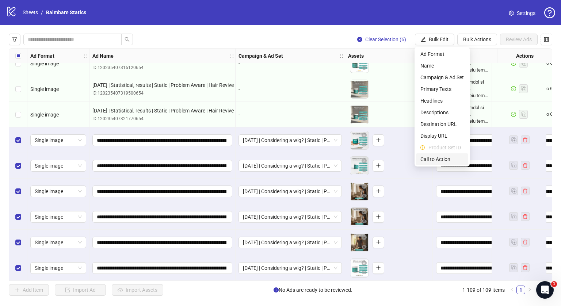
click at [440, 157] on span "Call to Action" at bounding box center [442, 159] width 43 height 8
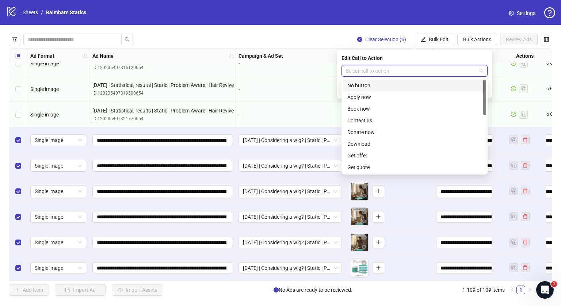
click at [382, 70] on input "search" at bounding box center [411, 70] width 131 height 11
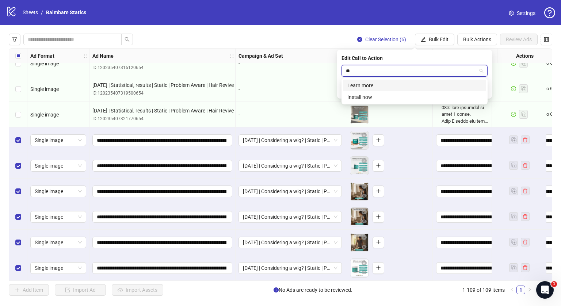
type input "***"
click at [368, 82] on div "Learn more" at bounding box center [415, 85] width 134 height 8
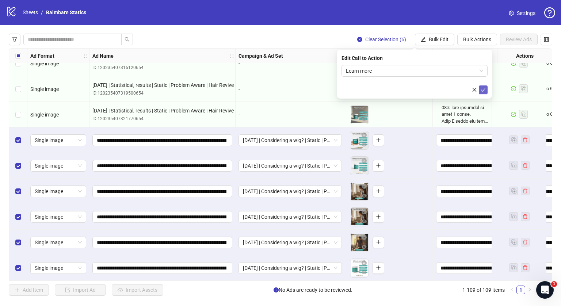
click at [484, 91] on icon "check" at bounding box center [483, 89] width 5 height 5
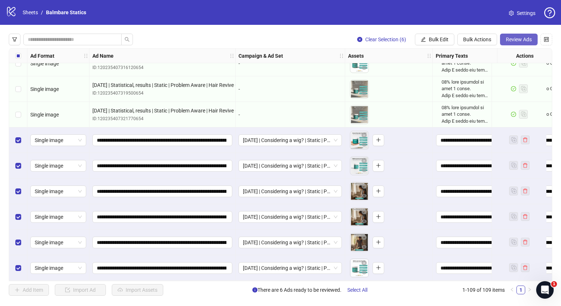
click at [515, 39] on span "Review Ads" at bounding box center [519, 40] width 26 height 6
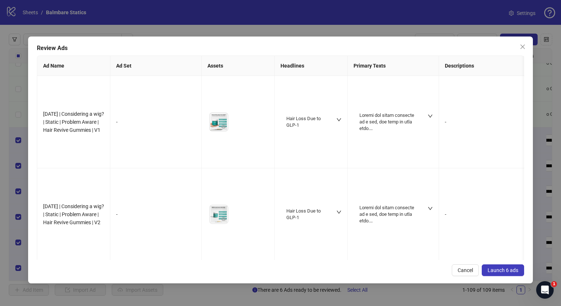
click at [502, 272] on span "Launch 6 ads" at bounding box center [503, 271] width 31 height 6
